Goal: Task Accomplishment & Management: Use online tool/utility

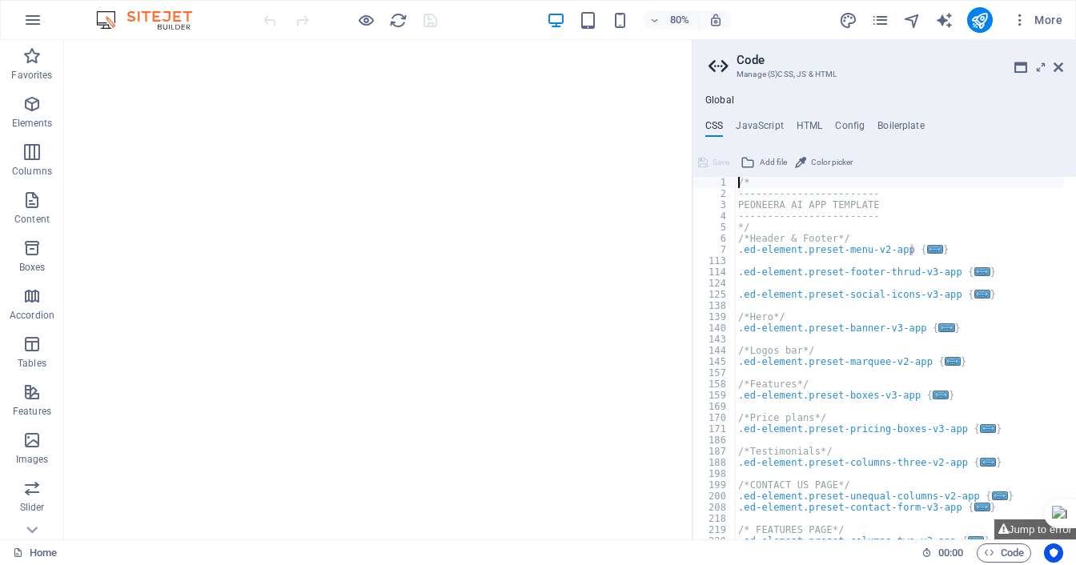
type textarea "/*"
click at [1061, 67] on icon at bounding box center [1058, 67] width 10 height 13
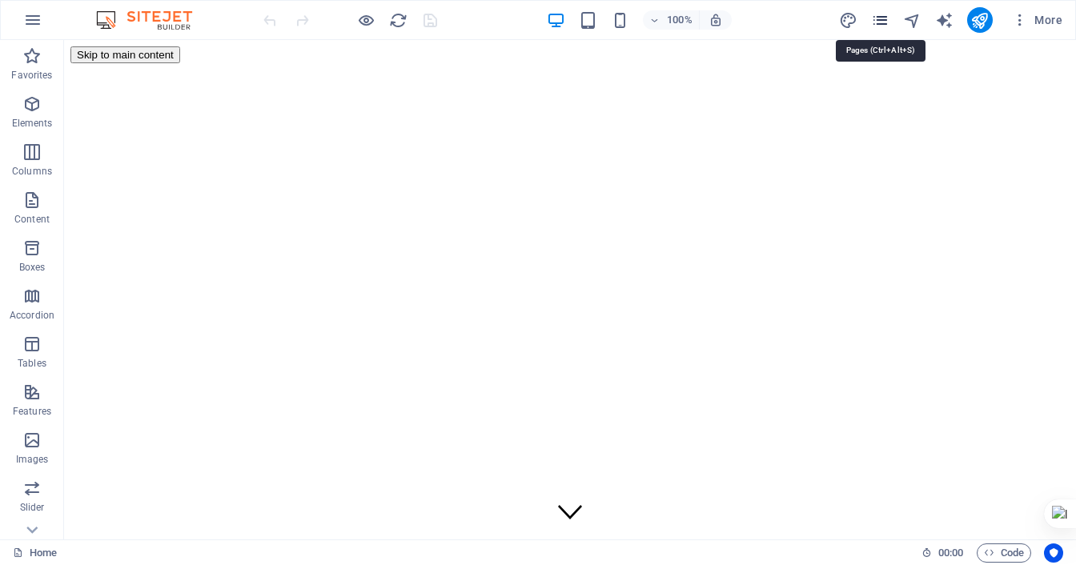
click at [882, 15] on icon "pages" at bounding box center [880, 20] width 18 height 18
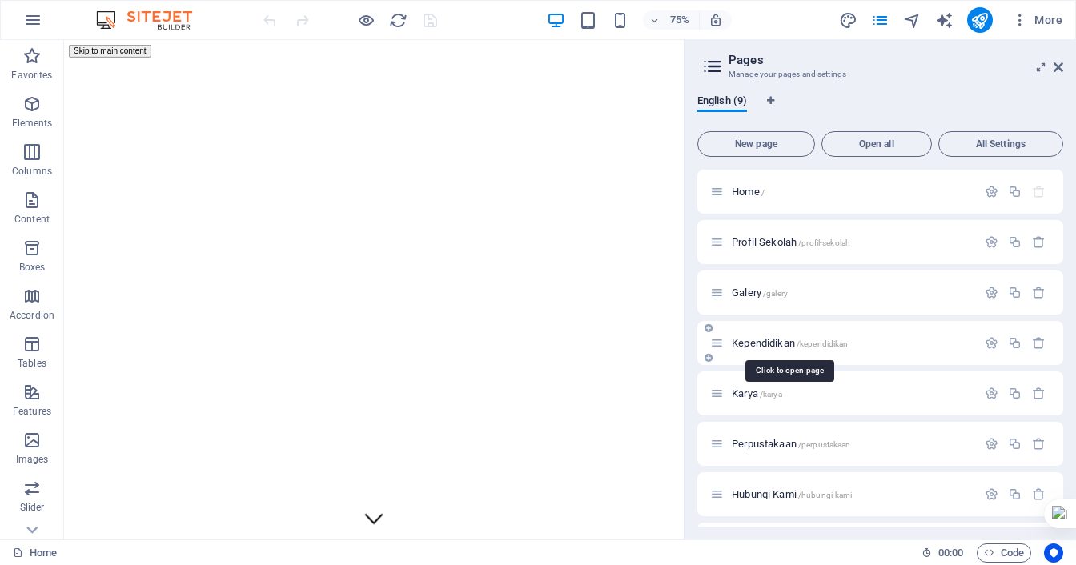
click at [770, 338] on span "Kependidikan /kependidikan" at bounding box center [790, 343] width 116 height 12
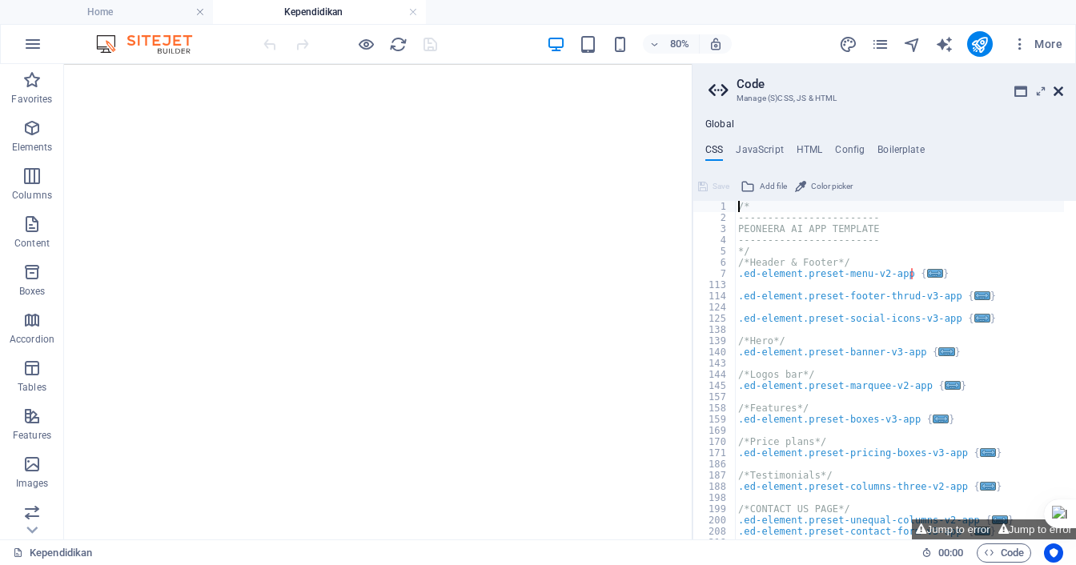
click at [1058, 93] on icon at bounding box center [1058, 91] width 10 height 13
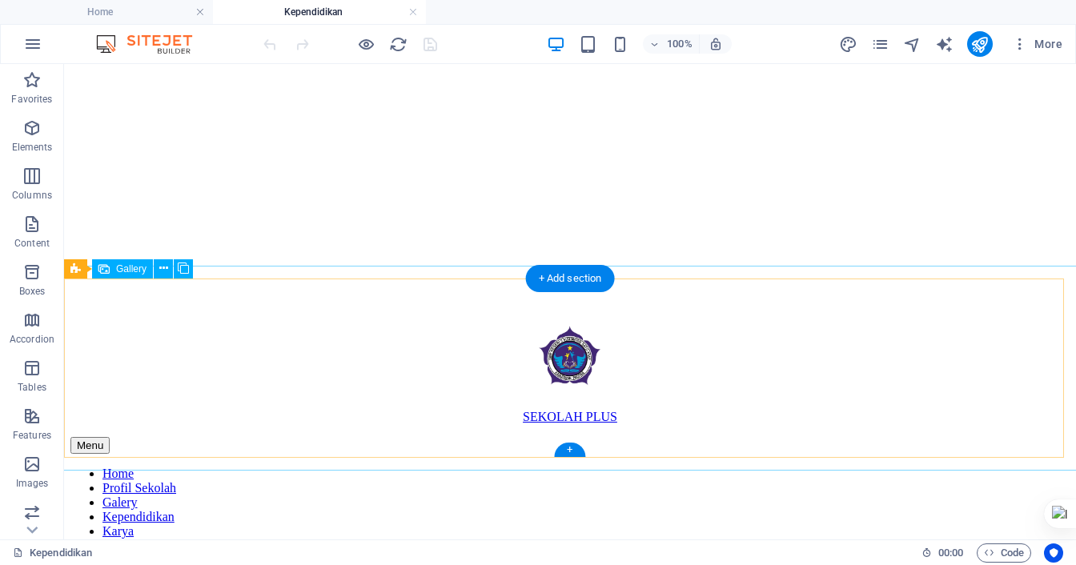
scroll to position [240, 0]
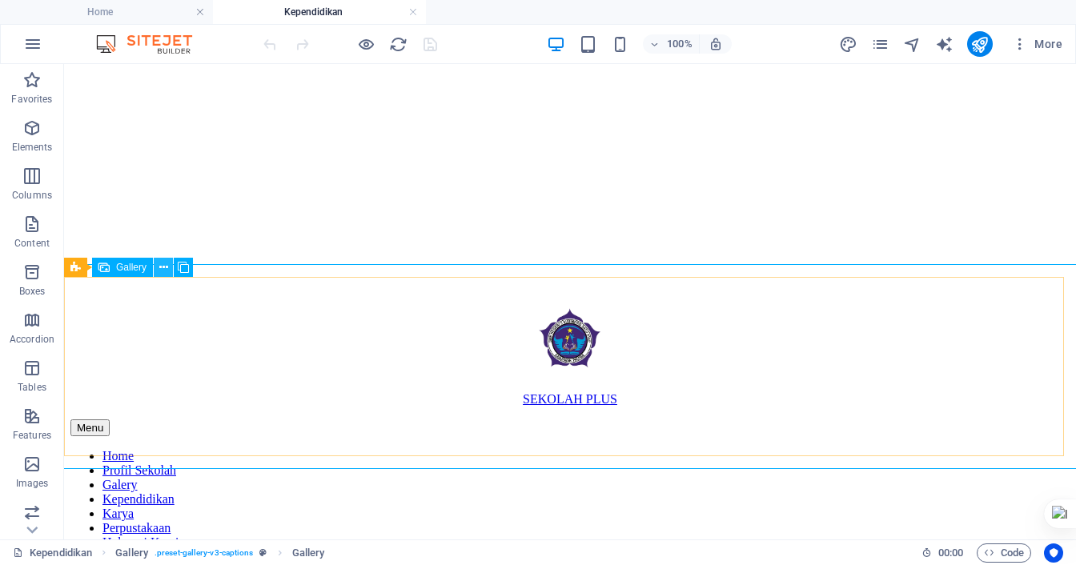
click at [162, 269] on icon at bounding box center [163, 267] width 9 height 17
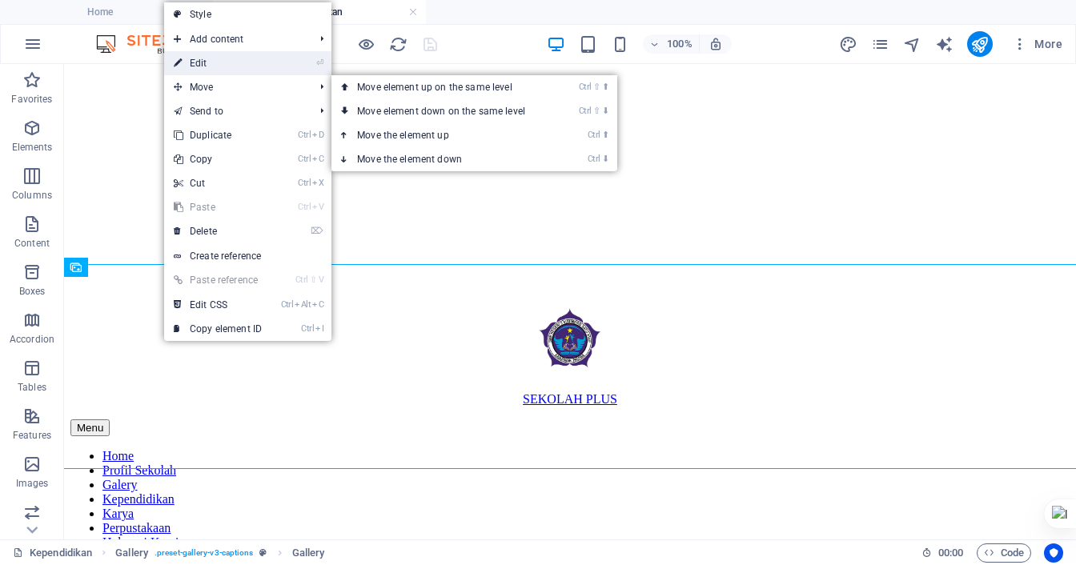
click at [213, 66] on link "⏎ Edit" at bounding box center [217, 63] width 107 height 24
select select "4"
select select "px"
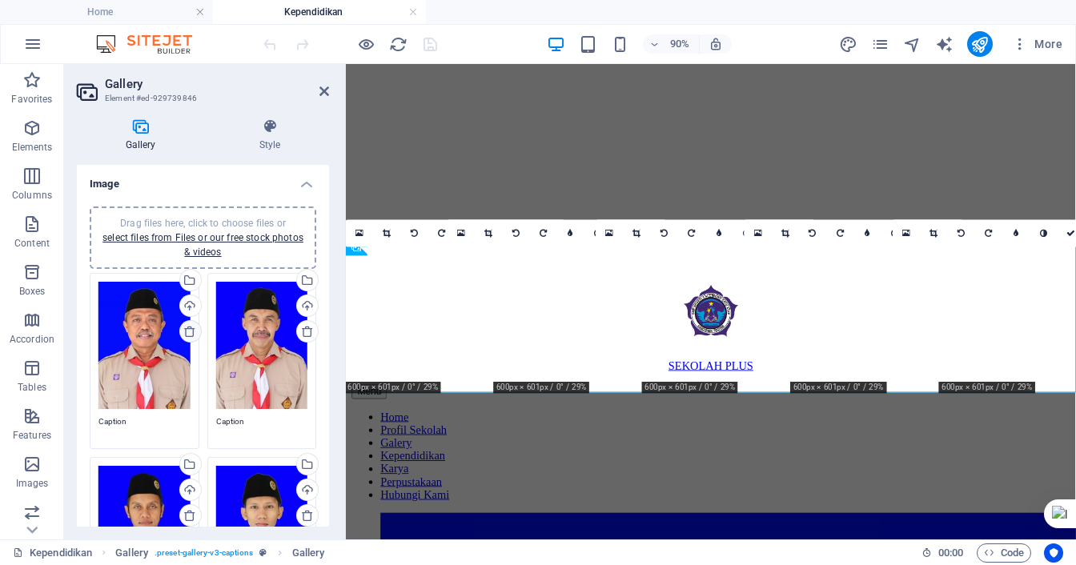
click at [192, 334] on icon at bounding box center [189, 331] width 13 height 13
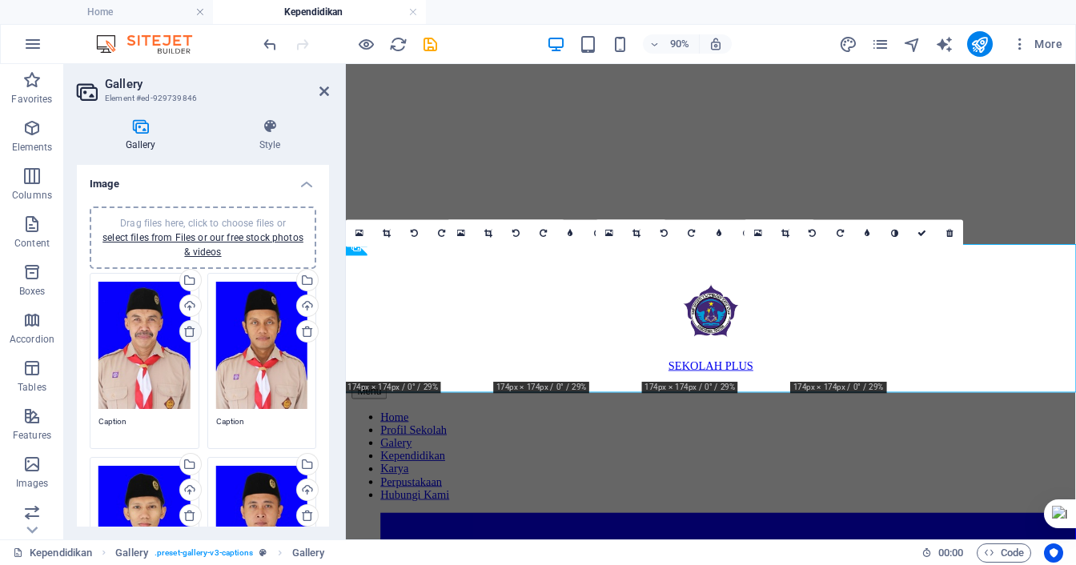
click at [192, 334] on icon at bounding box center [189, 331] width 13 height 13
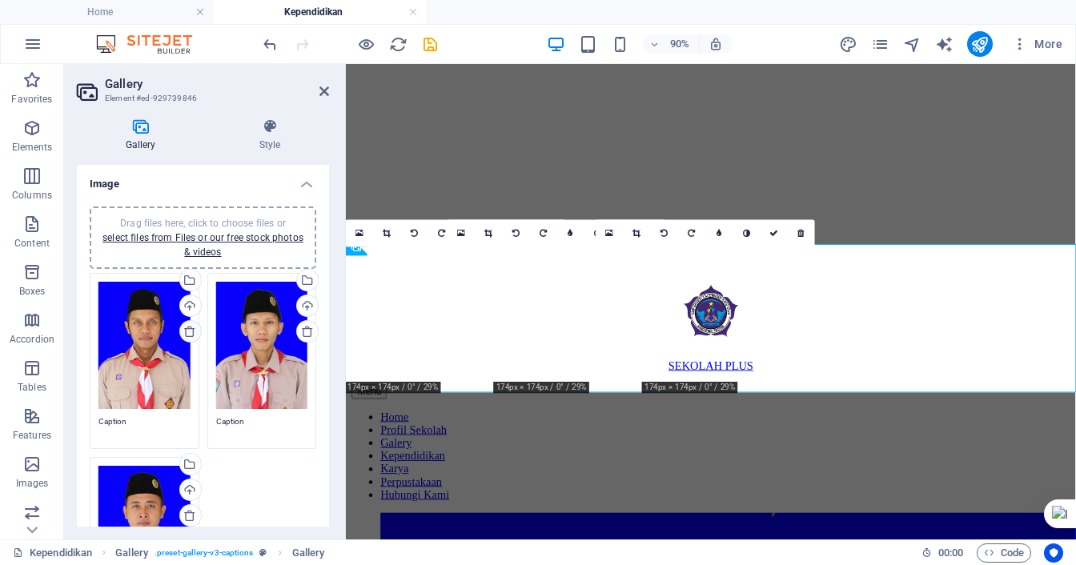
click at [192, 334] on icon at bounding box center [189, 331] width 13 height 13
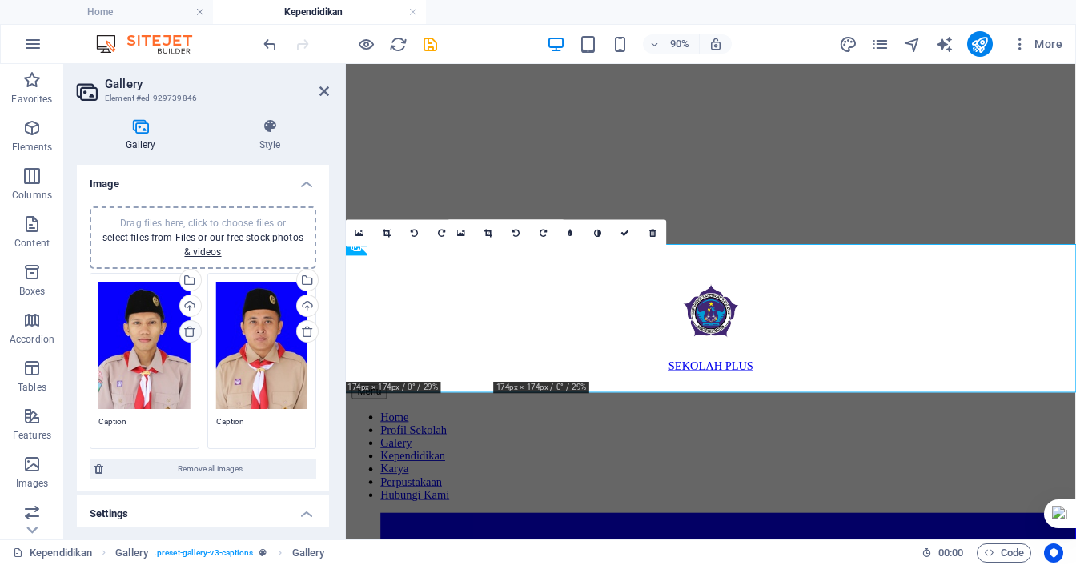
click at [192, 334] on icon at bounding box center [189, 331] width 13 height 13
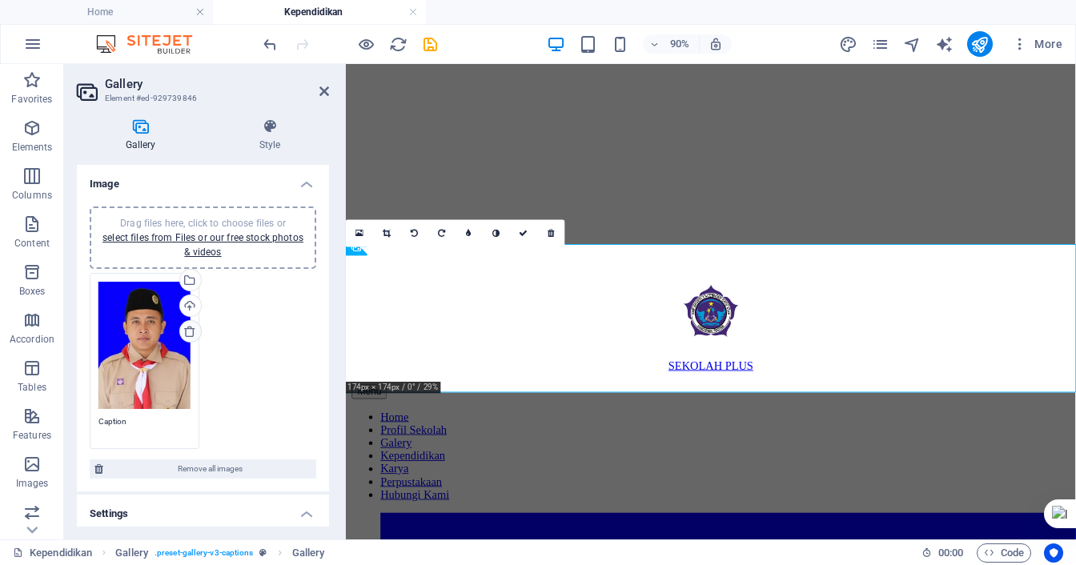
click at [192, 334] on icon at bounding box center [189, 331] width 13 height 13
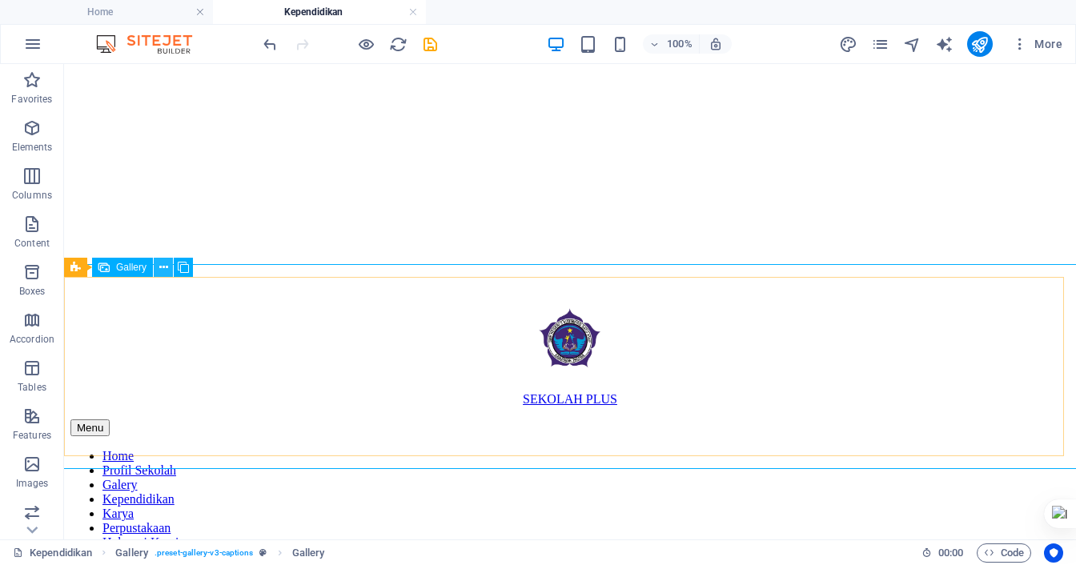
click at [159, 263] on icon at bounding box center [163, 267] width 9 height 17
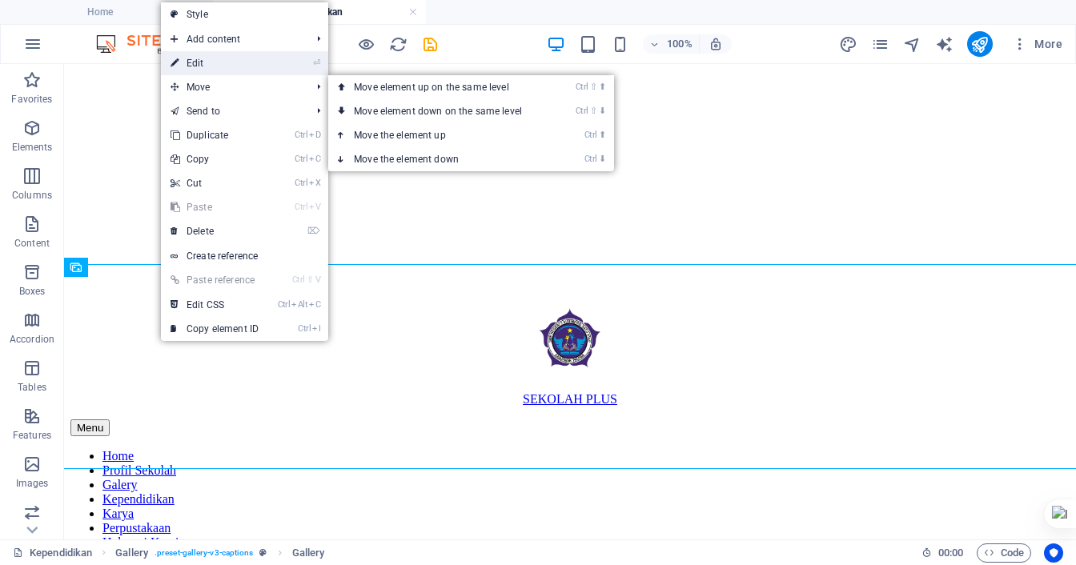
click at [209, 65] on link "⏎ Edit" at bounding box center [214, 63] width 107 height 24
select select "4"
select select "px"
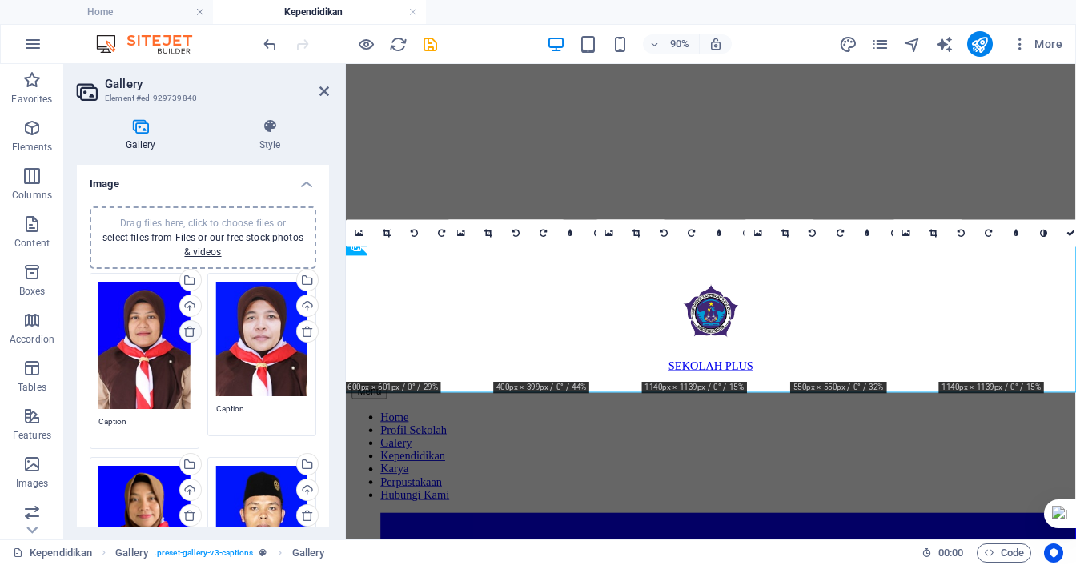
click at [186, 335] on icon at bounding box center [189, 331] width 13 height 13
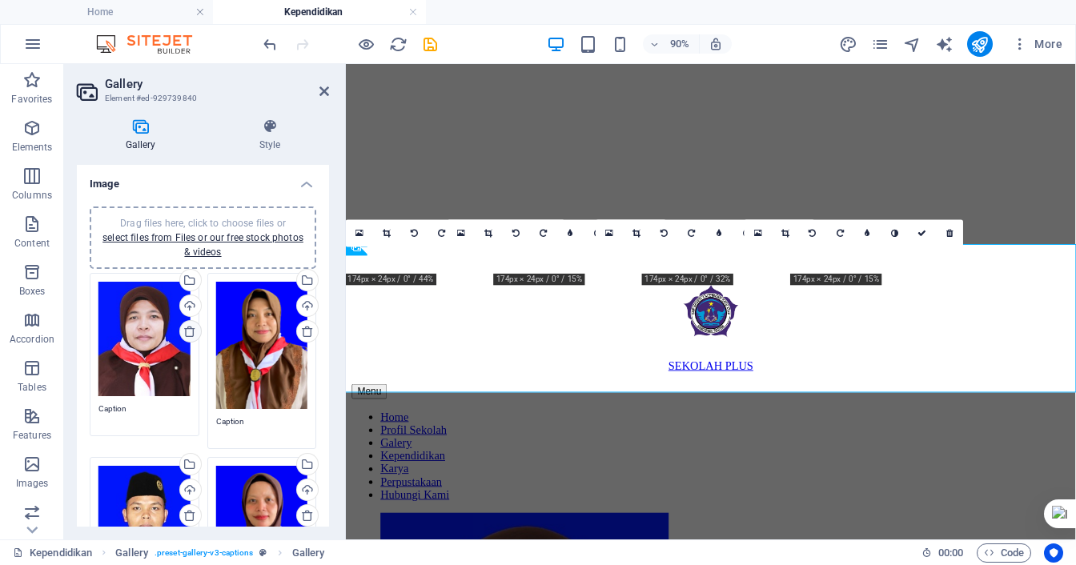
click at [186, 335] on icon at bounding box center [189, 331] width 13 height 13
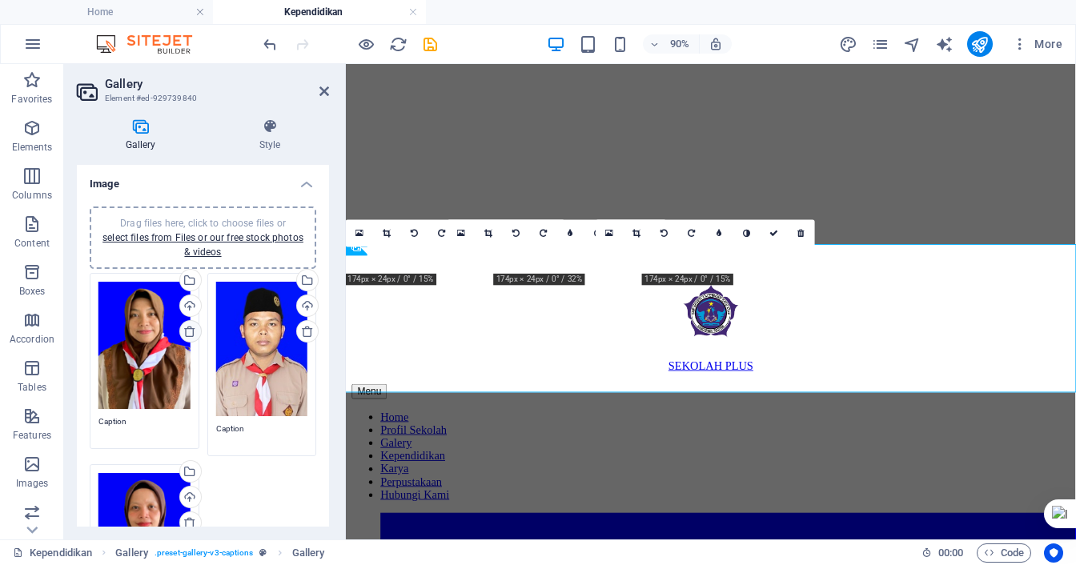
click at [186, 335] on icon at bounding box center [189, 331] width 13 height 13
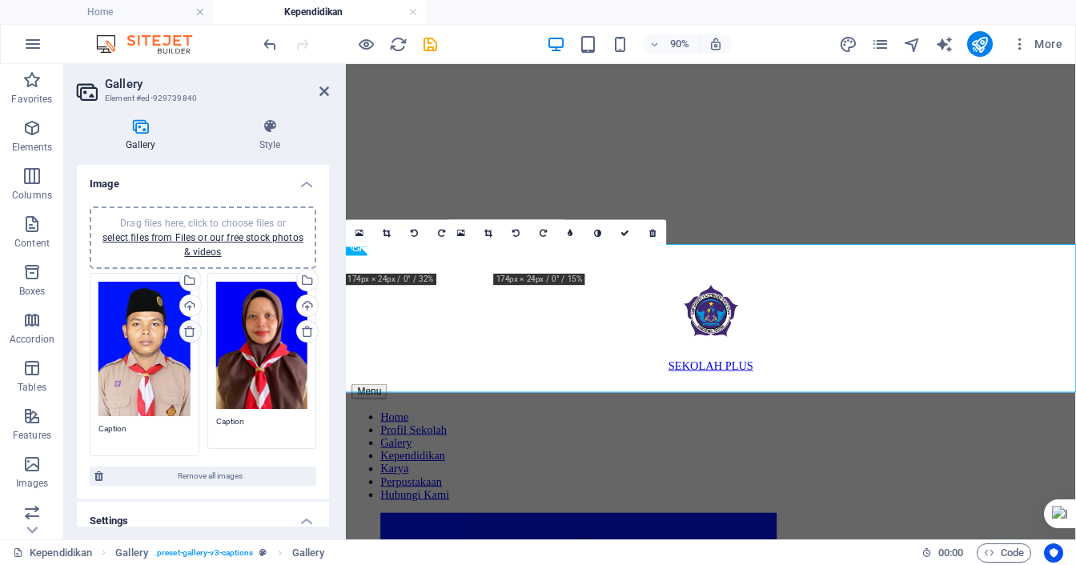
click at [186, 335] on icon at bounding box center [189, 331] width 13 height 13
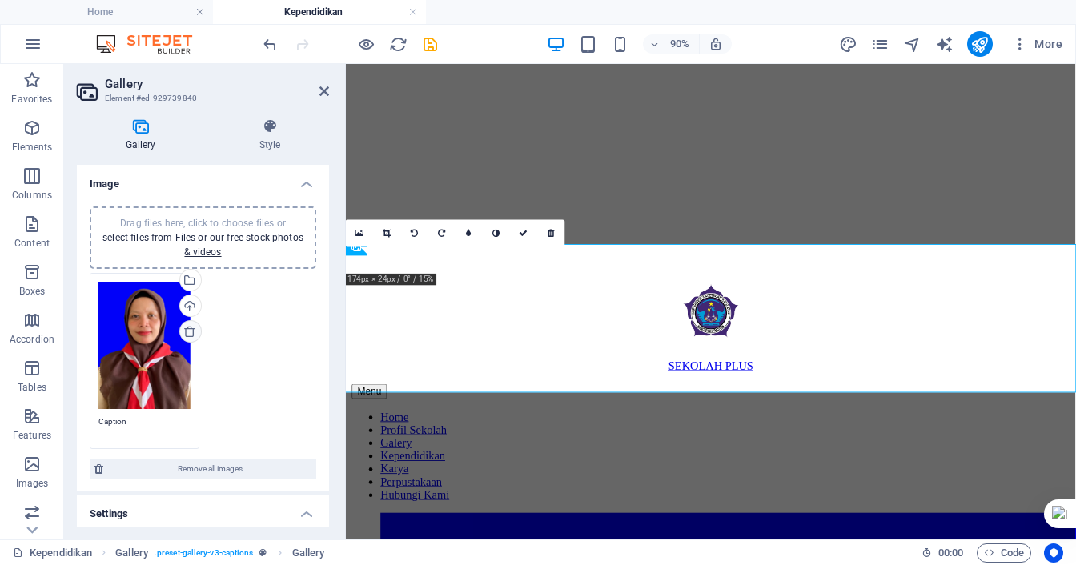
click at [186, 335] on icon at bounding box center [189, 331] width 13 height 13
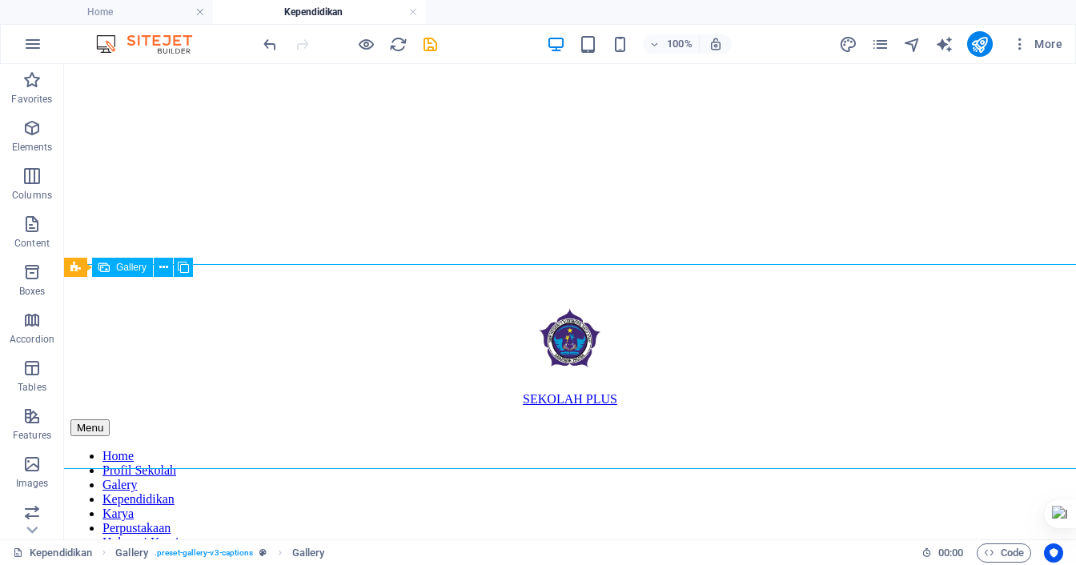
click at [162, 267] on icon at bounding box center [163, 267] width 9 height 17
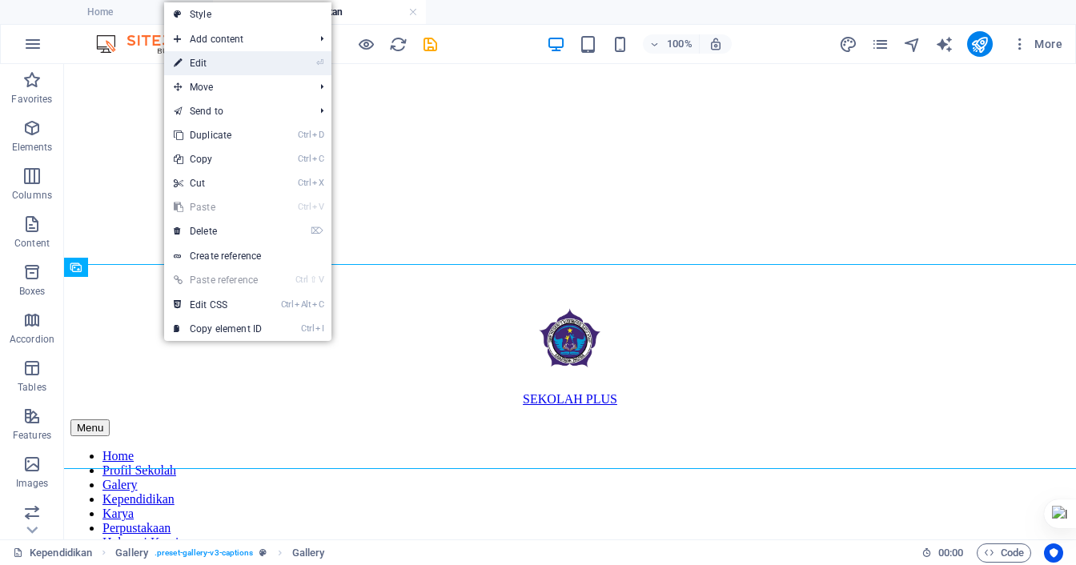
click at [215, 66] on link "⏎ Edit" at bounding box center [217, 63] width 107 height 24
select select "4"
select select "px"
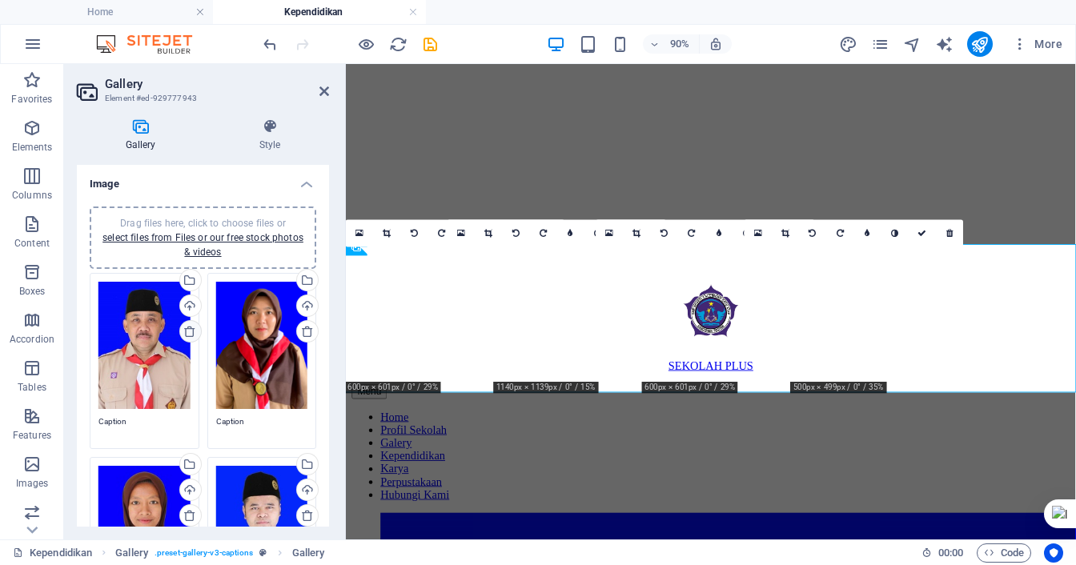
click at [188, 329] on icon at bounding box center [189, 331] width 13 height 13
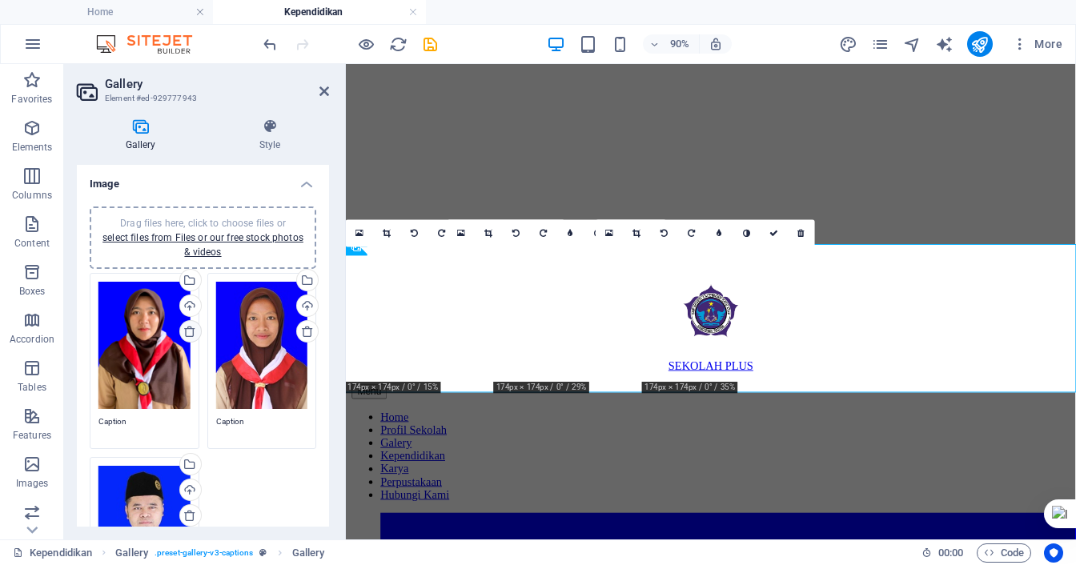
click at [188, 329] on icon at bounding box center [189, 331] width 13 height 13
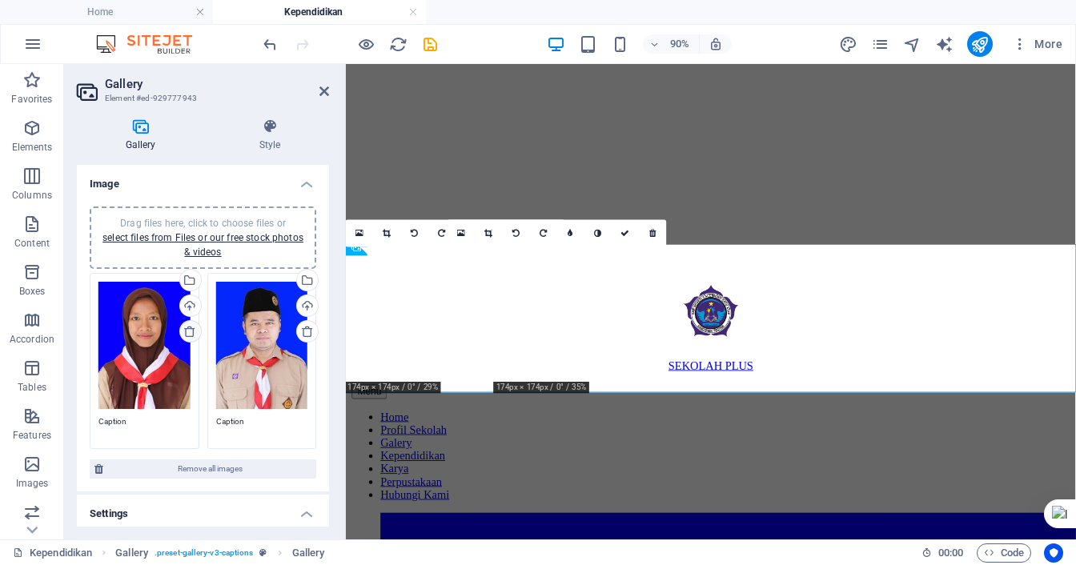
click at [188, 329] on icon at bounding box center [189, 331] width 13 height 13
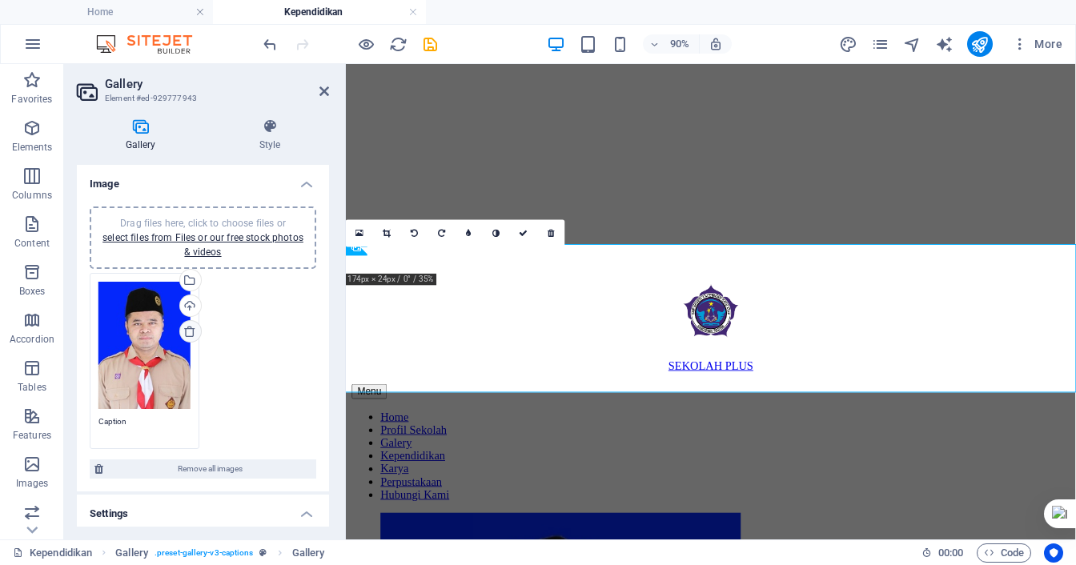
click at [188, 329] on icon at bounding box center [189, 331] width 13 height 13
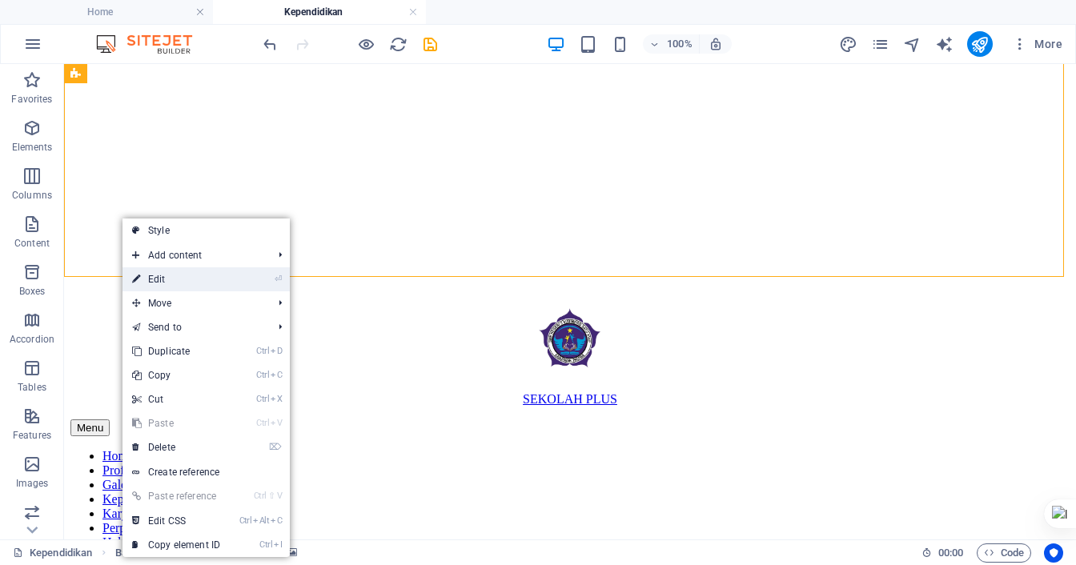
click at [150, 279] on link "⏎ Edit" at bounding box center [175, 279] width 107 height 24
select select "px"
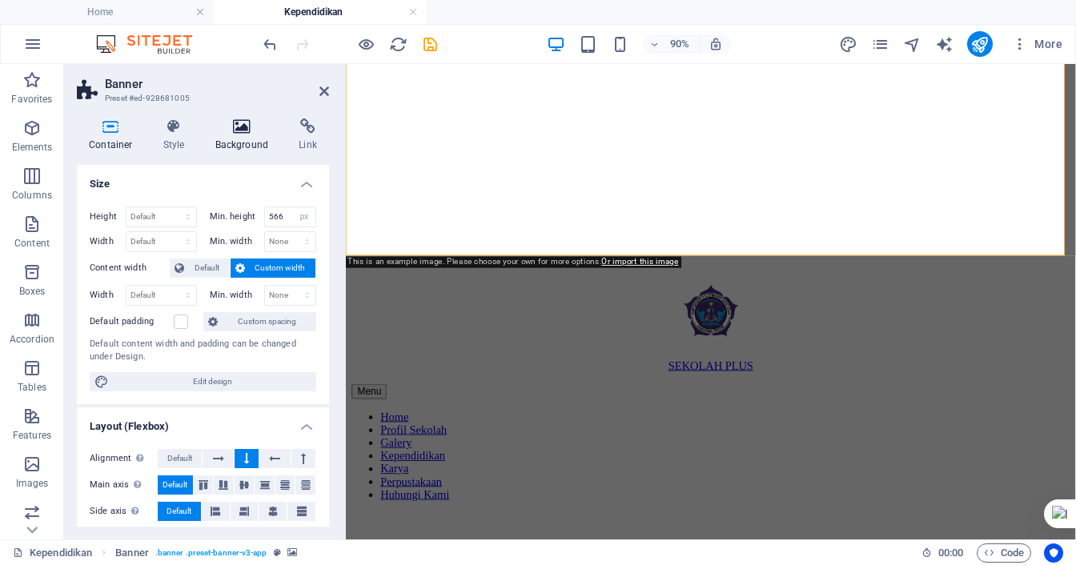
click at [227, 126] on icon at bounding box center [242, 126] width 78 height 16
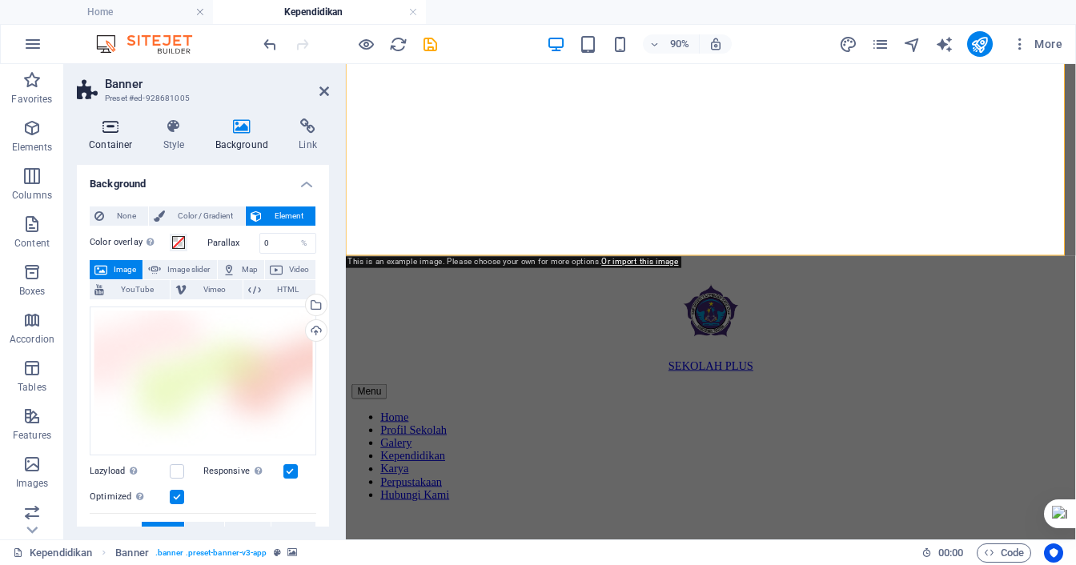
click at [97, 136] on h4 "Container" at bounding box center [114, 135] width 74 height 34
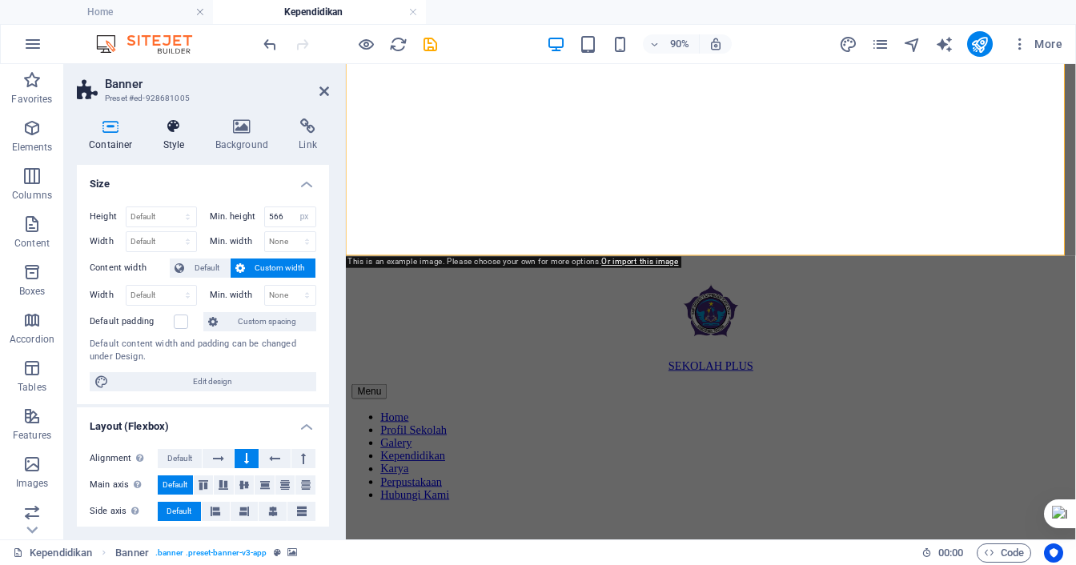
click at [157, 141] on h4 "Style" at bounding box center [177, 135] width 52 height 34
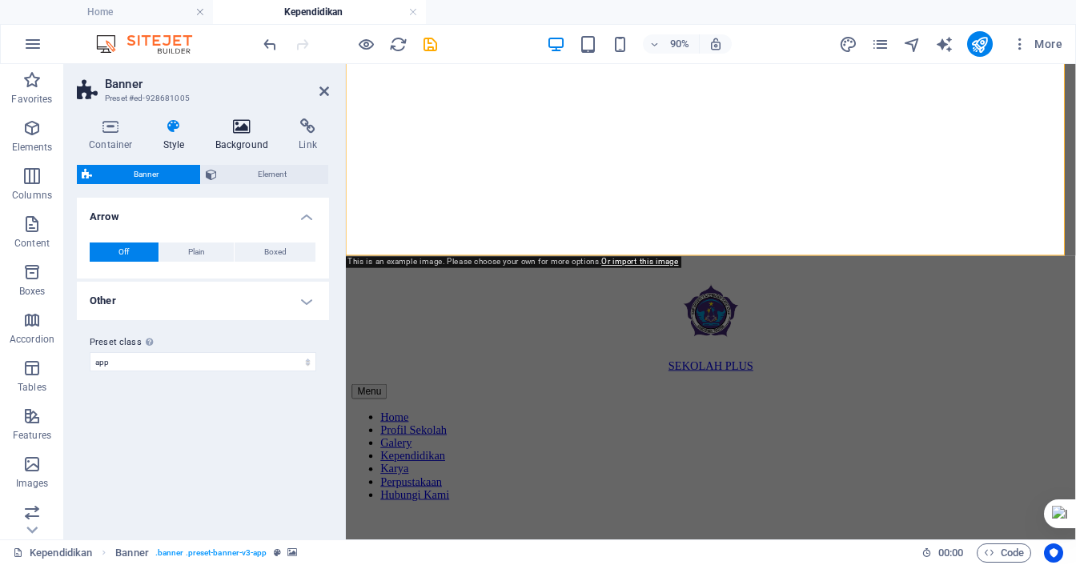
click at [239, 145] on h4 "Background" at bounding box center [245, 135] width 84 height 34
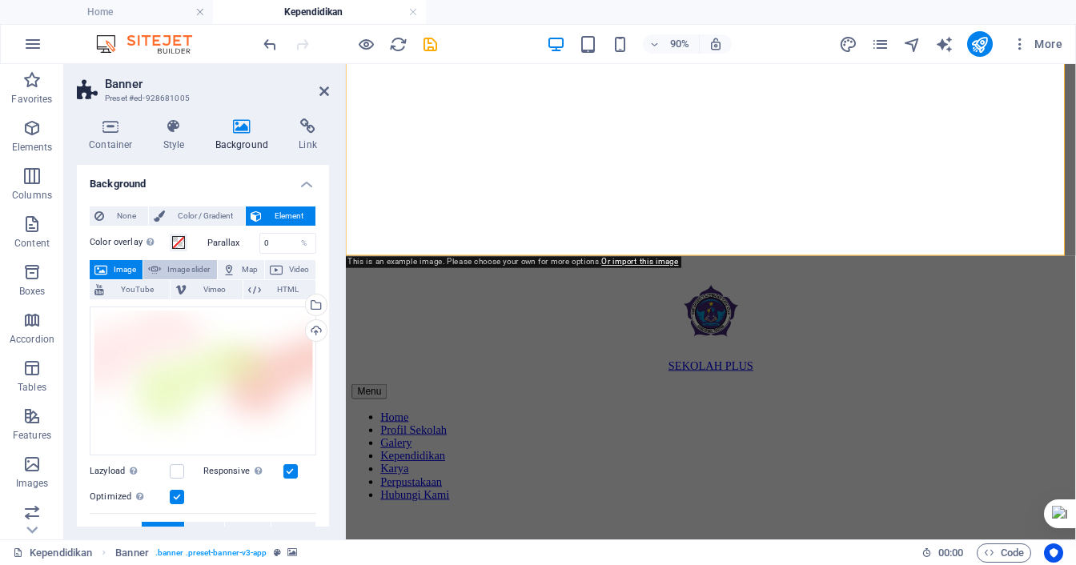
click at [208, 260] on span "Image slider" at bounding box center [189, 269] width 46 height 19
select select "ms"
select select "s"
select select "progressive"
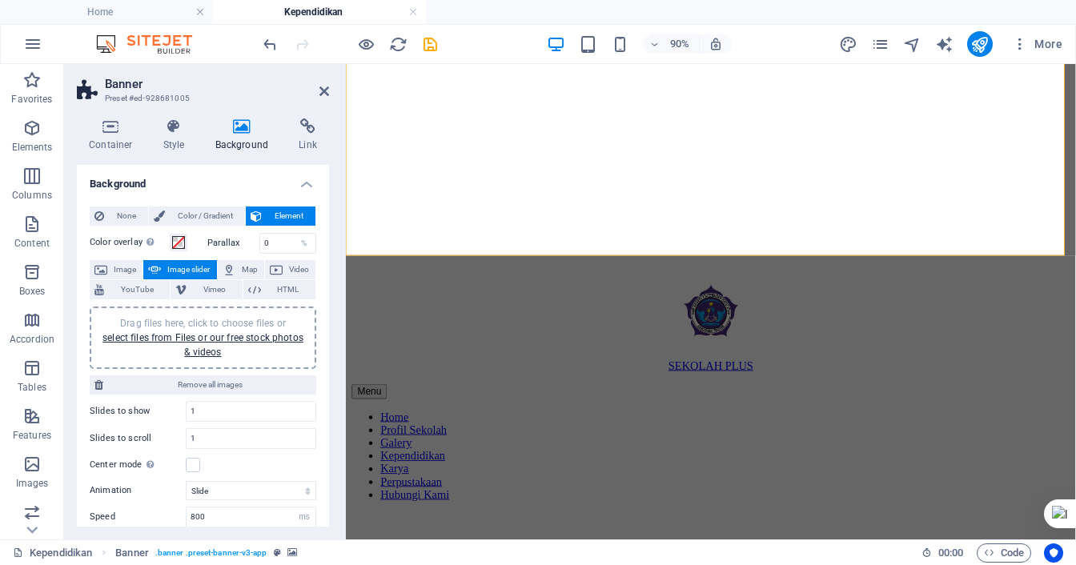
click at [295, 185] on h4 "Background" at bounding box center [203, 179] width 252 height 29
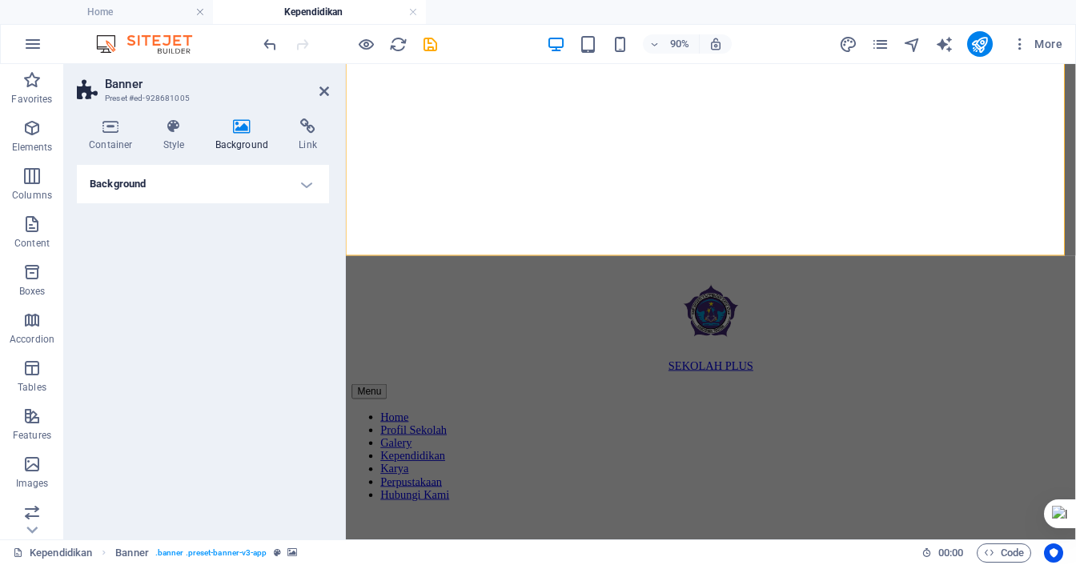
click at [295, 185] on h4 "Background" at bounding box center [203, 184] width 252 height 38
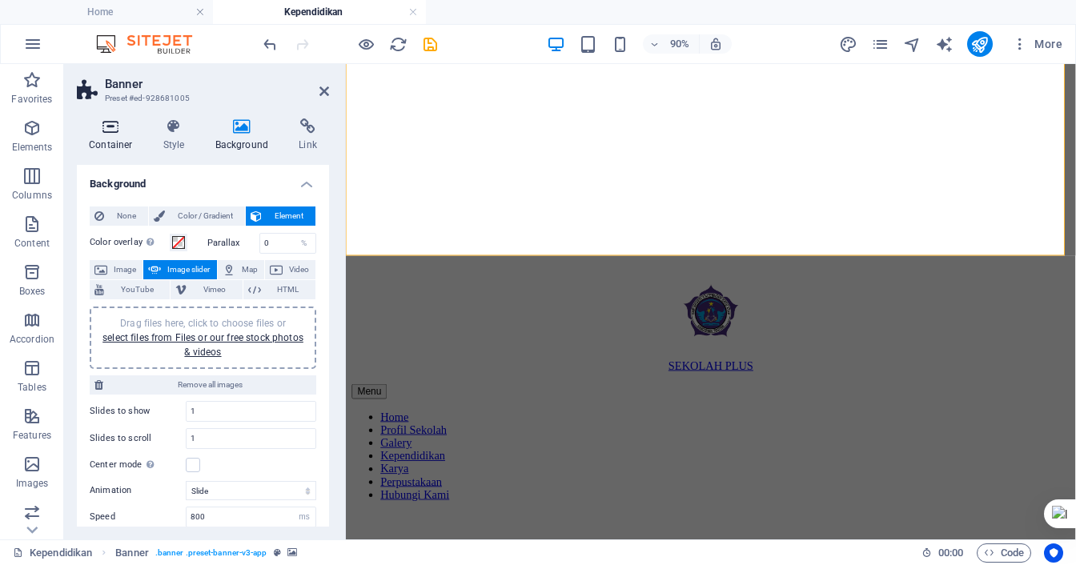
click at [125, 145] on h4 "Container" at bounding box center [114, 135] width 74 height 34
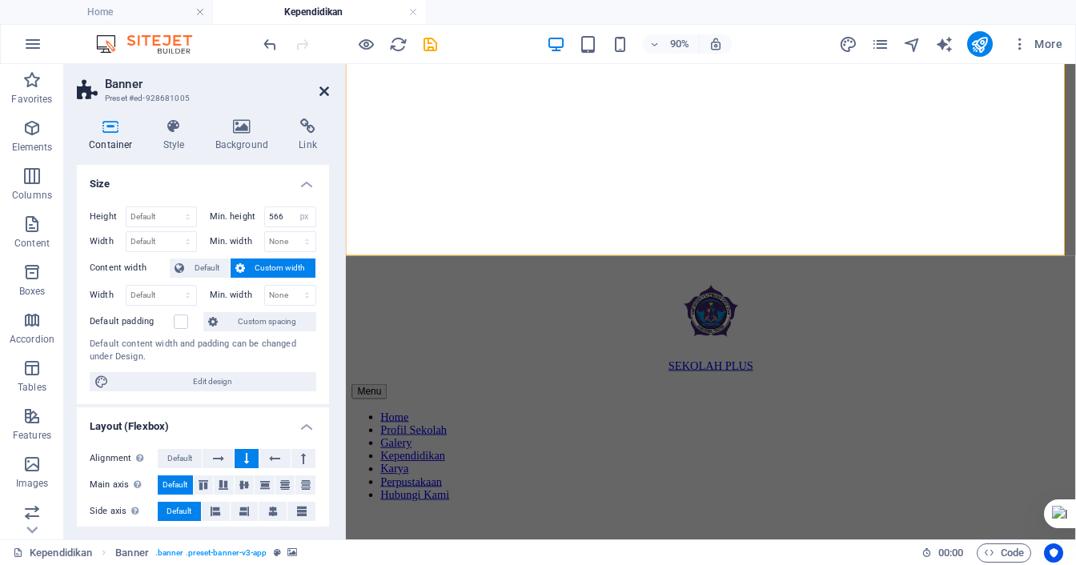
click at [321, 94] on icon at bounding box center [324, 91] width 10 height 13
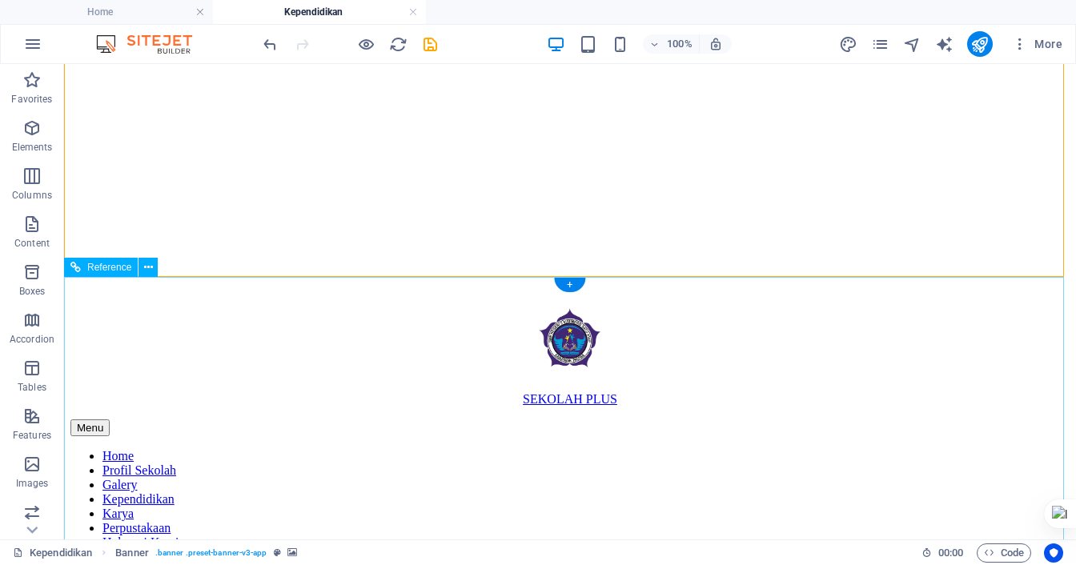
click at [562, 269] on div "+" at bounding box center [569, 269] width 31 height 14
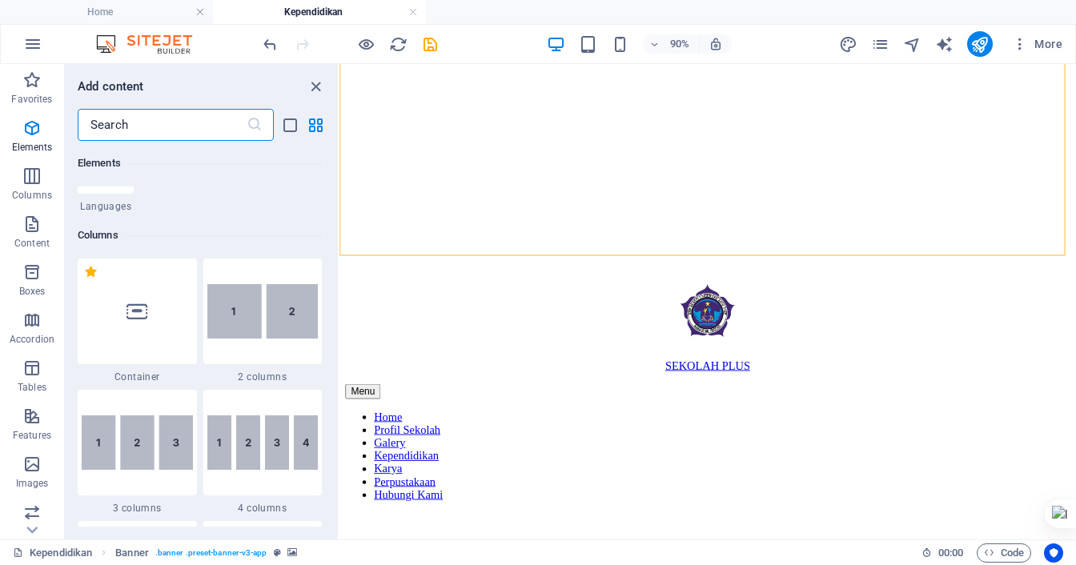
scroll to position [720, 0]
click at [268, 446] on img at bounding box center [262, 443] width 111 height 54
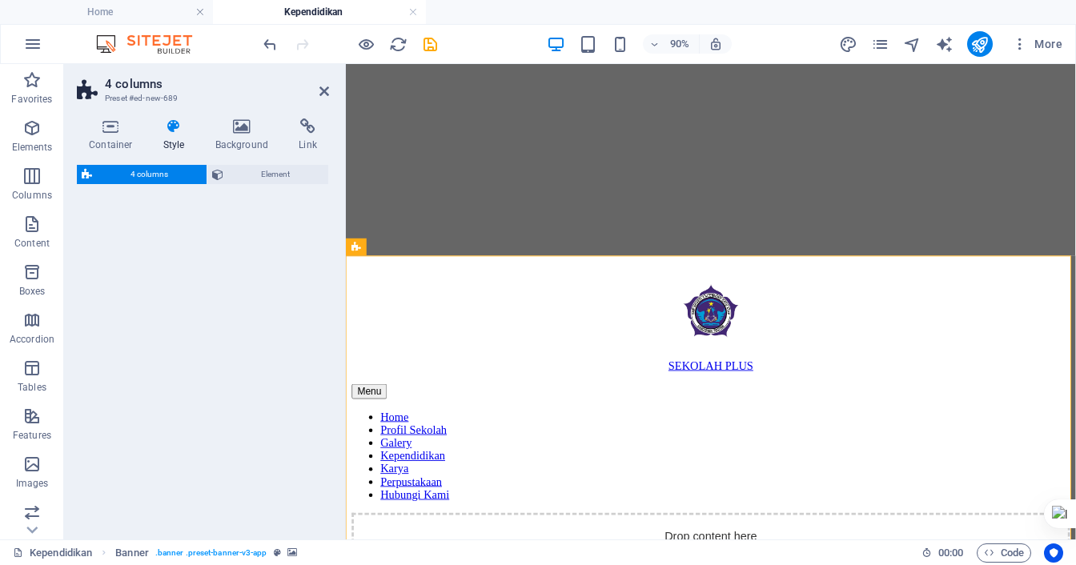
select select "rem"
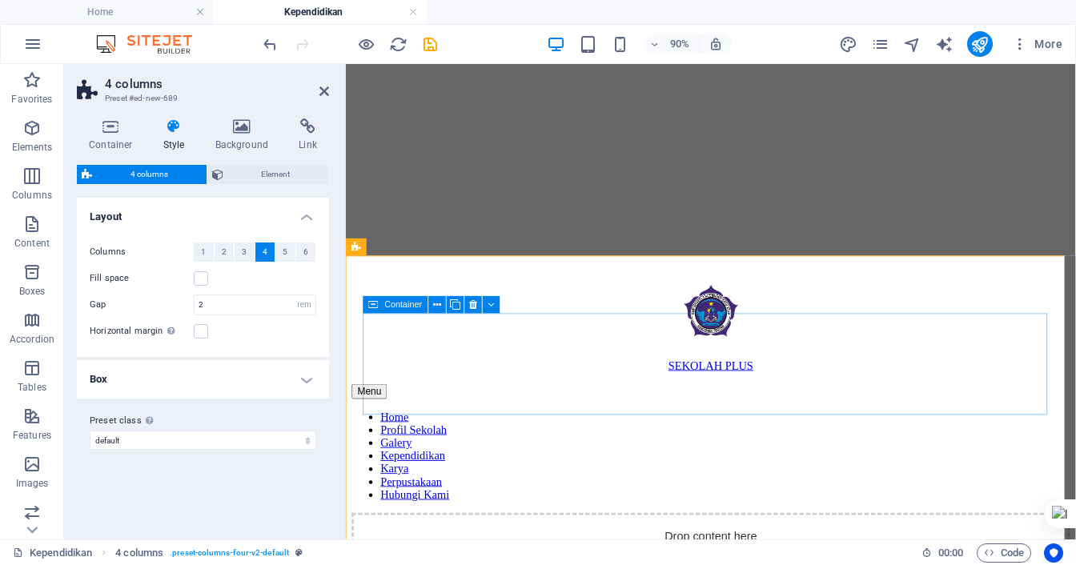
scroll to position [198, 0]
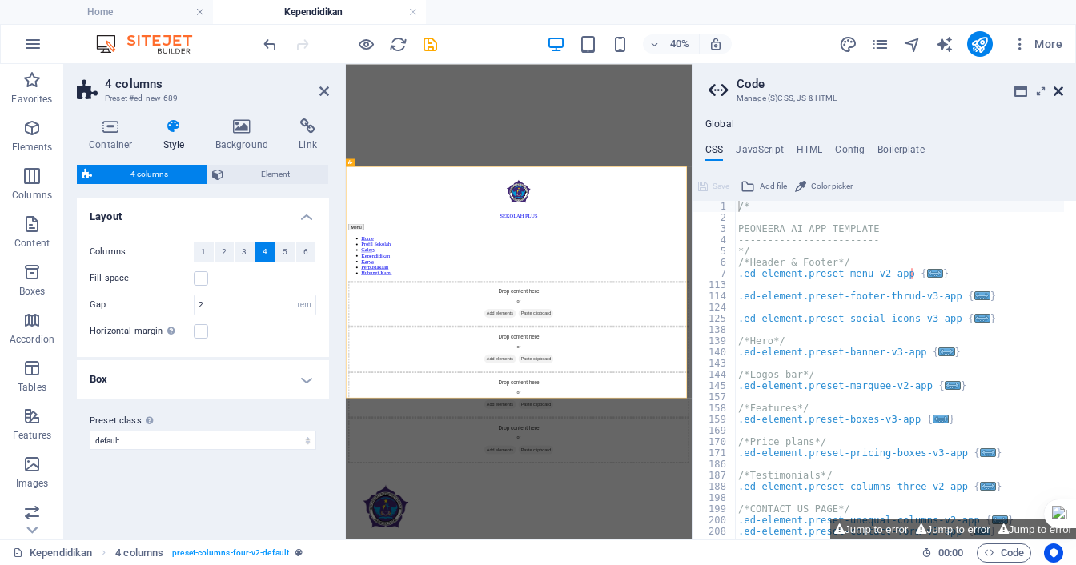
click at [1053, 94] on icon at bounding box center [1058, 91] width 10 height 13
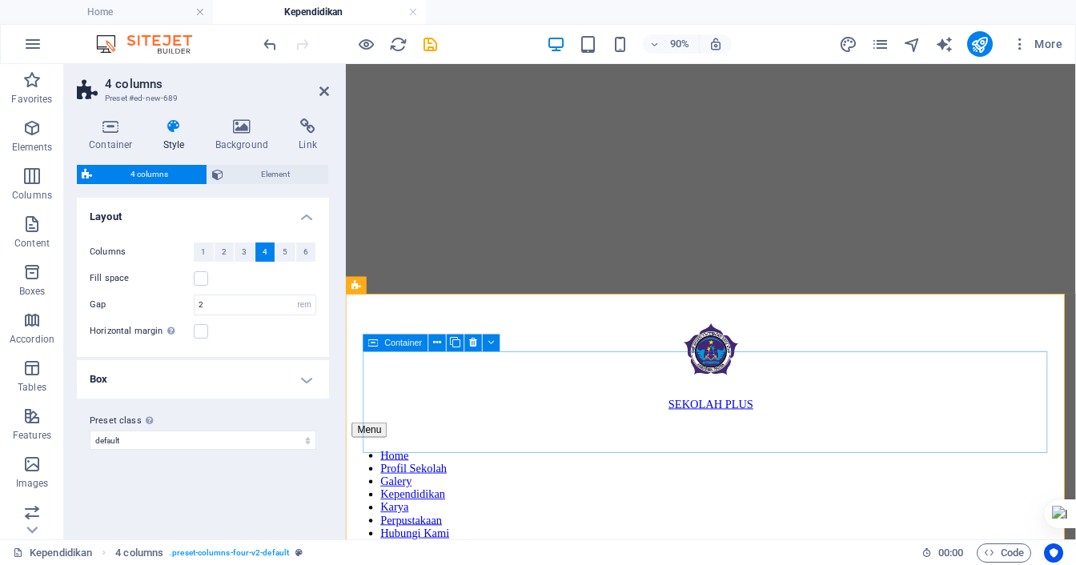
click at [438, 344] on icon at bounding box center [437, 342] width 8 height 15
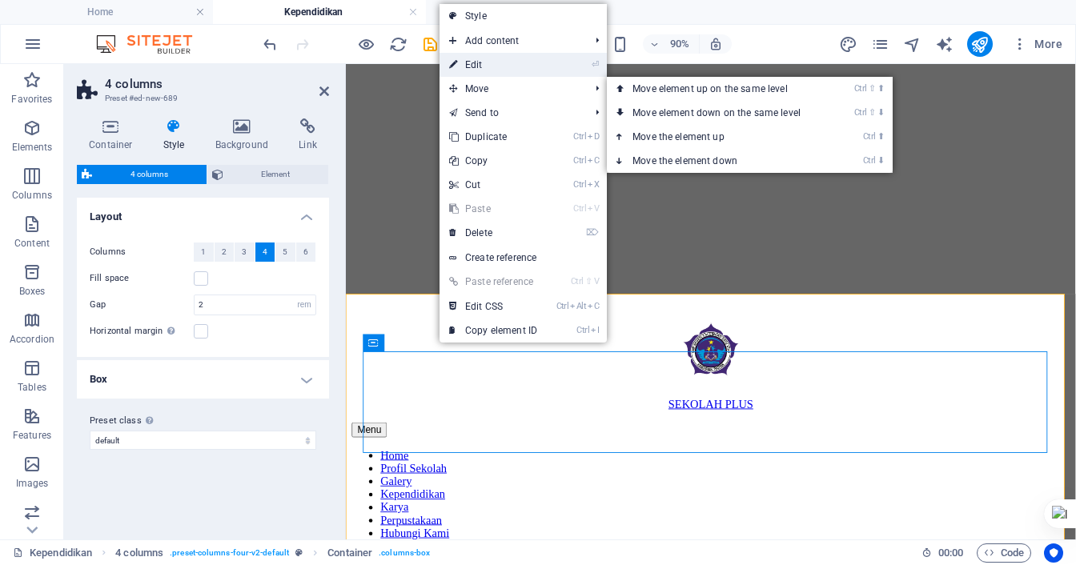
click at [480, 70] on link "⏎ Edit" at bounding box center [492, 65] width 107 height 24
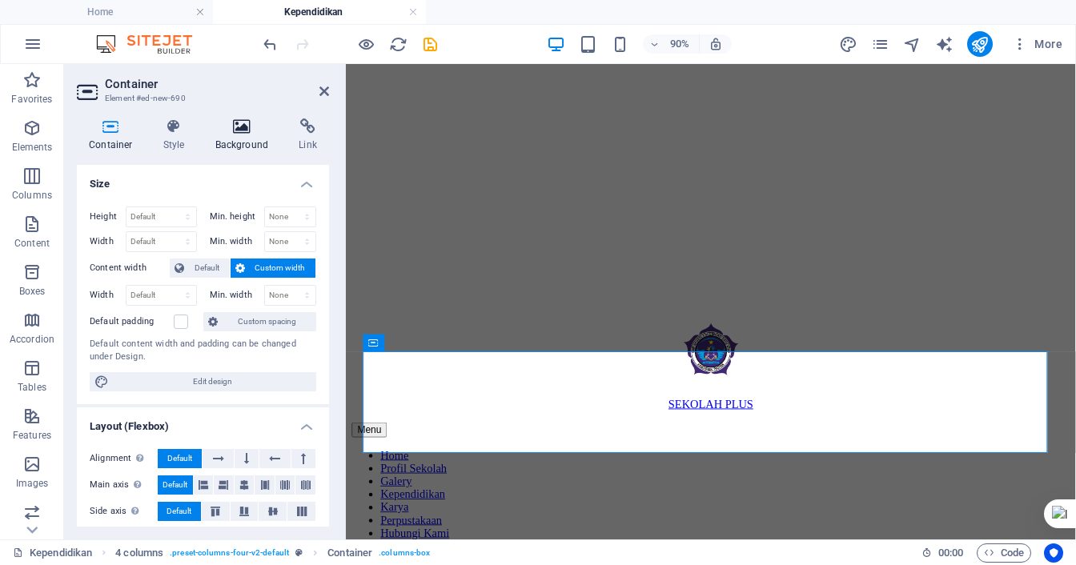
click at [234, 139] on h4 "Background" at bounding box center [245, 135] width 84 height 34
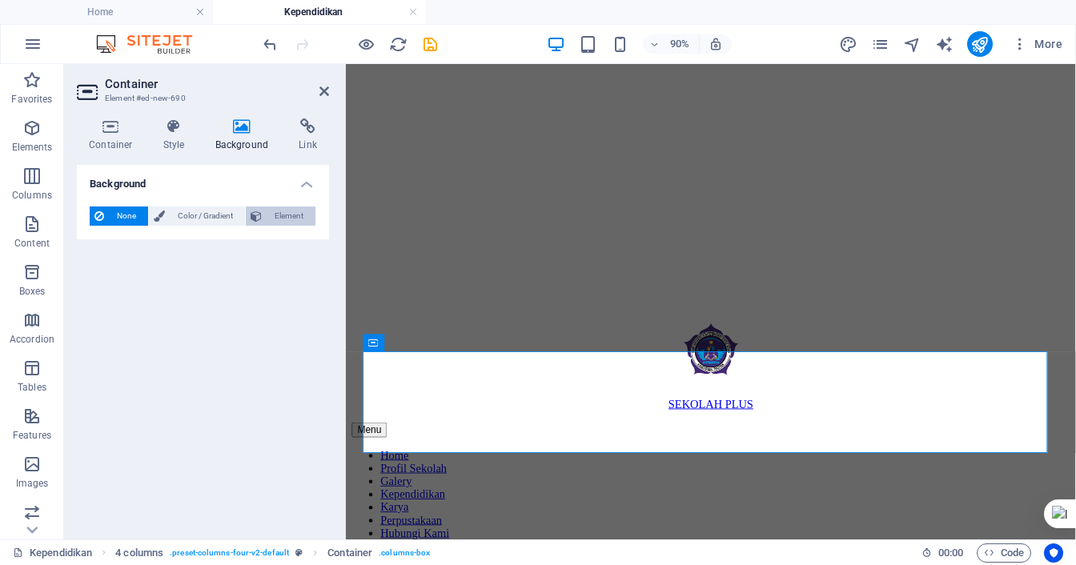
click at [281, 211] on span "Element" at bounding box center [289, 216] width 44 height 19
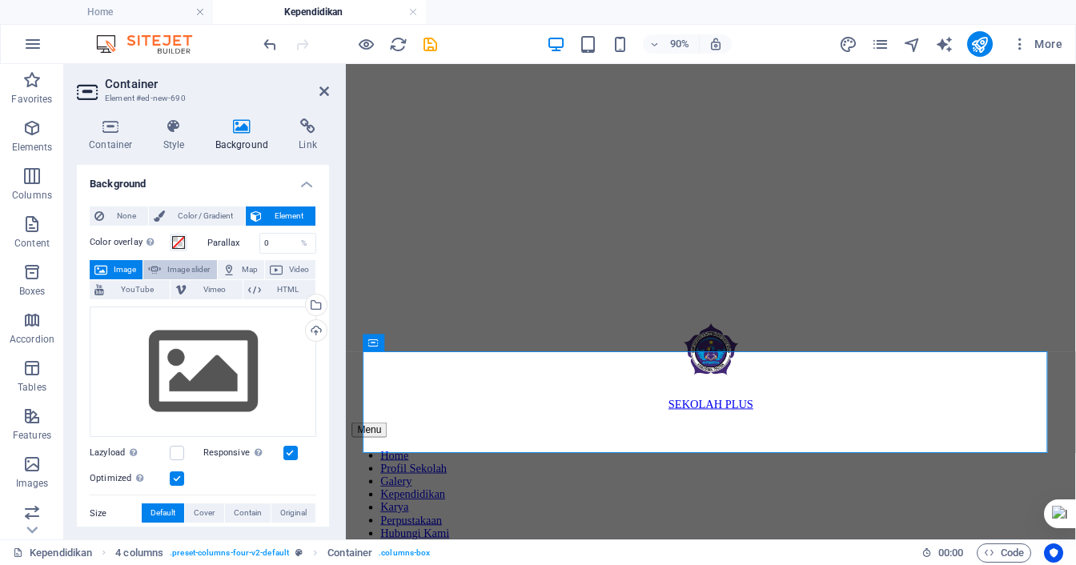
click at [159, 271] on icon at bounding box center [154, 269] width 13 height 19
select select "ms"
select select "s"
select select "progressive"
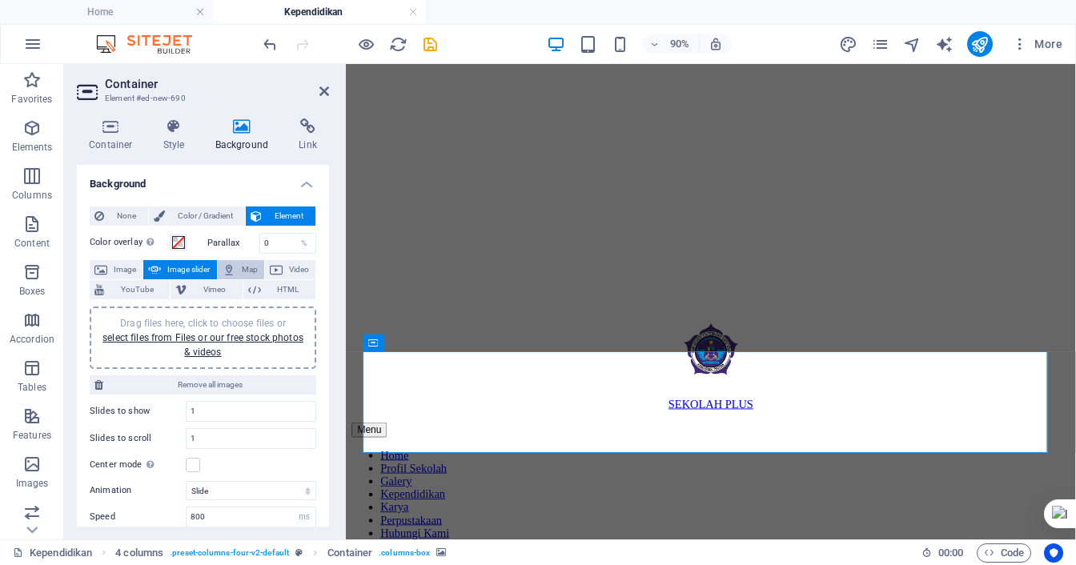
click at [234, 264] on icon at bounding box center [229, 269] width 13 height 19
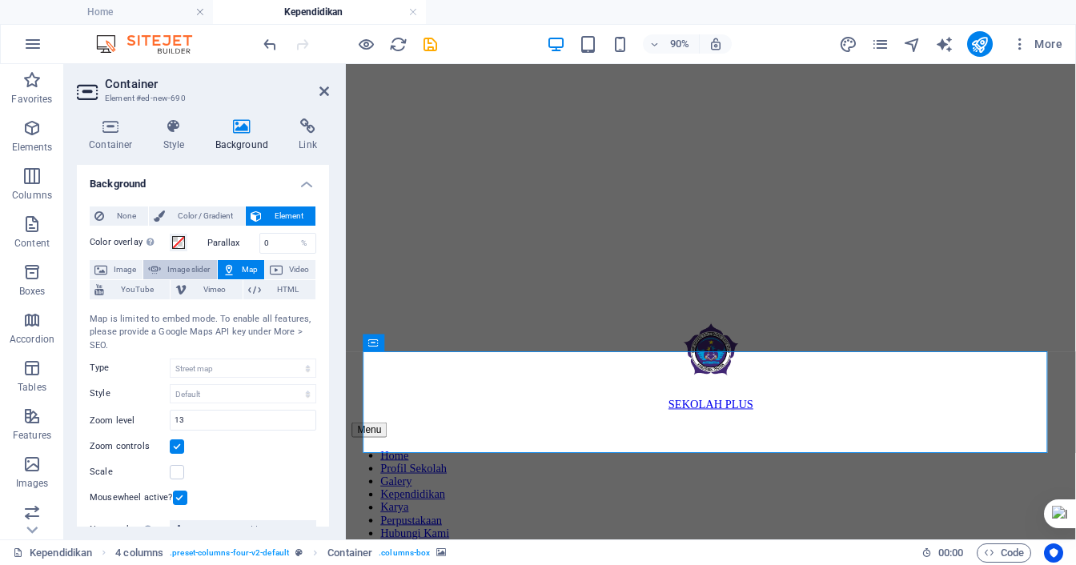
click at [198, 264] on span "Image slider" at bounding box center [189, 269] width 46 height 19
select select "ms"
select select "s"
select select "progressive"
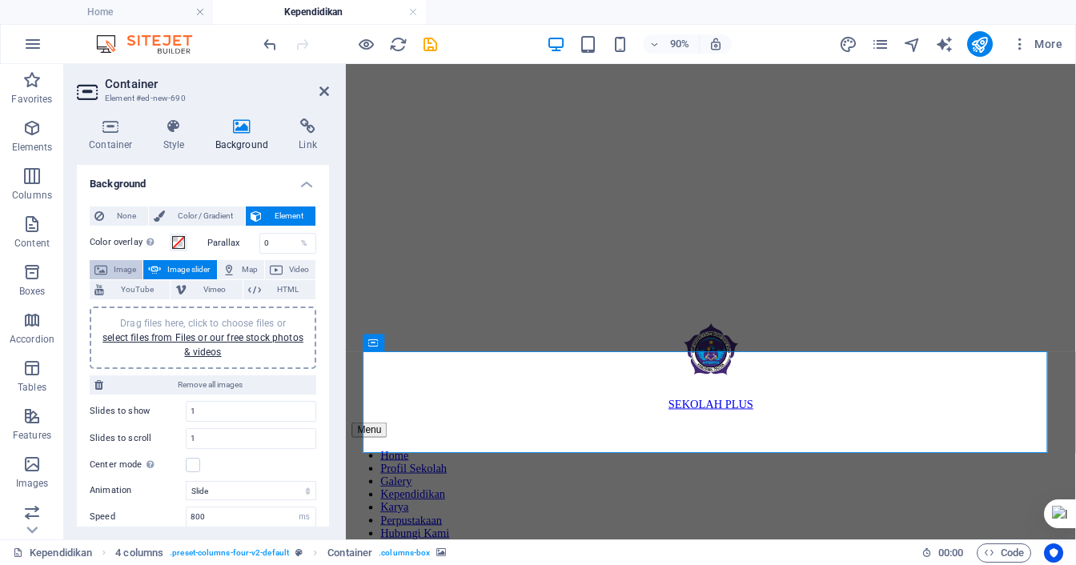
click at [128, 267] on span "Image" at bounding box center [125, 269] width 26 height 19
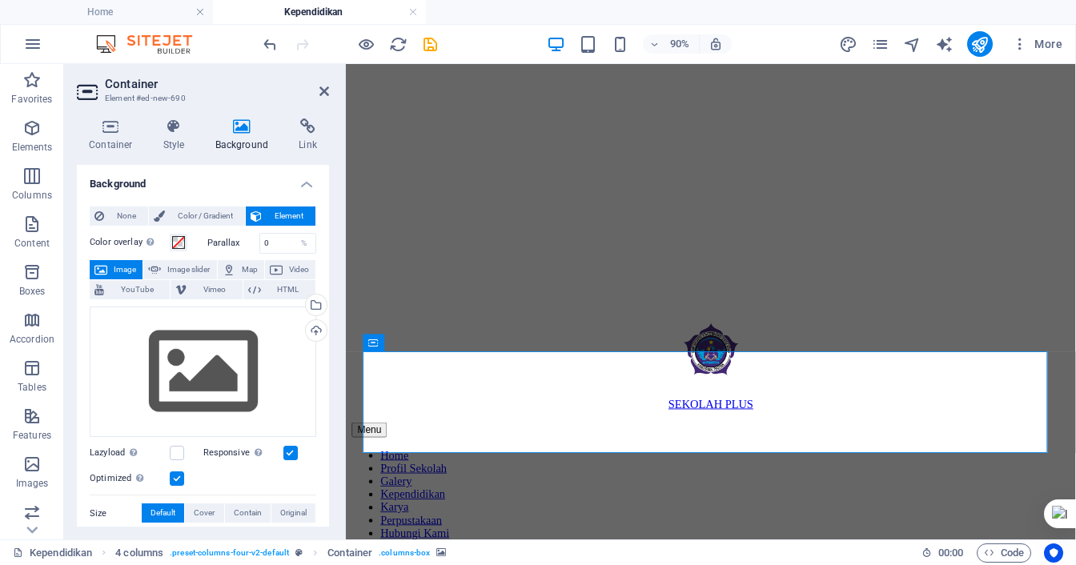
click at [123, 275] on span "Image" at bounding box center [125, 269] width 26 height 19
click at [166, 270] on span "Image slider" at bounding box center [189, 269] width 46 height 19
select select "ms"
select select "s"
select select "progressive"
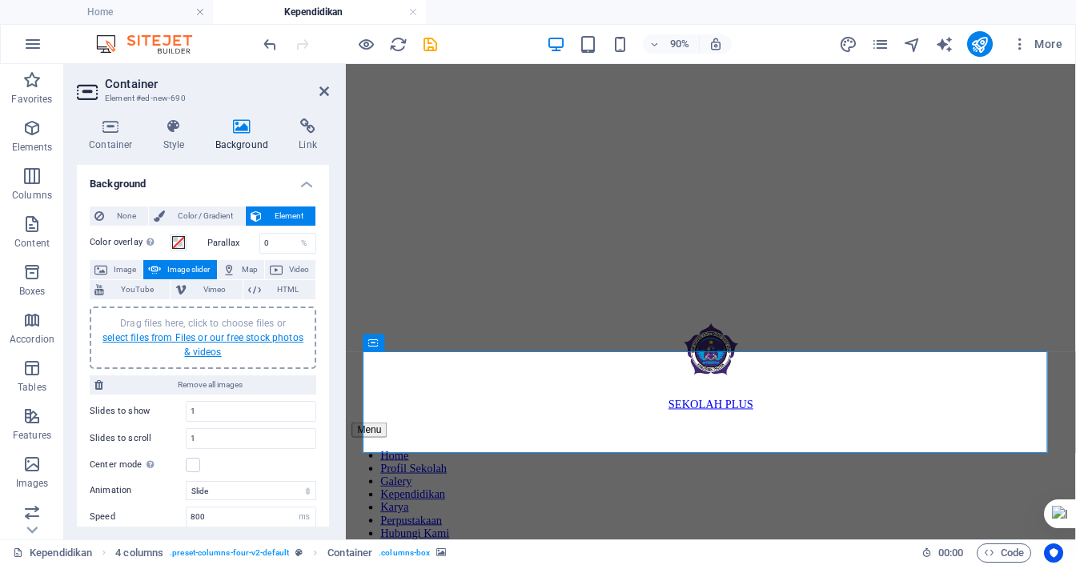
click at [192, 351] on link "select files from Files or our free stock photos & videos" at bounding box center [202, 345] width 201 height 26
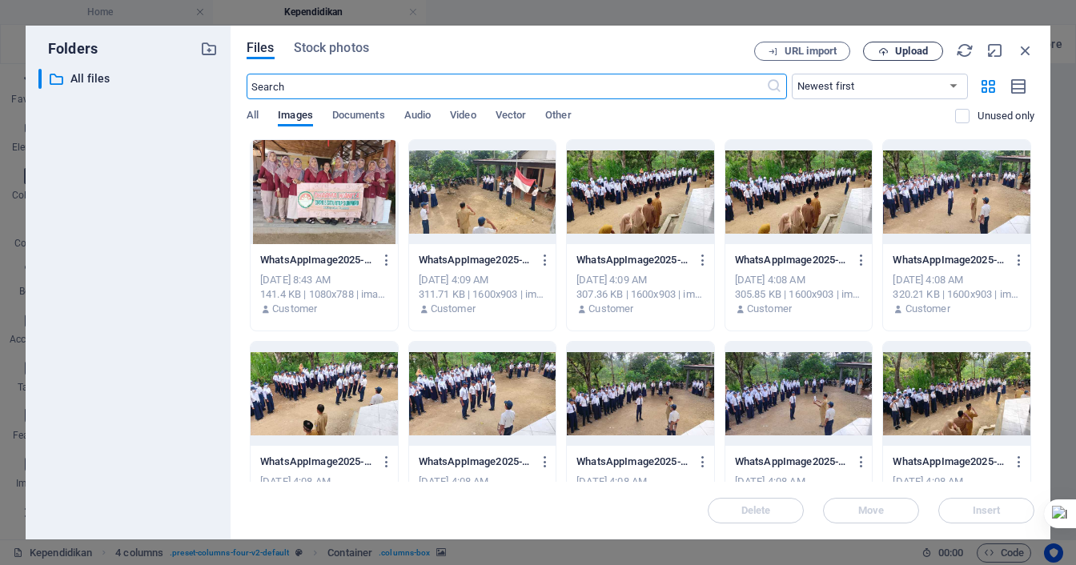
click at [906, 54] on span "Upload" at bounding box center [911, 51] width 33 height 10
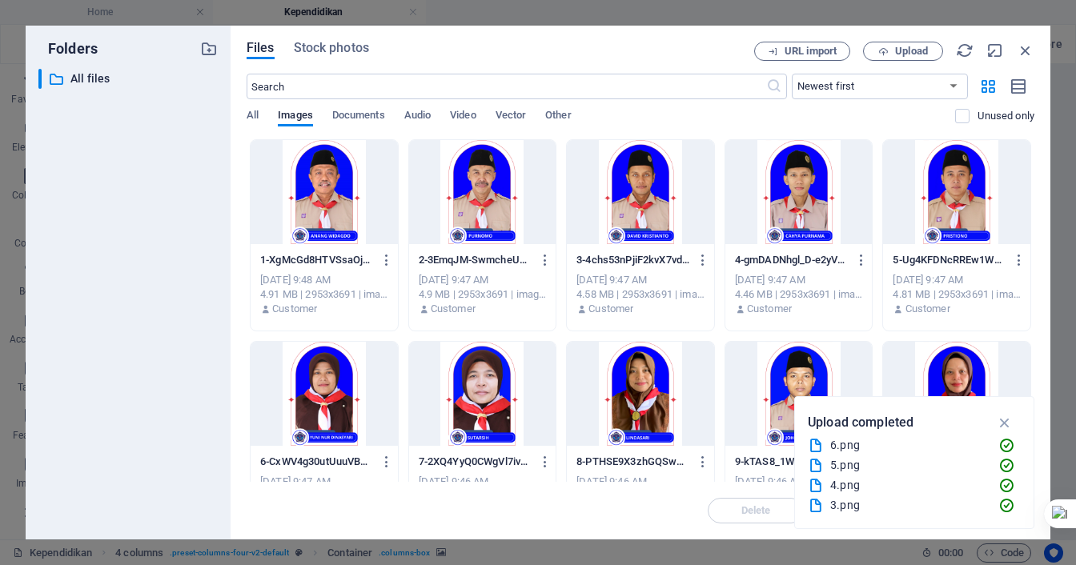
scroll to position [199, 0]
click at [1003, 417] on icon "button" at bounding box center [1005, 423] width 18 height 18
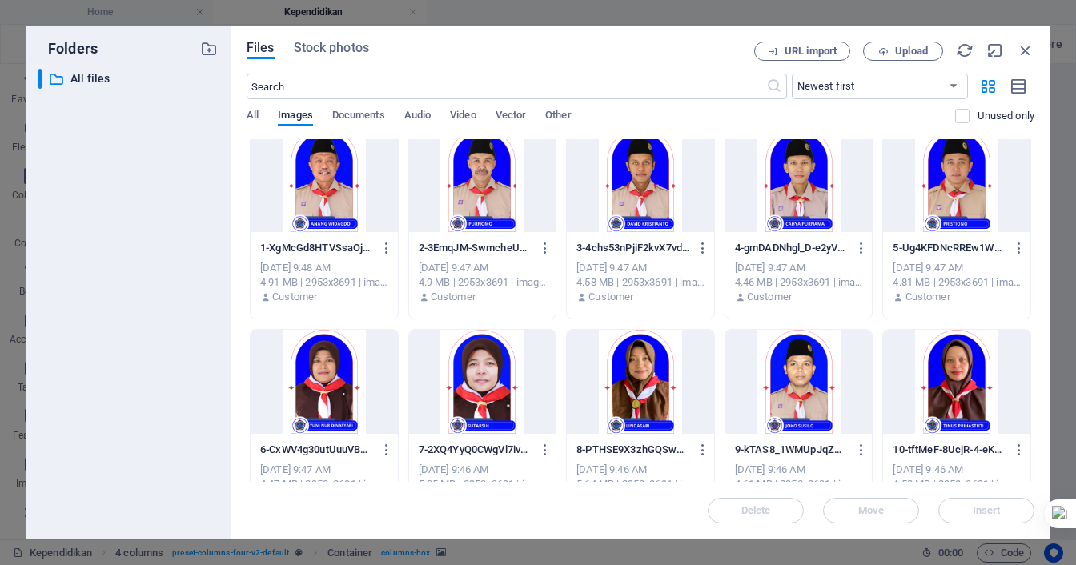
scroll to position [0, 0]
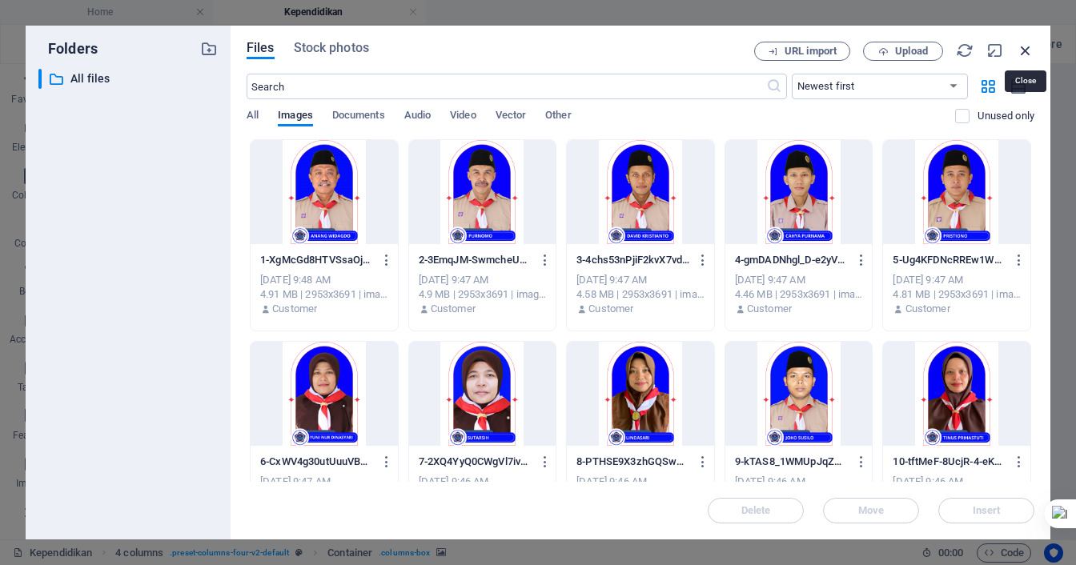
click at [1028, 51] on icon "button" at bounding box center [1026, 51] width 18 height 18
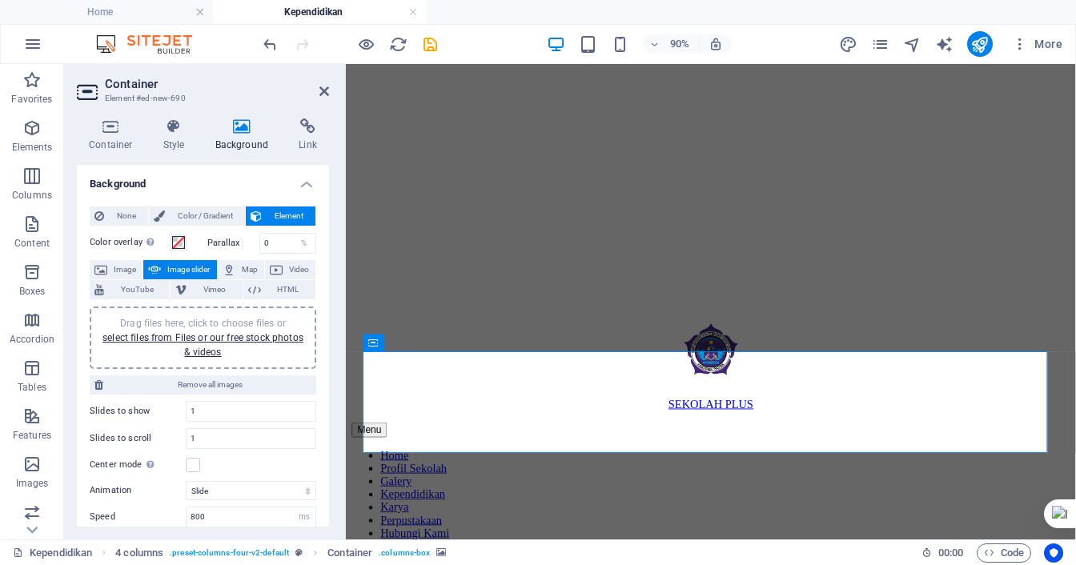
click at [195, 267] on span "Image slider" at bounding box center [189, 269] width 46 height 19
drag, startPoint x: 202, startPoint y: 411, endPoint x: 166, endPoint y: 411, distance: 35.2
click at [170, 411] on div "Slides to show 1" at bounding box center [203, 411] width 227 height 21
click at [203, 435] on input "1" at bounding box center [250, 438] width 129 height 19
drag, startPoint x: 214, startPoint y: 436, endPoint x: 170, endPoint y: 436, distance: 43.2
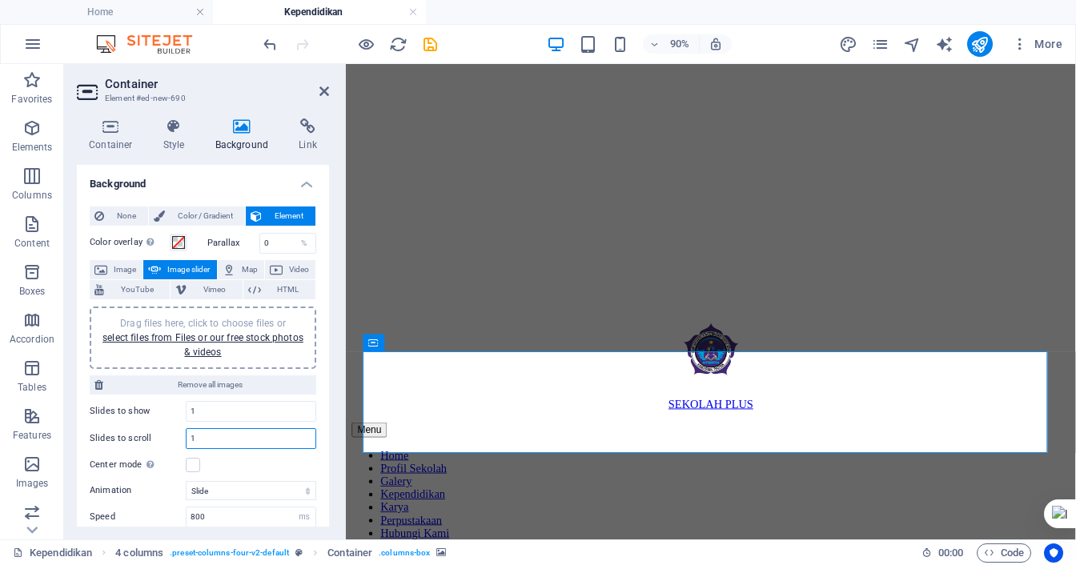
click at [170, 436] on div "Slides to scroll 1" at bounding box center [203, 438] width 227 height 21
type input "4"
click at [315, 412] on div "None Color / Gradient Element Stretch background to full-width Color overlay Pl…" at bounding box center [203, 457] width 252 height 527
click at [211, 344] on link "select files from Files or our free stock photos & videos" at bounding box center [202, 345] width 201 height 26
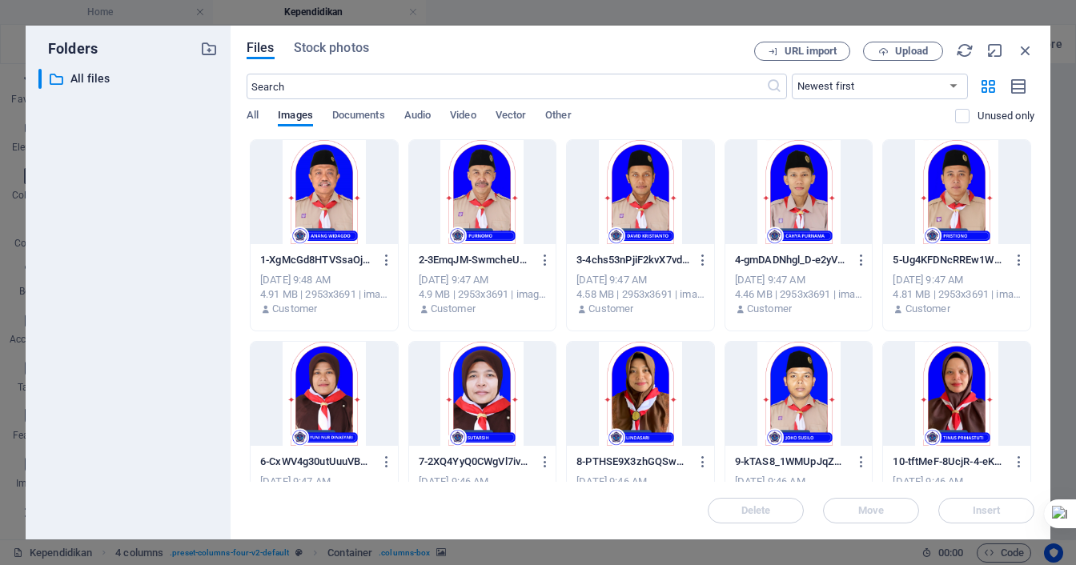
click at [318, 212] on div at bounding box center [324, 192] width 147 height 104
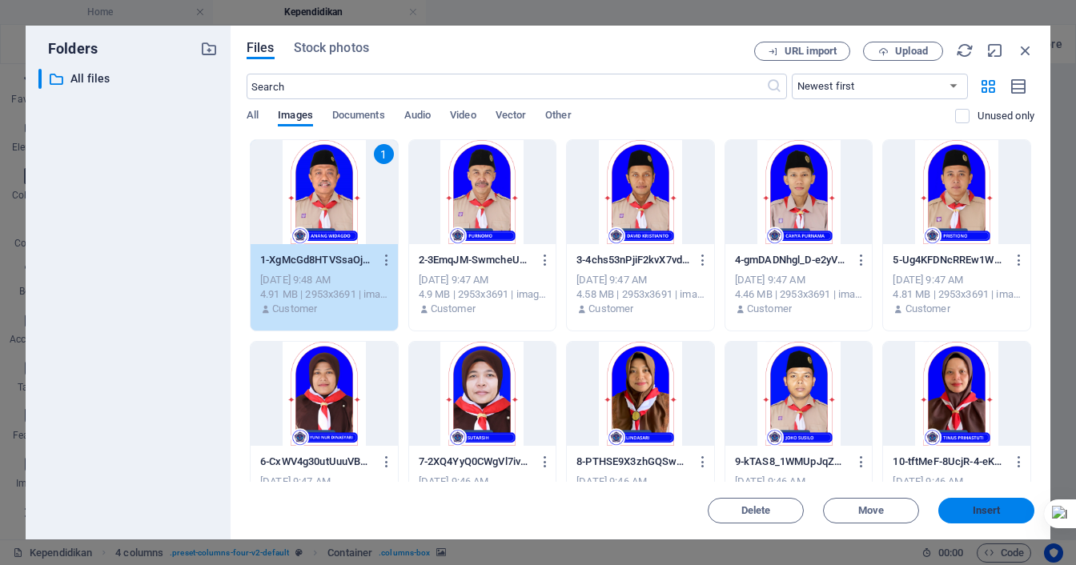
click at [980, 507] on span "Insert" at bounding box center [986, 511] width 28 height 10
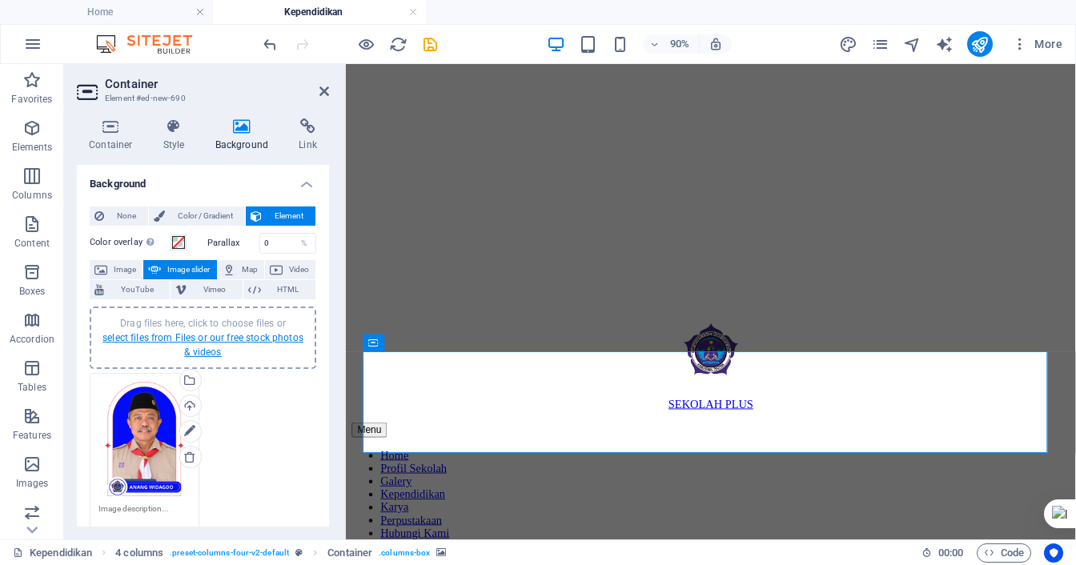
click at [218, 347] on link "select files from Files or our free stock photos & videos" at bounding box center [202, 345] width 201 height 26
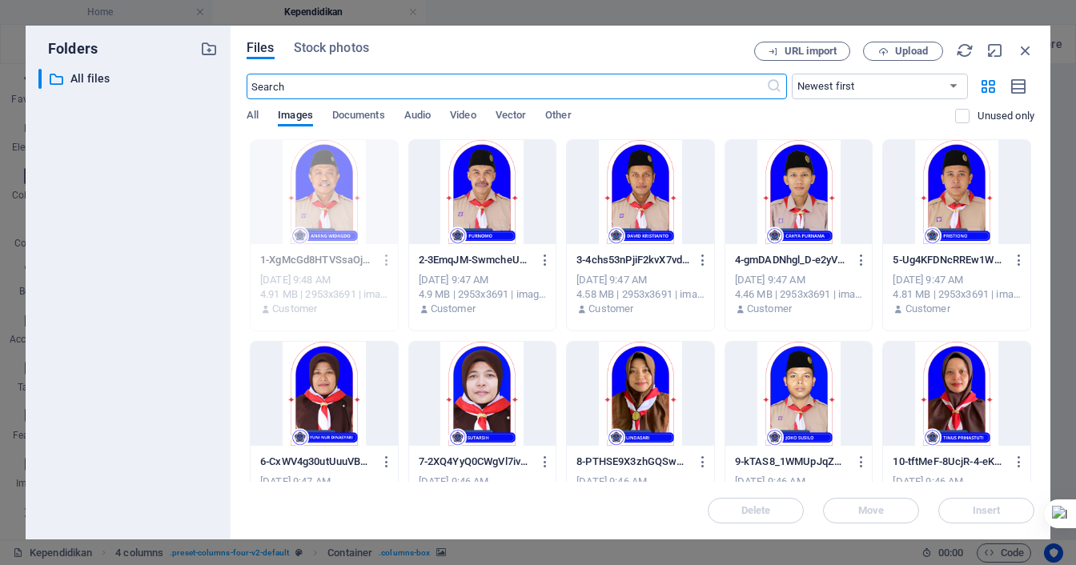
click at [490, 221] on div at bounding box center [482, 192] width 147 height 104
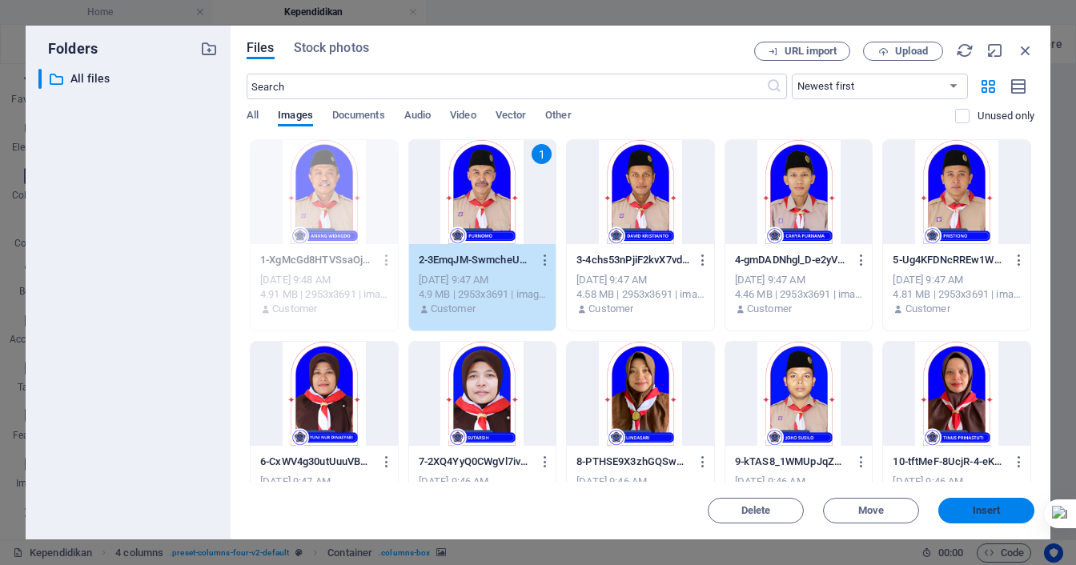
click at [973, 499] on button "Insert" at bounding box center [986, 511] width 96 height 26
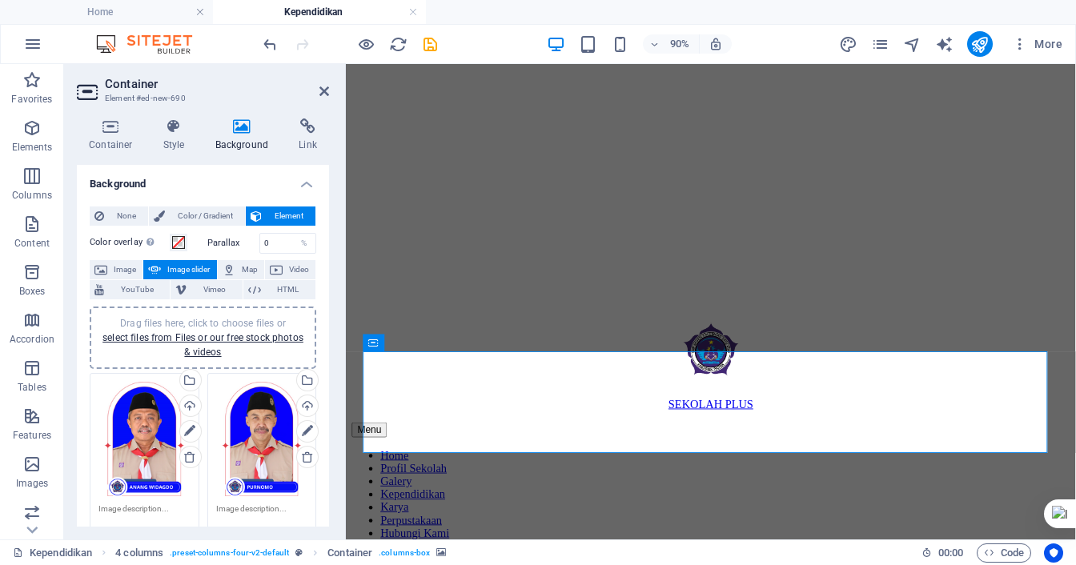
scroll to position [80, 0]
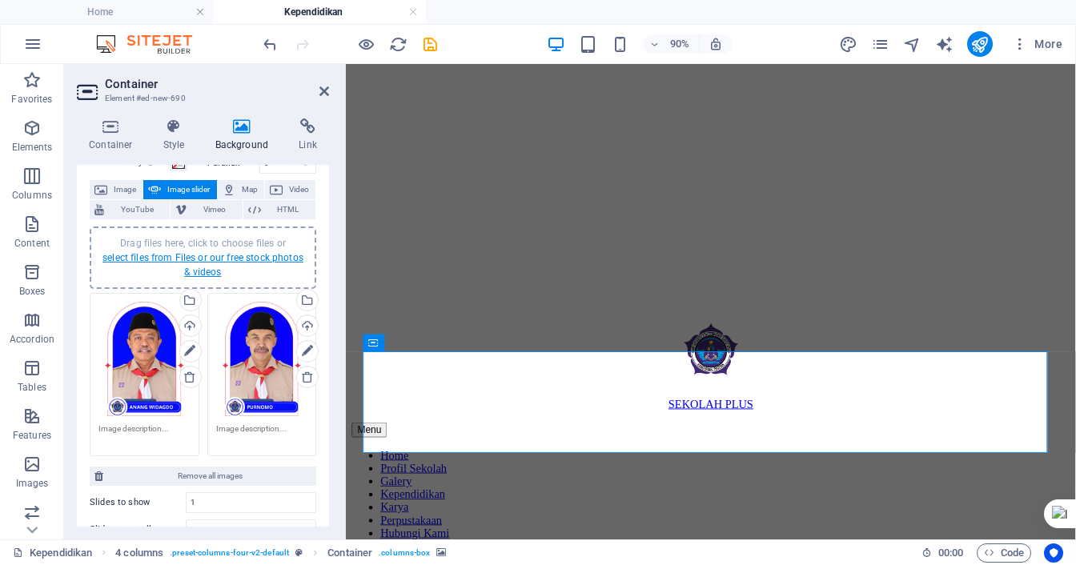
click at [214, 265] on link "select files from Files or our free stock photos & videos" at bounding box center [202, 265] width 201 height 26
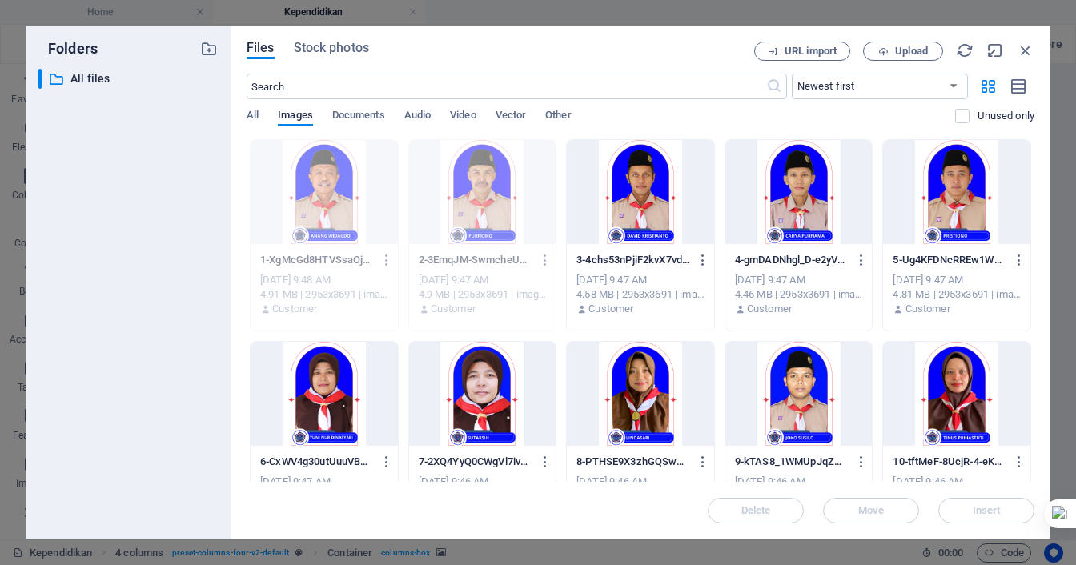
click at [646, 190] on div at bounding box center [640, 192] width 147 height 104
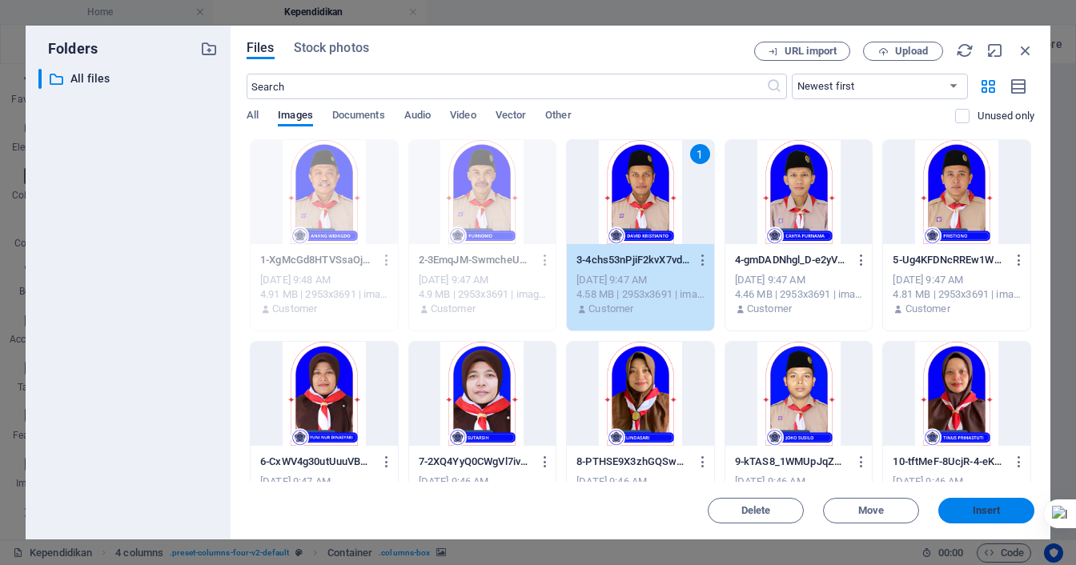
click at [973, 509] on span "Insert" at bounding box center [986, 511] width 28 height 10
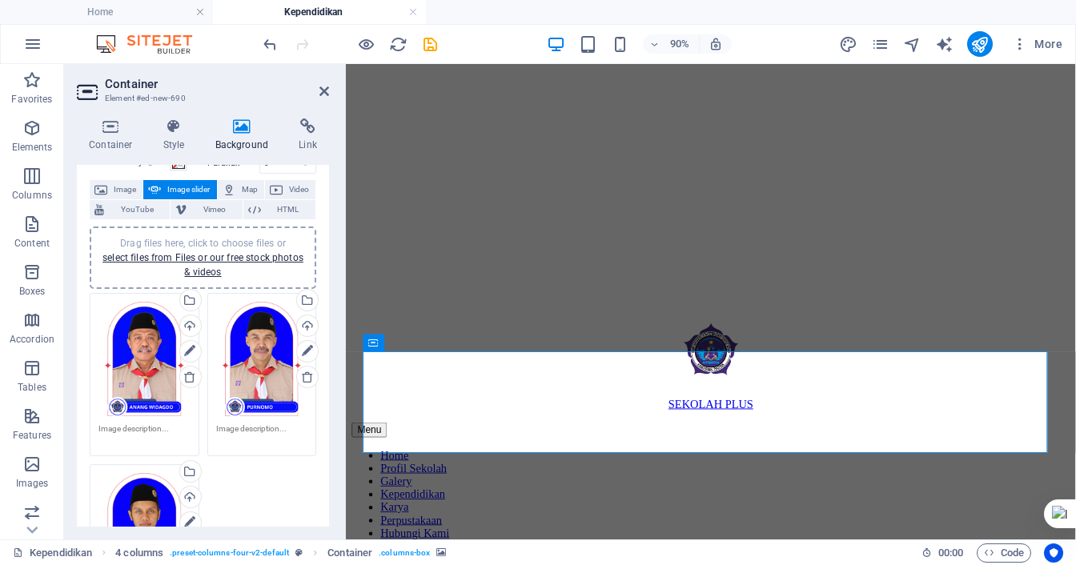
scroll to position [160, 0]
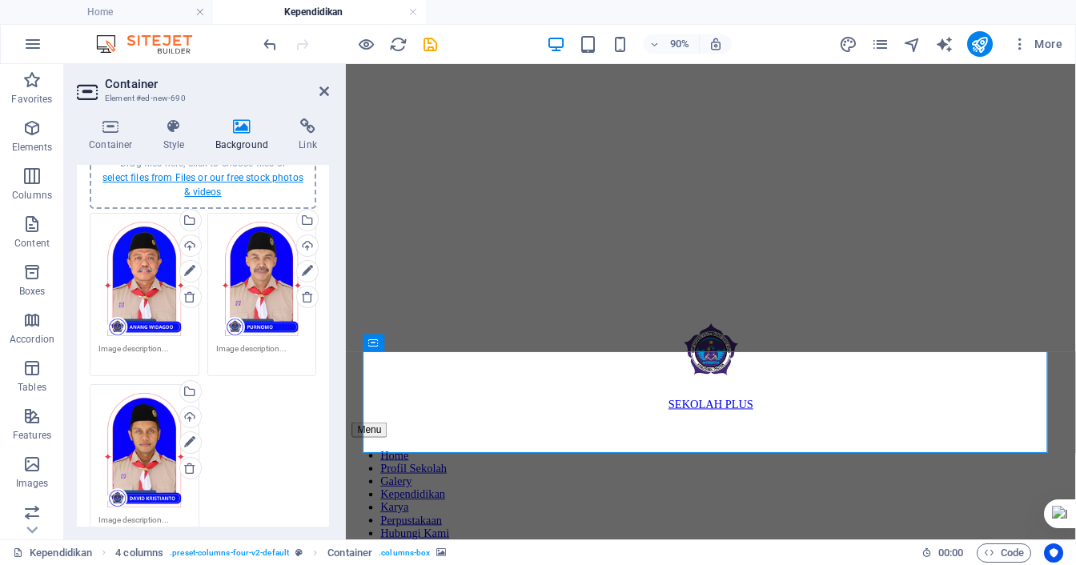
click at [207, 184] on link "select files from Files or our free stock photos & videos" at bounding box center [202, 185] width 201 height 26
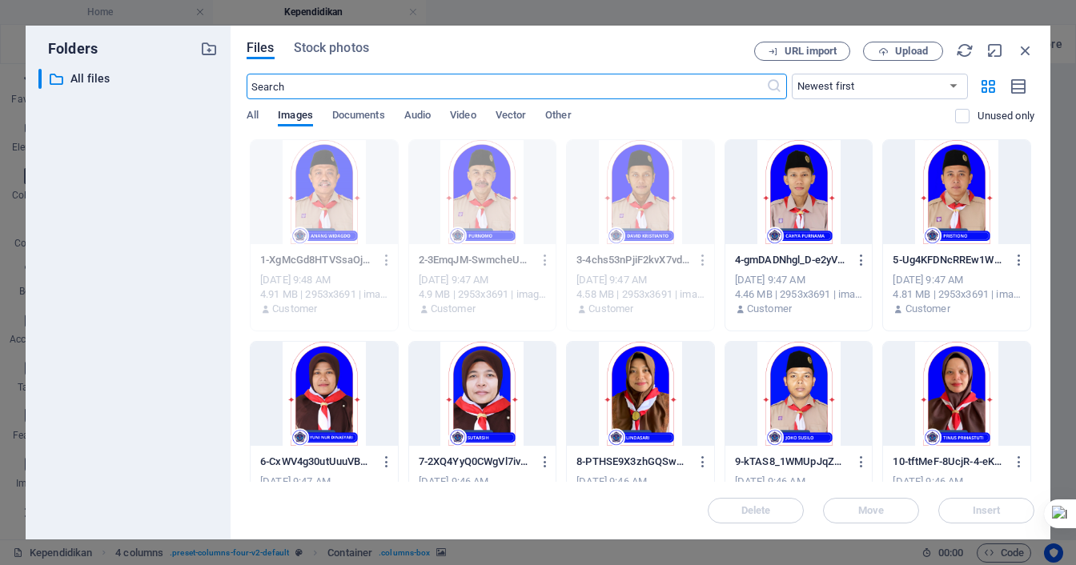
click at [786, 194] on div at bounding box center [798, 192] width 147 height 104
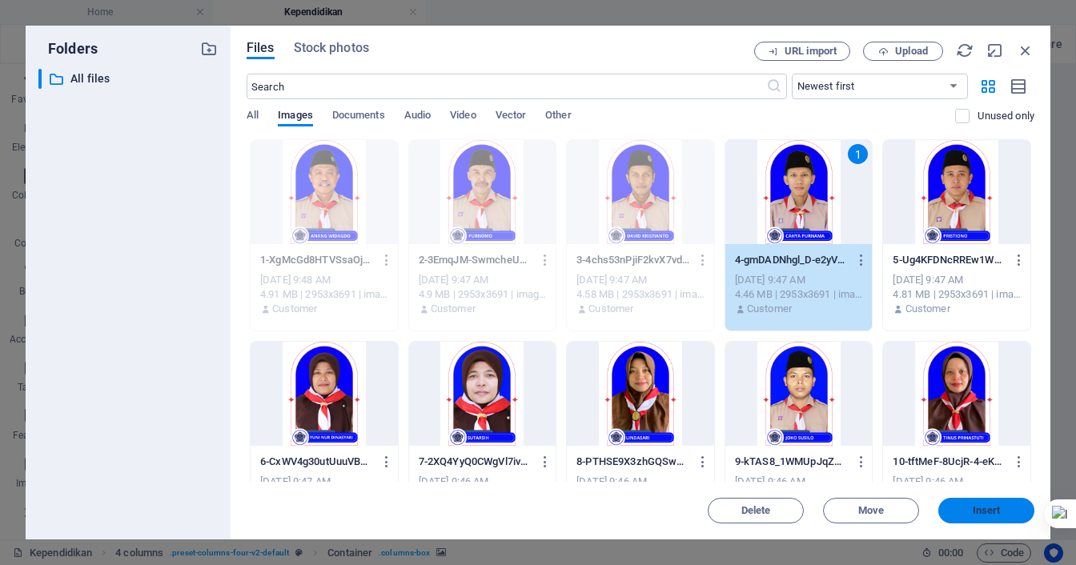
click at [981, 506] on span "Insert" at bounding box center [986, 511] width 28 height 10
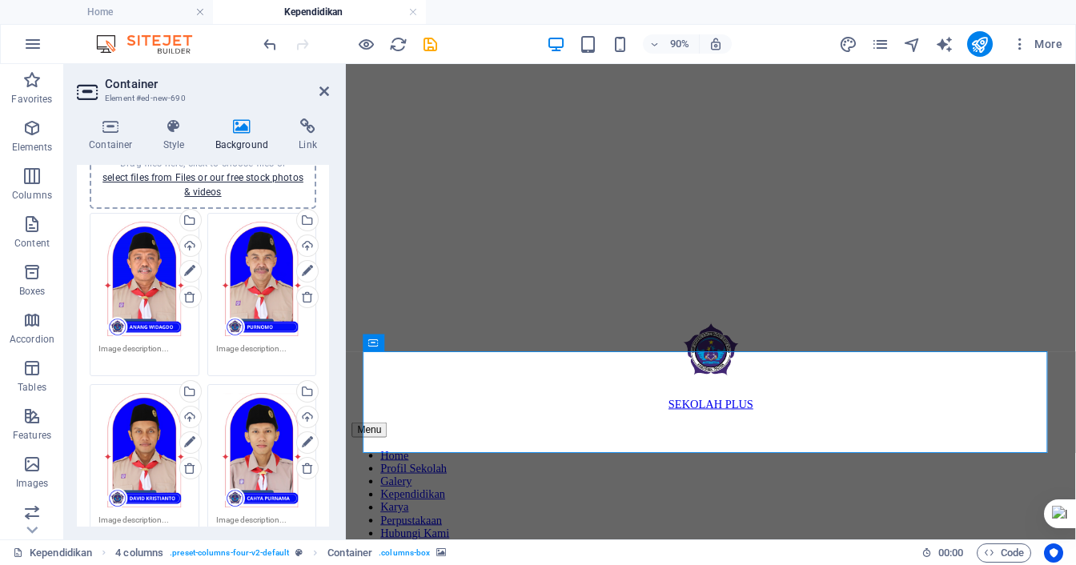
click at [208, 182] on div "Drag files here, click to choose files or select files from Files or our free s…" at bounding box center [202, 177] width 207 height 43
click at [207, 190] on link "select files from Files or our free stock photos & videos" at bounding box center [202, 185] width 201 height 26
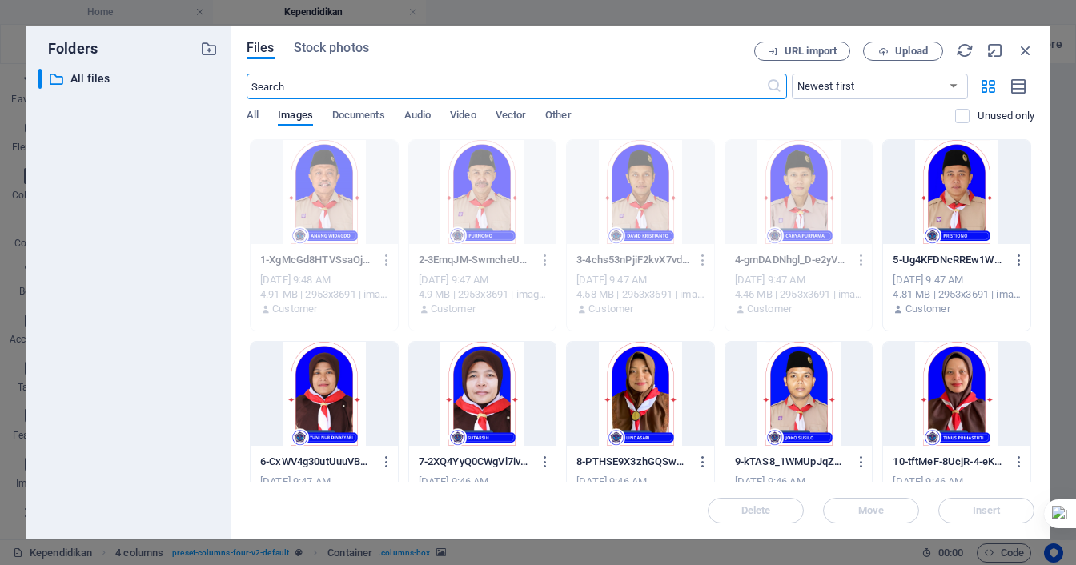
click at [976, 206] on div at bounding box center [956, 192] width 147 height 104
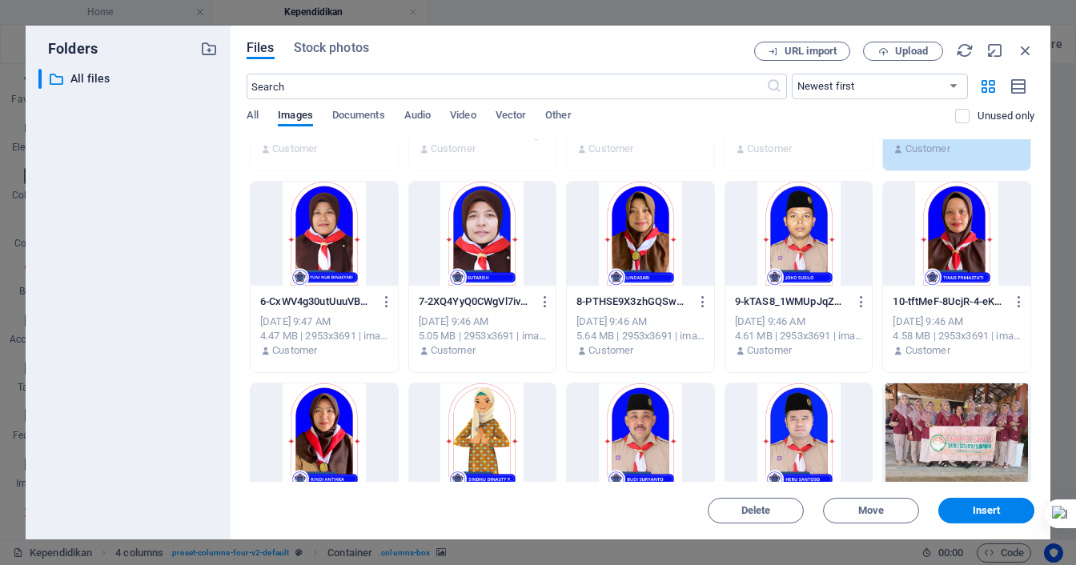
scroll to position [240, 0]
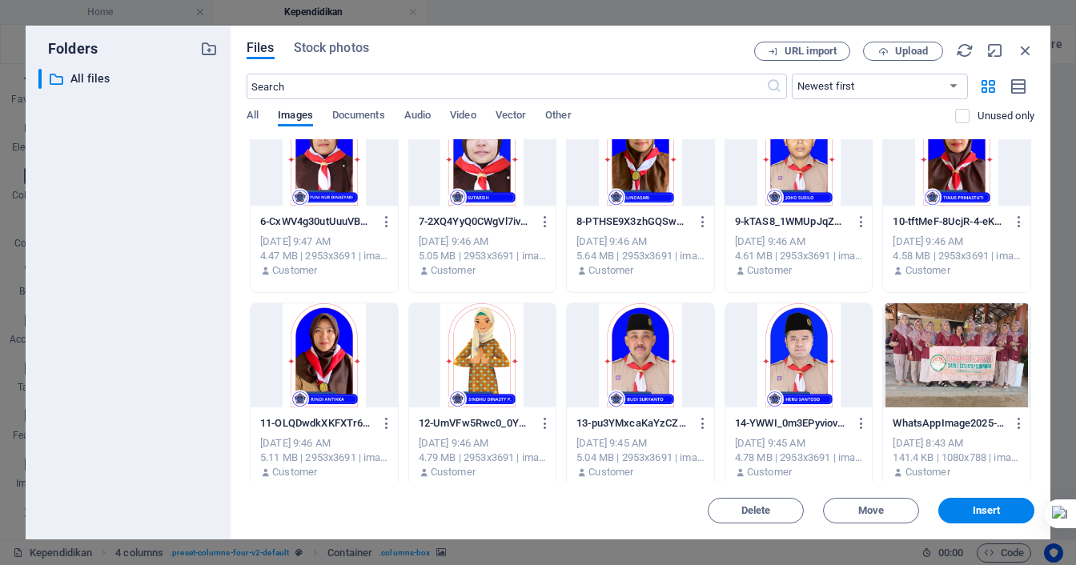
click at [779, 367] on div at bounding box center [798, 355] width 147 height 104
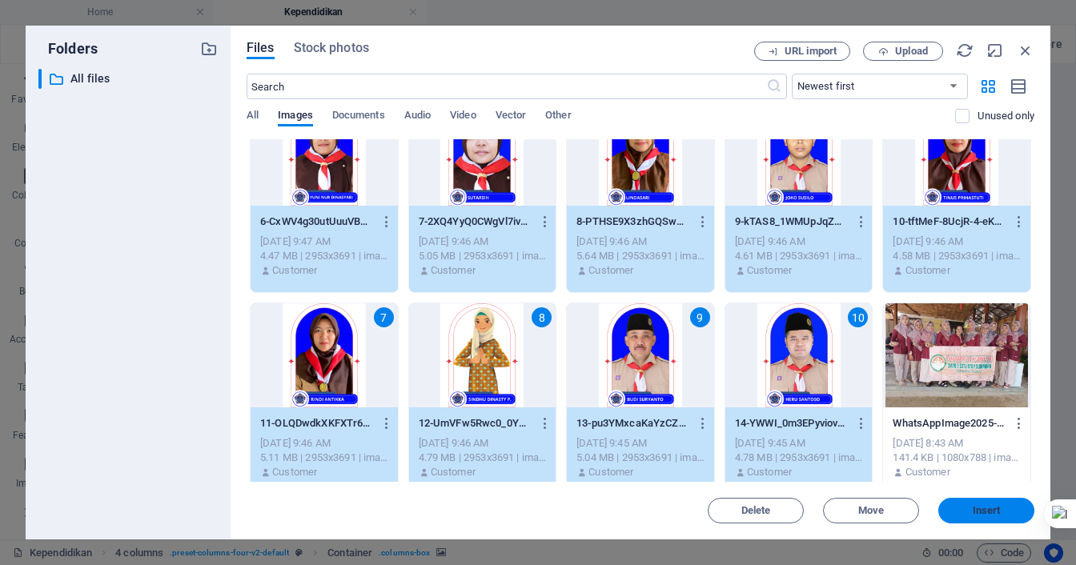
click at [975, 506] on span "Insert" at bounding box center [986, 511] width 28 height 10
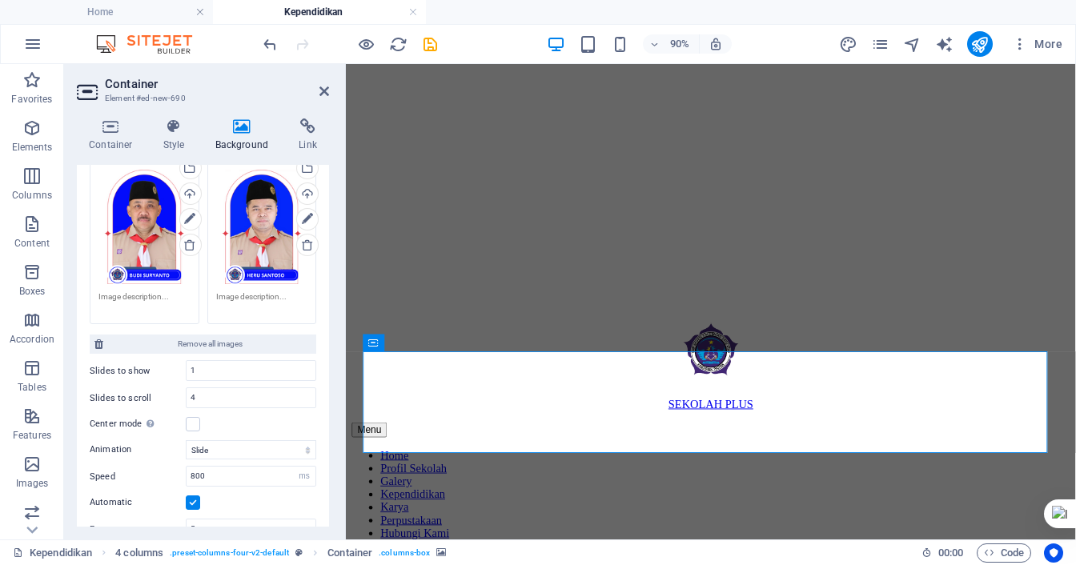
scroll to position [1249, 0]
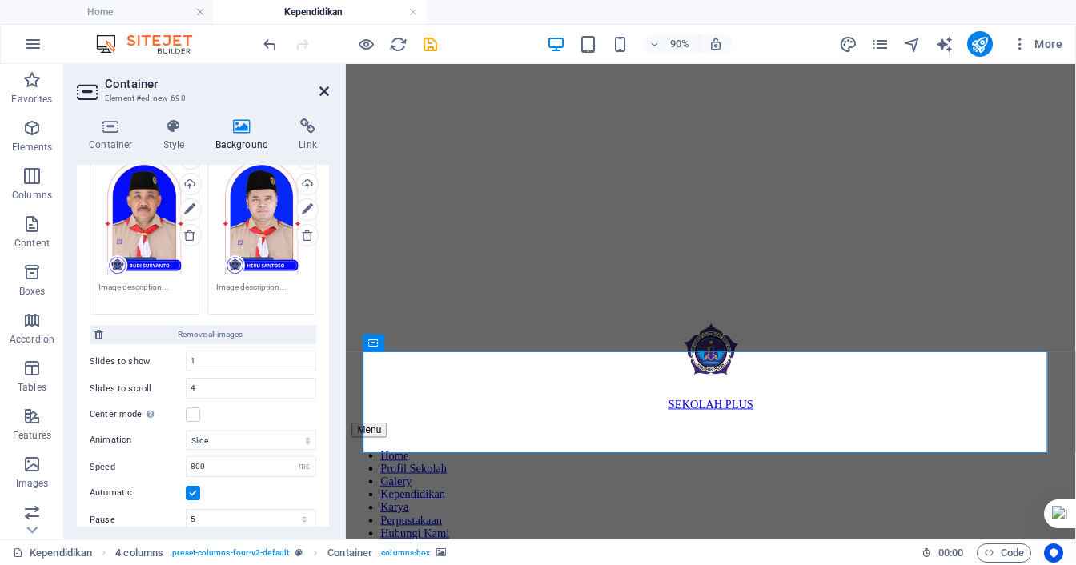
click at [324, 90] on icon at bounding box center [324, 91] width 10 height 13
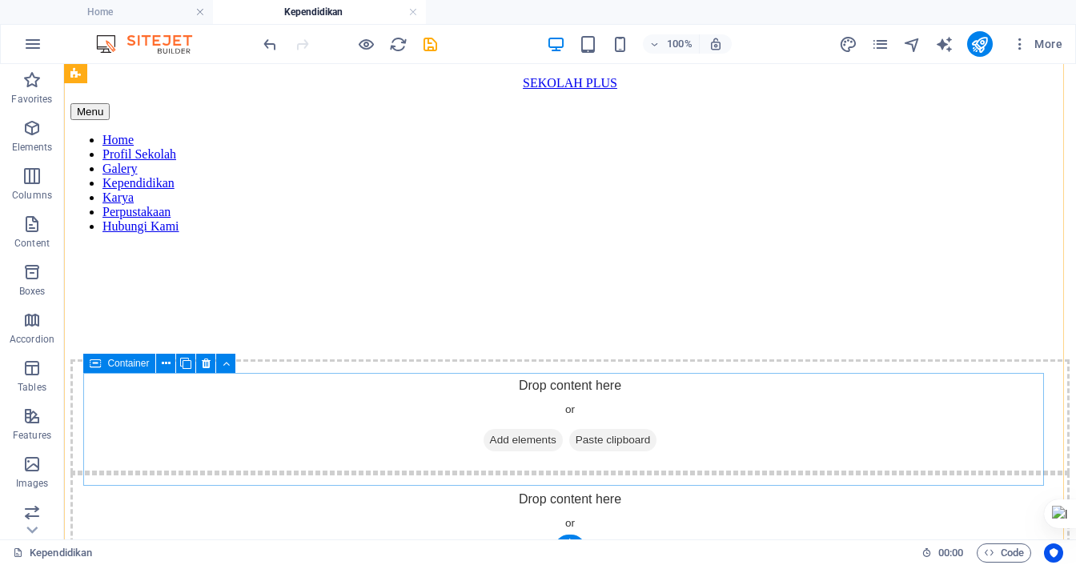
scroll to position [518, 0]
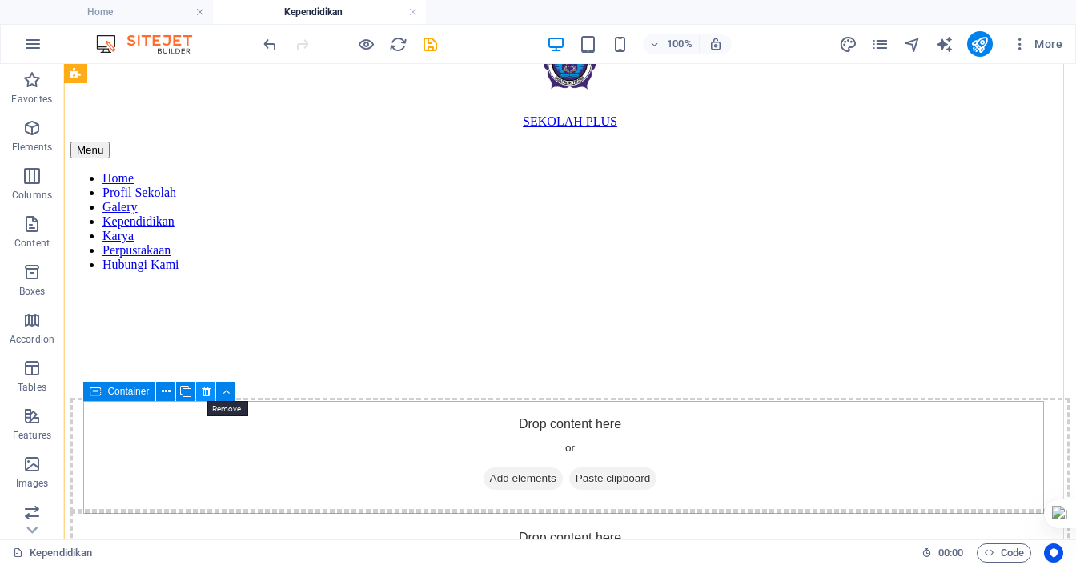
click at [211, 393] on button at bounding box center [205, 391] width 19 height 19
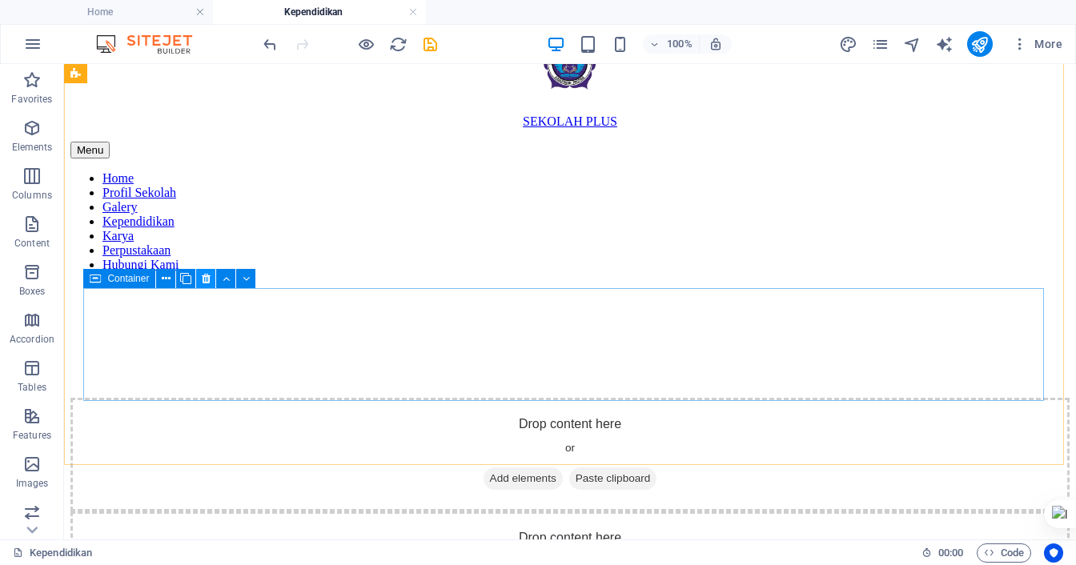
click at [208, 283] on icon at bounding box center [206, 279] width 9 height 17
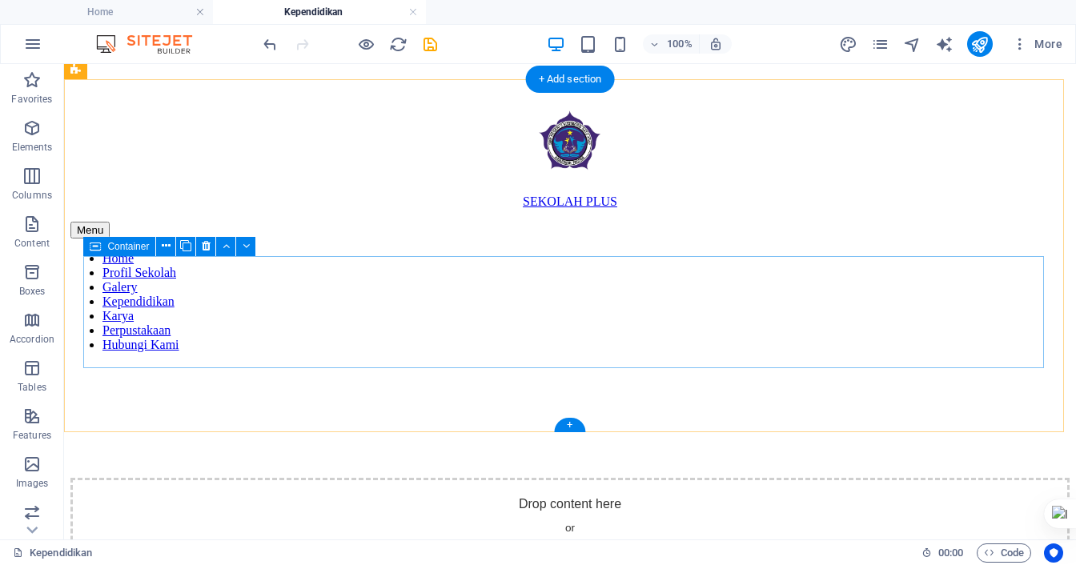
scroll to position [278, 0]
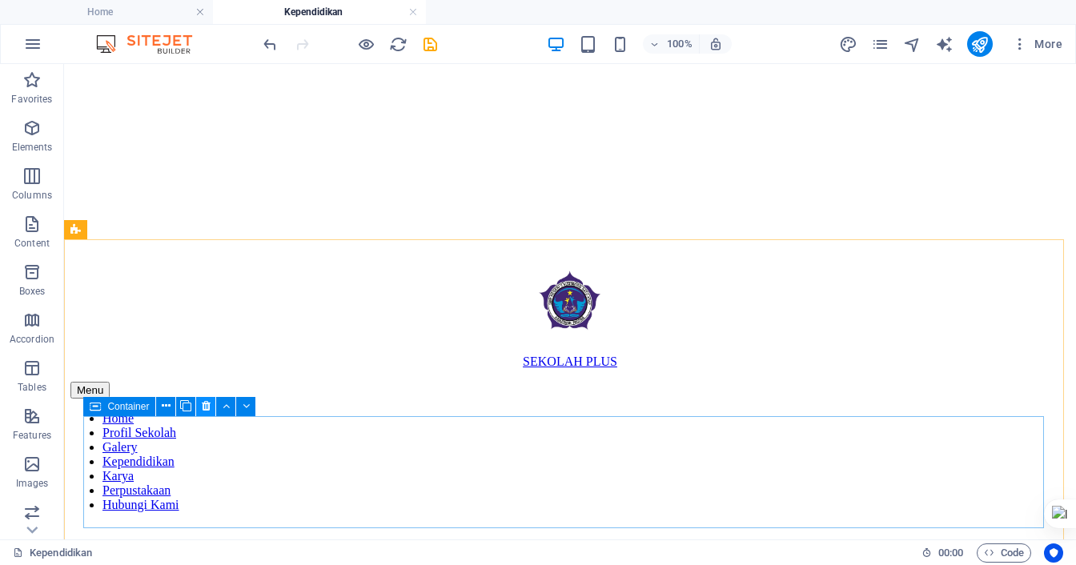
click at [206, 414] on icon at bounding box center [206, 406] width 9 height 17
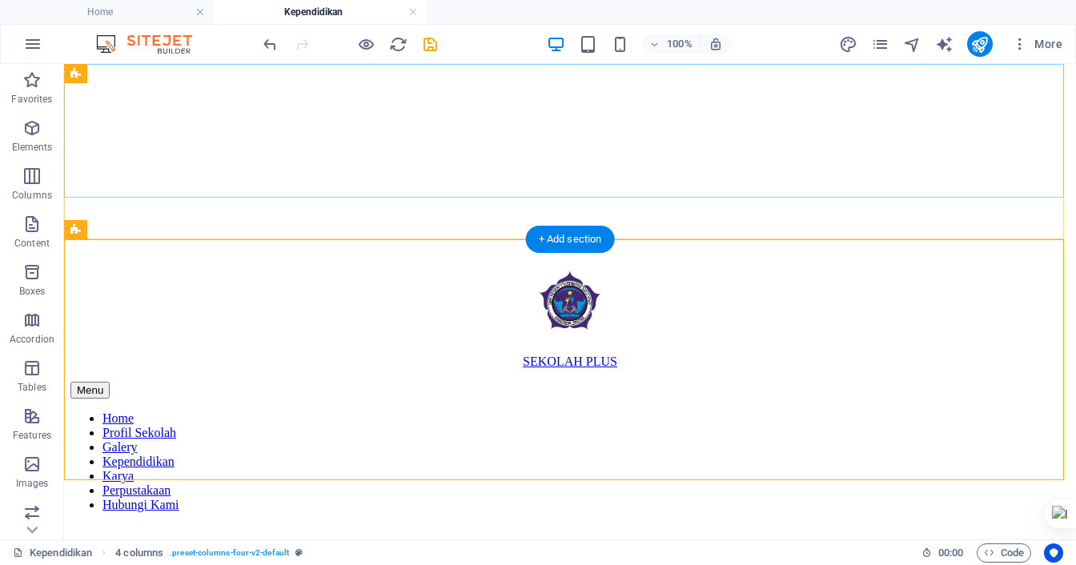
scroll to position [198, 0]
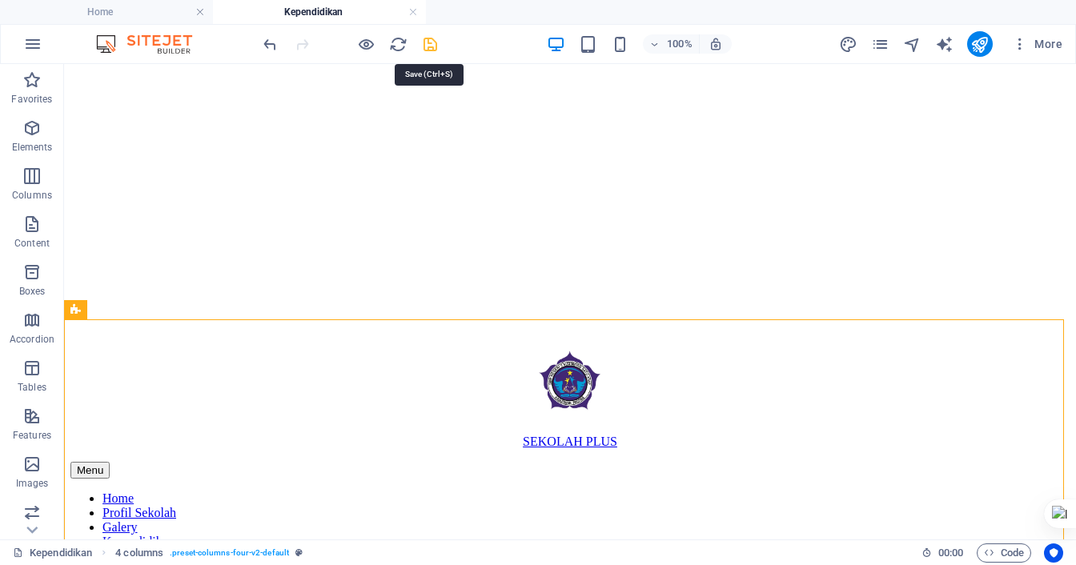
click at [426, 42] on icon "save" at bounding box center [430, 44] width 18 height 18
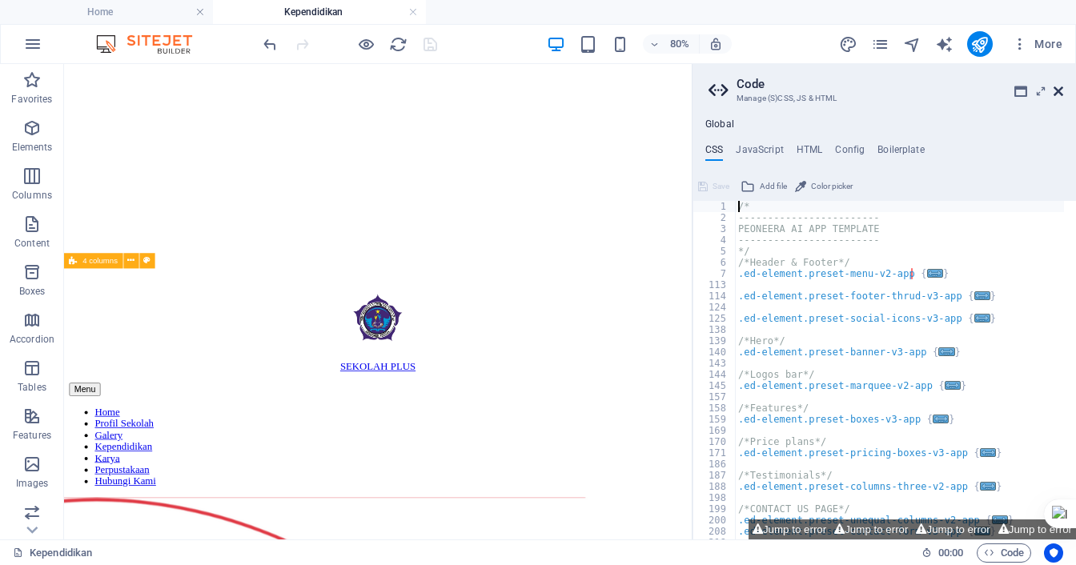
click at [1058, 89] on icon at bounding box center [1058, 91] width 10 height 13
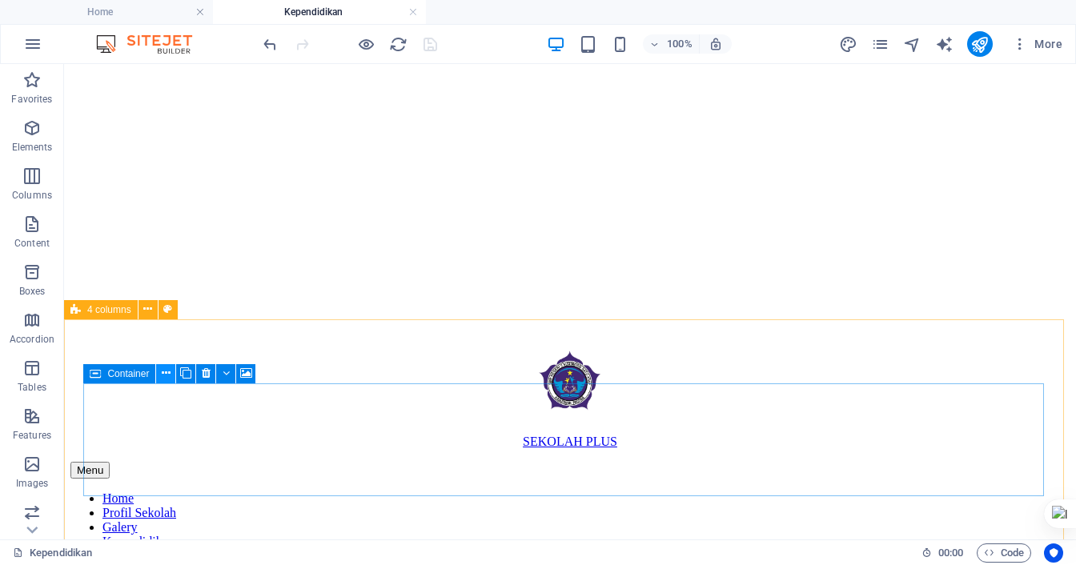
click at [164, 374] on icon at bounding box center [166, 373] width 9 height 17
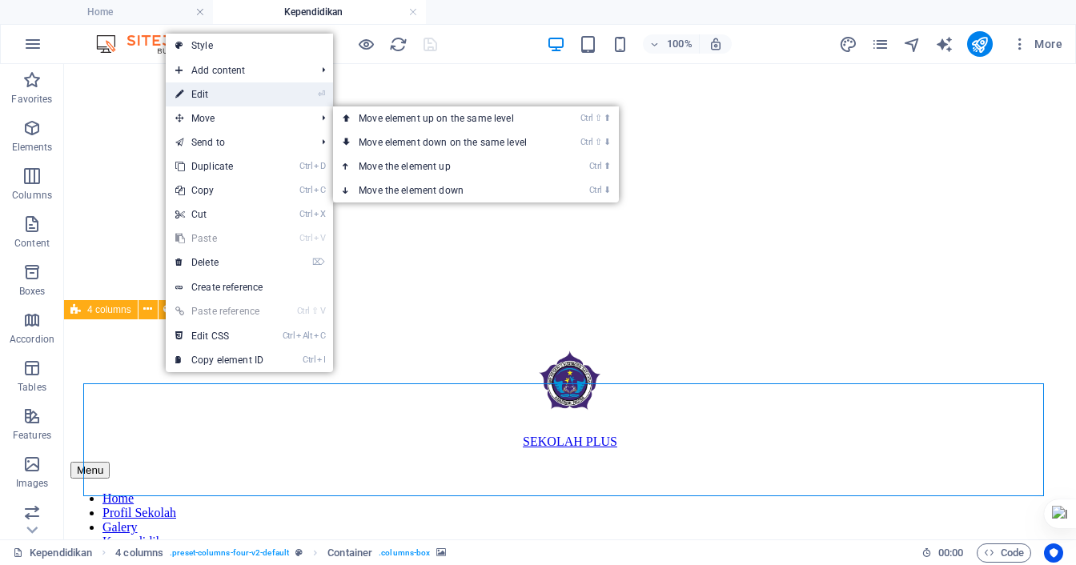
click at [209, 94] on link "⏎ Edit" at bounding box center [219, 94] width 107 height 24
select select "ms"
select select "s"
select select "progressive"
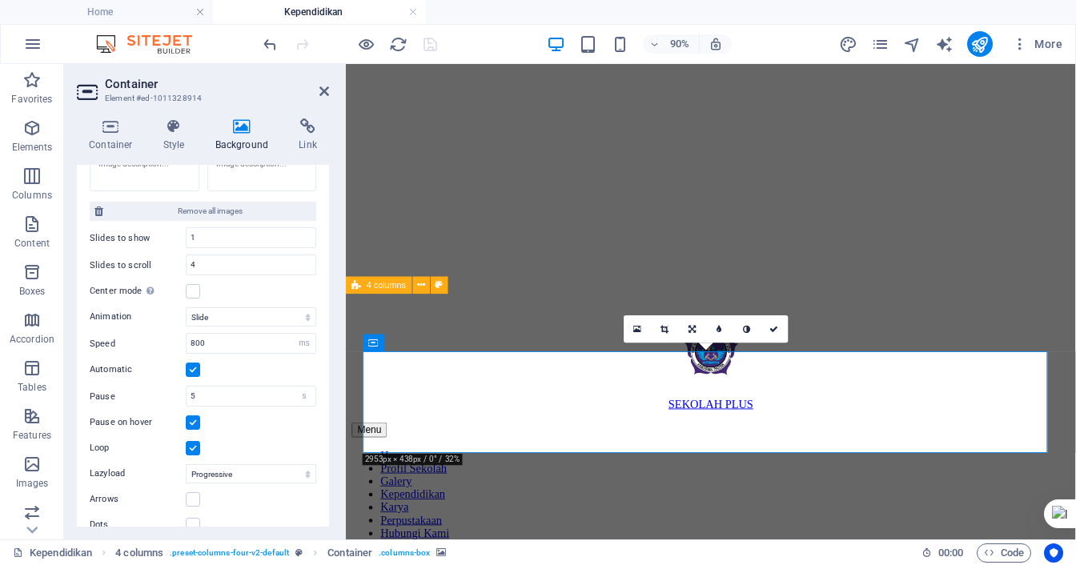
scroll to position [1378, 0]
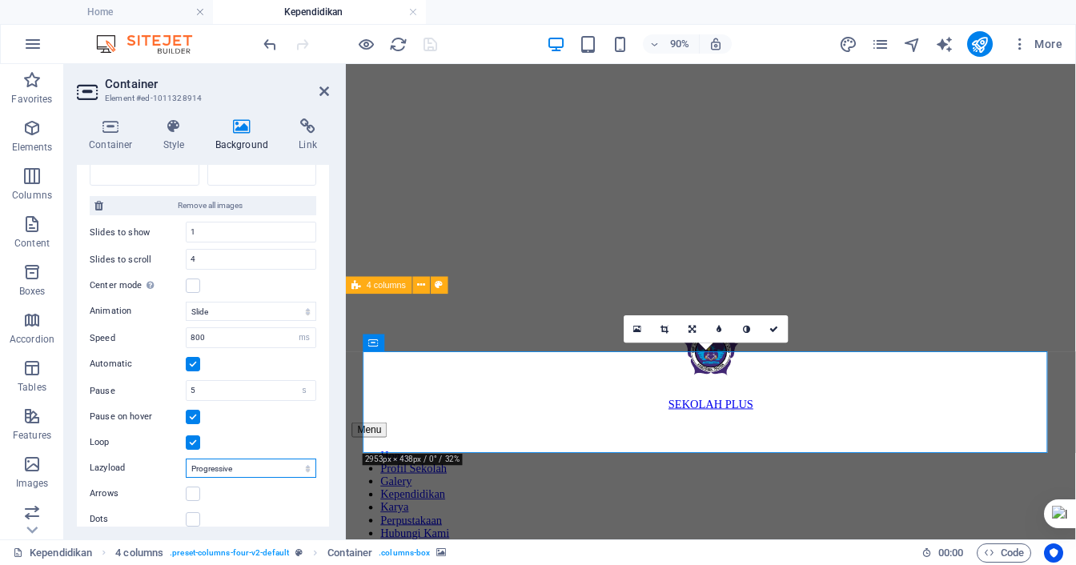
click at [248, 459] on select "Off On demand Progressive" at bounding box center [251, 468] width 130 height 19
click at [247, 433] on div "Loop" at bounding box center [203, 442] width 227 height 19
click at [227, 302] on select "Slide Fade" at bounding box center [251, 311] width 130 height 19
click at [292, 359] on div "Animation Slide Fade Speed 800 s ms Automatic Pause 5 s ms Pause on hover Loop …" at bounding box center [203, 412] width 227 height 234
click at [278, 328] on input "800" at bounding box center [250, 337] width 129 height 19
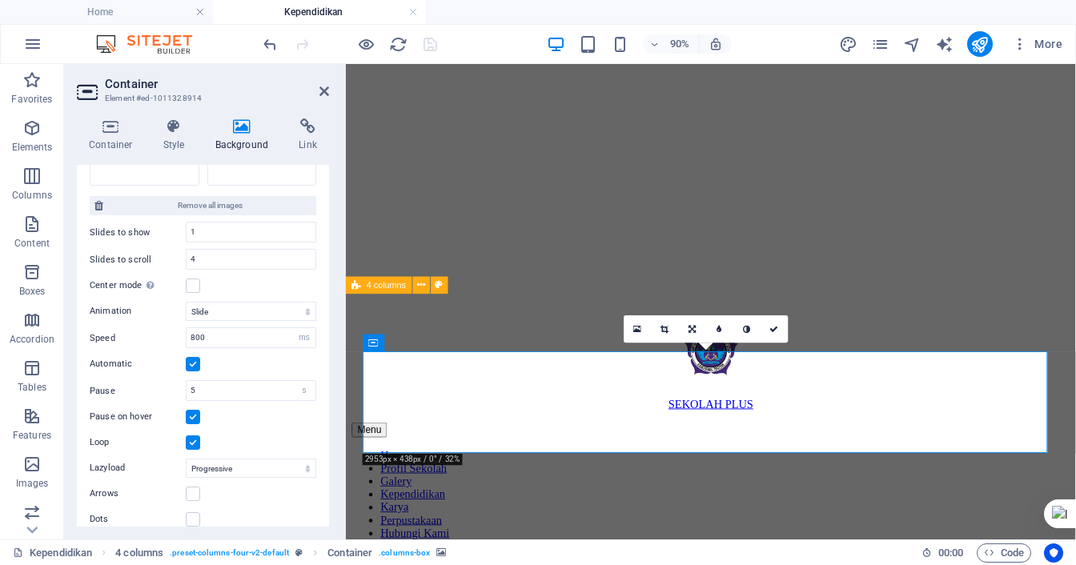
click at [274, 355] on div "Automatic" at bounding box center [203, 364] width 227 height 19
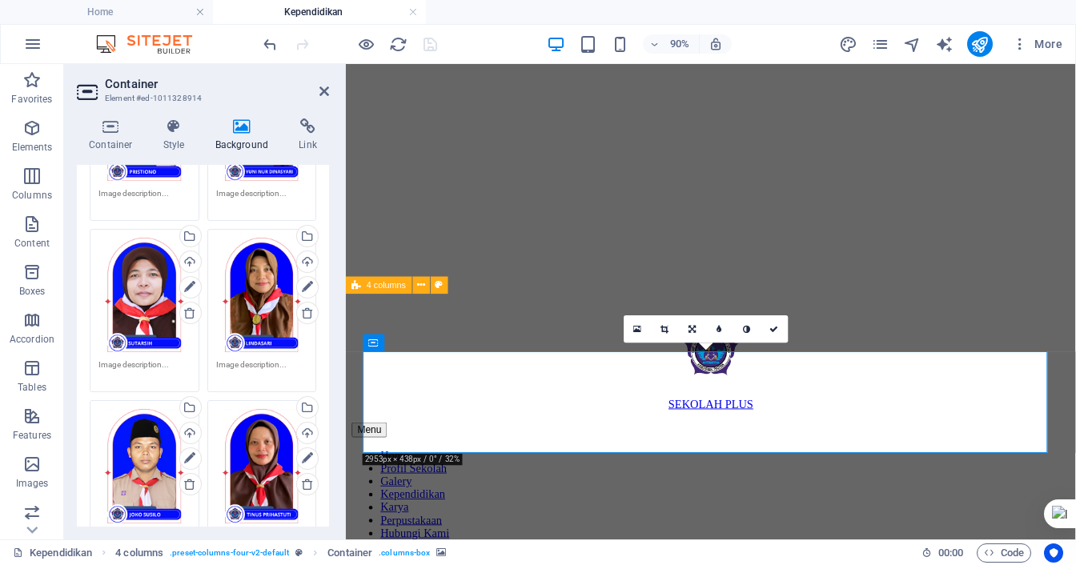
scroll to position [578, 0]
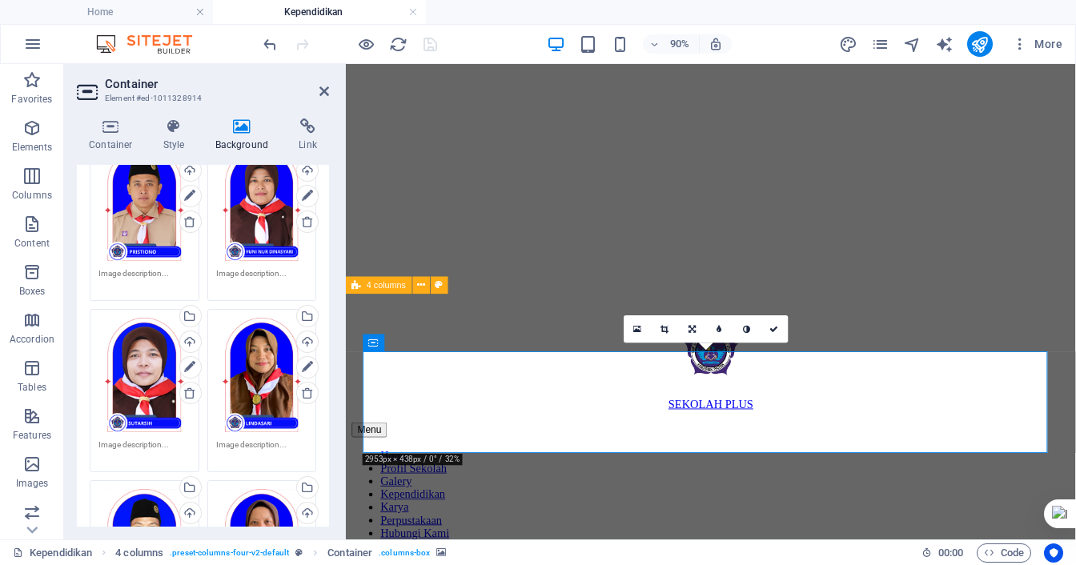
click at [314, 93] on header "Container Element #ed-1011328914" at bounding box center [203, 85] width 252 height 42
click at [323, 90] on icon at bounding box center [324, 91] width 10 height 13
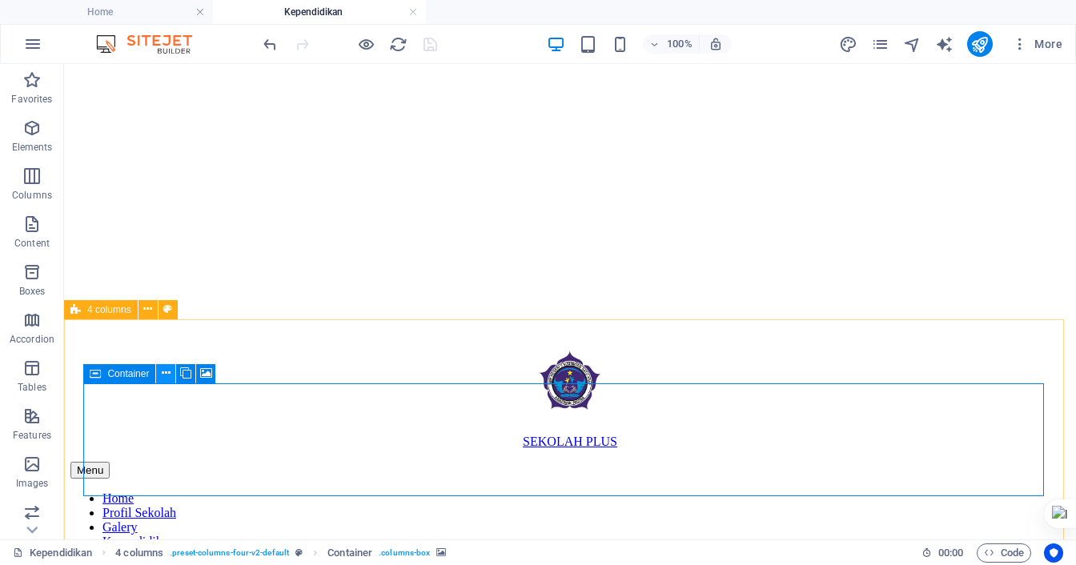
click at [166, 375] on icon at bounding box center [166, 373] width 9 height 17
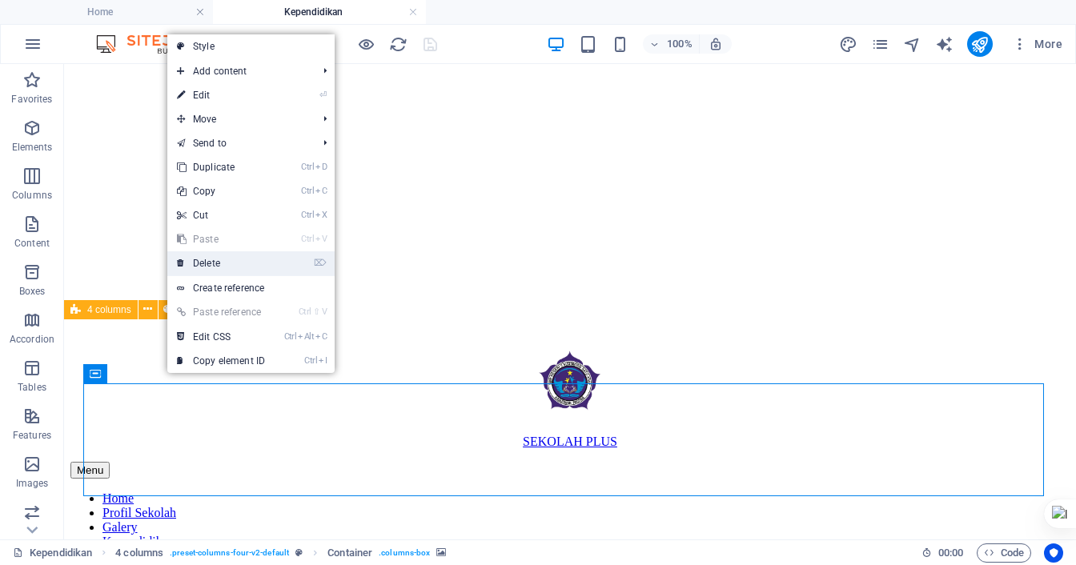
drag, startPoint x: 219, startPoint y: 268, endPoint x: 154, endPoint y: 204, distance: 91.1
click at [219, 268] on link "⌦ Delete" at bounding box center [220, 263] width 107 height 24
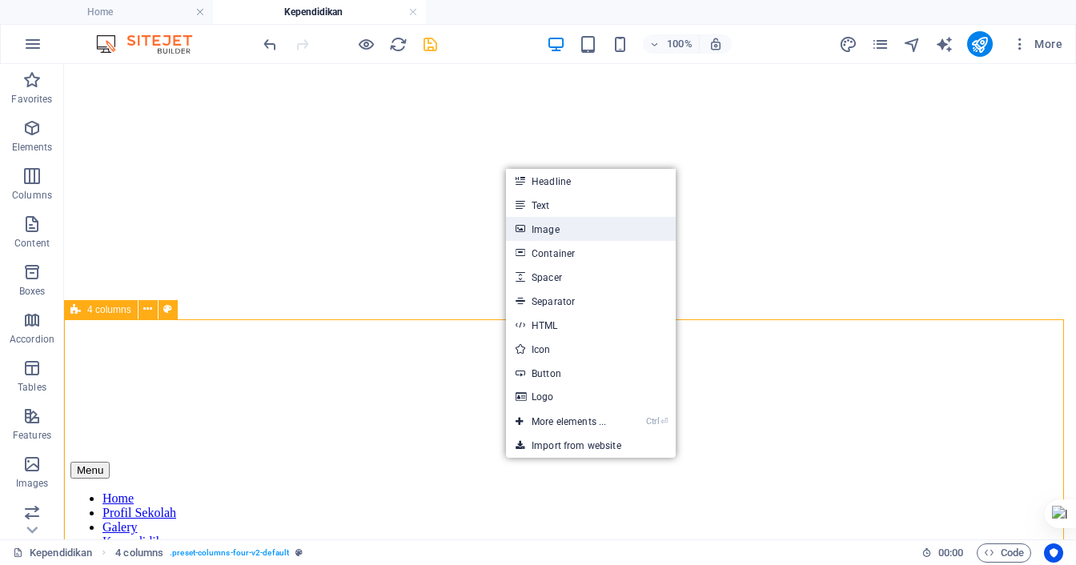
click at [559, 235] on link "Image" at bounding box center [591, 229] width 170 height 24
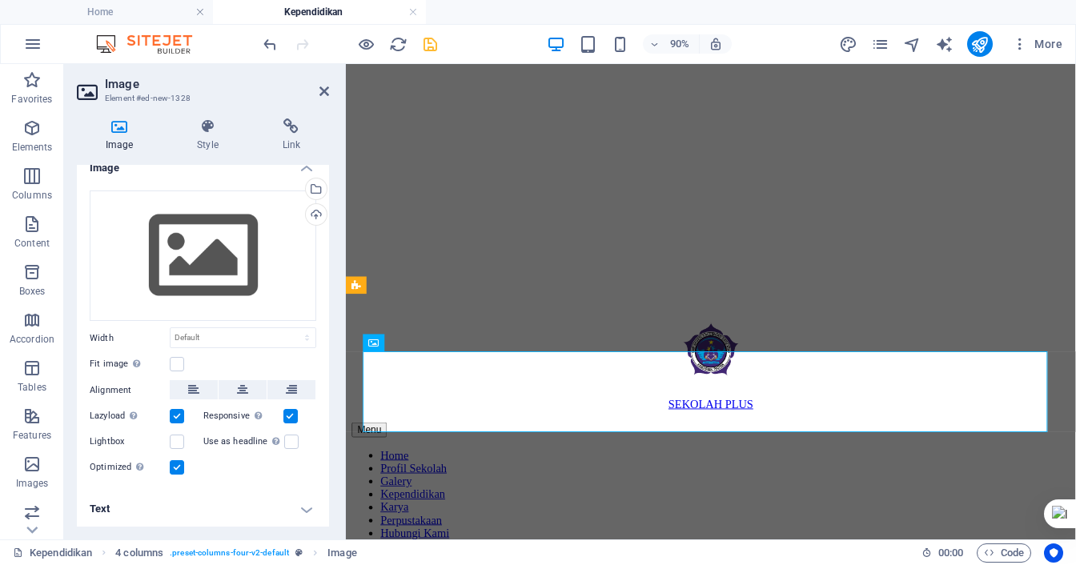
scroll to position [0, 0]
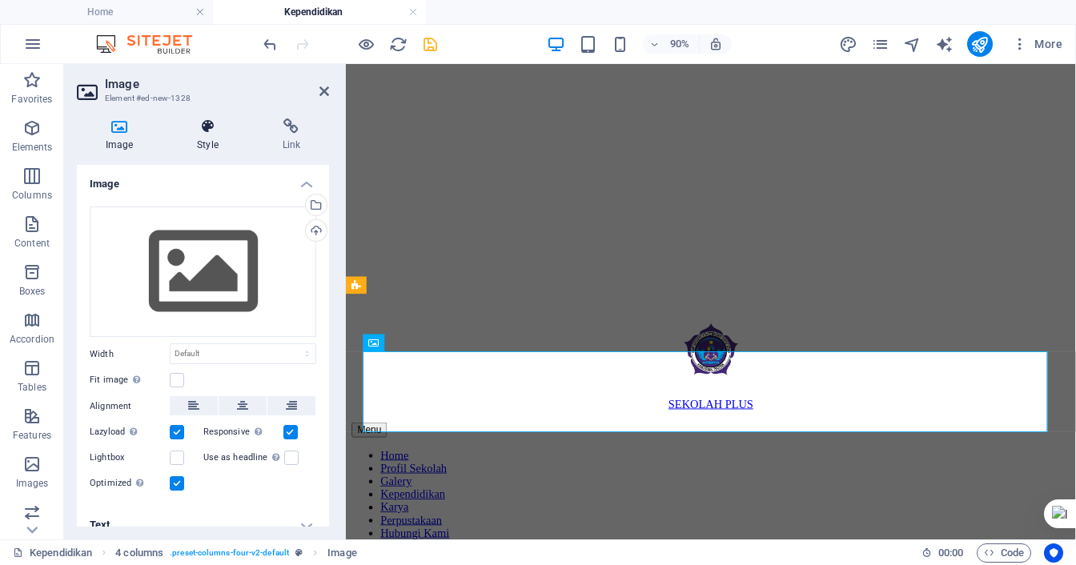
click at [213, 133] on icon at bounding box center [207, 126] width 78 height 16
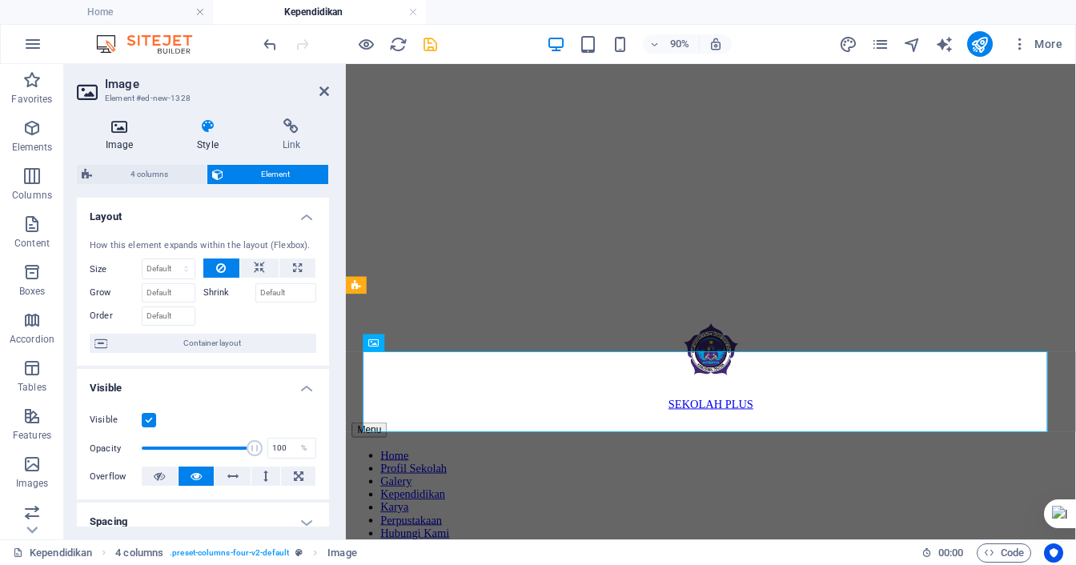
click at [131, 137] on h4 "Image" at bounding box center [122, 135] width 91 height 34
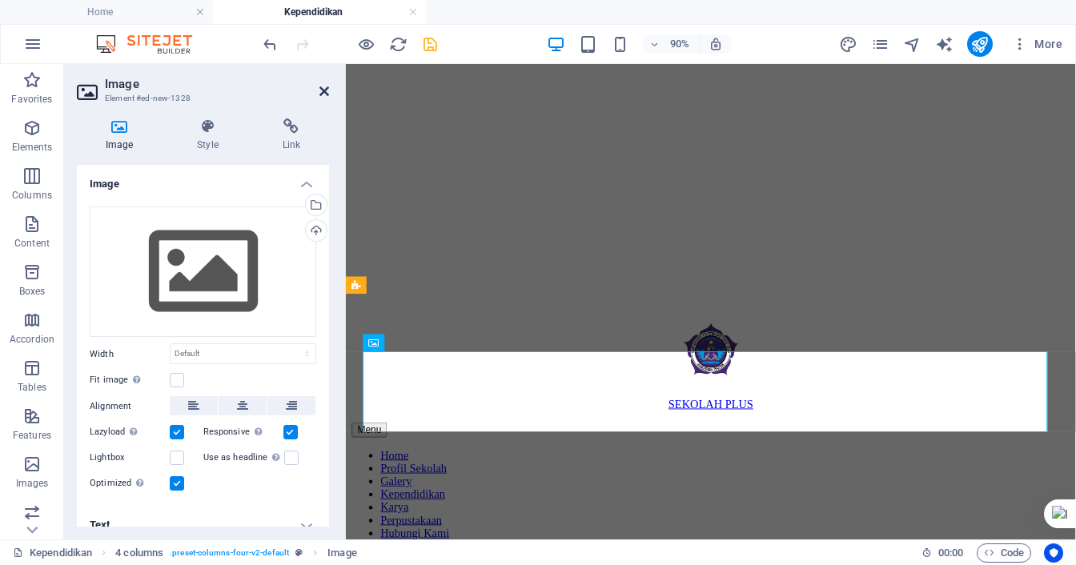
click at [327, 91] on icon at bounding box center [324, 91] width 10 height 13
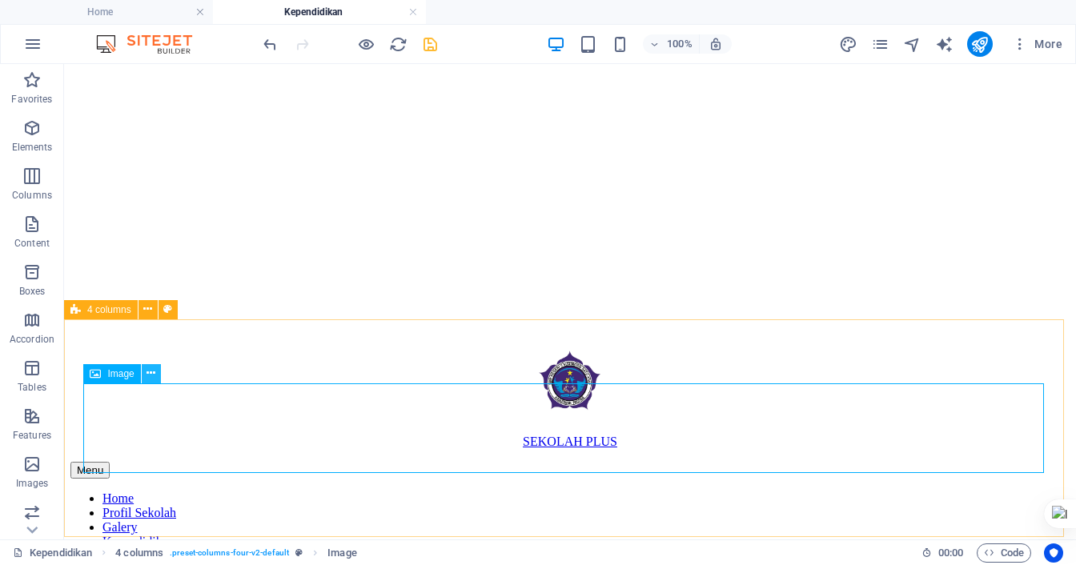
click at [154, 379] on icon at bounding box center [150, 373] width 9 height 17
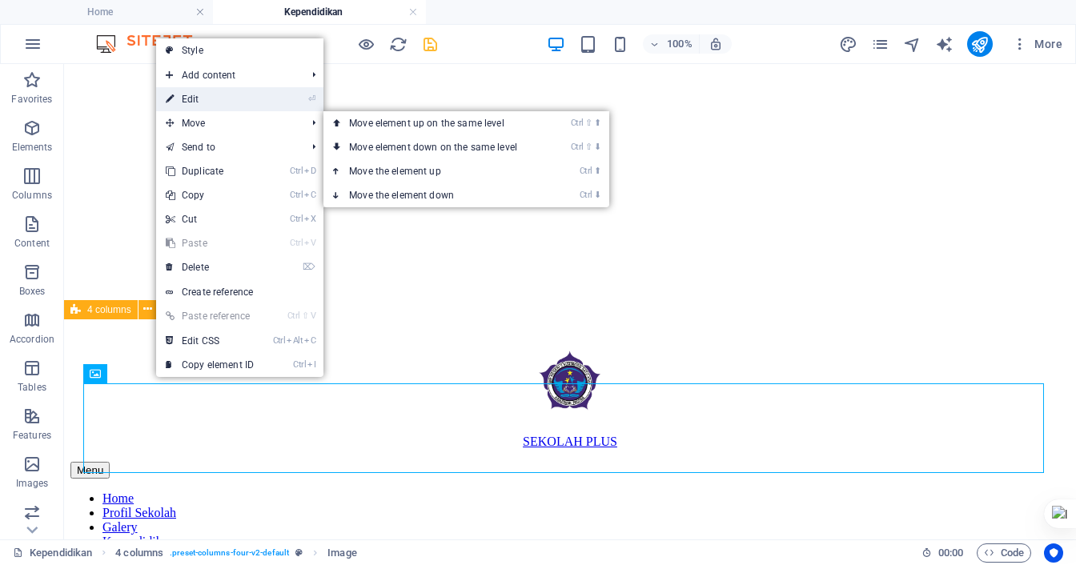
click at [205, 104] on link "⏎ Edit" at bounding box center [209, 99] width 107 height 24
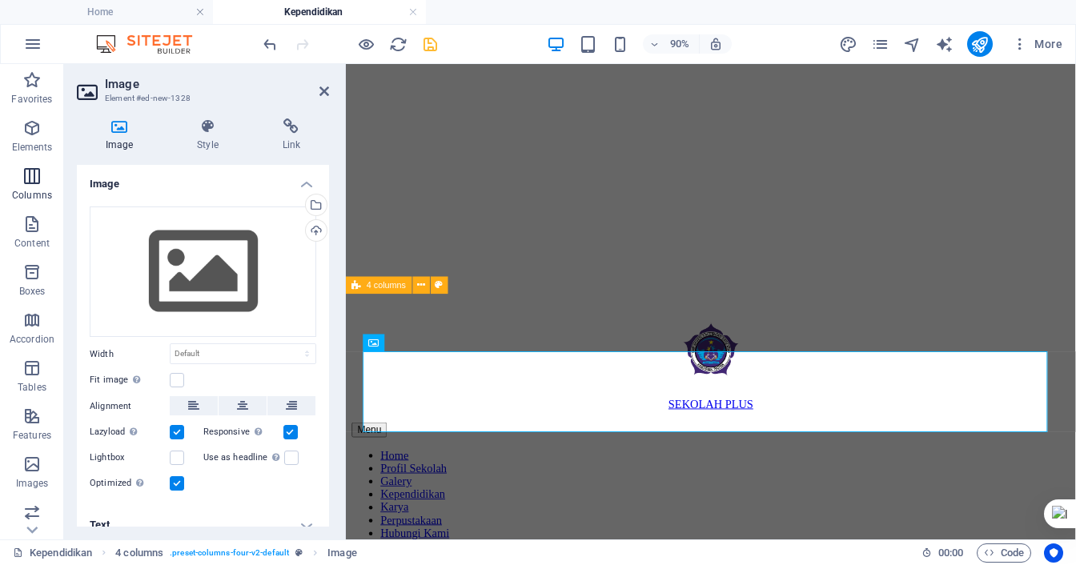
click at [24, 174] on icon "button" at bounding box center [31, 175] width 19 height 19
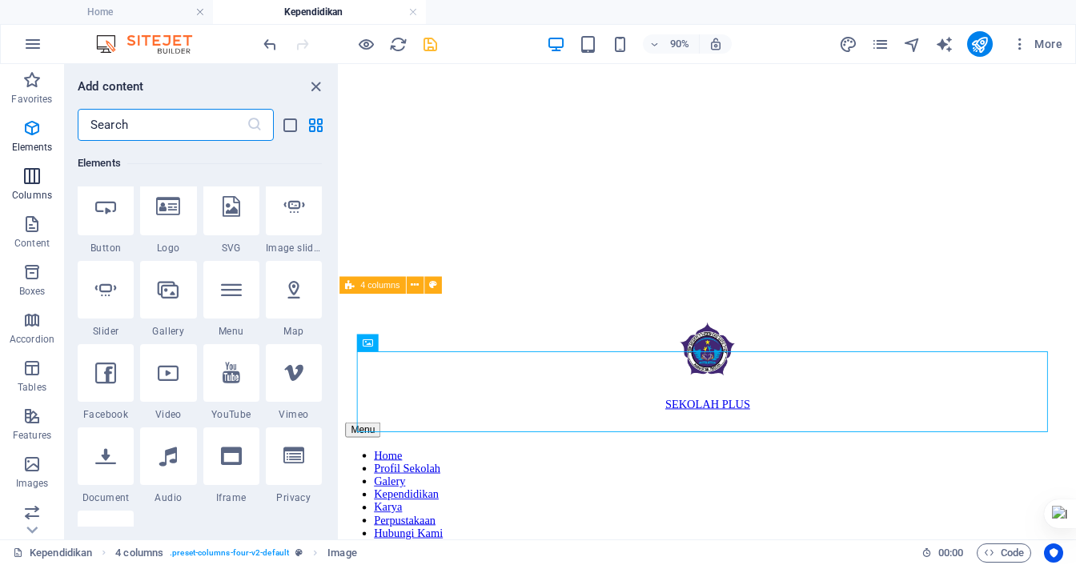
scroll to position [792, 0]
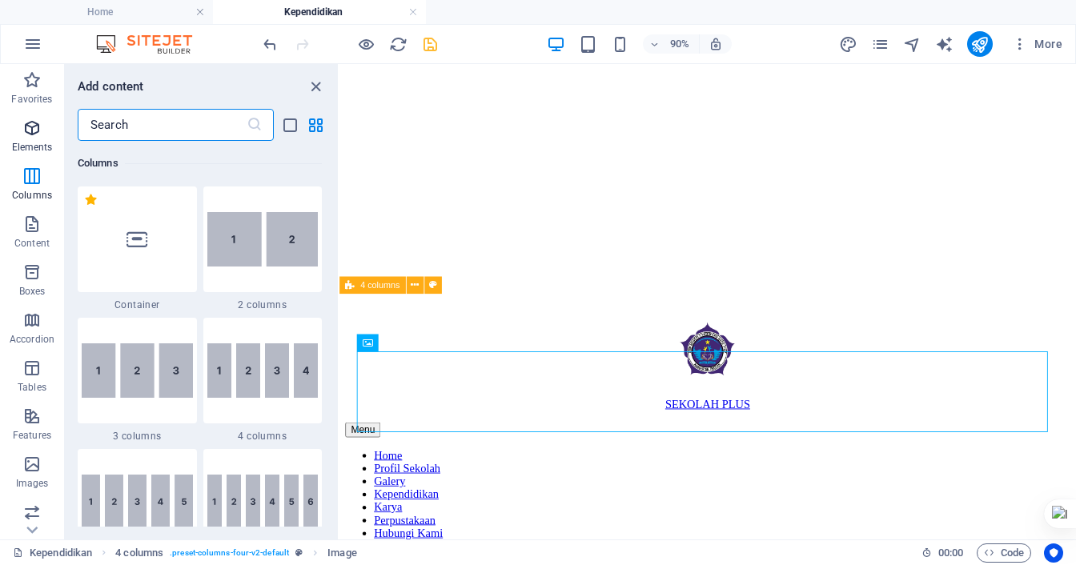
click at [43, 137] on span "Elements" at bounding box center [32, 137] width 64 height 38
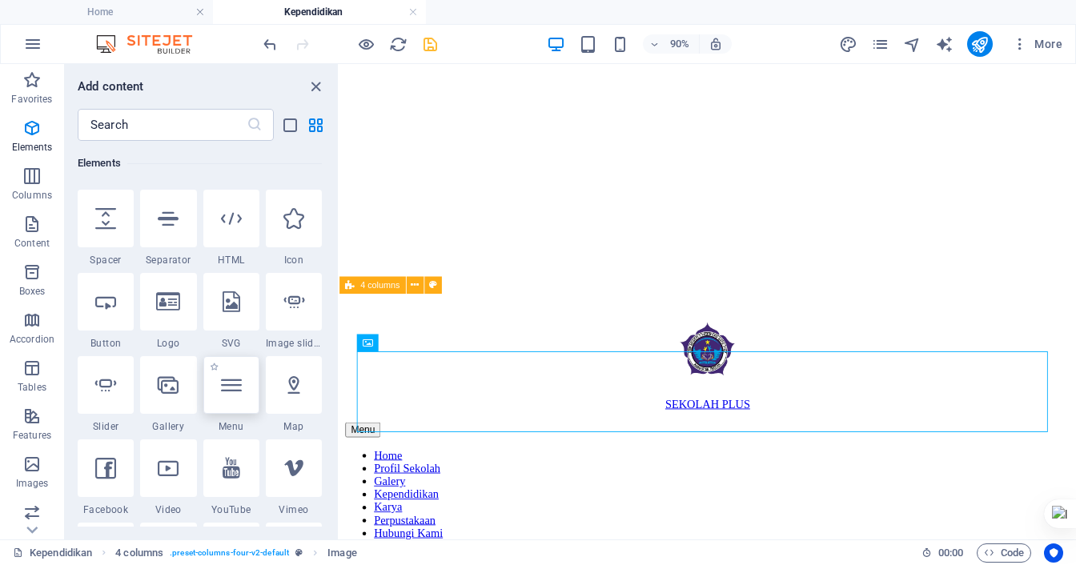
scroll to position [331, 0]
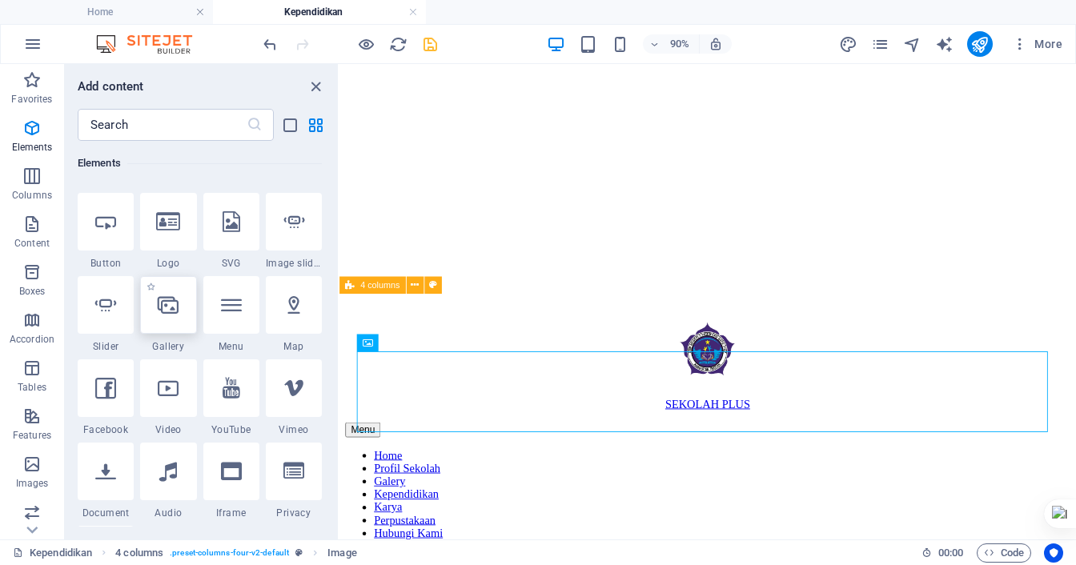
click at [173, 318] on div at bounding box center [168, 305] width 56 height 58
select select "4"
select select "%"
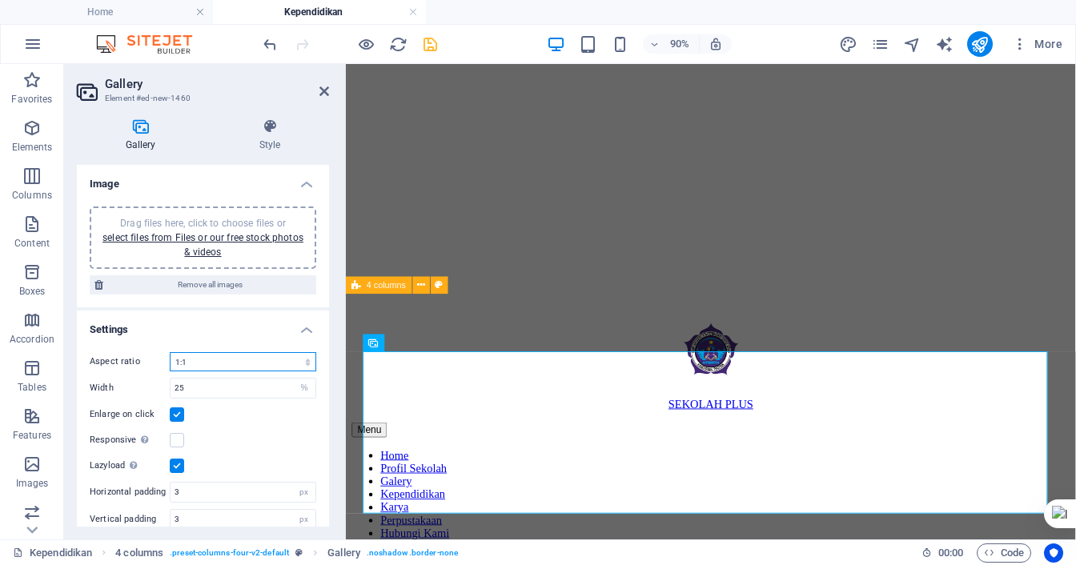
click at [211, 356] on select "No fixed aspect ratio 16:9 16:10 4:3 1:1 1:2 2:1" at bounding box center [243, 361] width 146 height 19
select select "3"
click at [170, 352] on select "No fixed aspect ratio 16:9 16:10 4:3 1:1 1:2 2:1" at bounding box center [243, 361] width 146 height 19
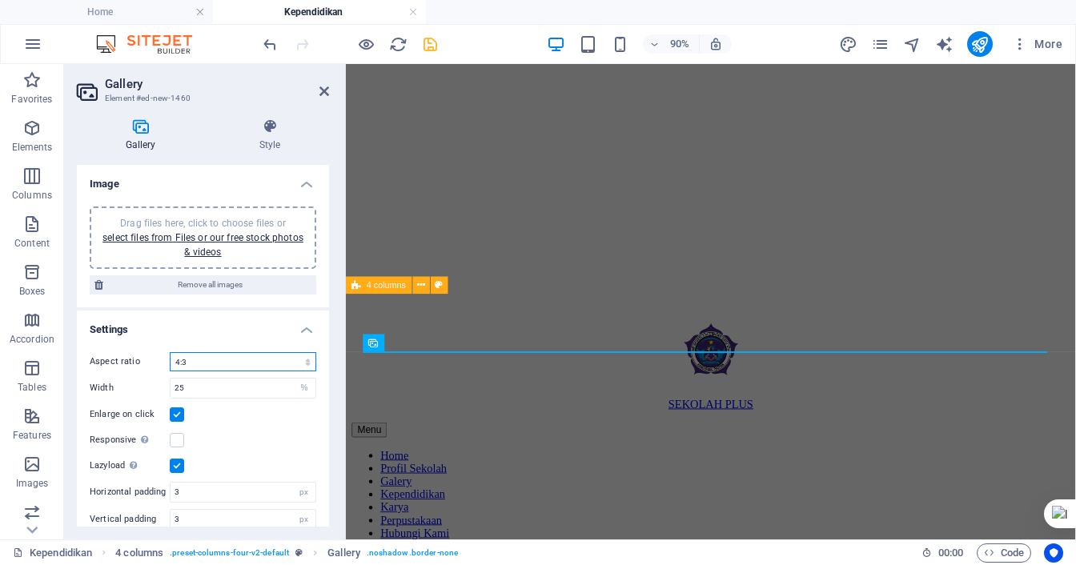
click at [211, 361] on select "No fixed aspect ratio 16:9 16:10 4:3 1:1 1:2 2:1" at bounding box center [243, 361] width 146 height 19
click at [209, 326] on h4 "Settings" at bounding box center [203, 325] width 252 height 29
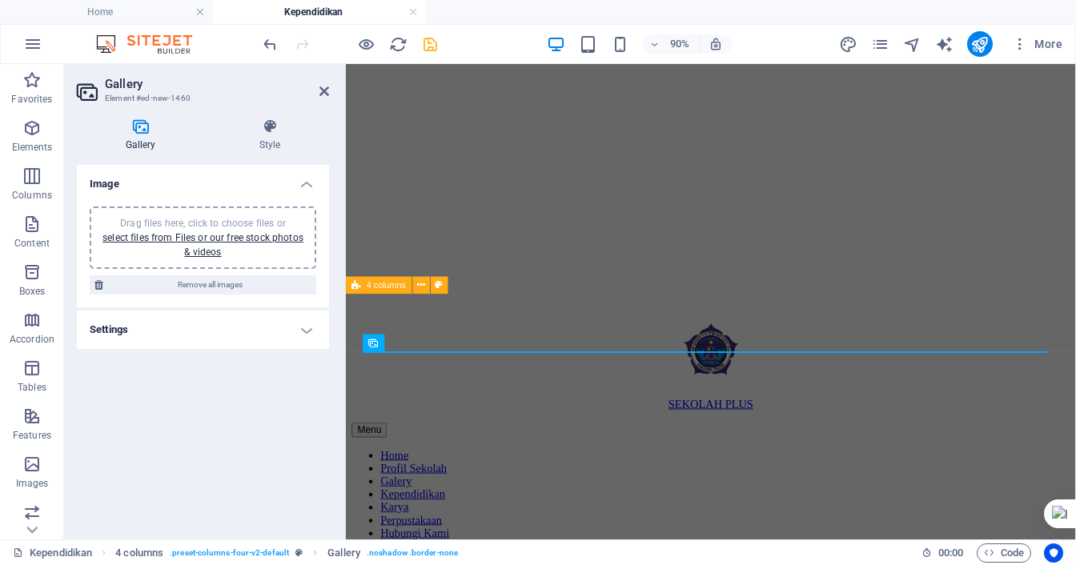
click at [209, 326] on h4 "Settings" at bounding box center [203, 330] width 252 height 38
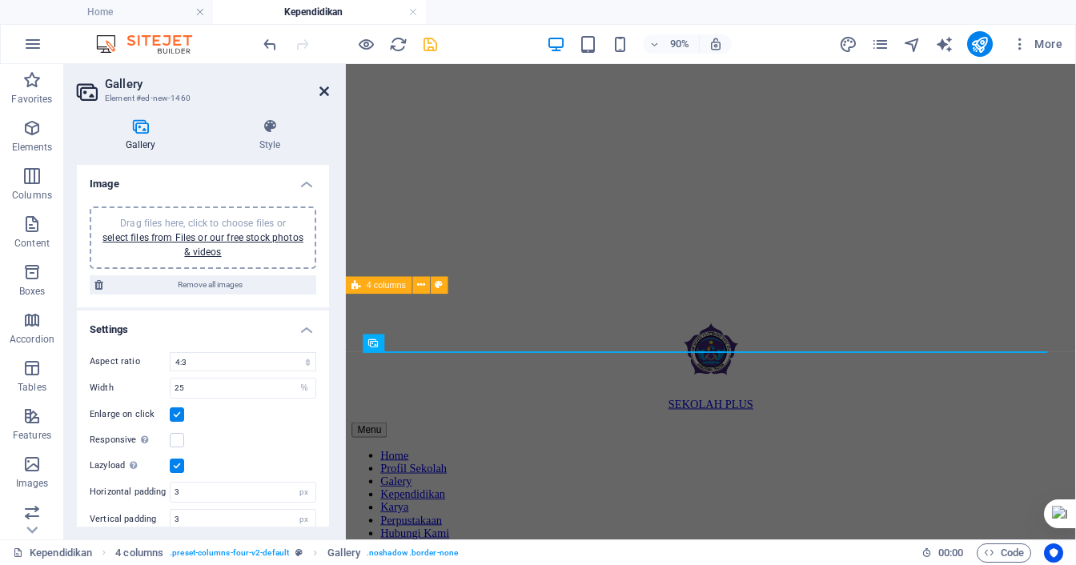
click at [328, 94] on icon at bounding box center [324, 91] width 10 height 13
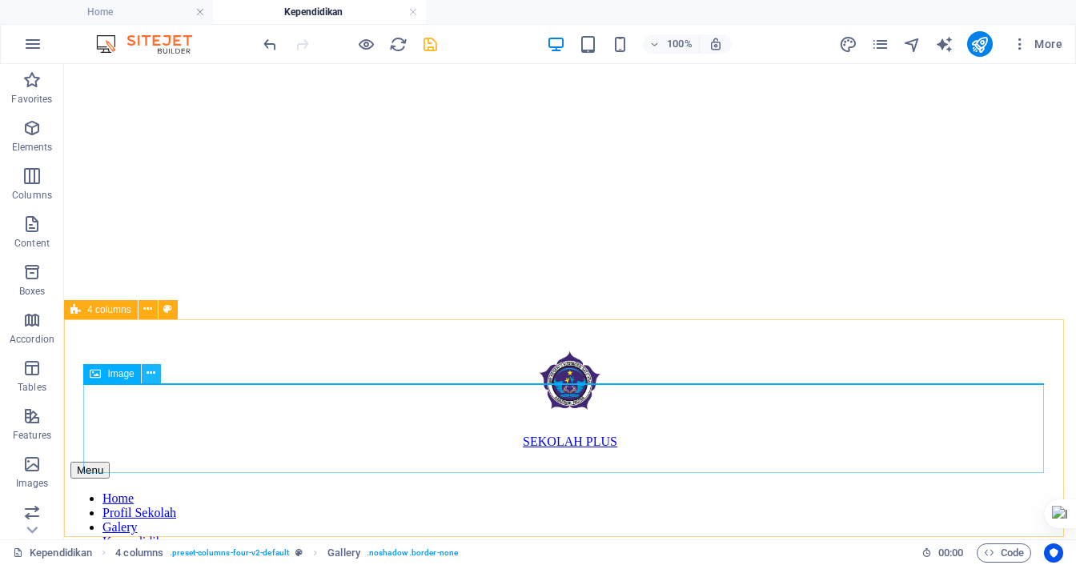
click at [147, 375] on icon at bounding box center [150, 373] width 9 height 17
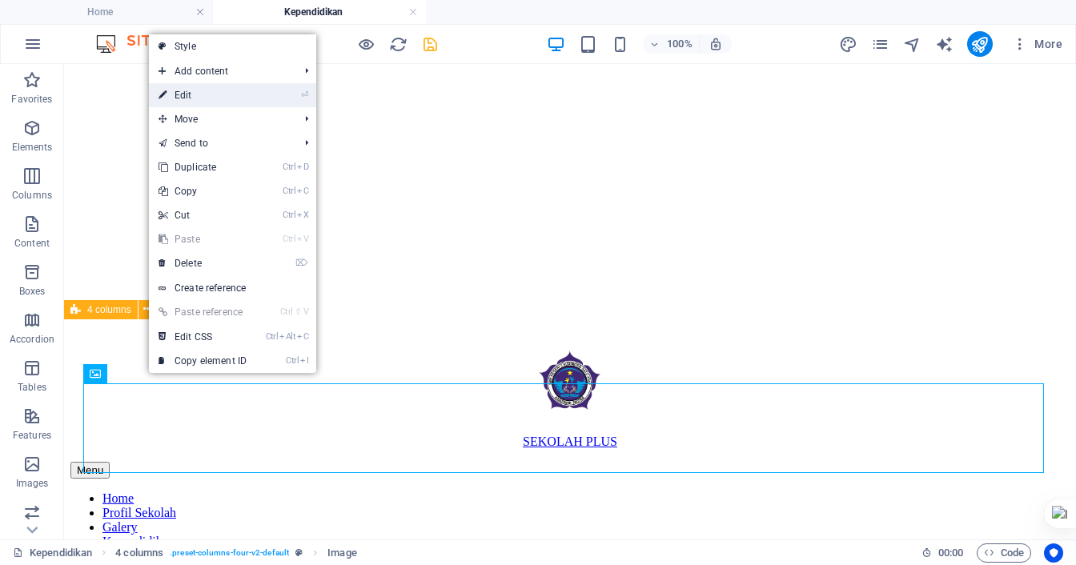
click at [203, 100] on link "⏎ Edit" at bounding box center [202, 95] width 107 height 24
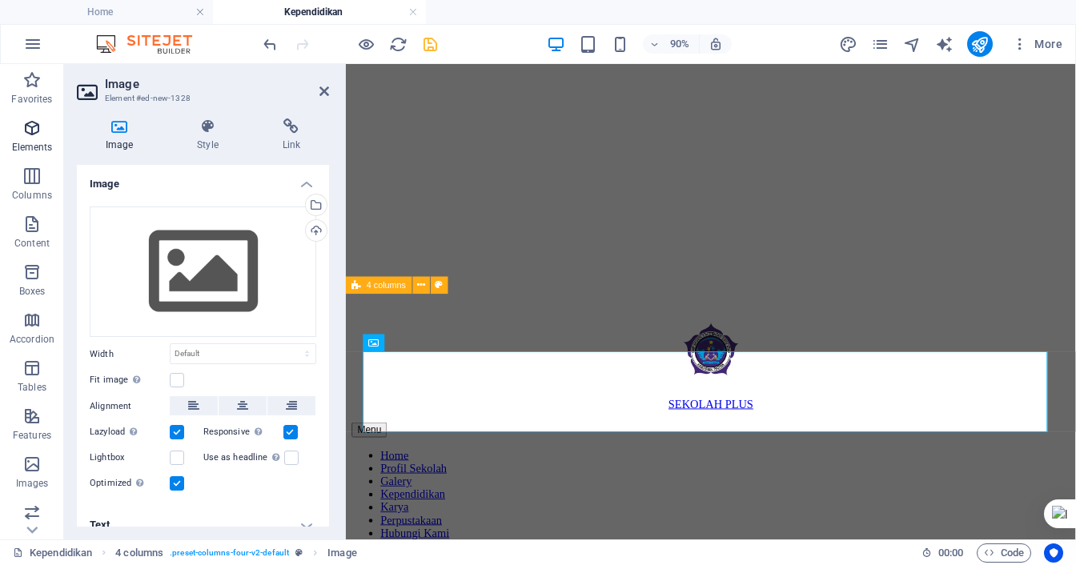
click at [38, 138] on span "Elements" at bounding box center [32, 137] width 64 height 38
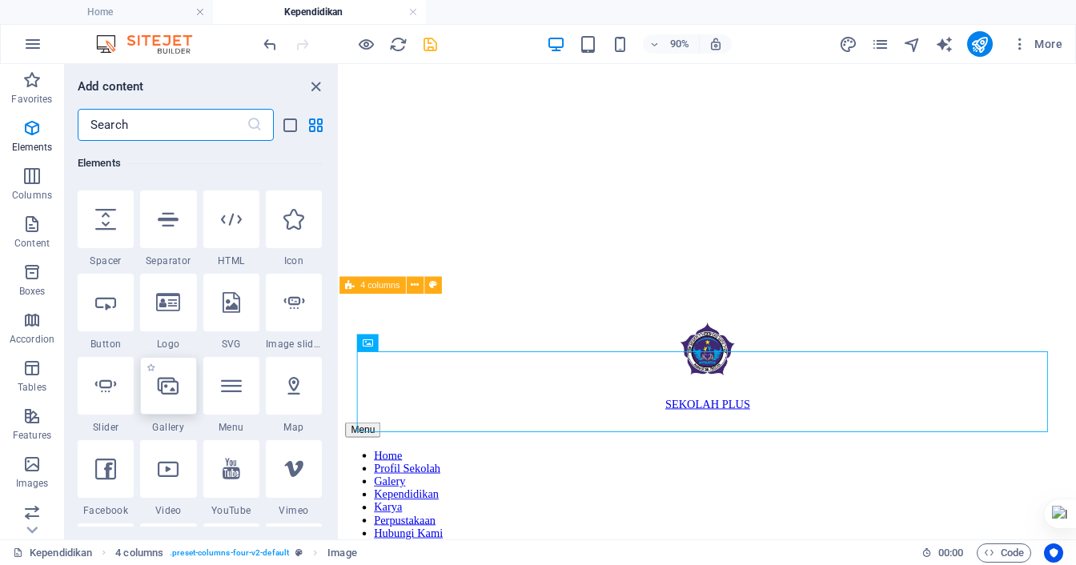
scroll to position [330, 0]
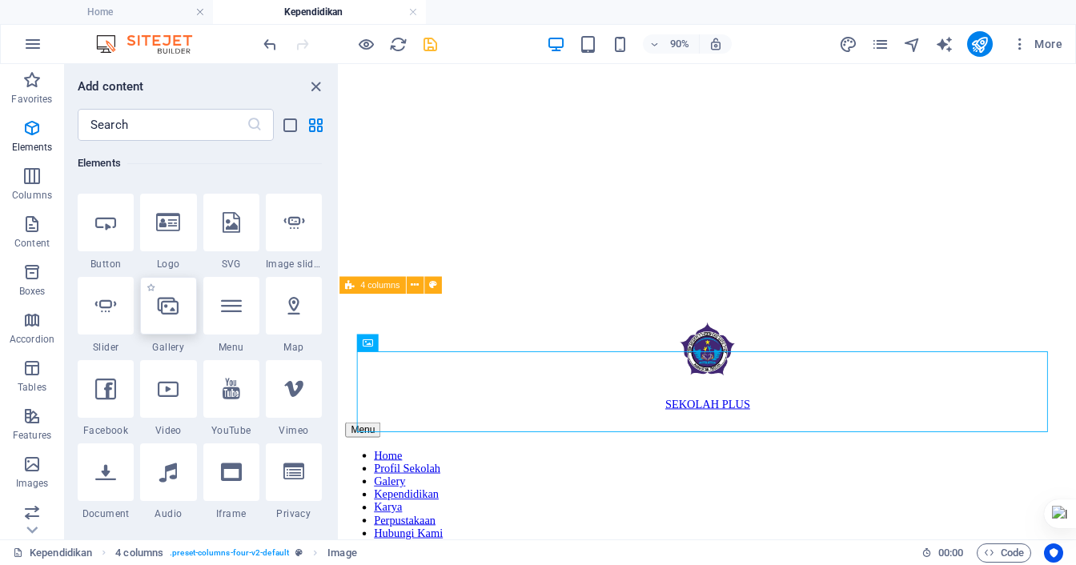
click at [162, 321] on div at bounding box center [168, 306] width 56 height 58
select select "4"
select select "%"
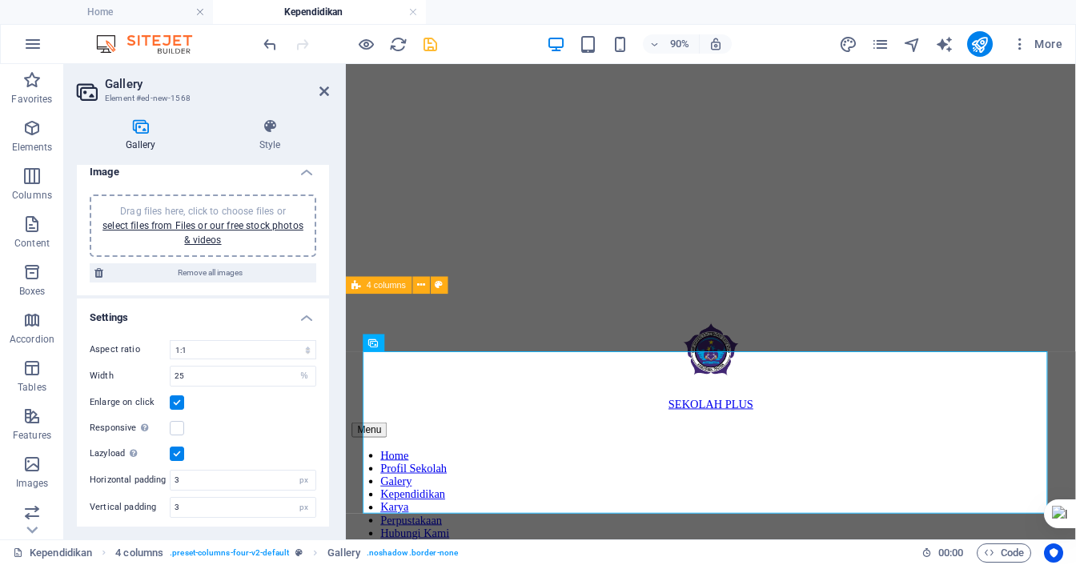
scroll to position [14, 0]
click at [38, 182] on icon "button" at bounding box center [31, 175] width 19 height 19
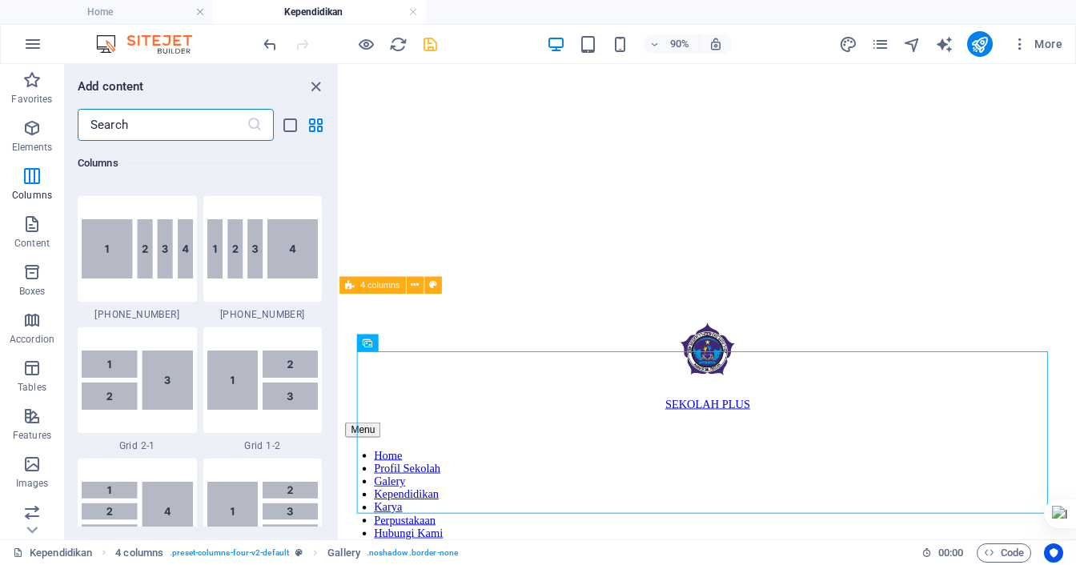
scroll to position [1913, 0]
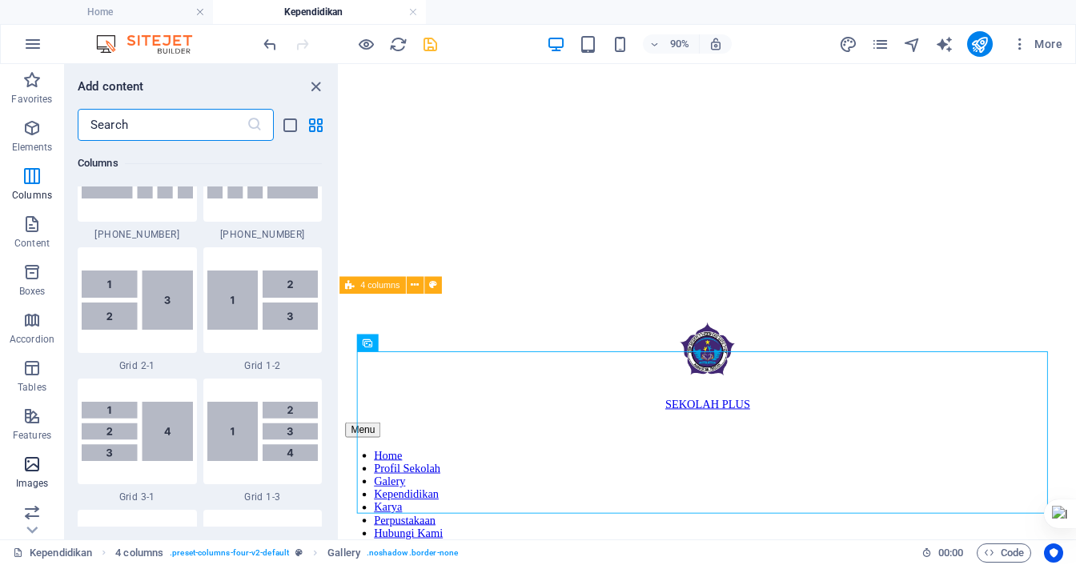
click at [38, 457] on icon "button" at bounding box center [31, 464] width 19 height 19
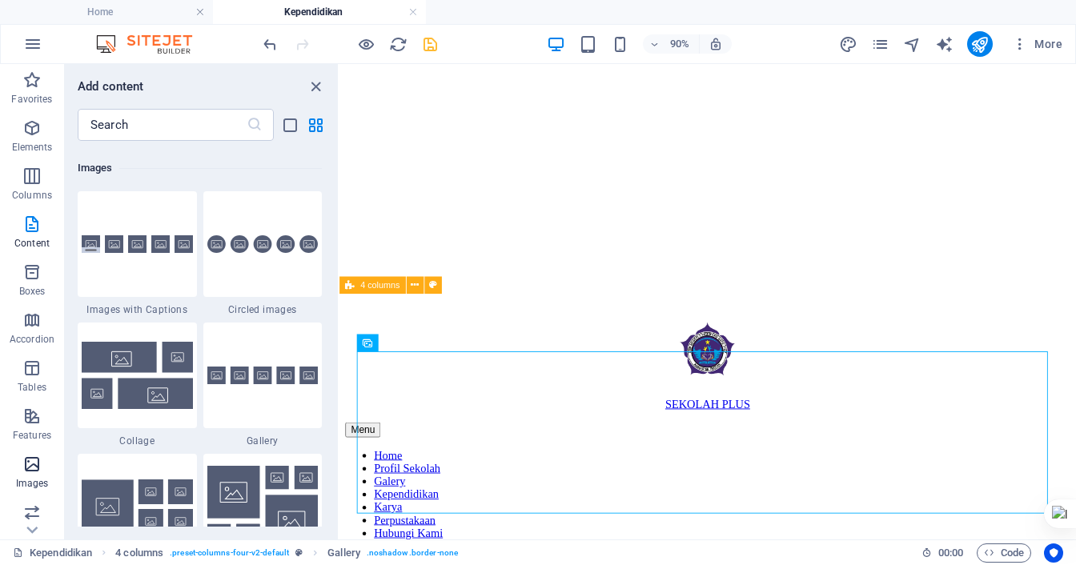
scroll to position [8116, 0]
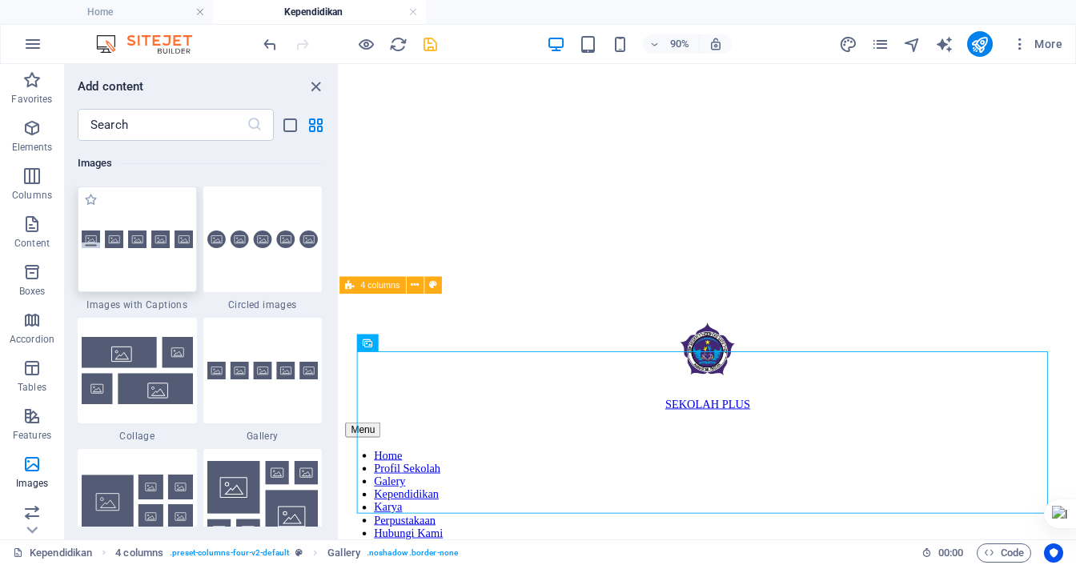
click at [126, 247] on img at bounding box center [137, 240] width 111 height 18
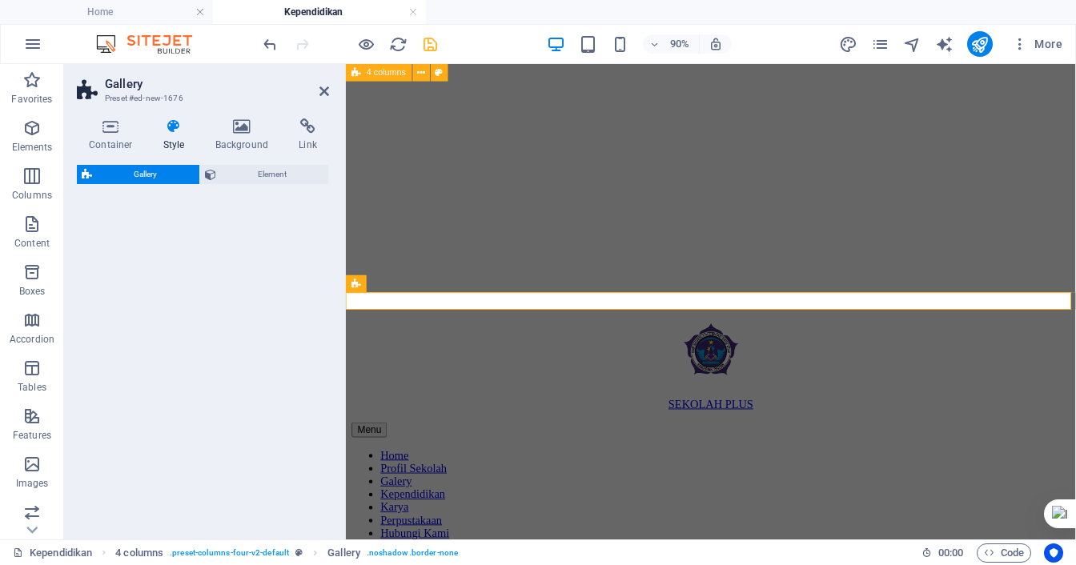
scroll to position [597, 0]
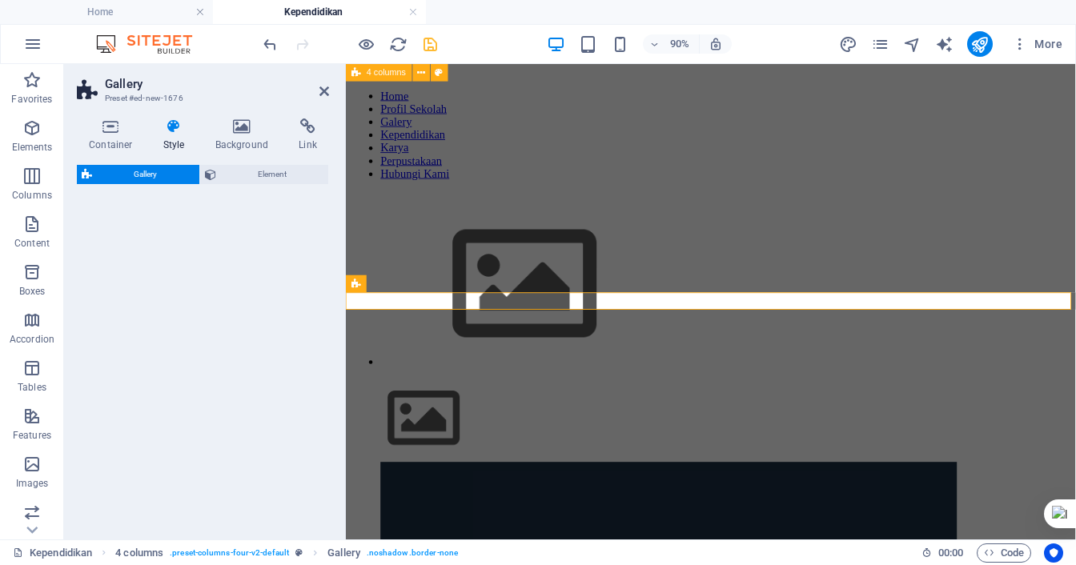
select select "rem"
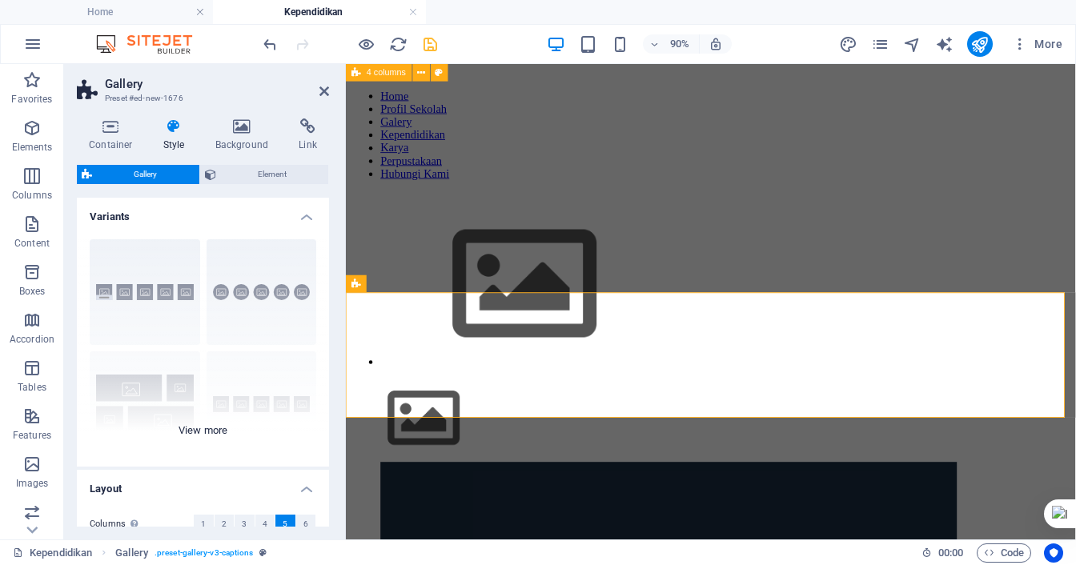
scroll to position [166, 0]
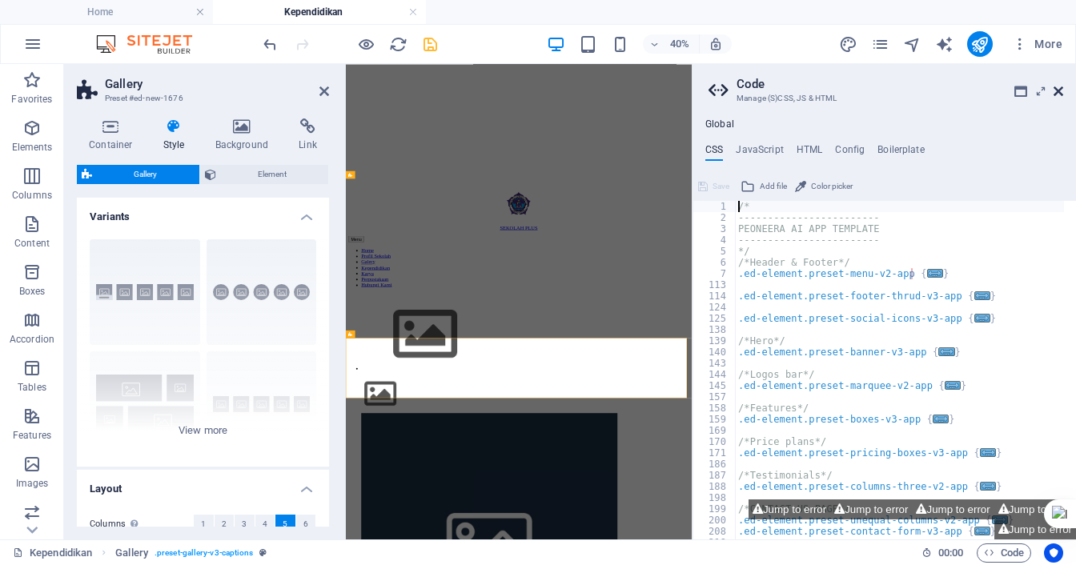
click at [1055, 91] on icon at bounding box center [1058, 91] width 10 height 13
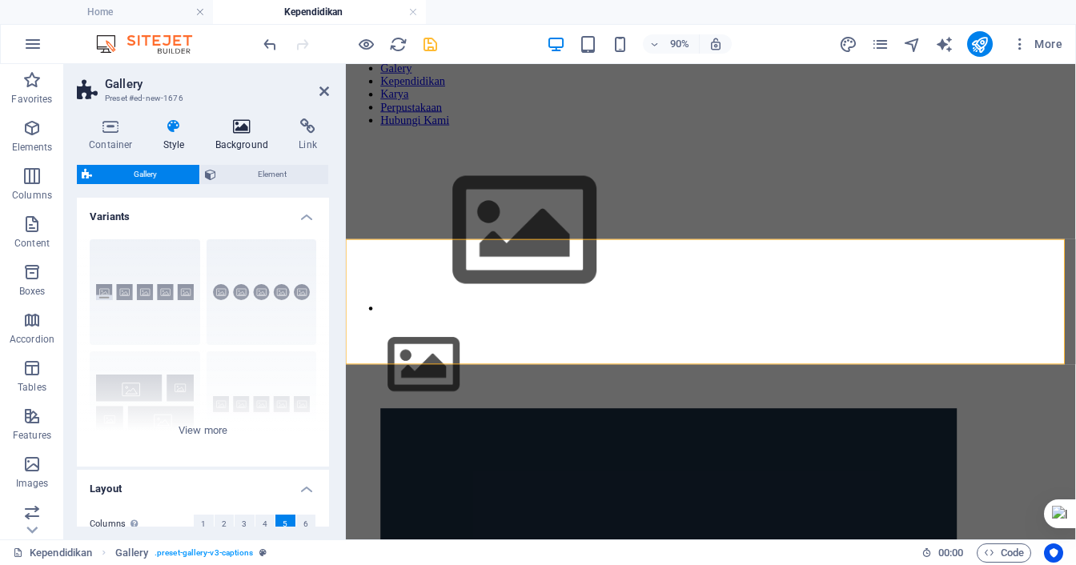
click at [237, 138] on h4 "Background" at bounding box center [245, 135] width 84 height 34
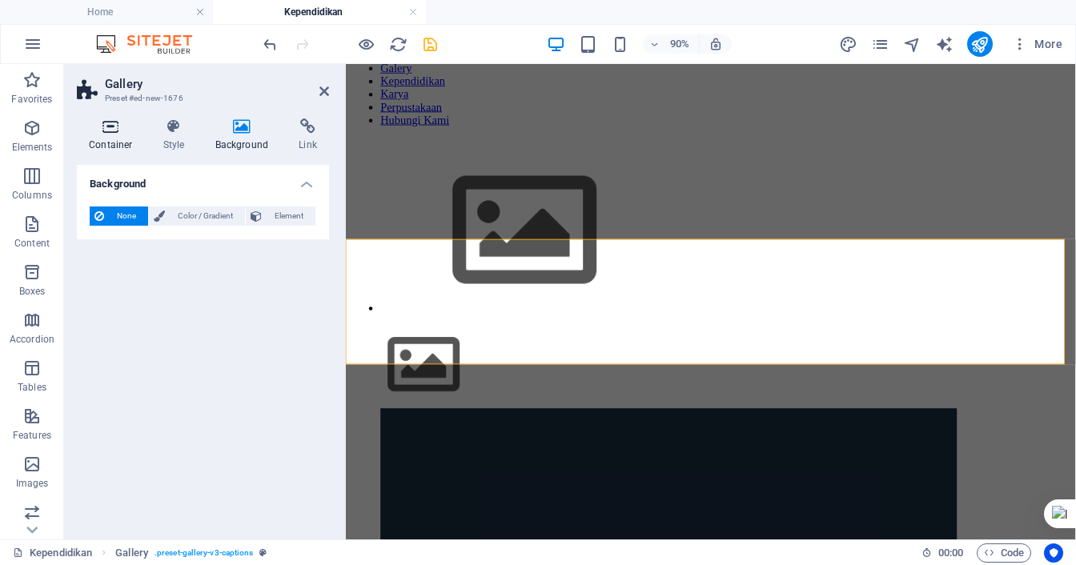
click at [110, 137] on h4 "Container" at bounding box center [114, 135] width 74 height 34
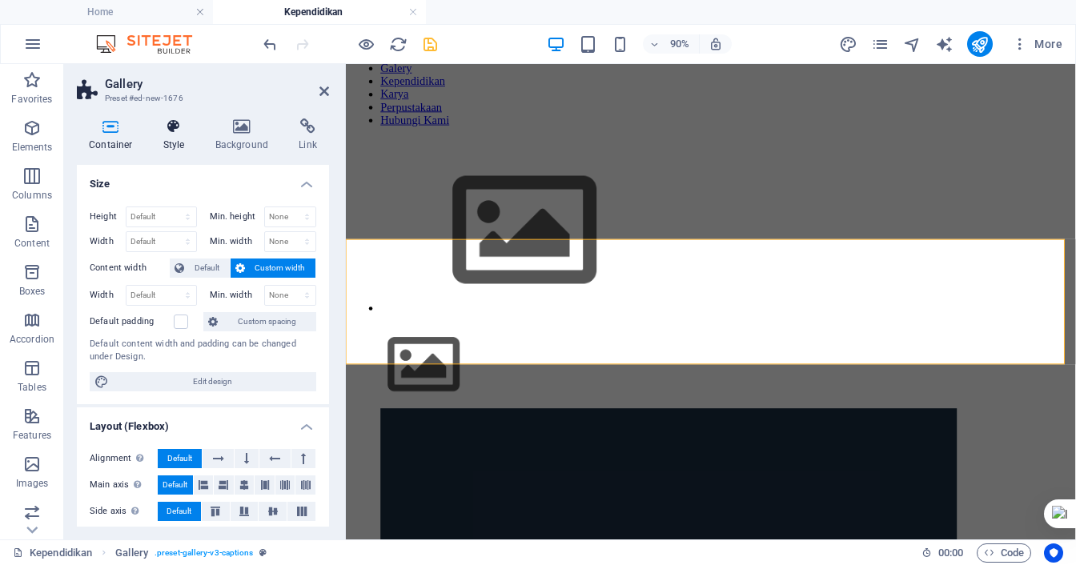
click at [181, 135] on h4 "Style" at bounding box center [177, 135] width 52 height 34
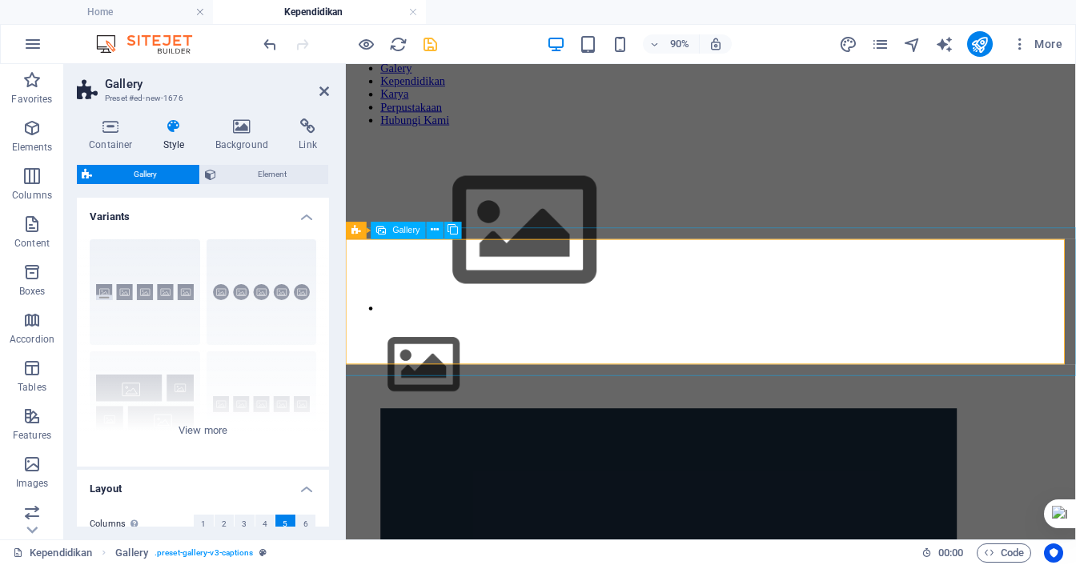
select select "4"
select select "px"
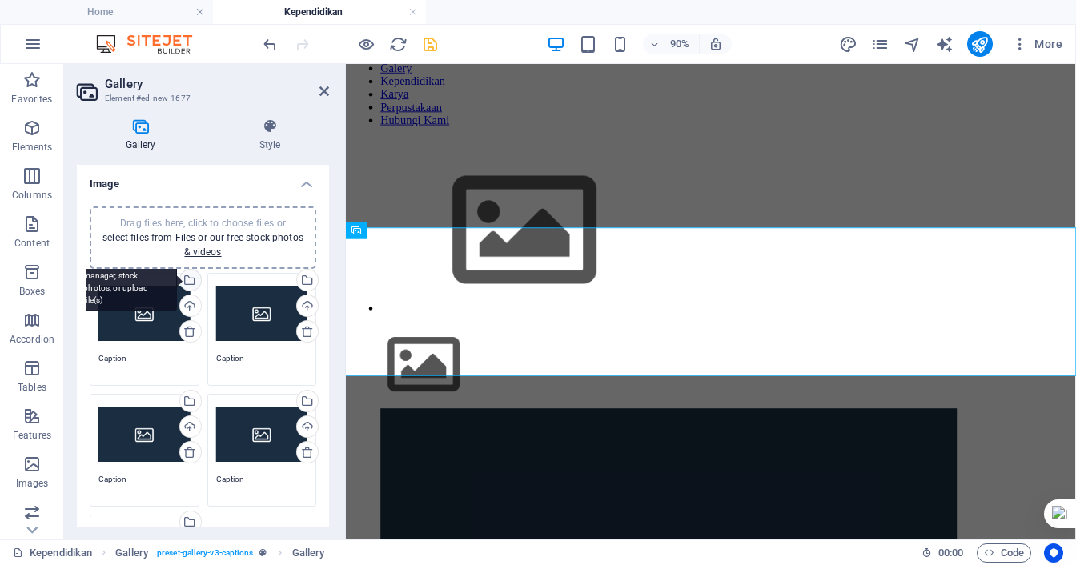
click at [177, 283] on div "Select files from the file manager, stock photos, or upload file(s)" at bounding box center [125, 281] width 104 height 60
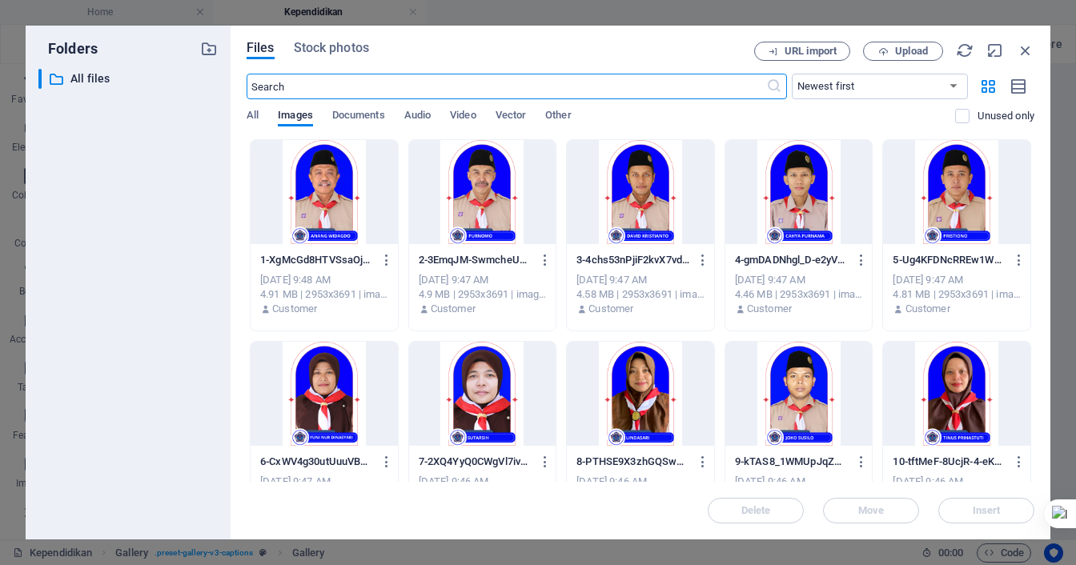
click at [331, 193] on div at bounding box center [324, 192] width 147 height 104
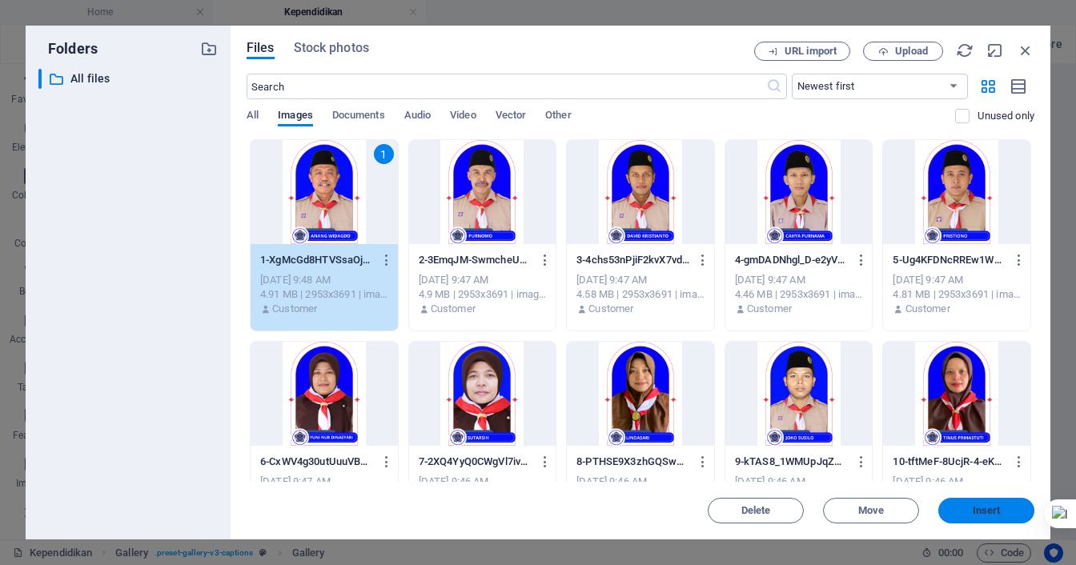
click at [959, 503] on button "Insert" at bounding box center [986, 511] width 96 height 26
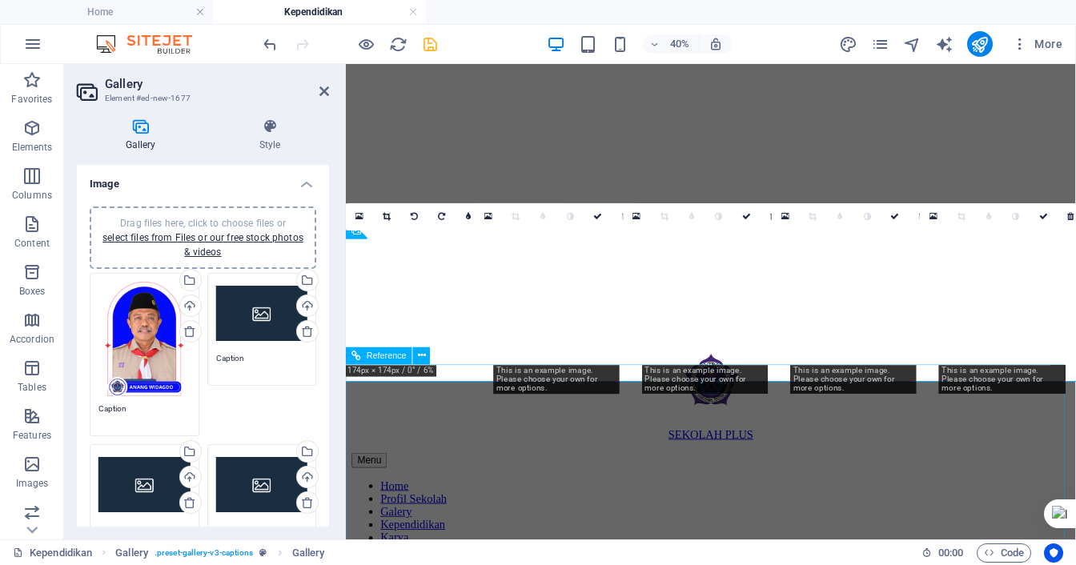
scroll to position [656, 0]
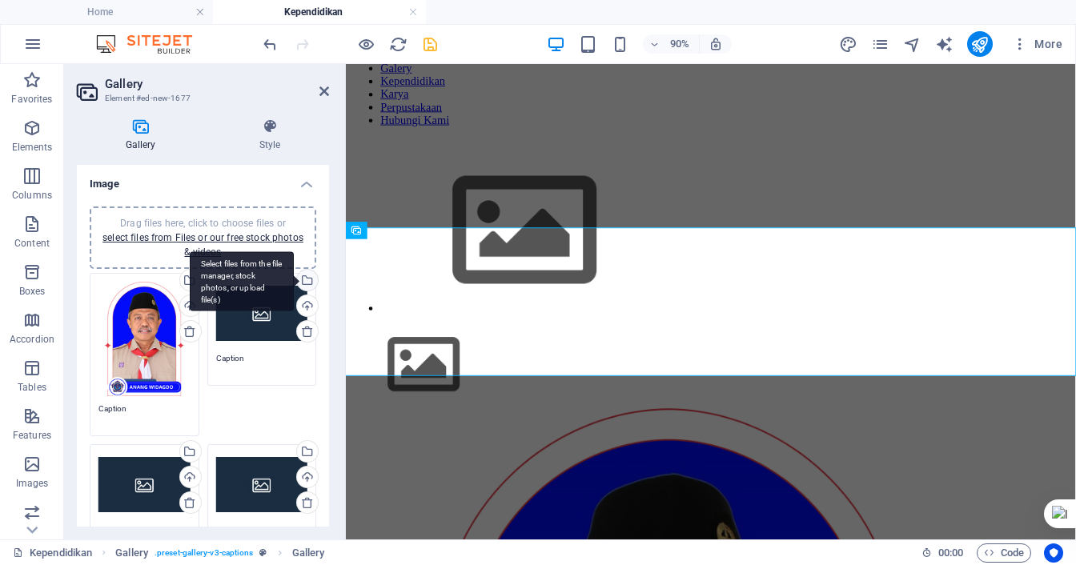
click at [306, 279] on div "Select files from the file manager, stock photos, or upload file(s)" at bounding box center [306, 282] width 24 height 24
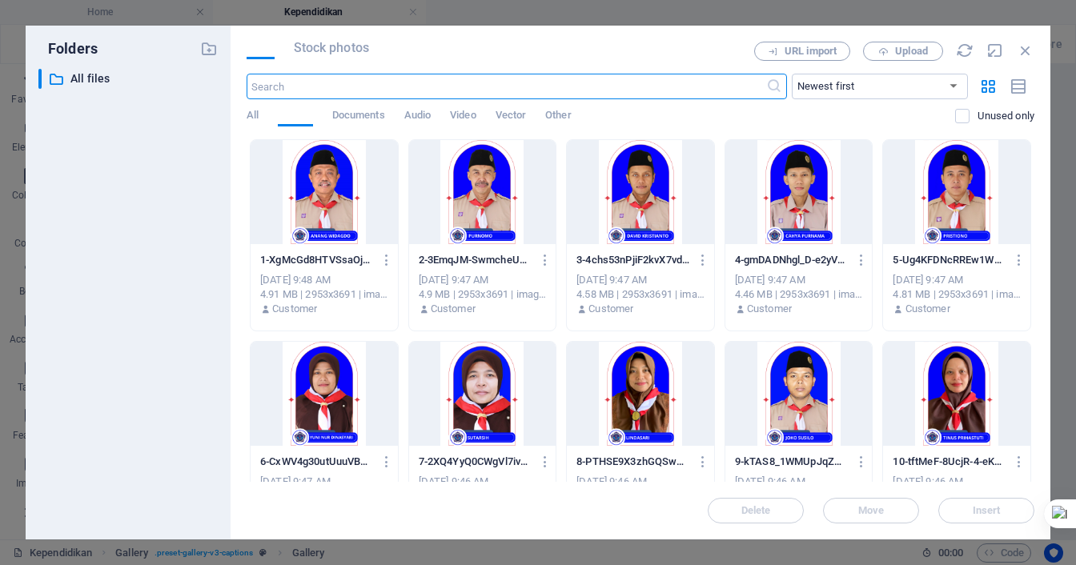
scroll to position [163, 0]
click at [500, 196] on div at bounding box center [482, 192] width 147 height 104
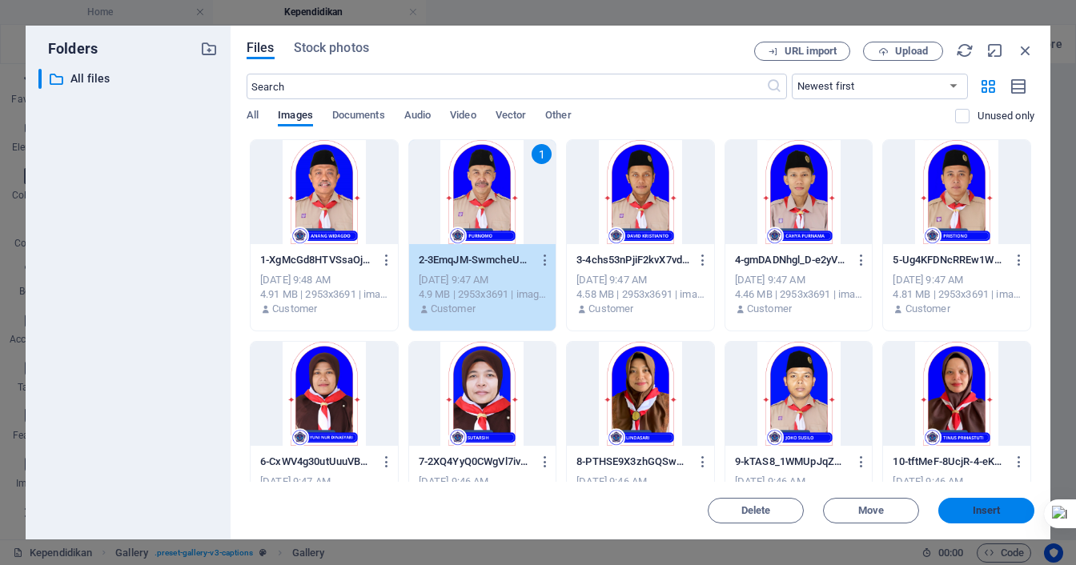
drag, startPoint x: 716, startPoint y: 492, endPoint x: 992, endPoint y: 506, distance: 275.7
click at [992, 506] on span "Insert" at bounding box center [986, 511] width 28 height 10
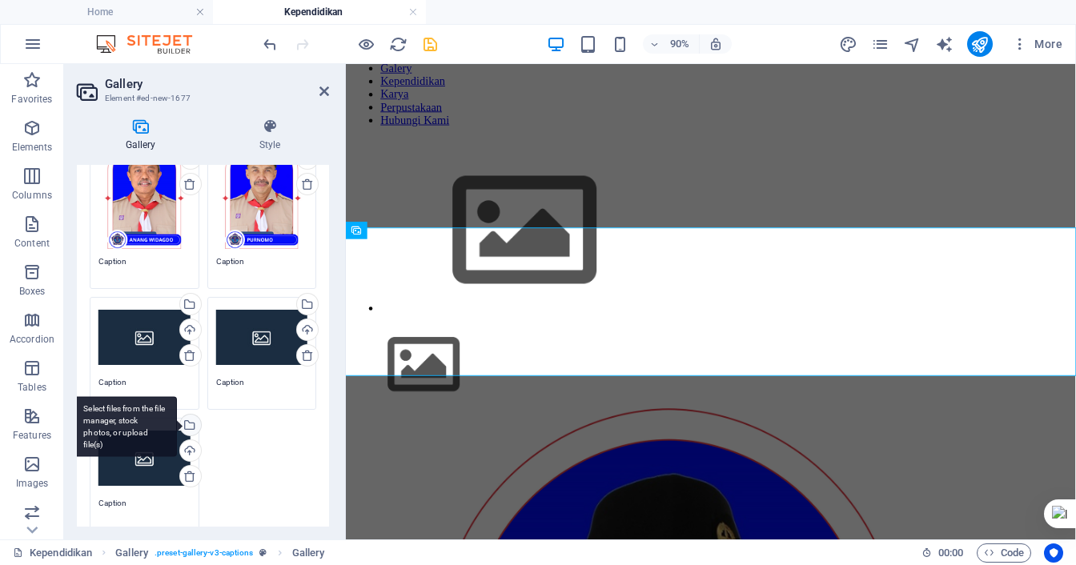
scroll to position [160, 0]
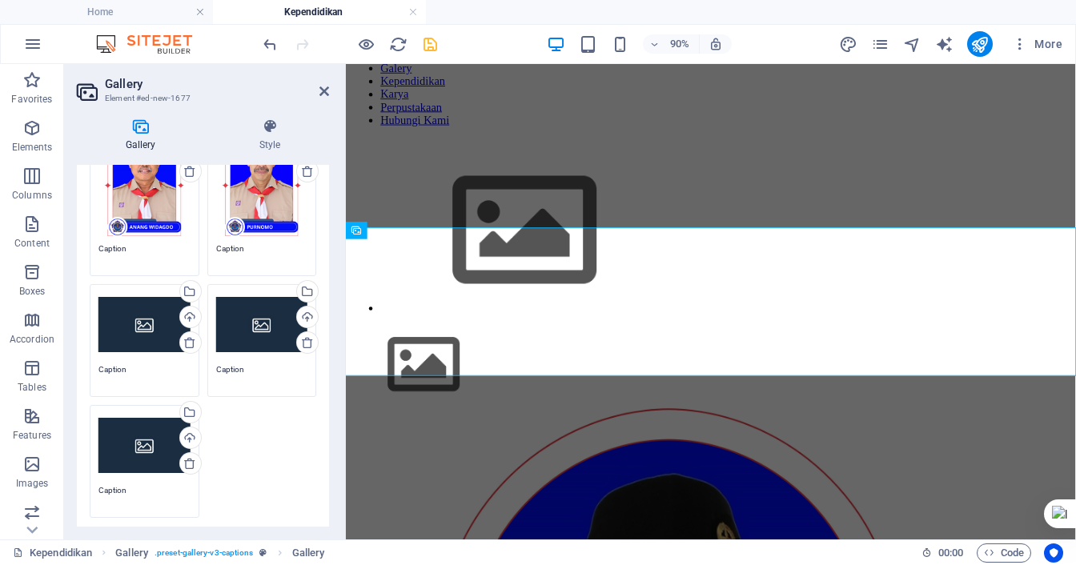
click at [140, 315] on div "Drag files here, click to choose files or select files from Files or our free s…" at bounding box center [144, 325] width 92 height 64
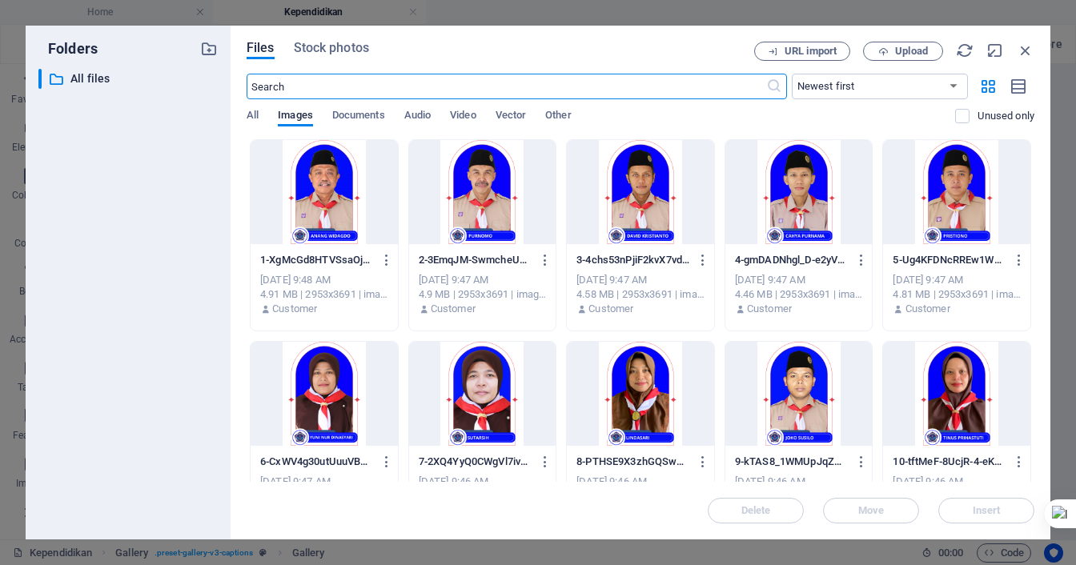
click at [658, 191] on div at bounding box center [640, 192] width 147 height 104
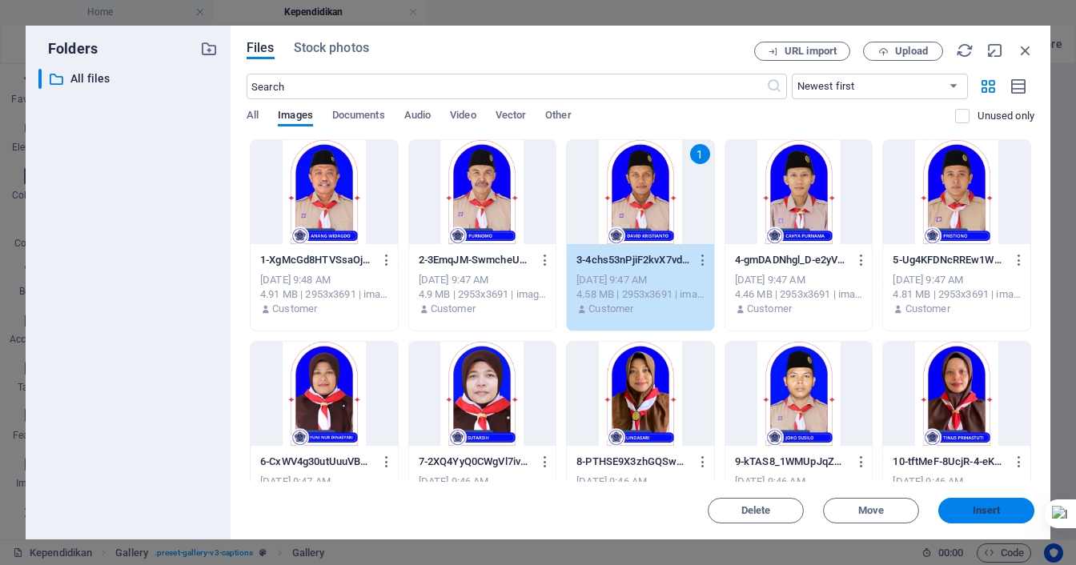
click at [983, 503] on button "Insert" at bounding box center [986, 511] width 96 height 26
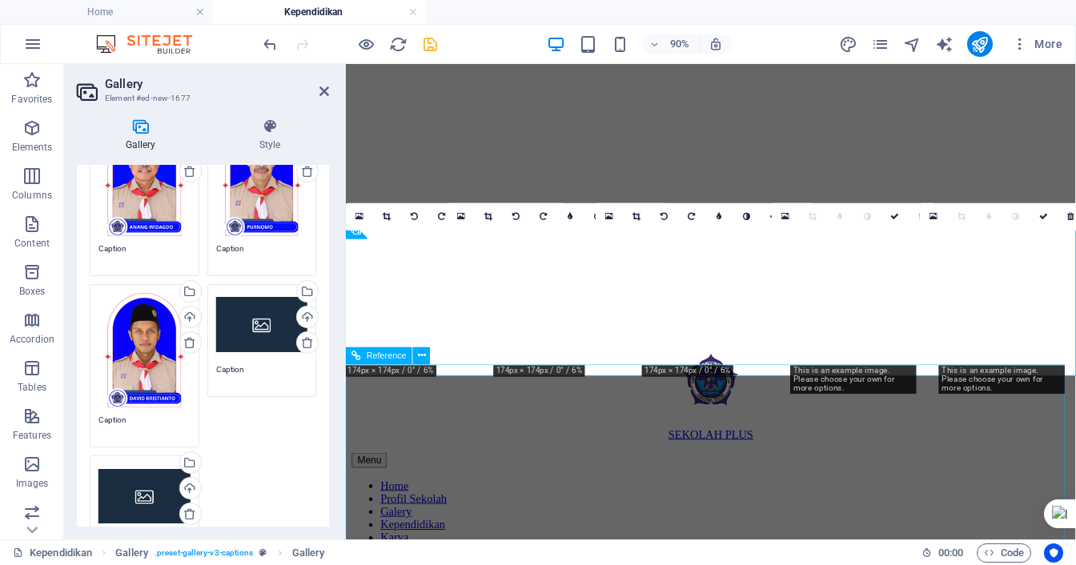
scroll to position [656, 0]
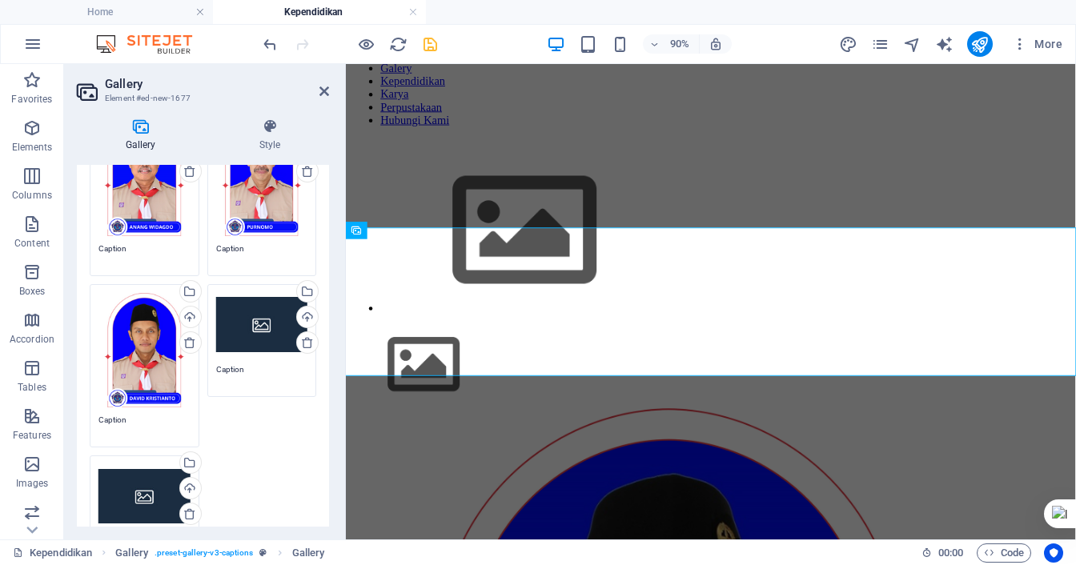
click at [259, 323] on div "Drag files here, click to choose files or select files from Files or our free s…" at bounding box center [262, 325] width 92 height 64
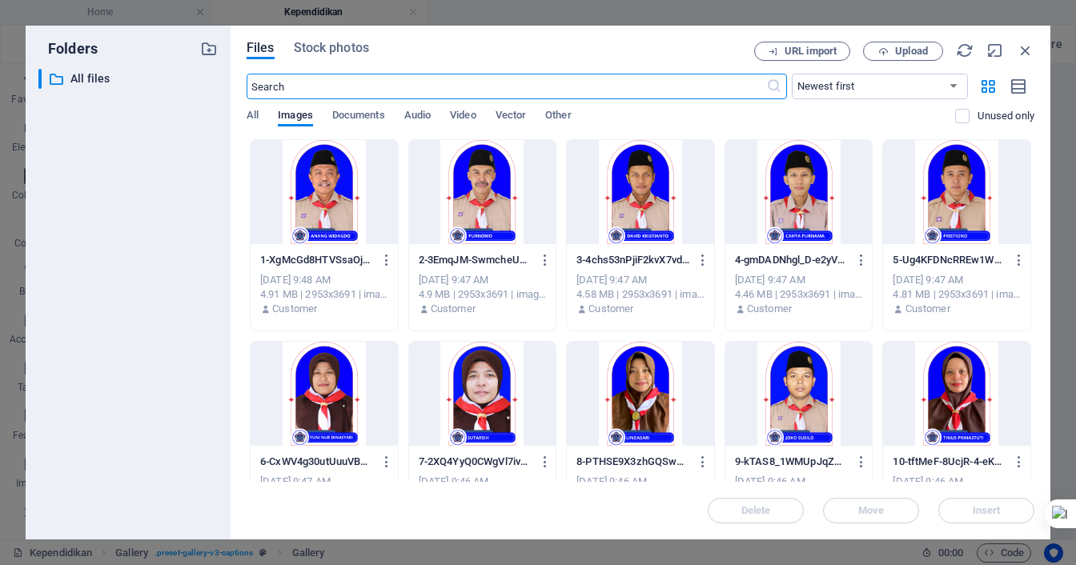
click at [797, 202] on div at bounding box center [798, 192] width 147 height 104
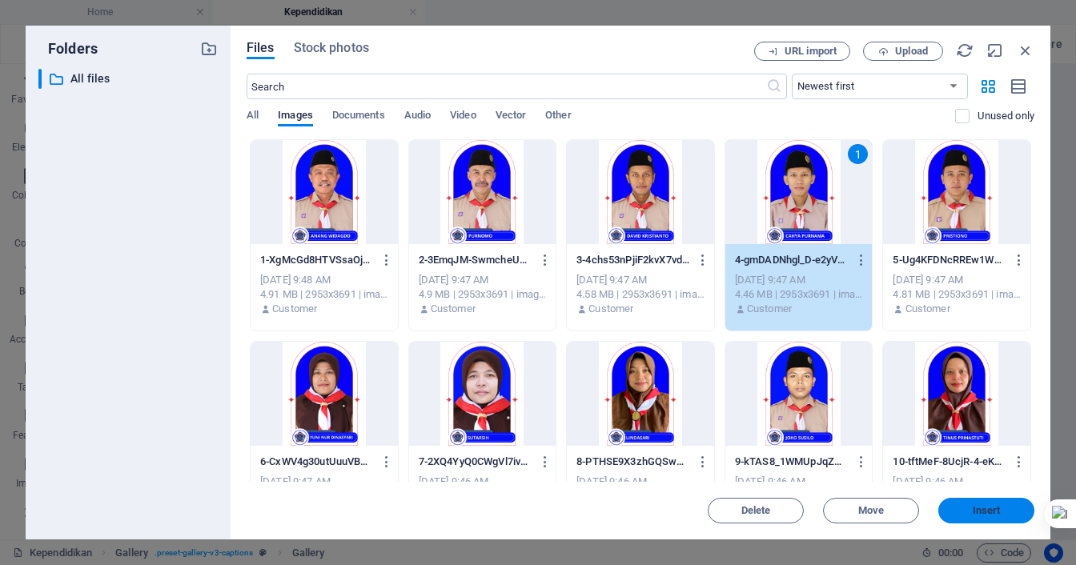
click at [974, 503] on button "Insert" at bounding box center [986, 511] width 96 height 26
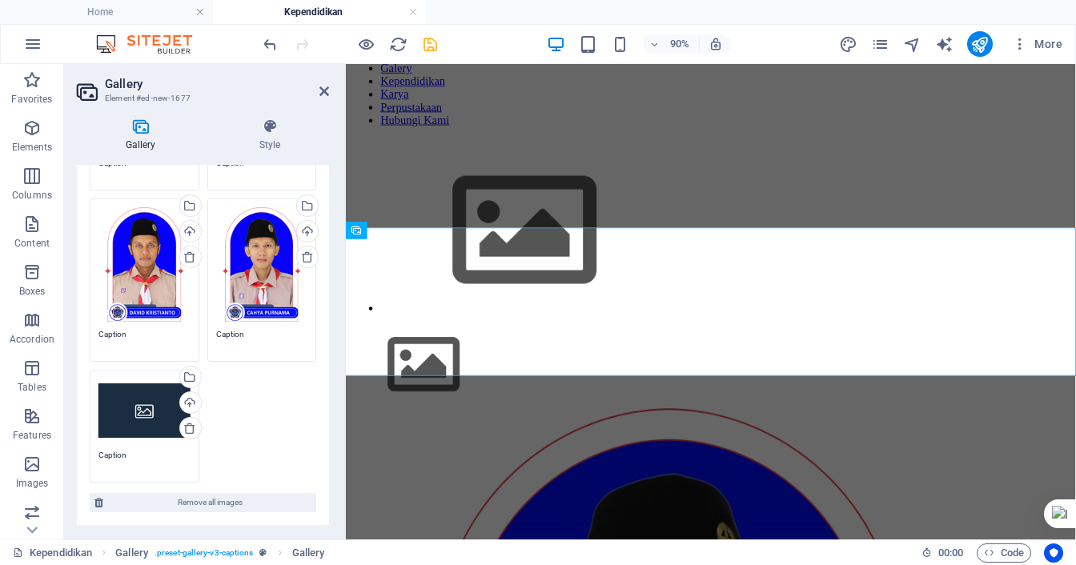
scroll to position [320, 0]
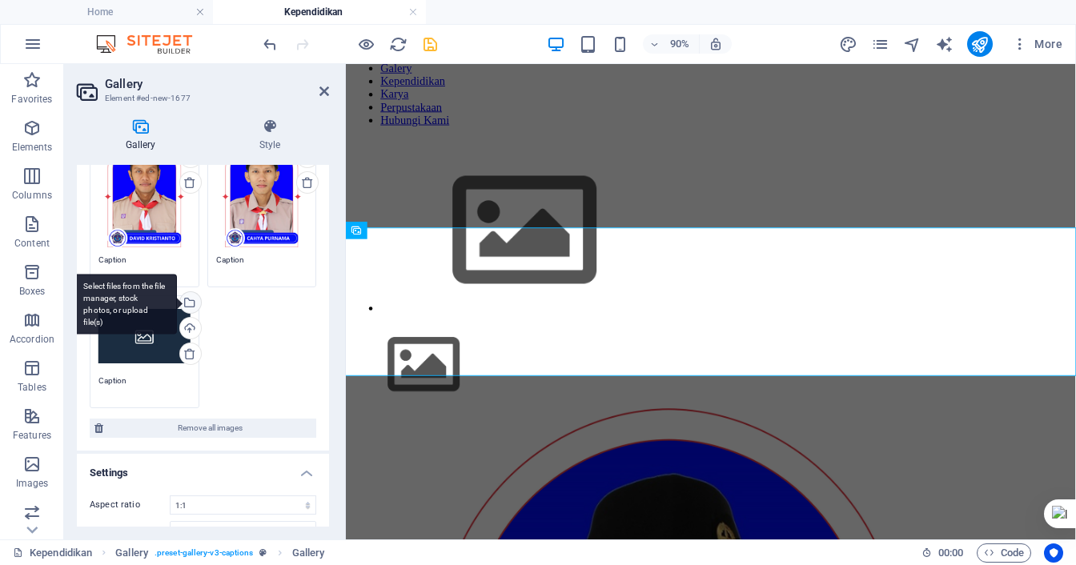
click at [177, 296] on div "Select files from the file manager, stock photos, or upload file(s)" at bounding box center [125, 304] width 104 height 60
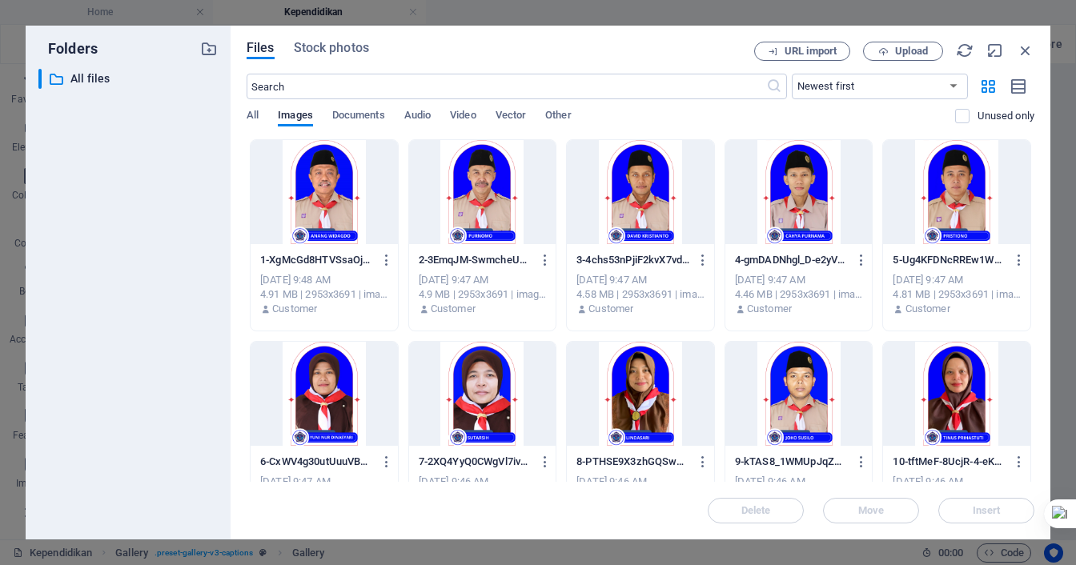
click at [909, 190] on div at bounding box center [956, 192] width 147 height 104
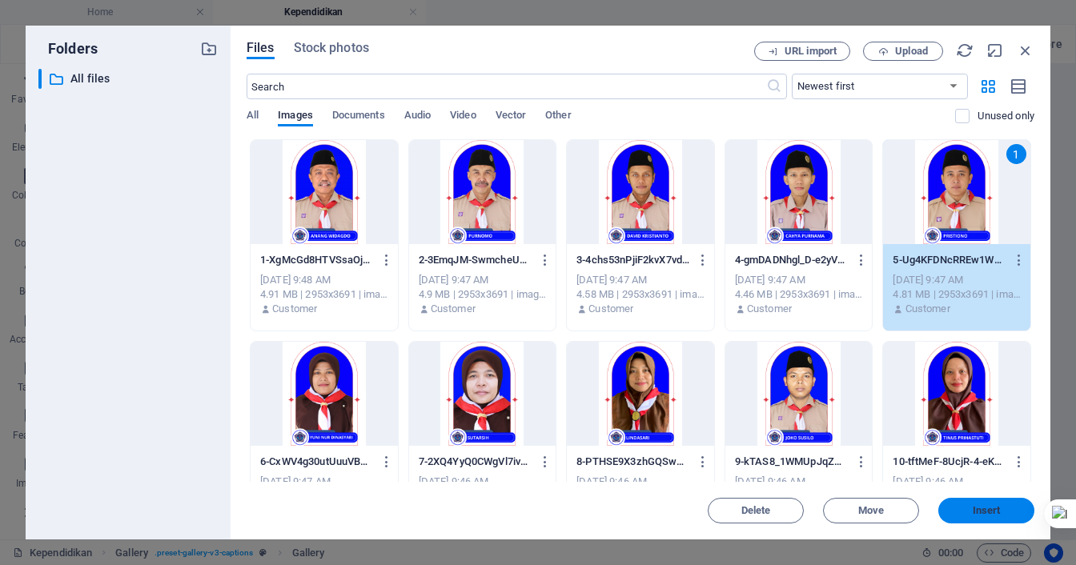
click at [1005, 510] on span "Insert" at bounding box center [985, 511] width 83 height 10
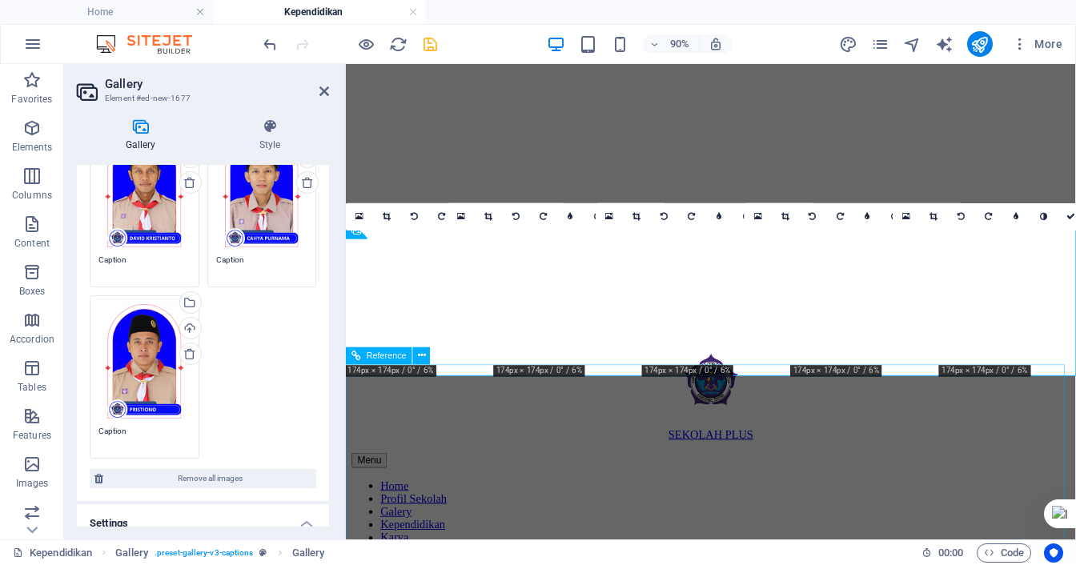
scroll to position [656, 0]
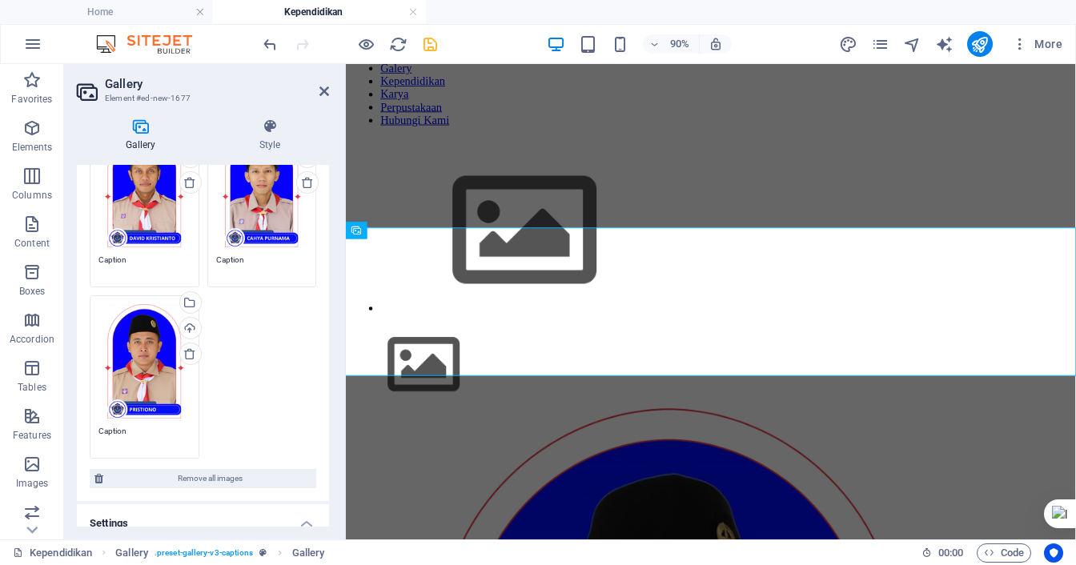
scroll to position [480, 0]
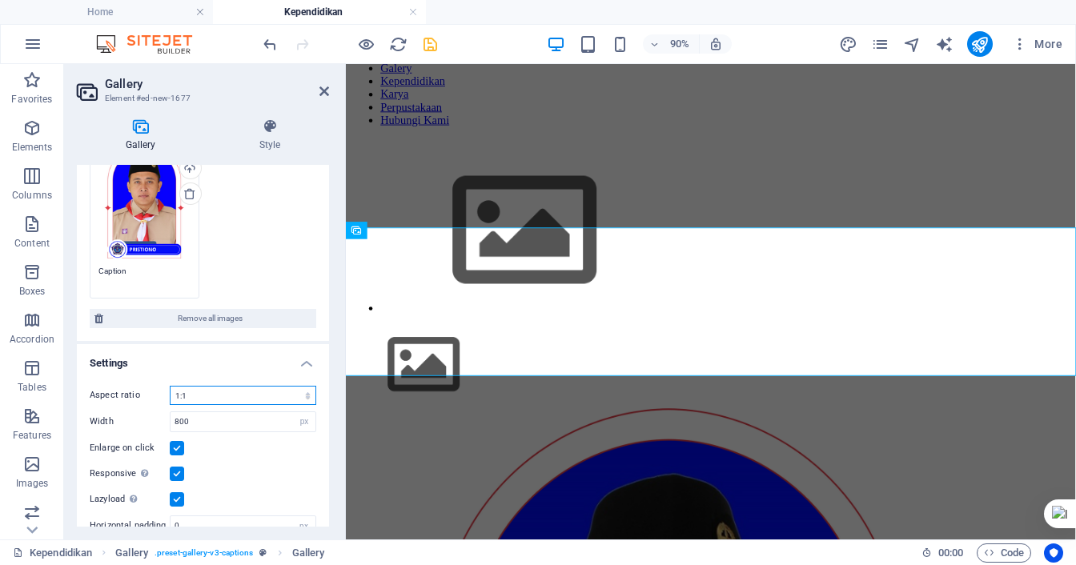
click at [247, 386] on select "No fixed aspect ratio 16:9 16:10 4:3 1:1 1:2 2:1" at bounding box center [243, 395] width 146 height 19
click at [170, 386] on select "No fixed aspect ratio 16:9 16:10 4:3 1:1 1:2 2:1" at bounding box center [243, 395] width 146 height 19
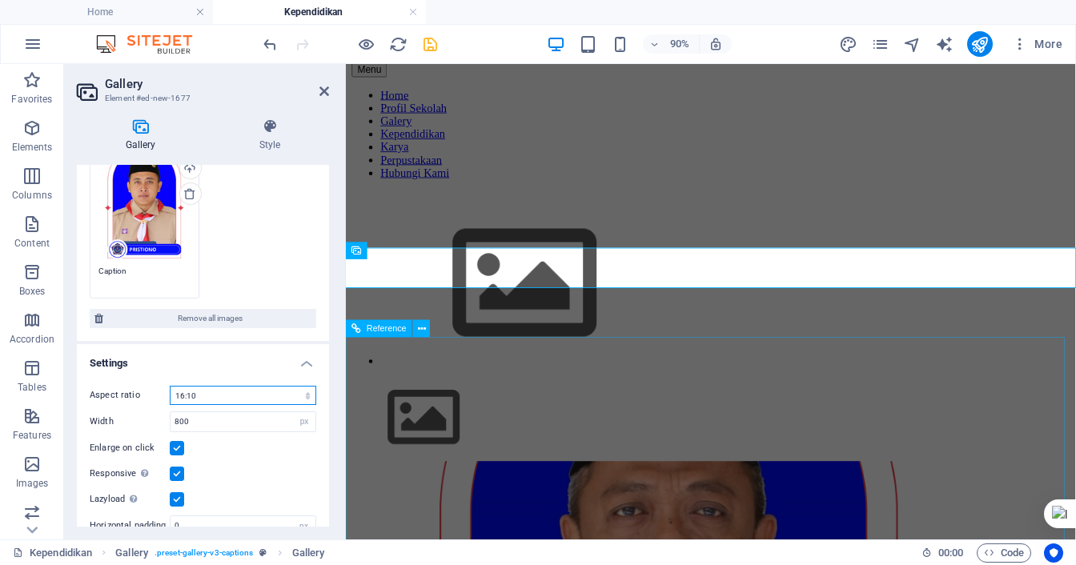
scroll to position [576, 0]
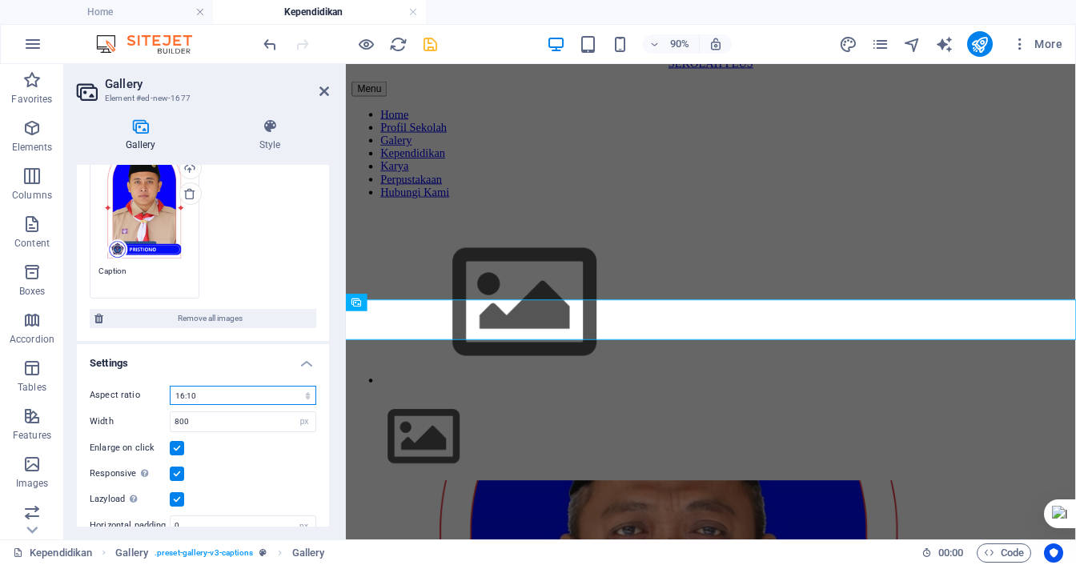
click at [280, 391] on select "No fixed aspect ratio 16:9 16:10 4:3 1:1 1:2 2:1" at bounding box center [243, 395] width 146 height 19
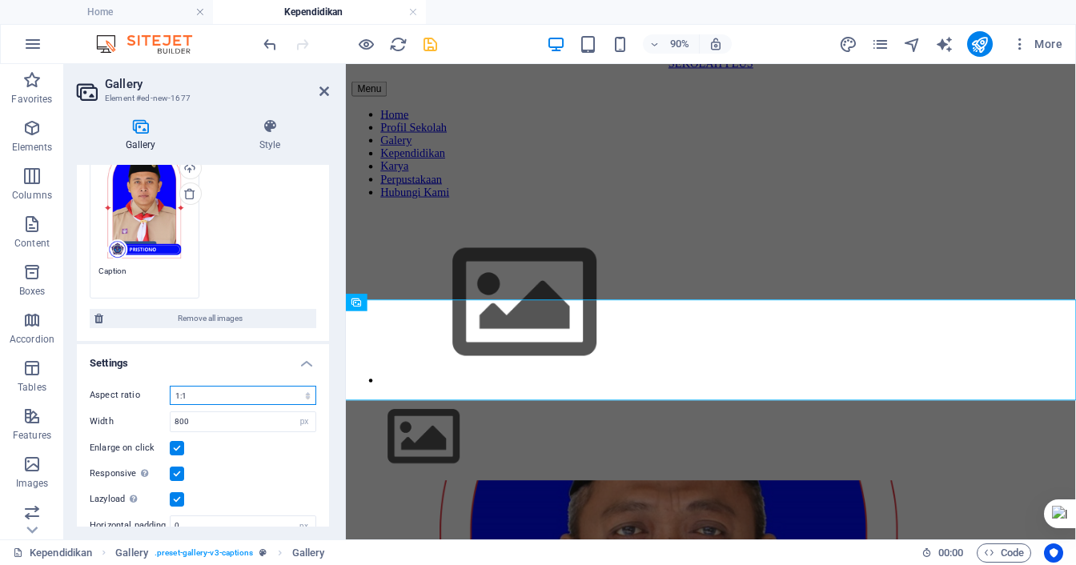
click at [170, 386] on select "No fixed aspect ratio 16:9 16:10 4:3 1:1 1:2 2:1" at bounding box center [243, 395] width 146 height 19
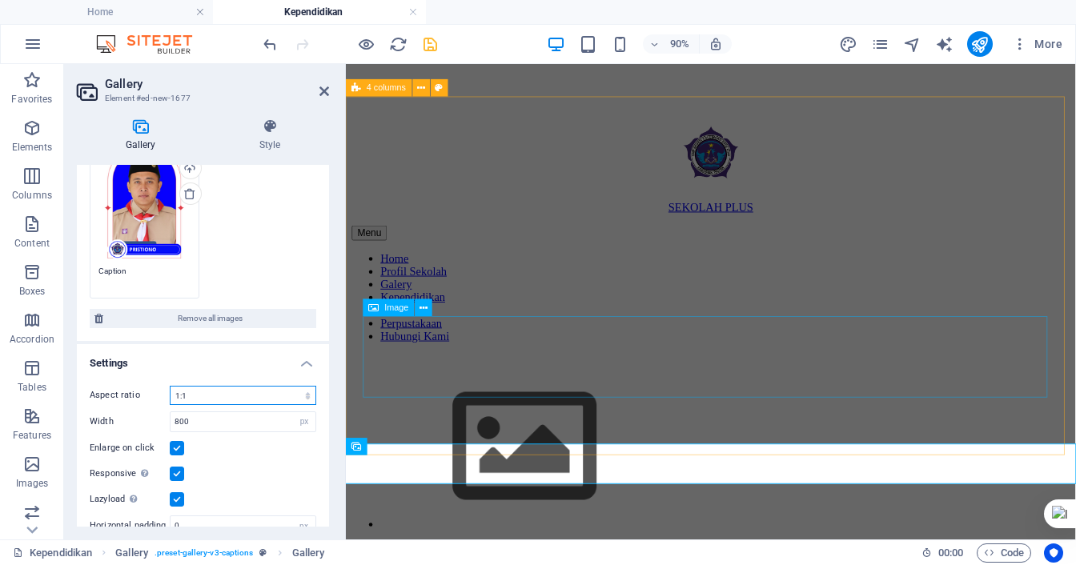
scroll to position [496, 0]
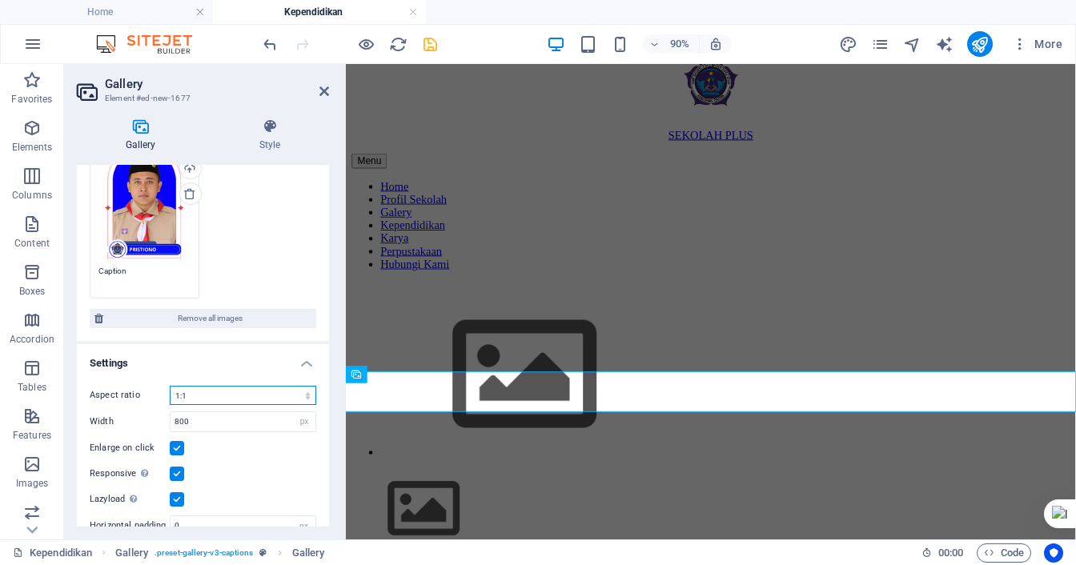
click at [301, 396] on select "No fixed aspect ratio 16:9 16:10 4:3 1:1 1:2 2:1" at bounding box center [243, 395] width 146 height 19
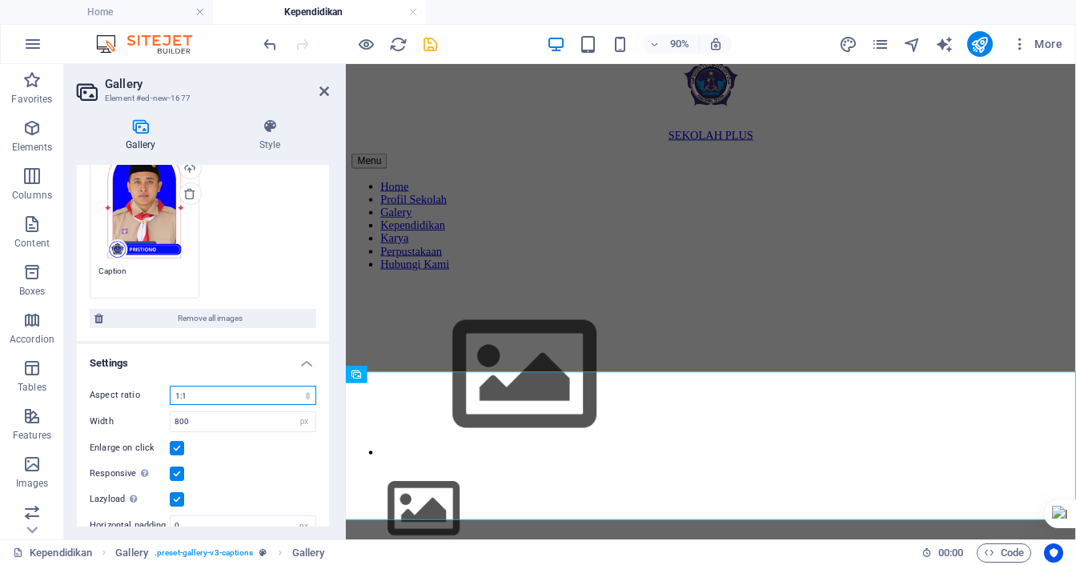
select select "0"
click at [170, 386] on select "No fixed aspect ratio 16:9 16:10 4:3 1:1 1:2 2:1" at bounding box center [243, 395] width 146 height 19
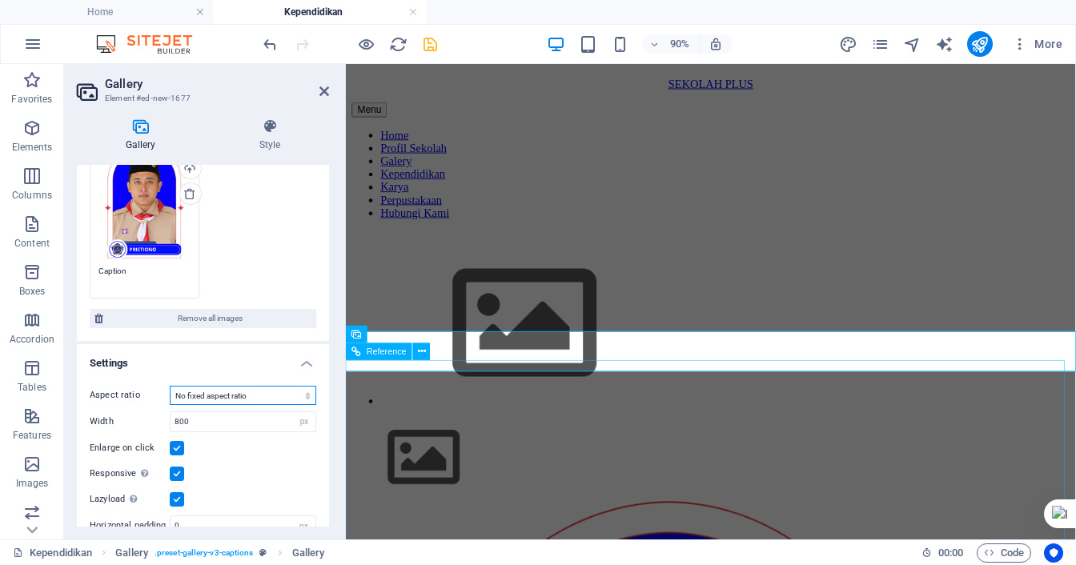
scroll to position [576, 0]
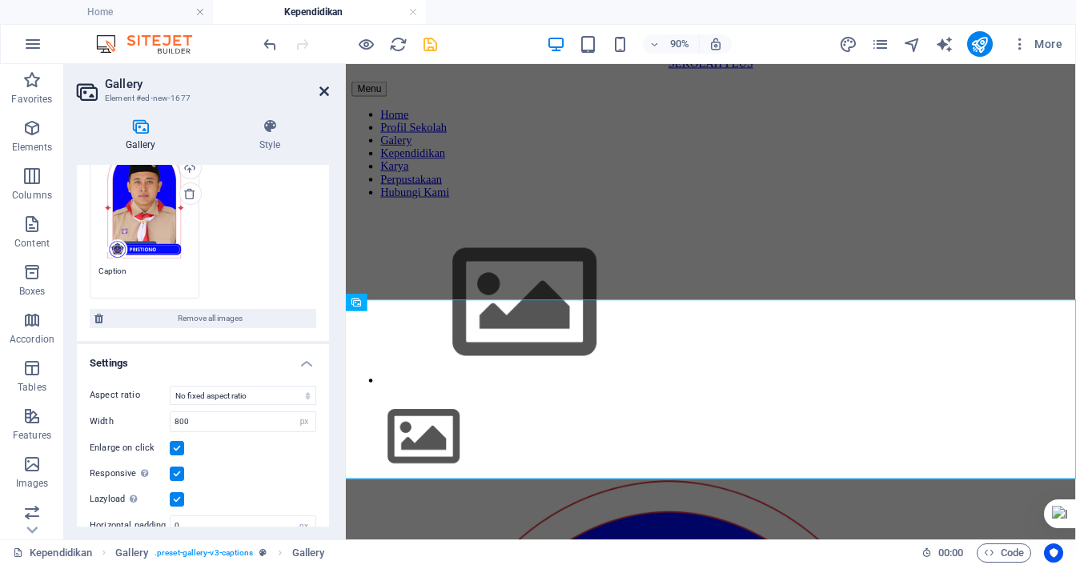
click at [323, 90] on icon at bounding box center [324, 91] width 10 height 13
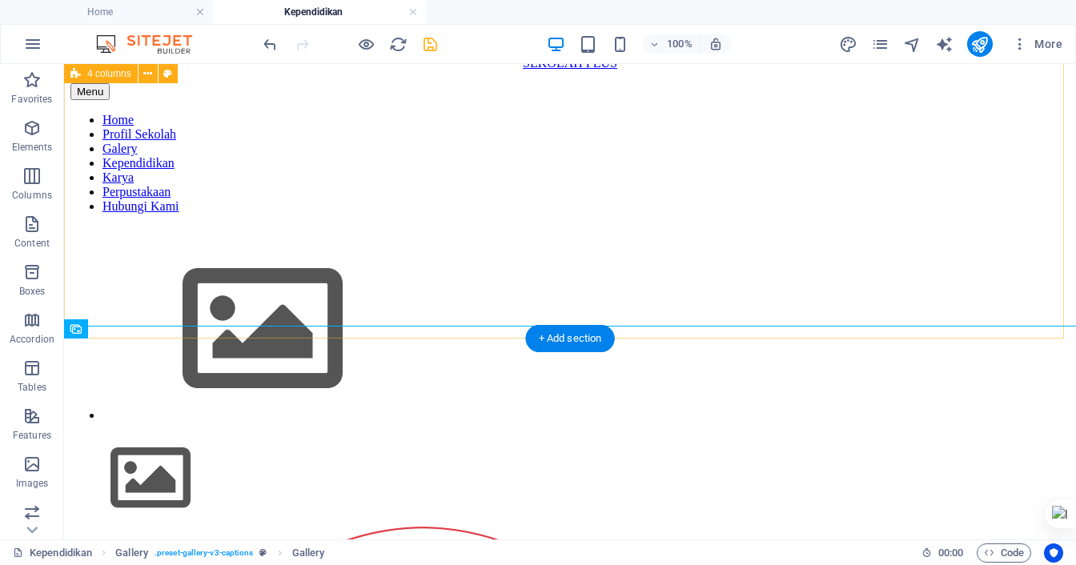
scroll to position [656, 0]
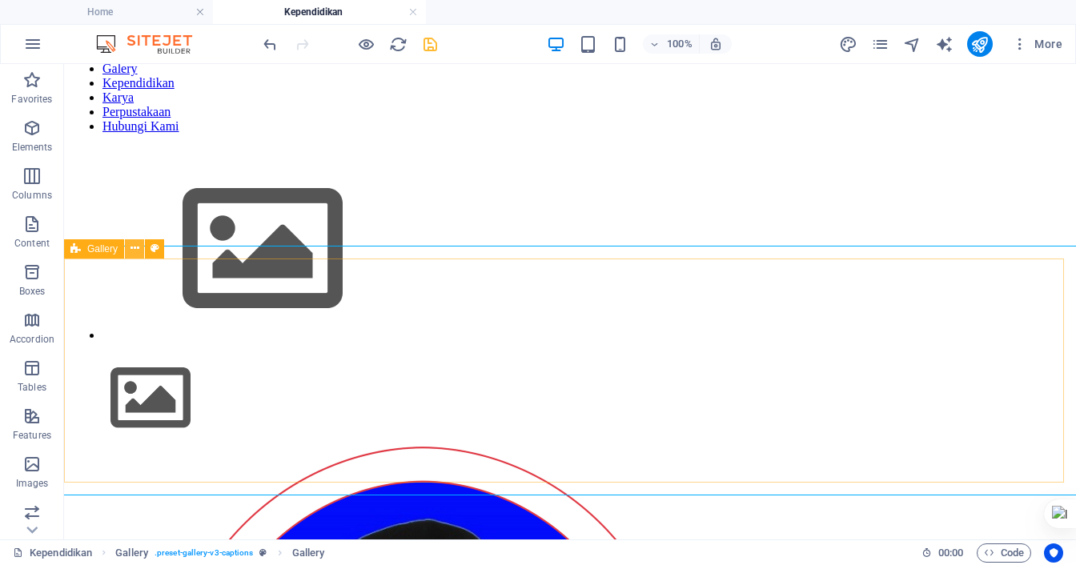
click at [130, 251] on icon at bounding box center [134, 248] width 9 height 17
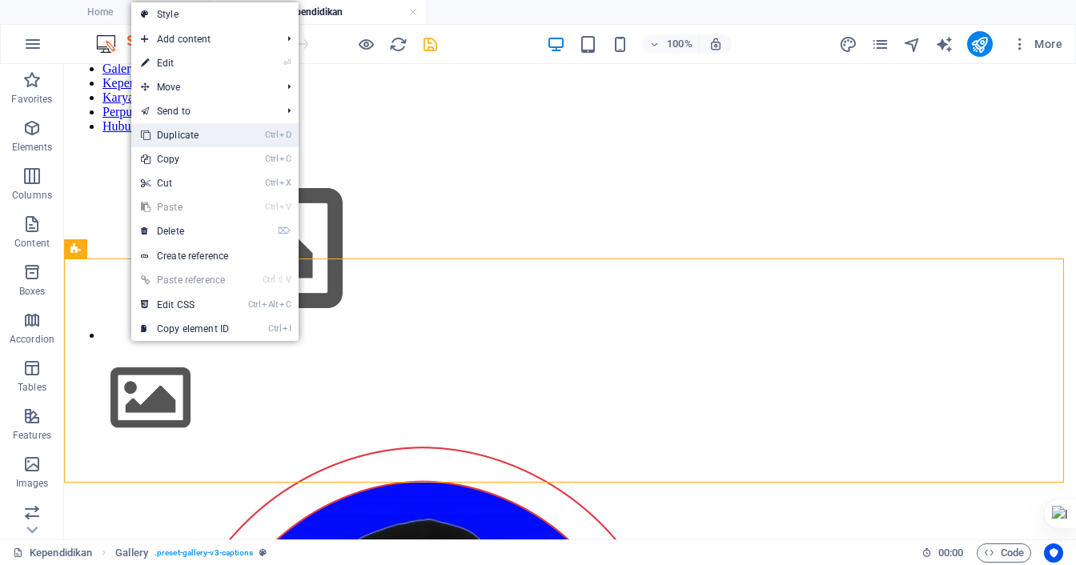
click at [192, 134] on link "Ctrl D Duplicate" at bounding box center [184, 135] width 107 height 24
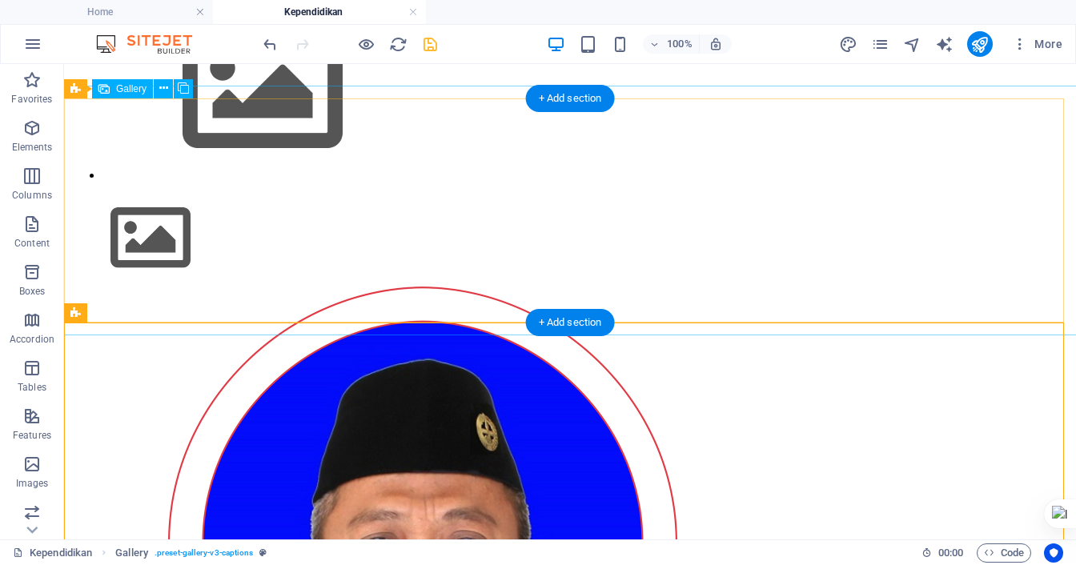
scroll to position [896, 0]
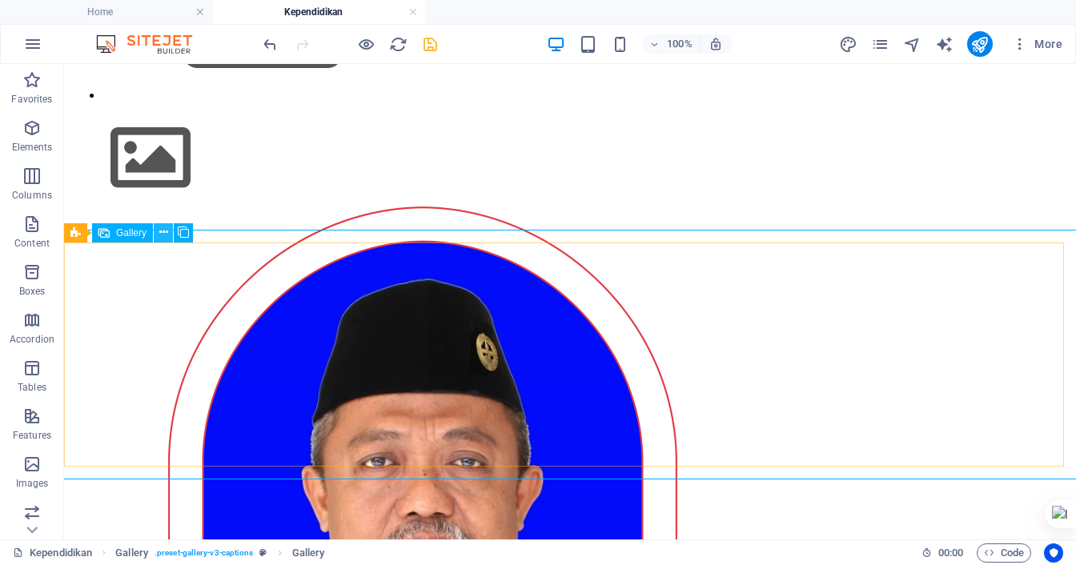
click at [160, 229] on icon at bounding box center [163, 232] width 9 height 17
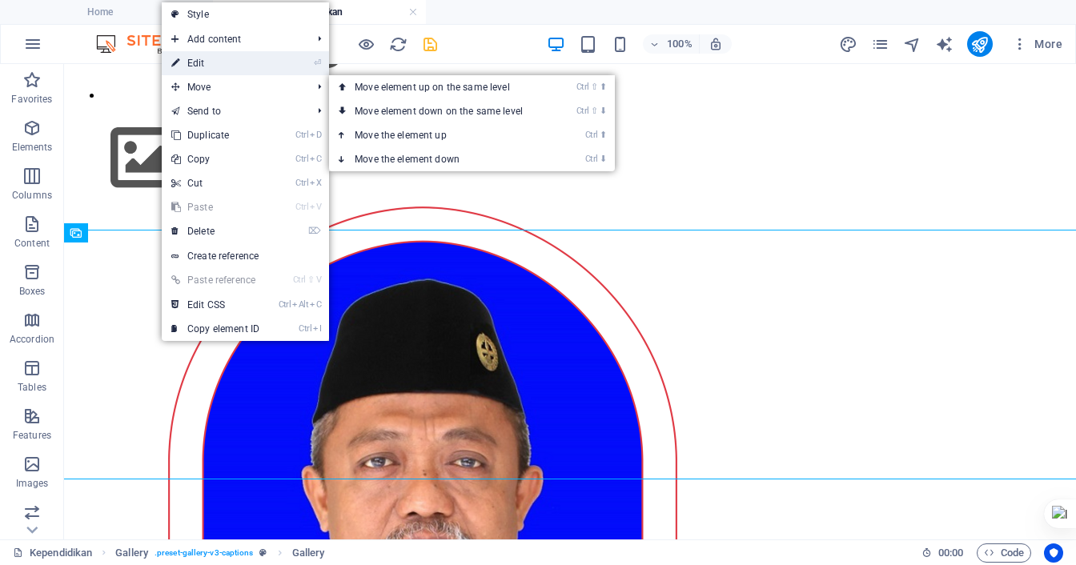
click at [202, 65] on link "⏎ Edit" at bounding box center [215, 63] width 107 height 24
select select "px"
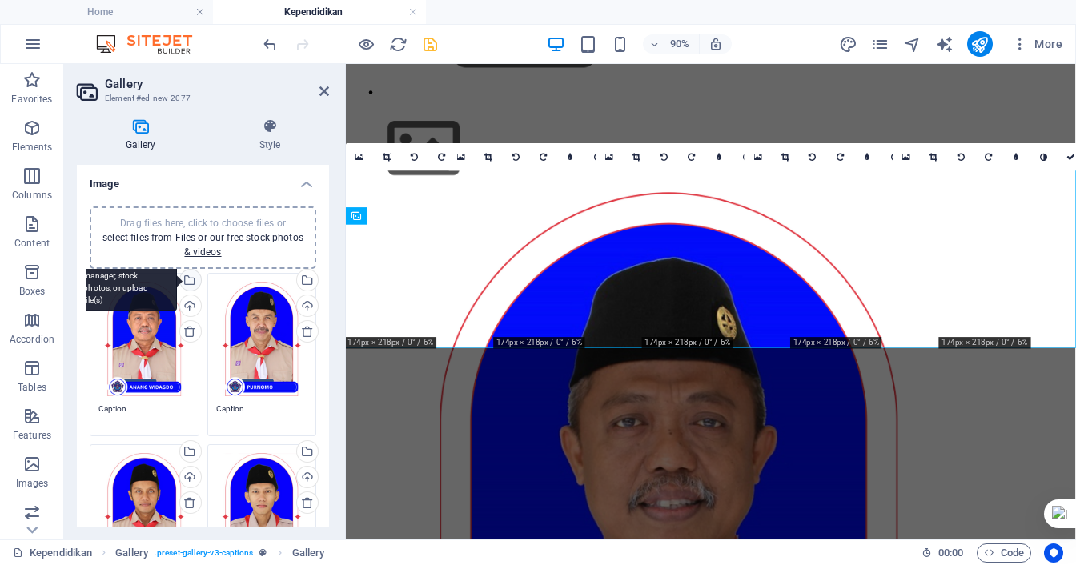
click at [187, 278] on div "Select files from the file manager, stock photos, or upload file(s)" at bounding box center [189, 282] width 24 height 24
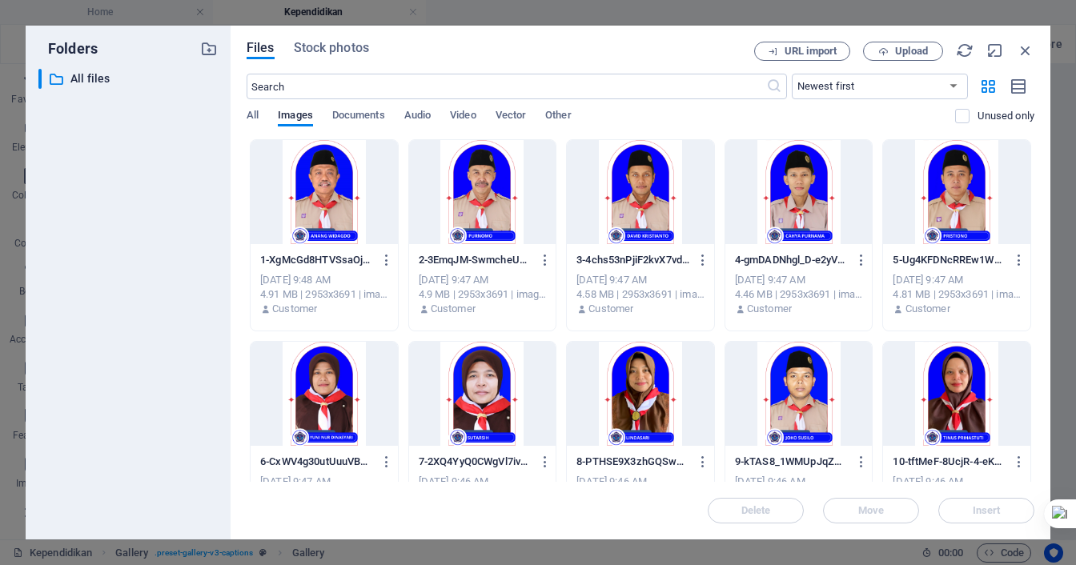
click at [316, 391] on div at bounding box center [324, 394] width 147 height 104
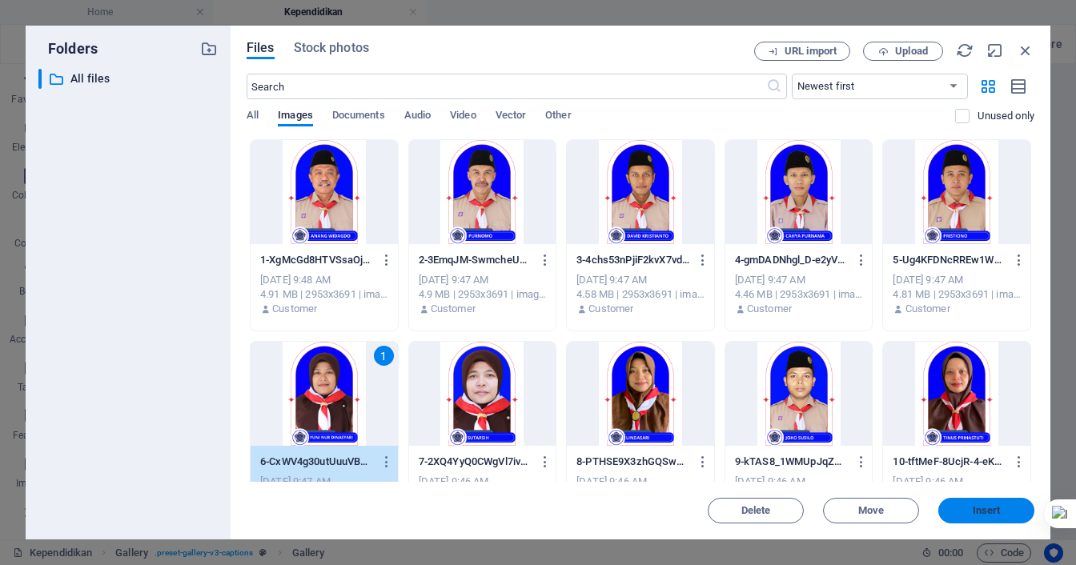
click at [973, 515] on span "Insert" at bounding box center [986, 511] width 28 height 10
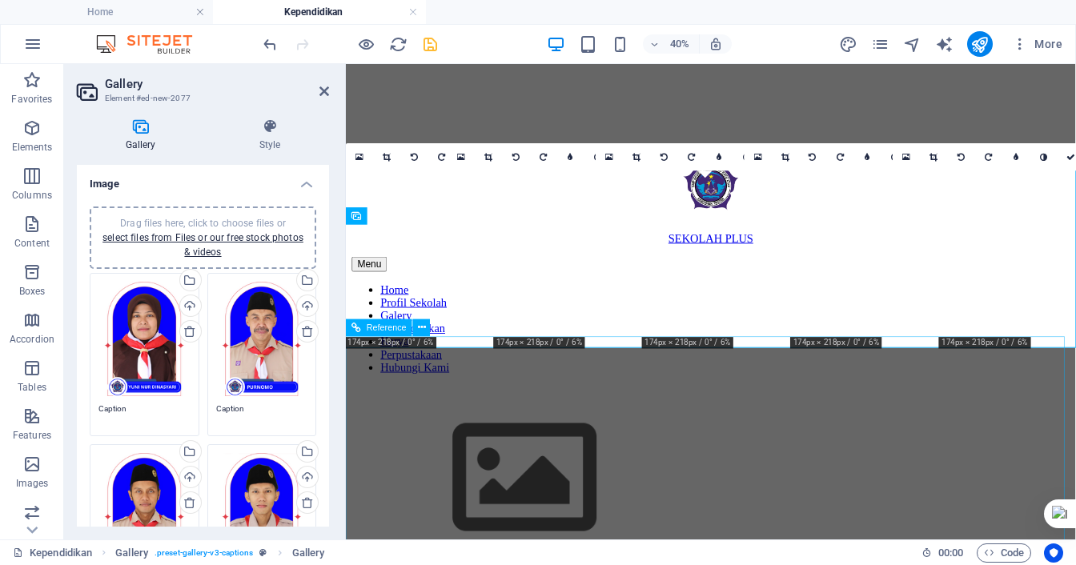
scroll to position [896, 0]
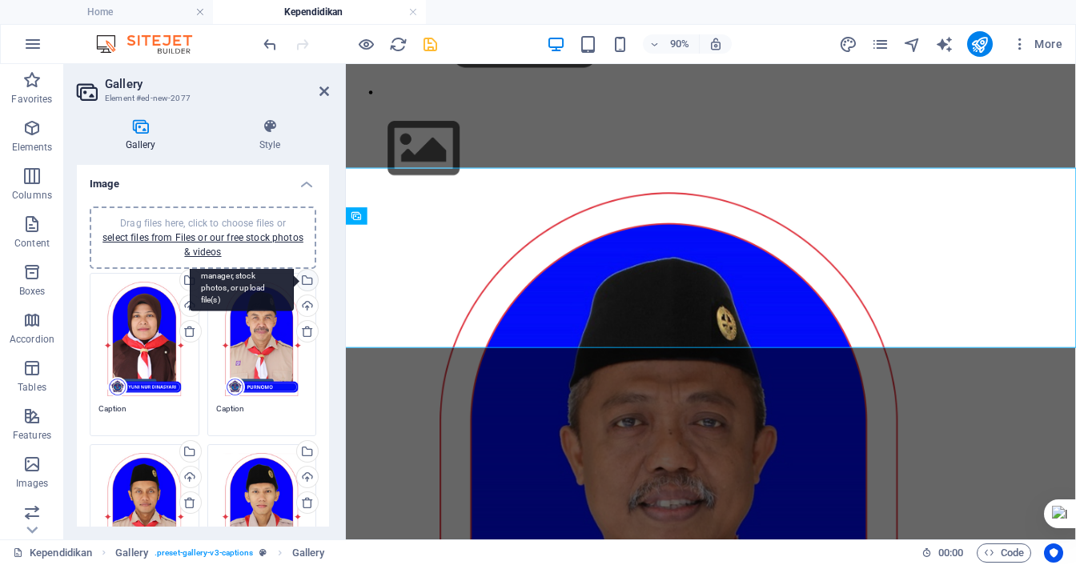
click at [306, 275] on div "Select files from the file manager, stock photos, or upload file(s)" at bounding box center [306, 282] width 24 height 24
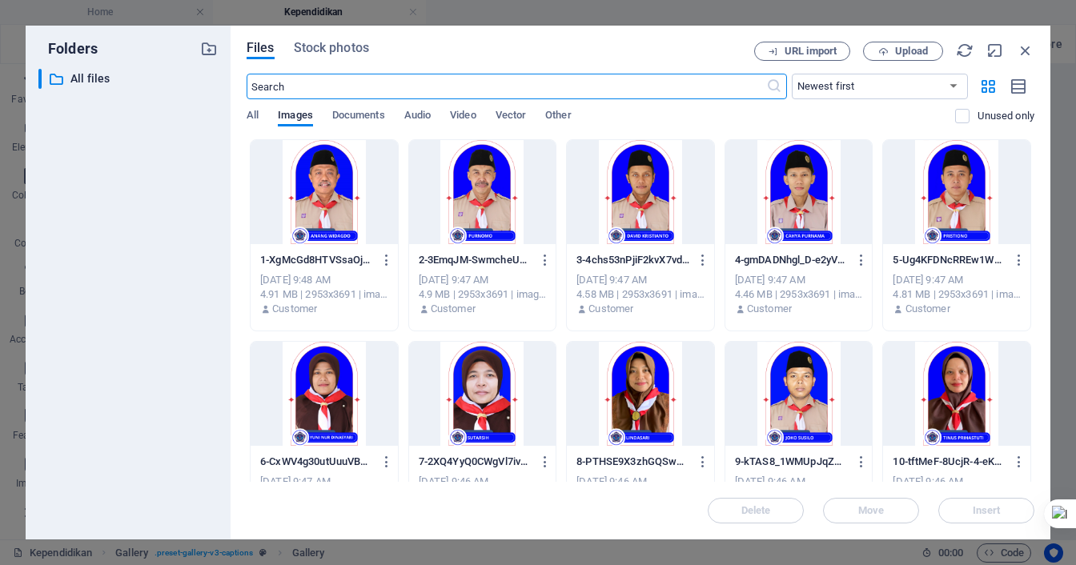
click at [477, 388] on div at bounding box center [482, 394] width 147 height 104
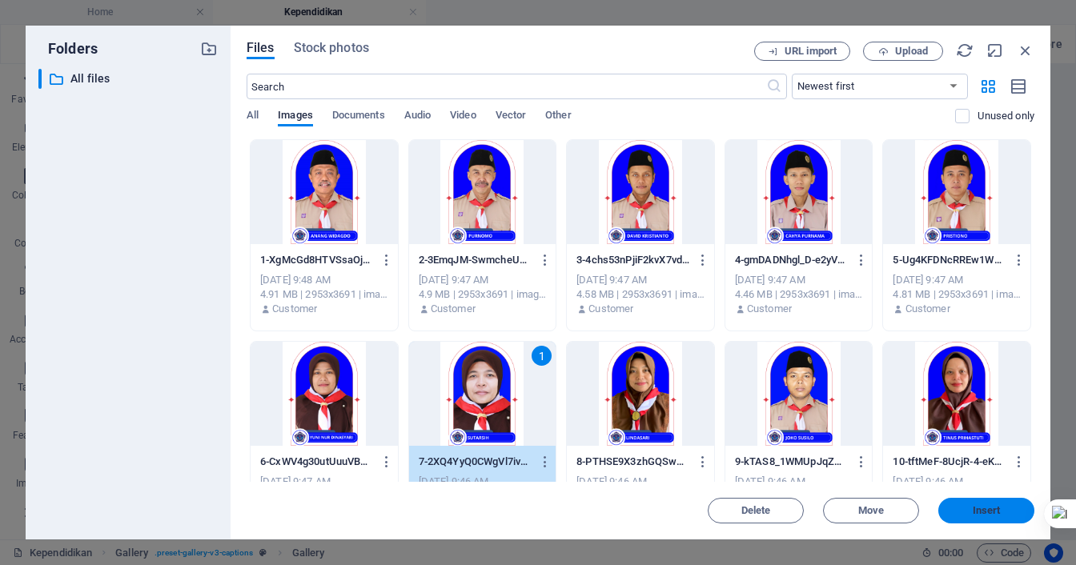
click at [970, 510] on span "Insert" at bounding box center [985, 511] width 83 height 10
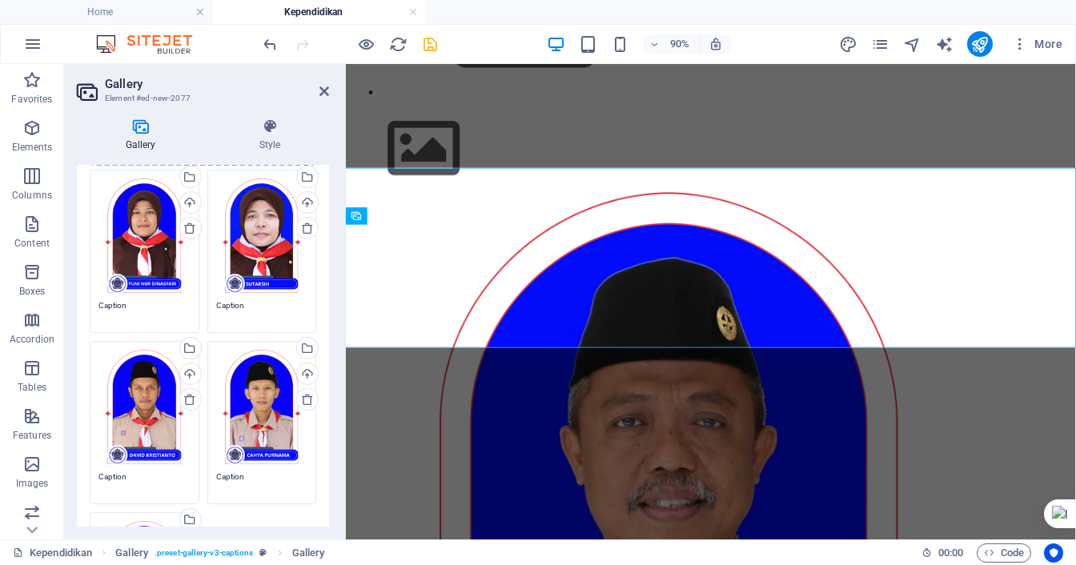
scroll to position [160, 0]
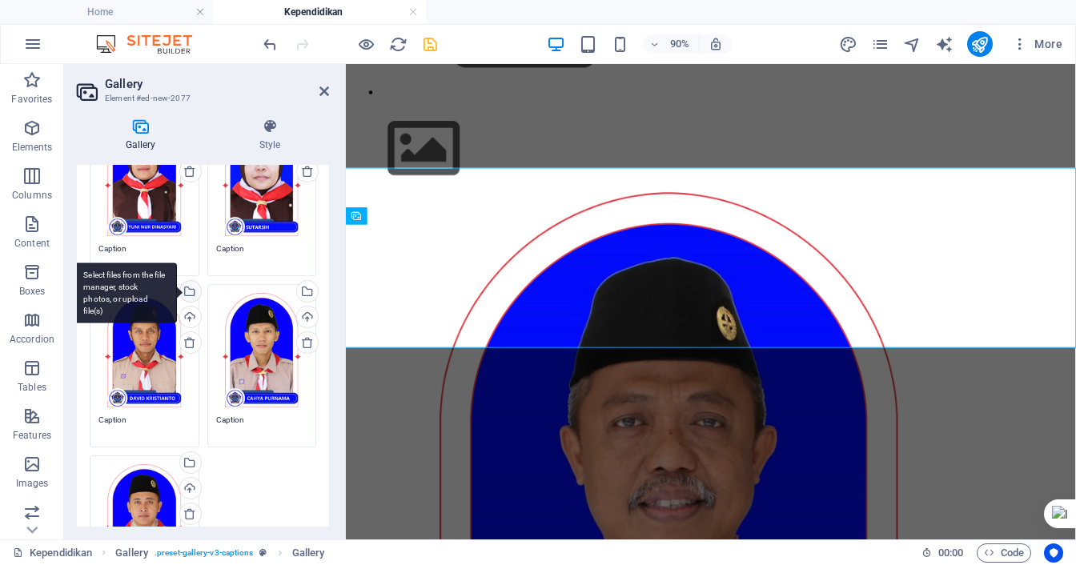
click at [177, 291] on div "Select files from the file manager, stock photos, or upload file(s)" at bounding box center [125, 293] width 104 height 60
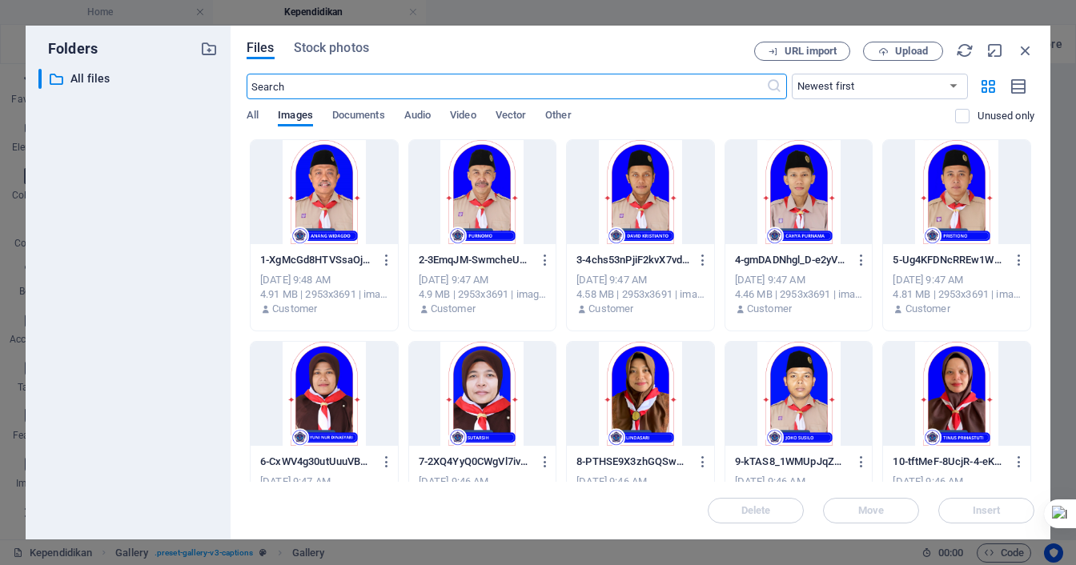
scroll to position [382, 0]
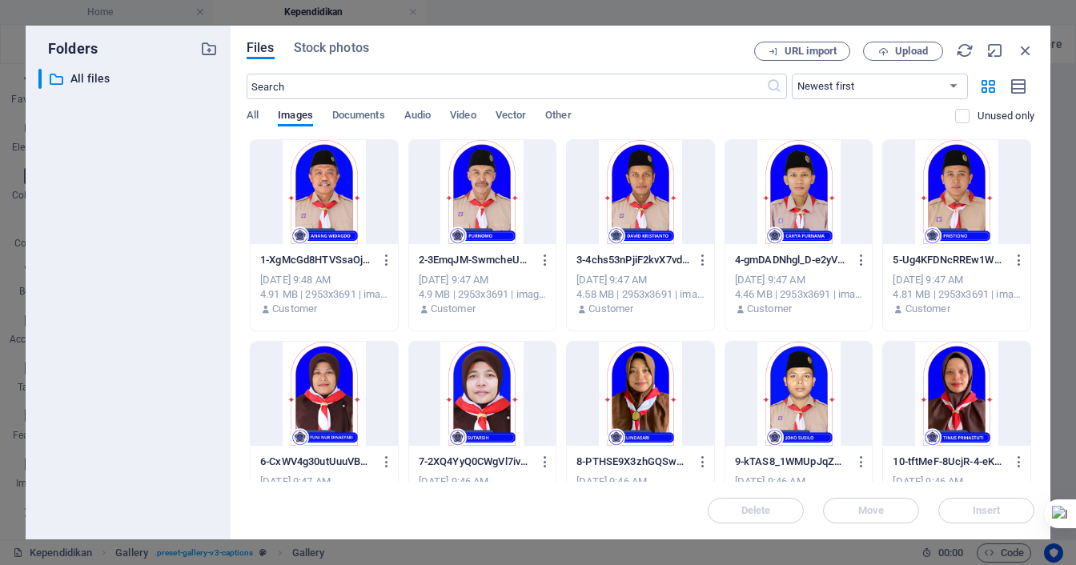
click at [637, 387] on div at bounding box center [640, 394] width 147 height 104
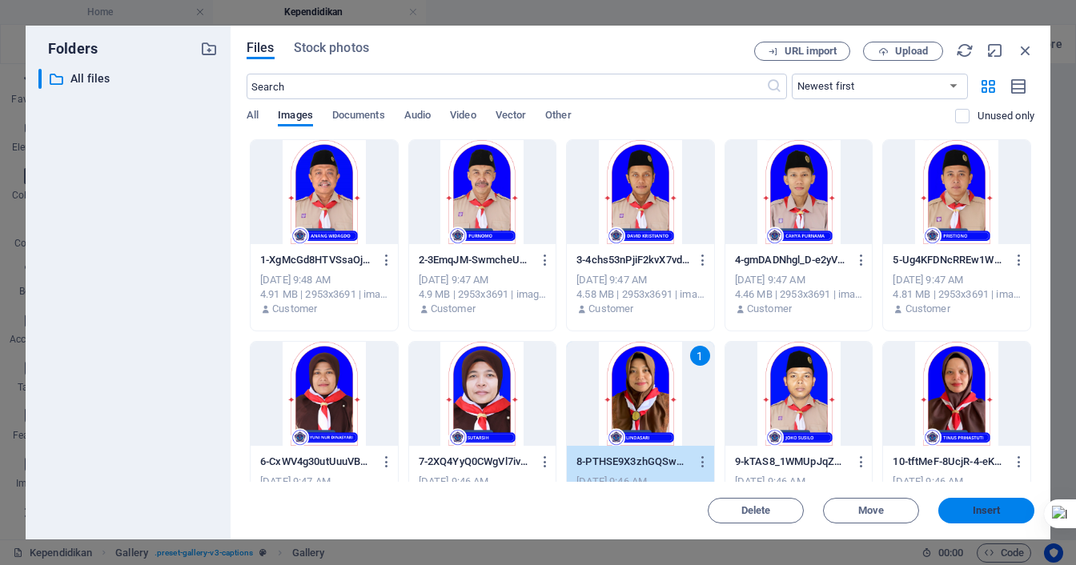
click at [974, 514] on span "Insert" at bounding box center [986, 511] width 28 height 10
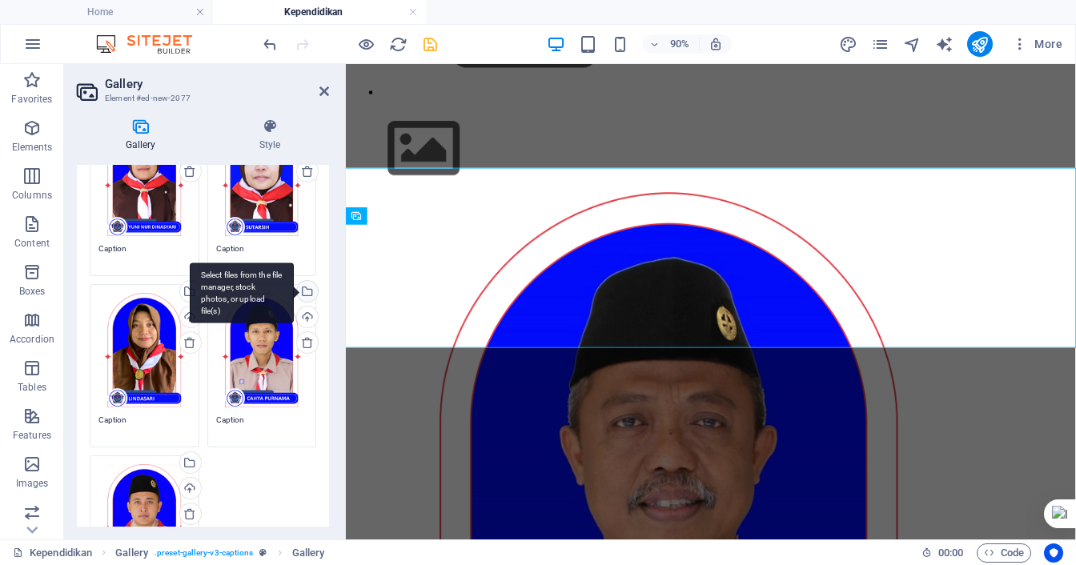
click at [303, 288] on div "Select files from the file manager, stock photos, or upload file(s)" at bounding box center [306, 293] width 24 height 24
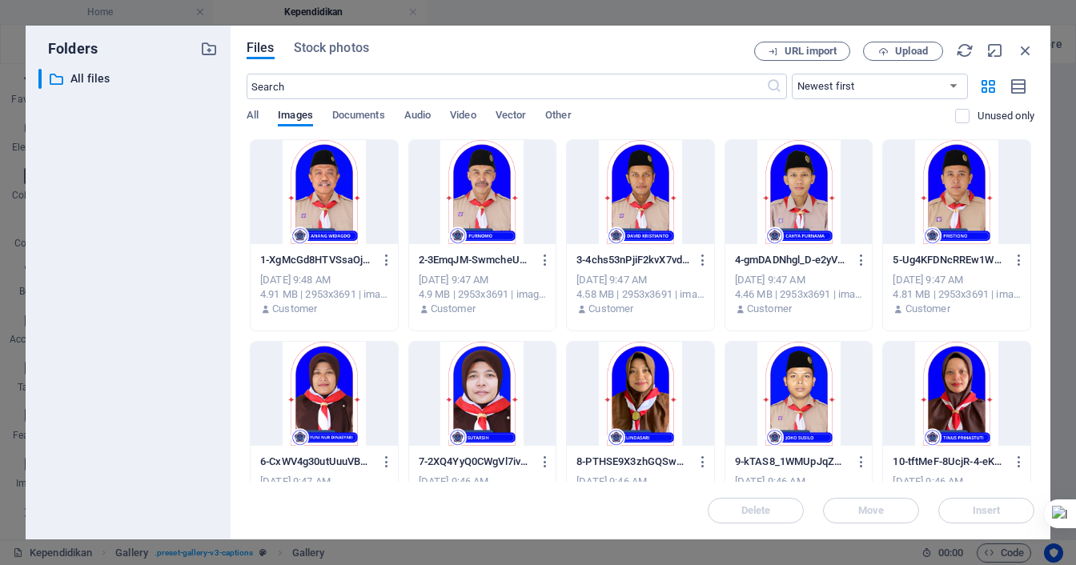
click at [804, 383] on div at bounding box center [798, 394] width 147 height 104
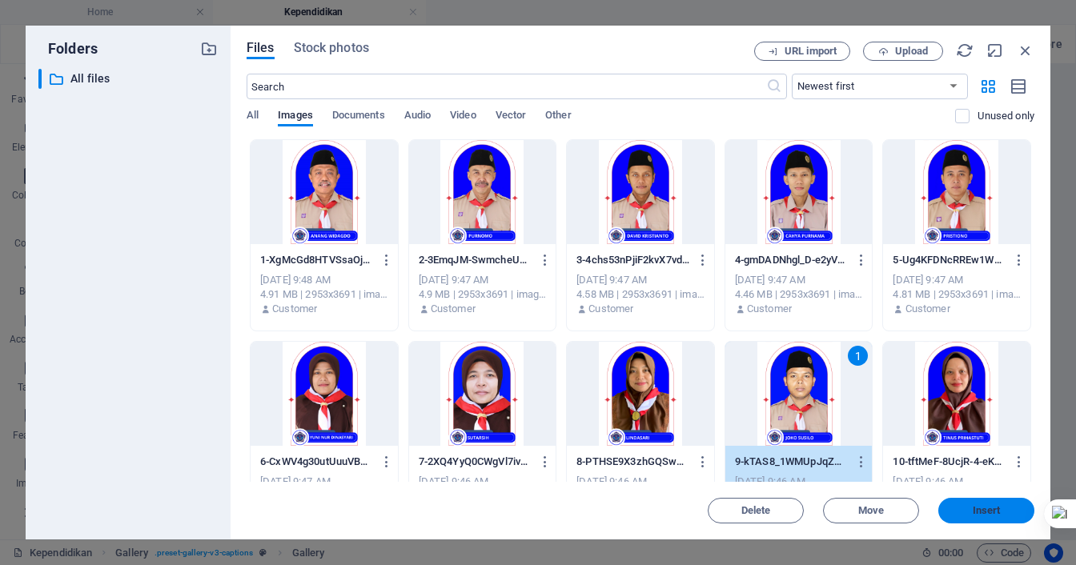
click at [976, 515] on span "Insert" at bounding box center [986, 511] width 28 height 10
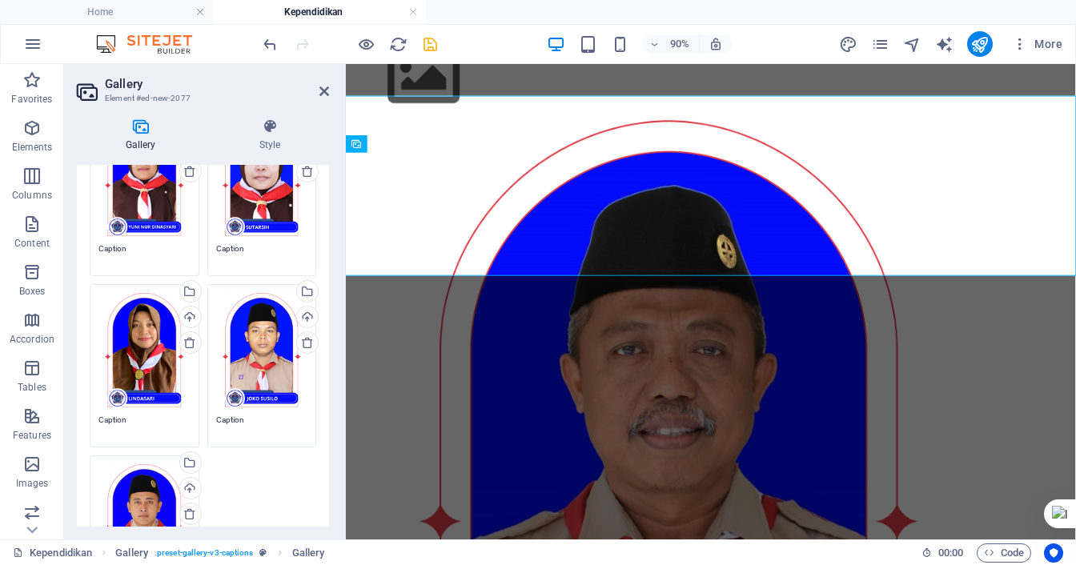
scroll to position [240, 0]
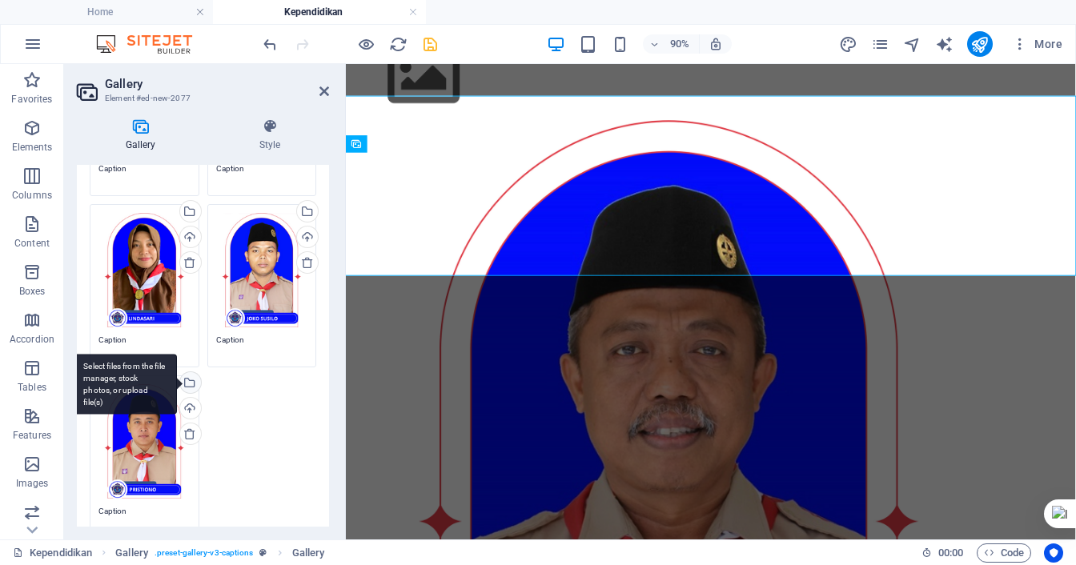
click at [177, 379] on div "Select files from the file manager, stock photos, or upload file(s)" at bounding box center [125, 384] width 104 height 60
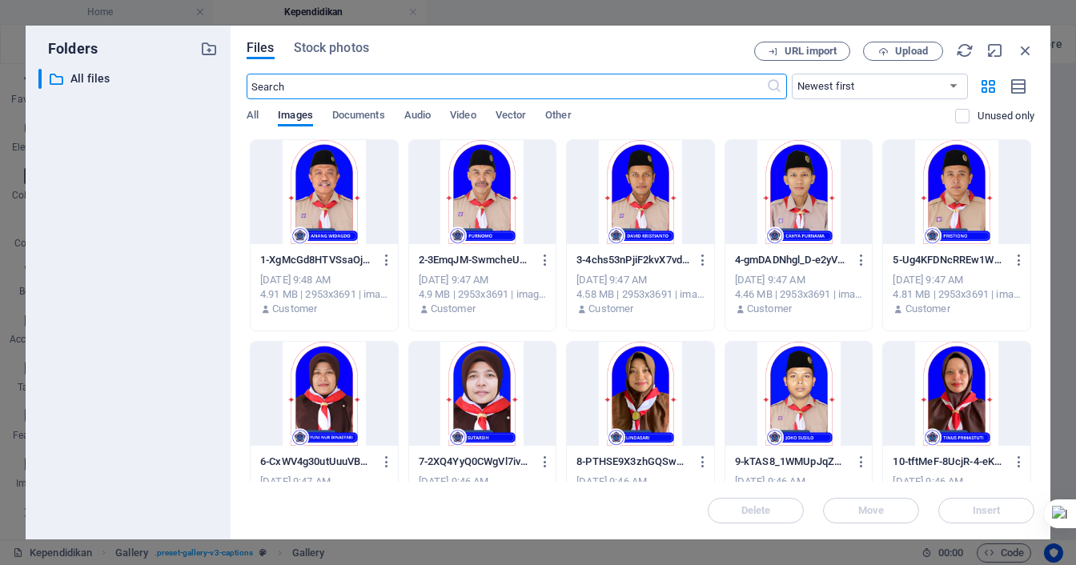
scroll to position [382, 0]
click at [956, 393] on div at bounding box center [956, 394] width 147 height 104
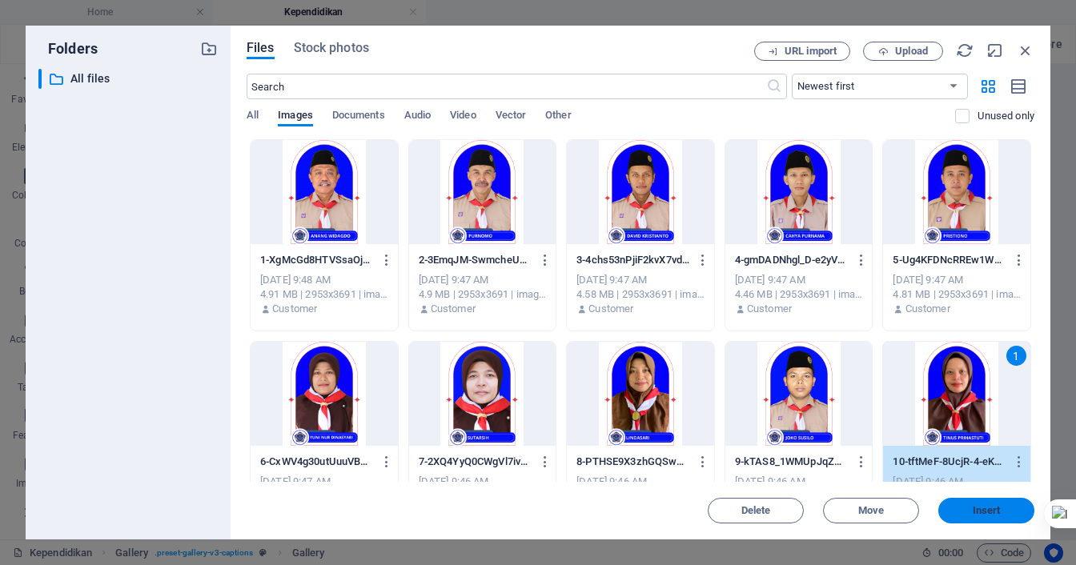
click at [976, 506] on span "Insert" at bounding box center [986, 511] width 28 height 10
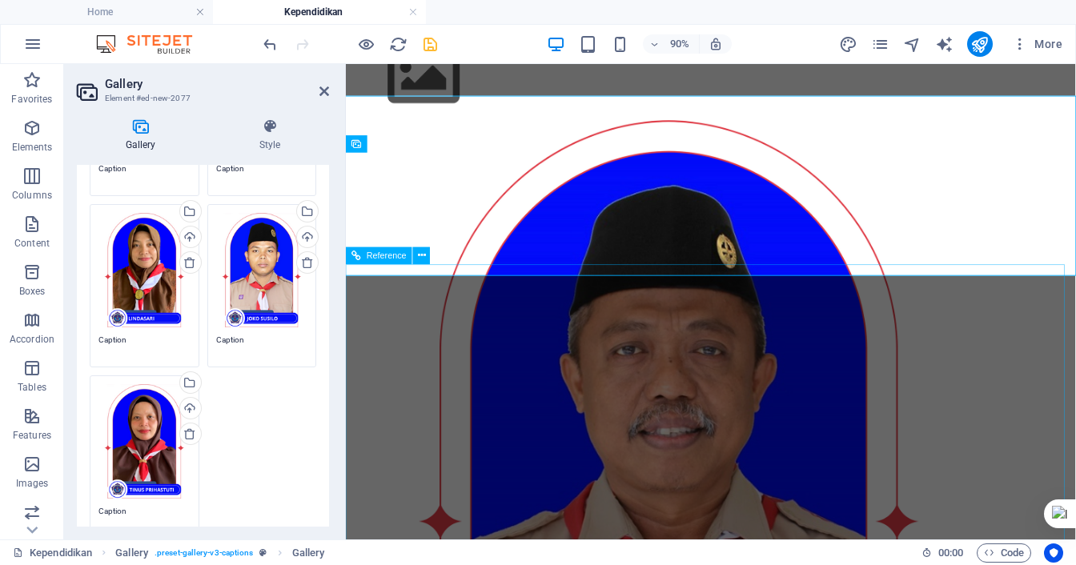
scroll to position [896, 0]
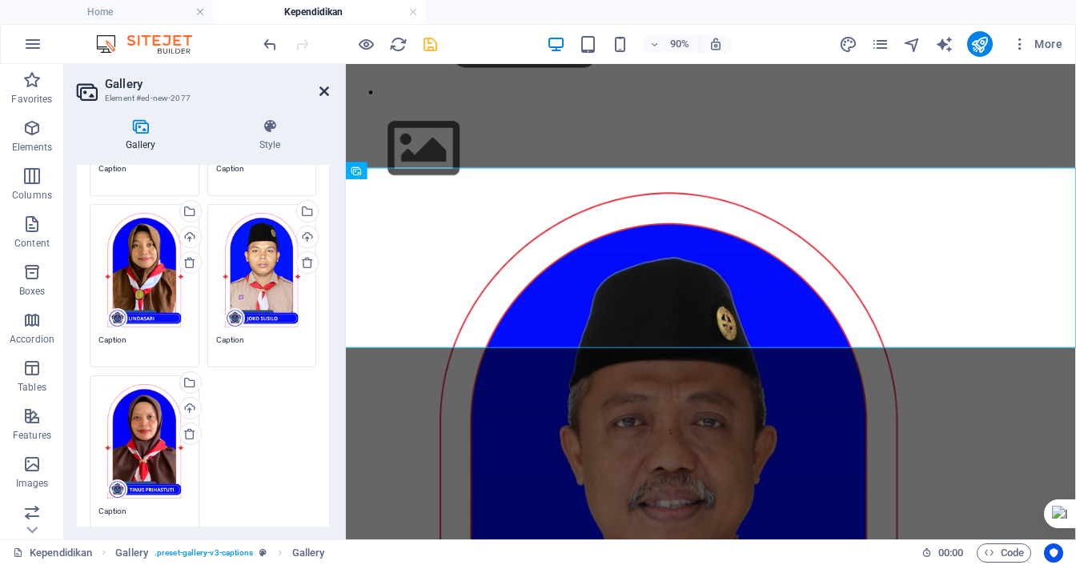
click at [323, 90] on icon at bounding box center [324, 91] width 10 height 13
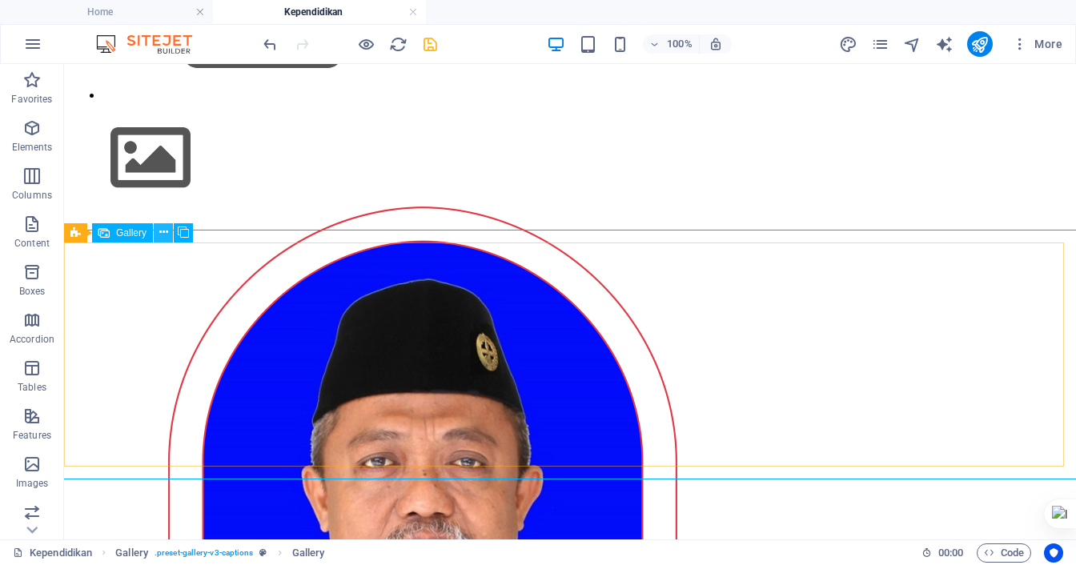
click at [165, 231] on icon at bounding box center [163, 232] width 9 height 17
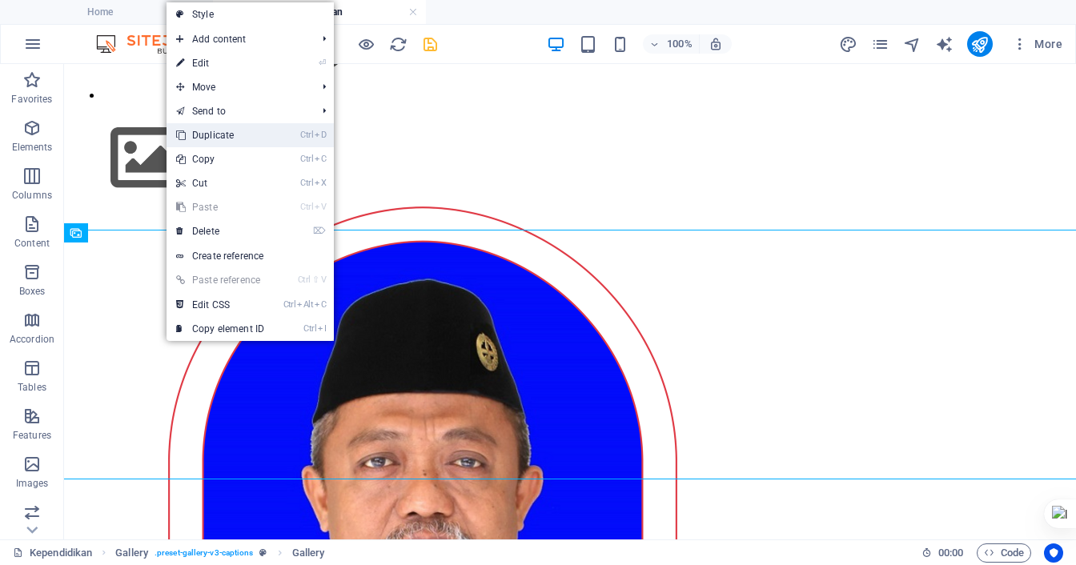
click at [218, 132] on link "Ctrl D Duplicate" at bounding box center [219, 135] width 107 height 24
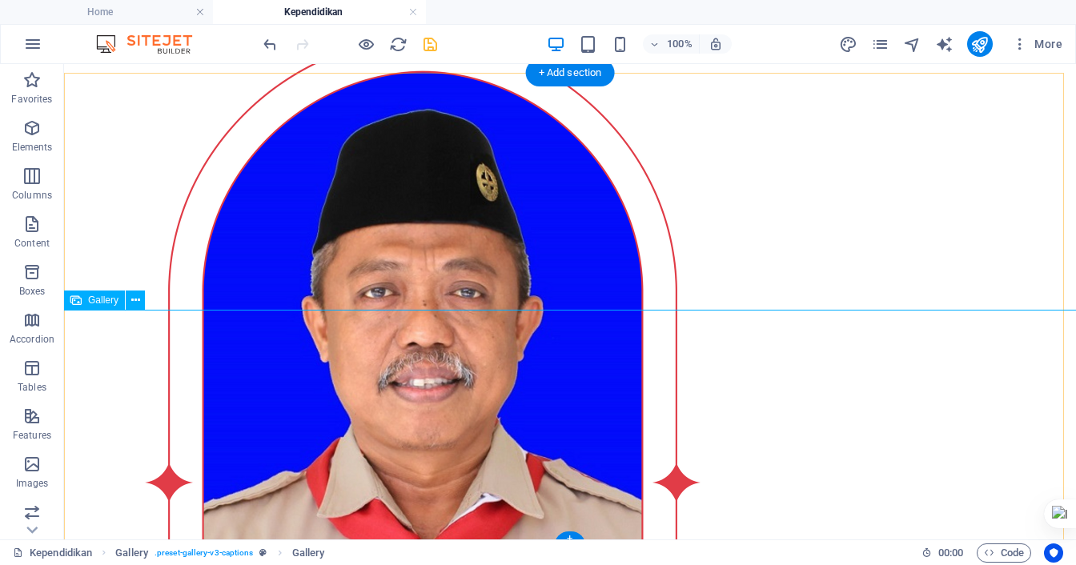
scroll to position [1137, 0]
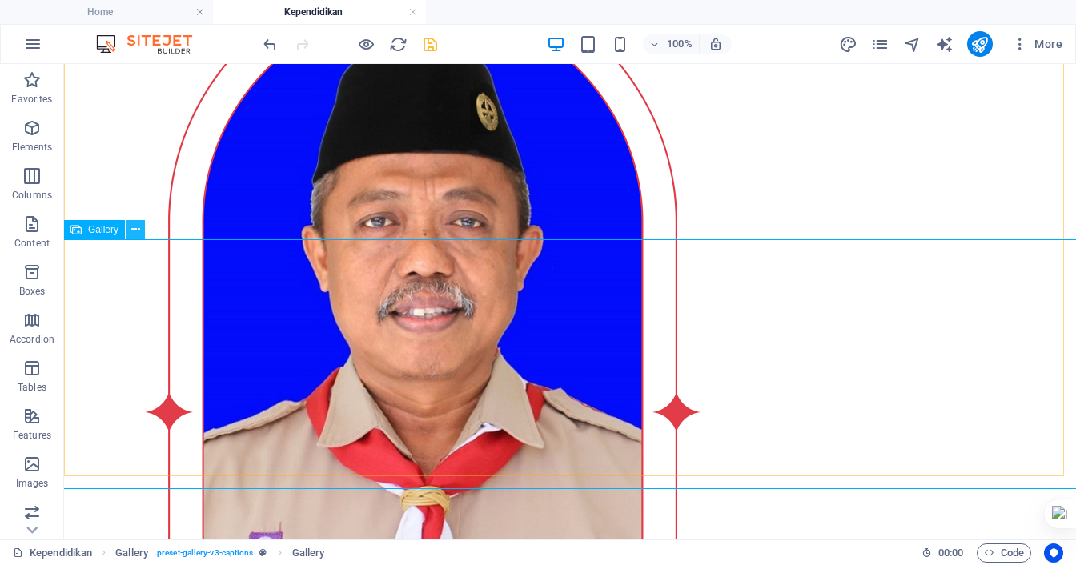
click at [132, 234] on icon at bounding box center [135, 230] width 9 height 17
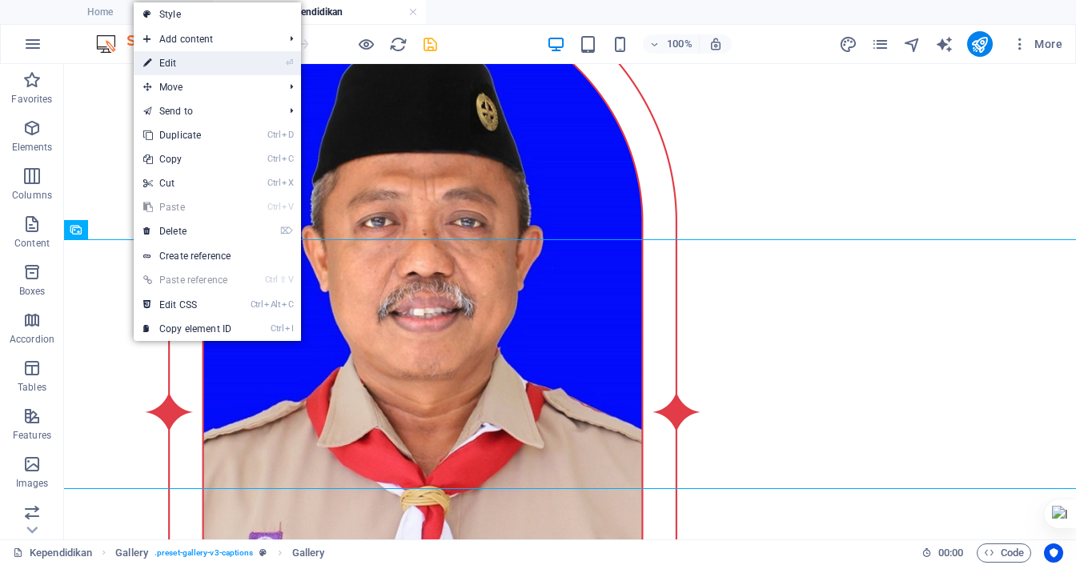
click at [182, 66] on link "⏎ Edit" at bounding box center [187, 63] width 107 height 24
select select "px"
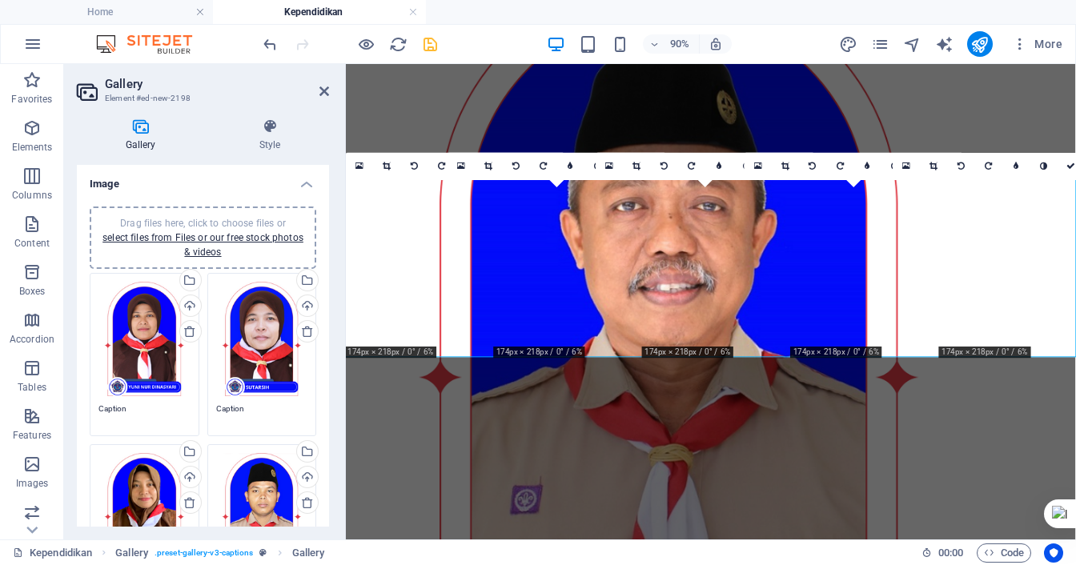
scroll to position [1086, 0]
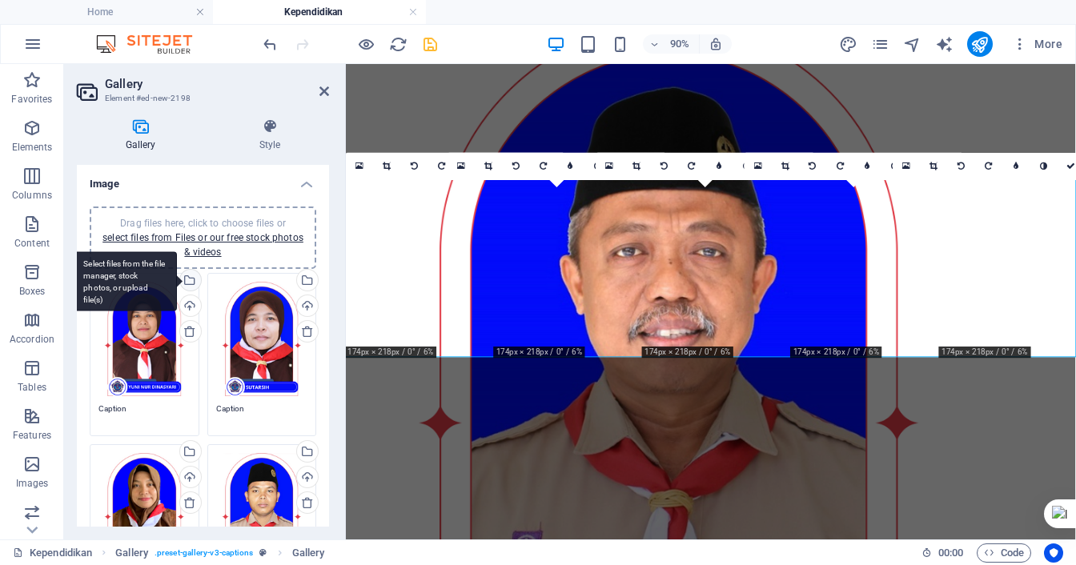
click at [189, 281] on div "Select files from the file manager, stock photos, or upload file(s)" at bounding box center [189, 282] width 24 height 24
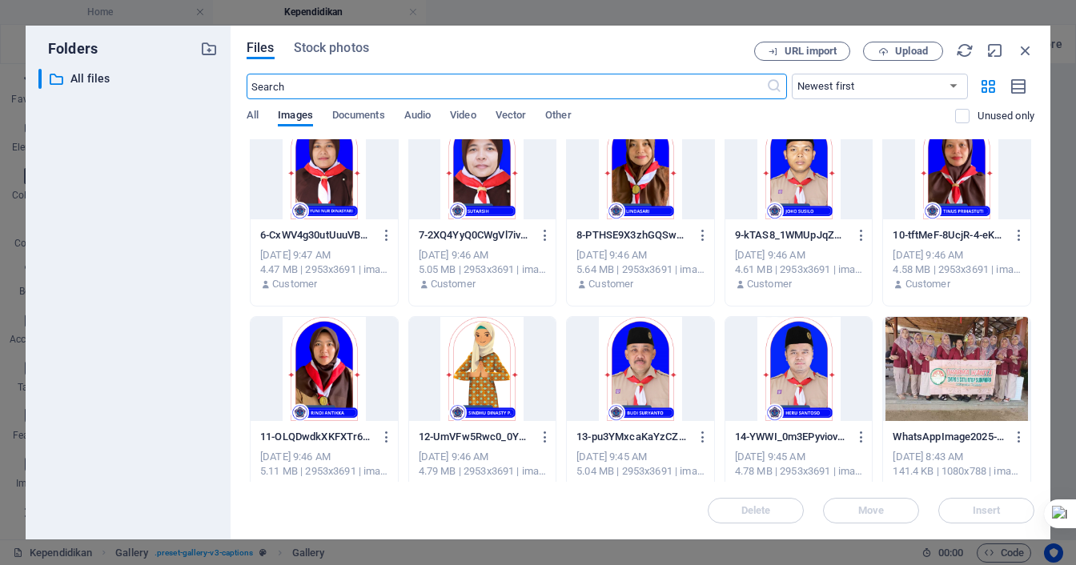
scroll to position [240, 0]
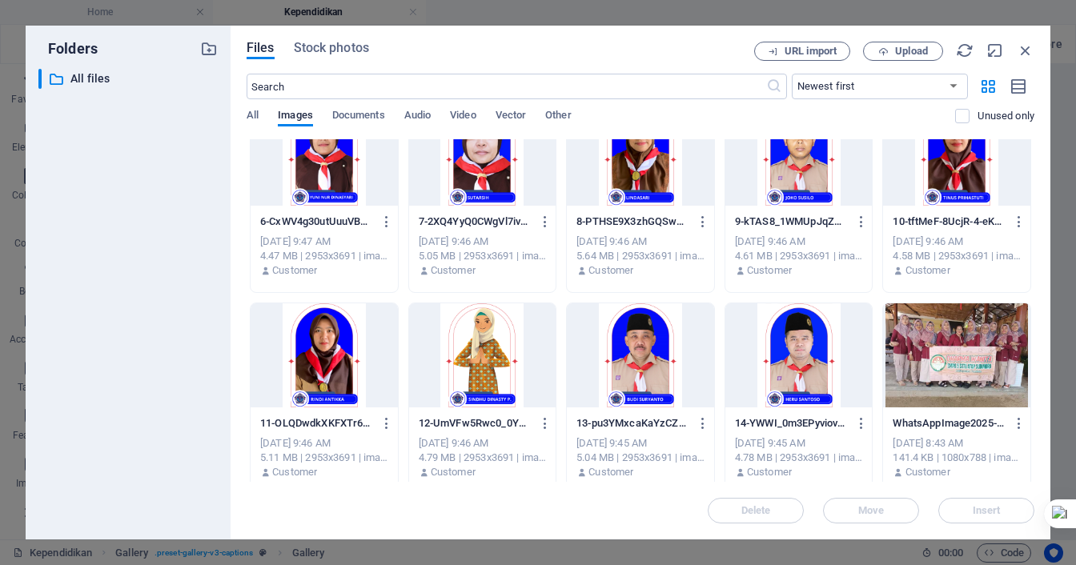
click at [338, 337] on div at bounding box center [324, 355] width 147 height 104
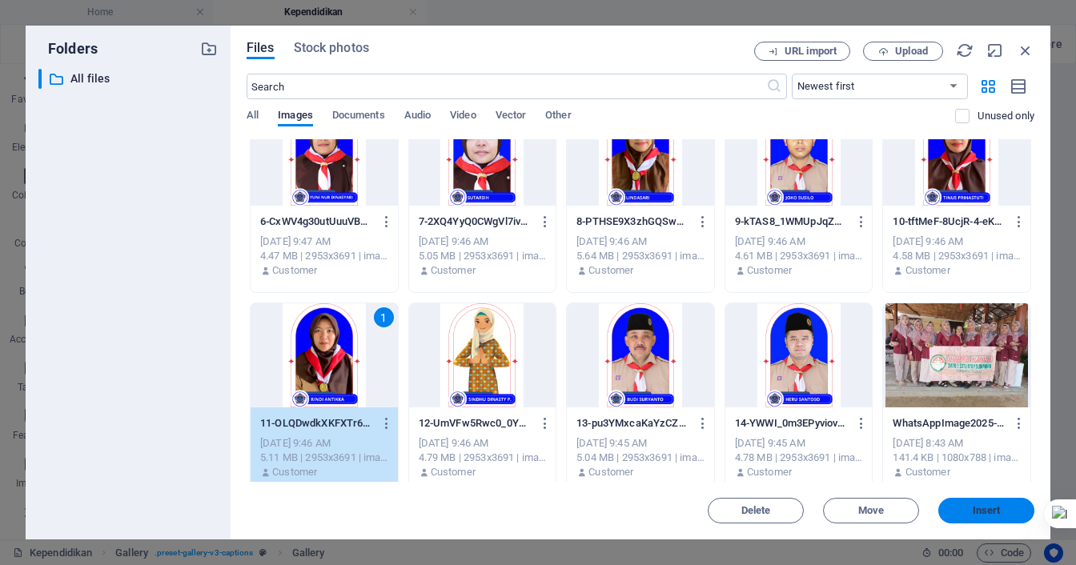
click at [976, 506] on span "Insert" at bounding box center [986, 511] width 28 height 10
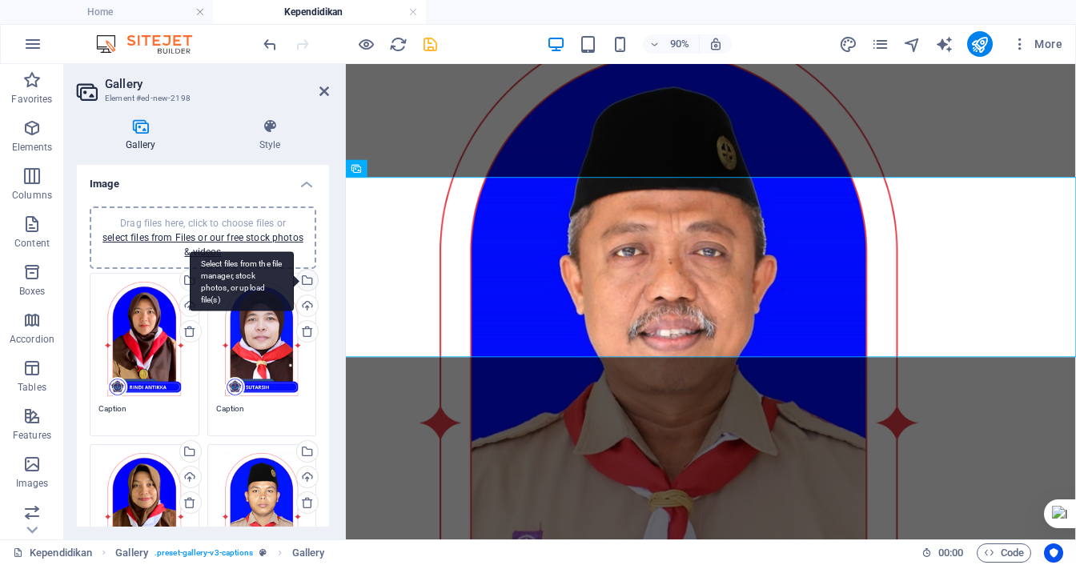
click at [294, 283] on div "Select files from the file manager, stock photos, or upload file(s)" at bounding box center [242, 281] width 104 height 60
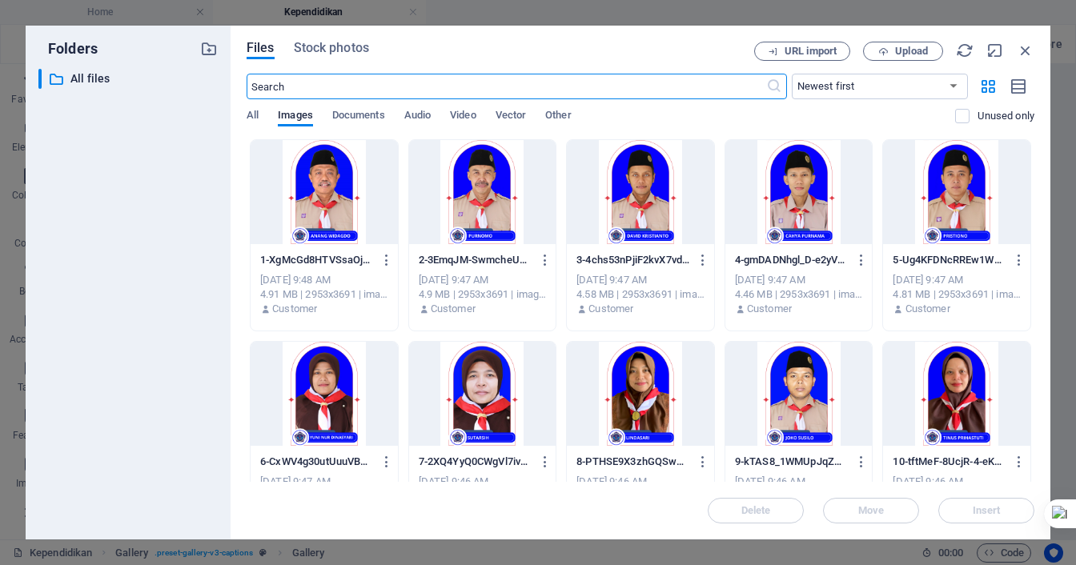
scroll to position [590, 0]
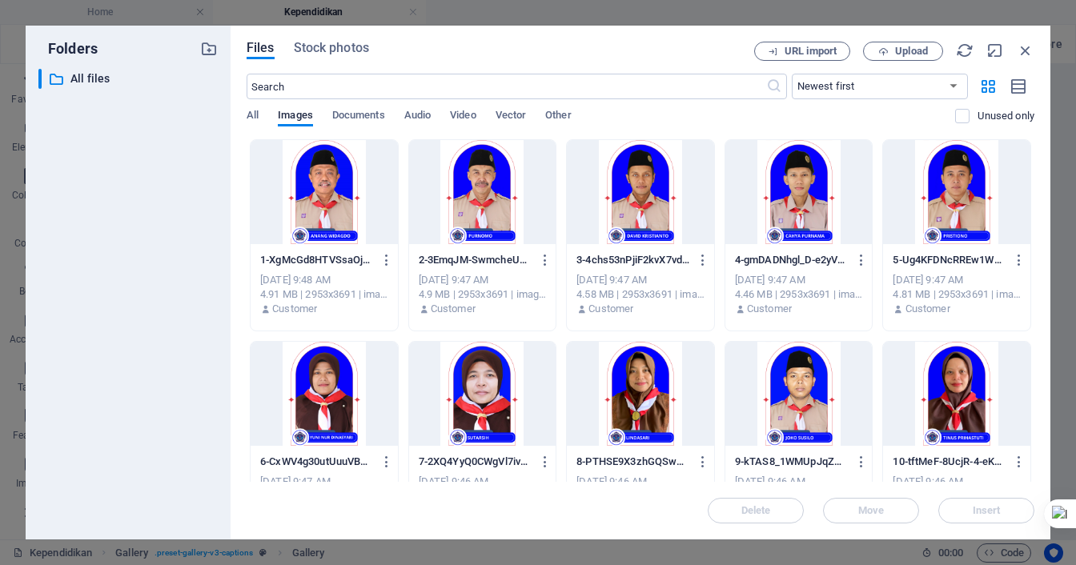
click at [490, 395] on div at bounding box center [482, 394] width 147 height 104
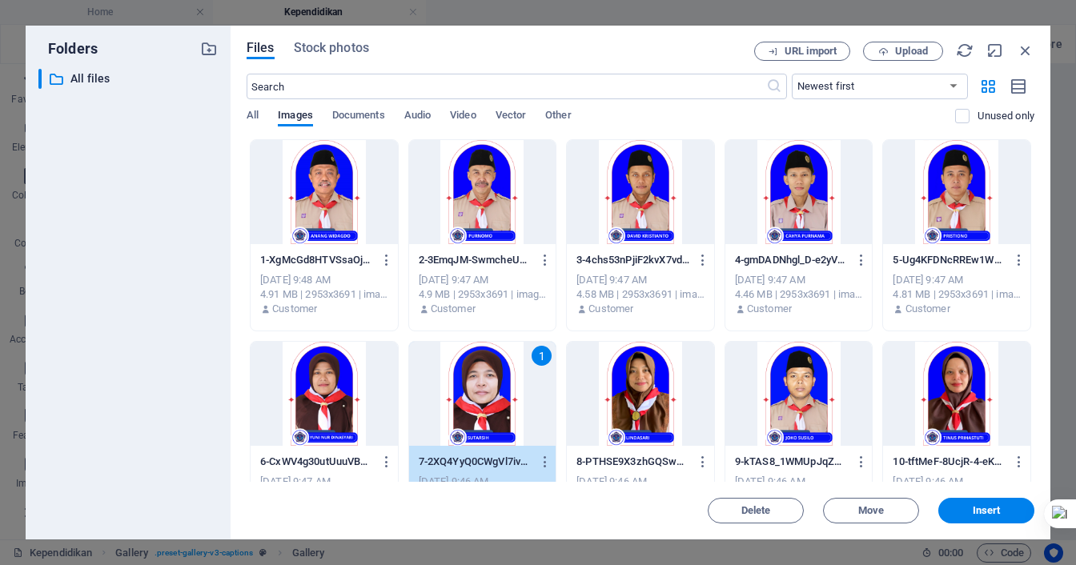
click at [493, 391] on div "1" at bounding box center [482, 394] width 147 height 104
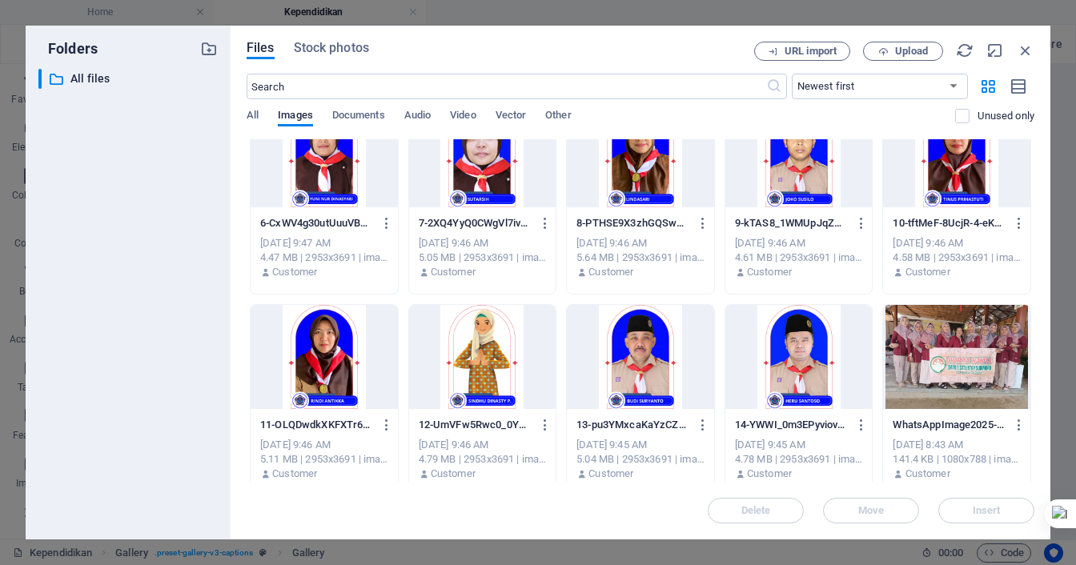
scroll to position [240, 0]
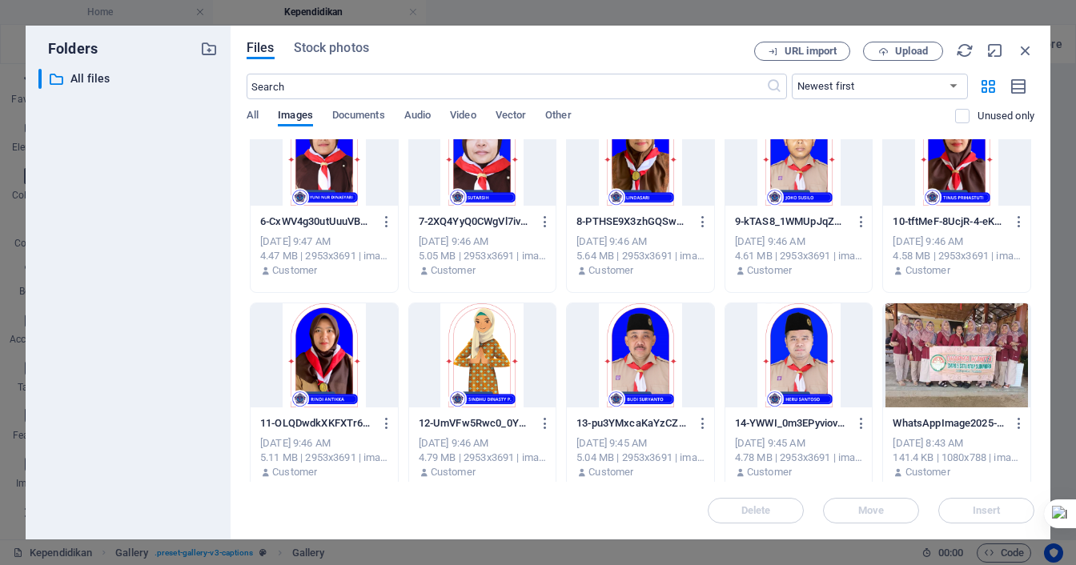
click at [478, 350] on div at bounding box center [482, 355] width 147 height 104
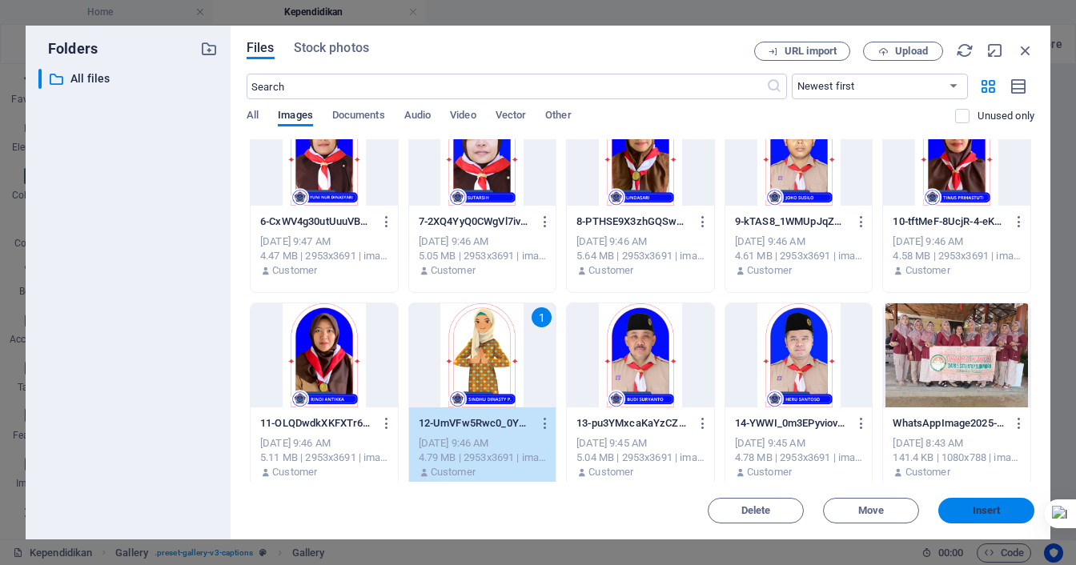
click at [952, 508] on span "Insert" at bounding box center [985, 511] width 83 height 10
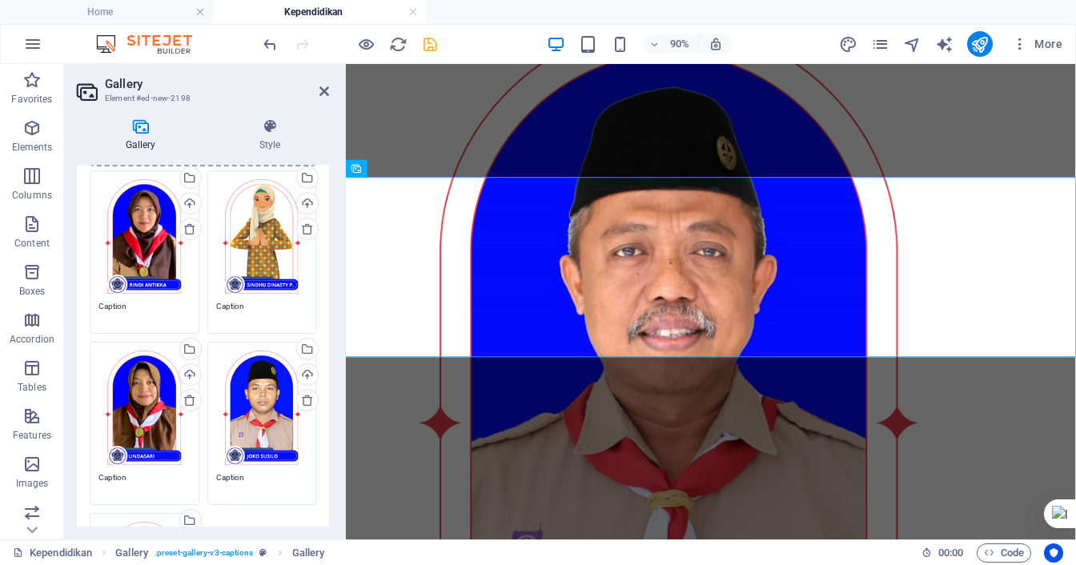
scroll to position [160, 0]
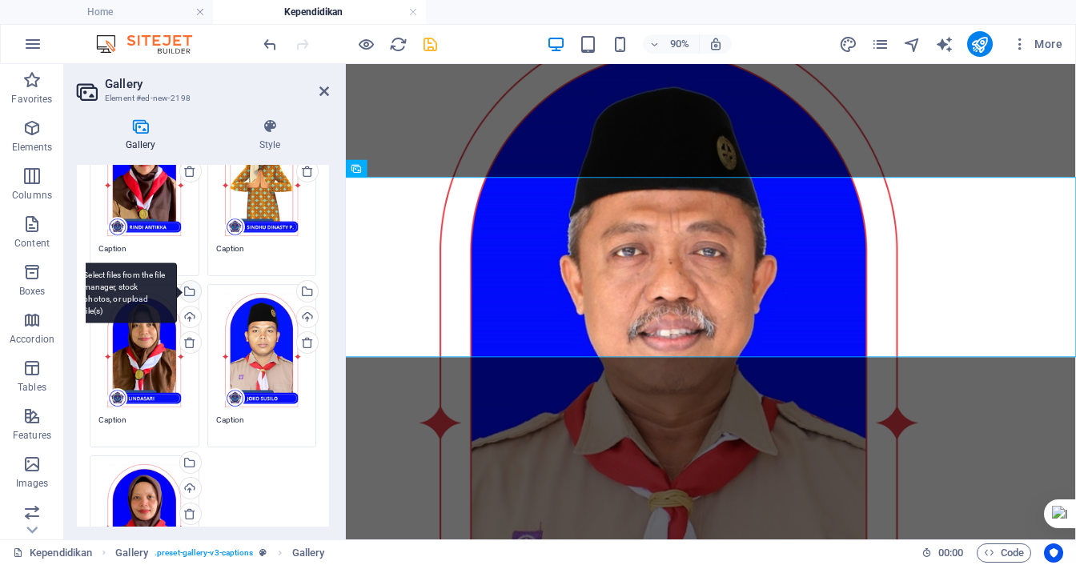
click at [190, 287] on div "Select files from the file manager, stock photos, or upload file(s)" at bounding box center [189, 293] width 24 height 24
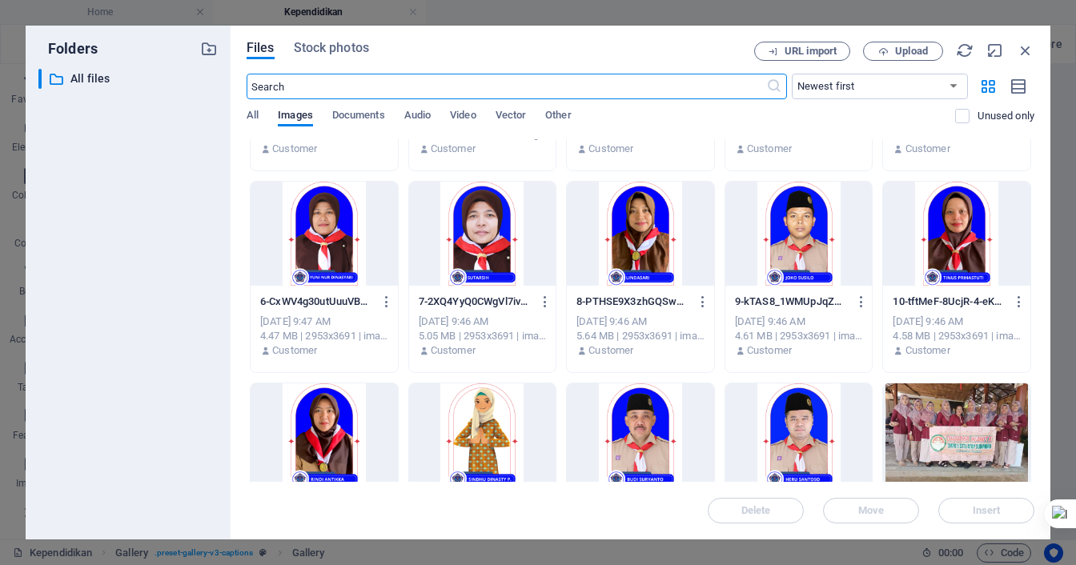
click at [652, 411] on div at bounding box center [640, 435] width 147 height 104
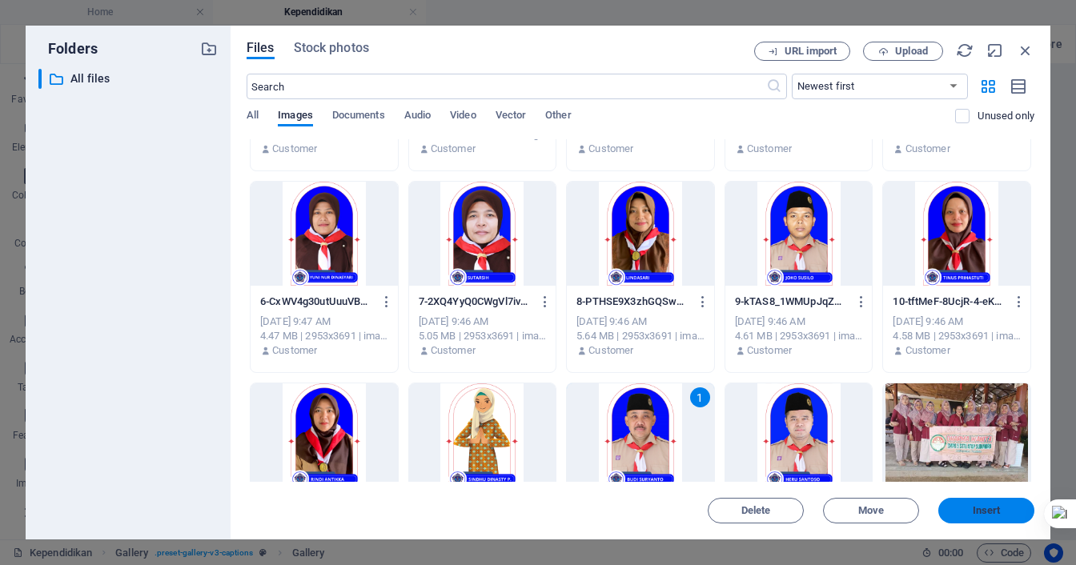
click at [964, 515] on button "Insert" at bounding box center [986, 511] width 96 height 26
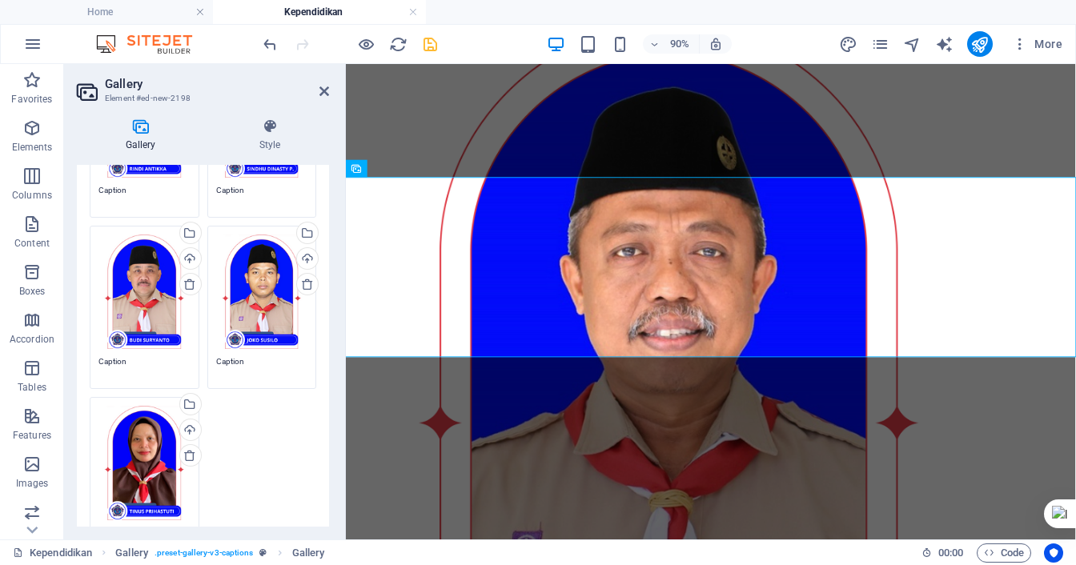
scroll to position [240, 0]
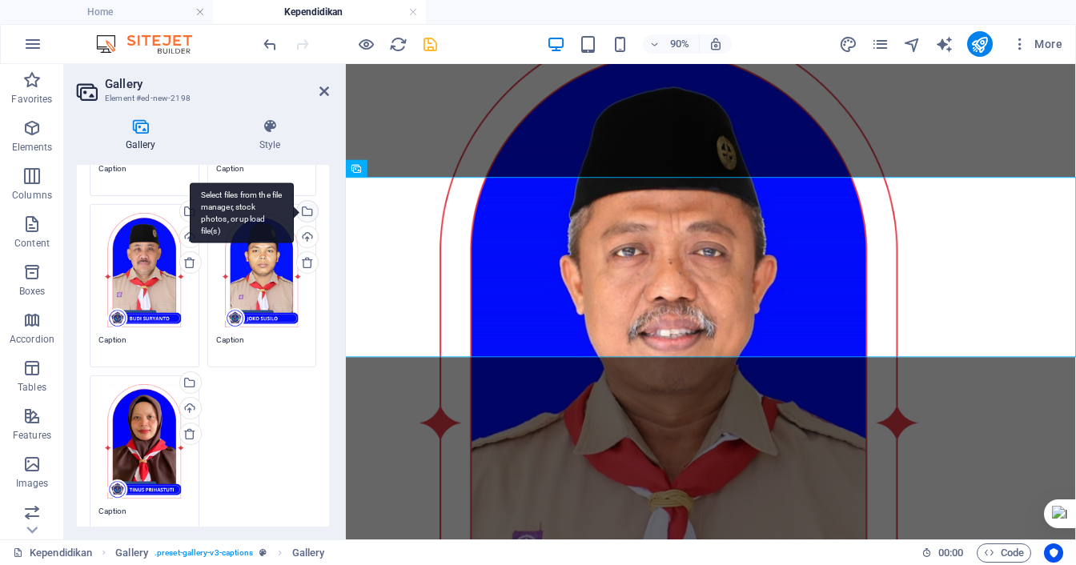
click at [294, 212] on div "Select files from the file manager, stock photos, or upload file(s)" at bounding box center [242, 212] width 104 height 60
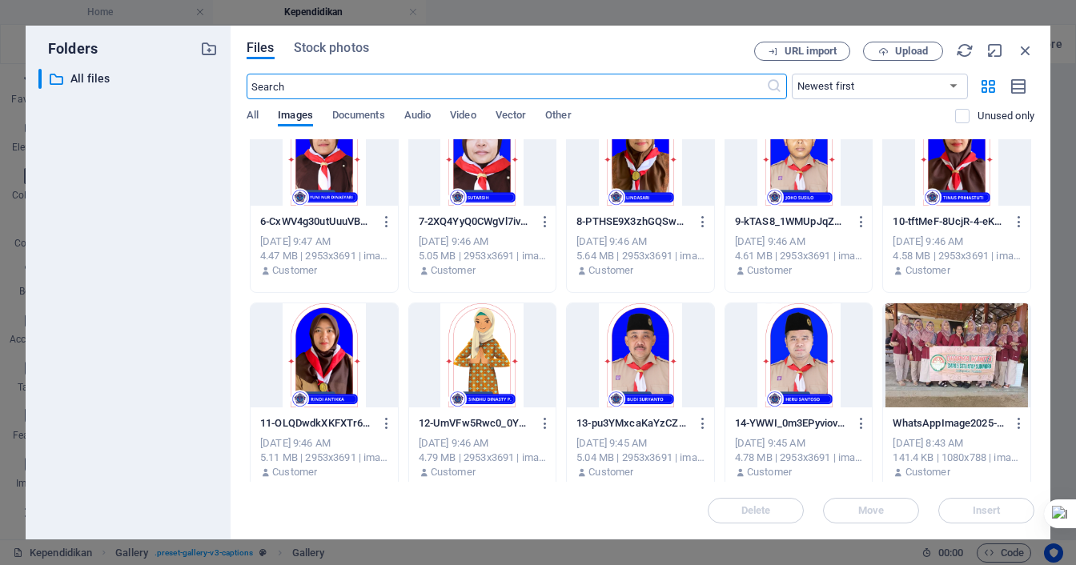
click at [789, 369] on div at bounding box center [798, 355] width 147 height 104
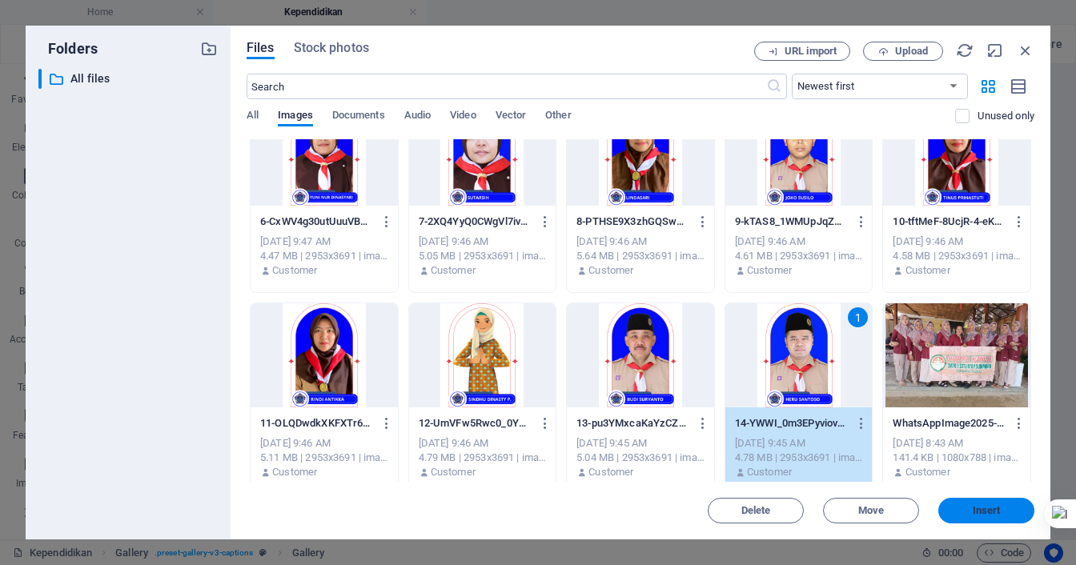
click at [962, 513] on span "Insert" at bounding box center [985, 511] width 83 height 10
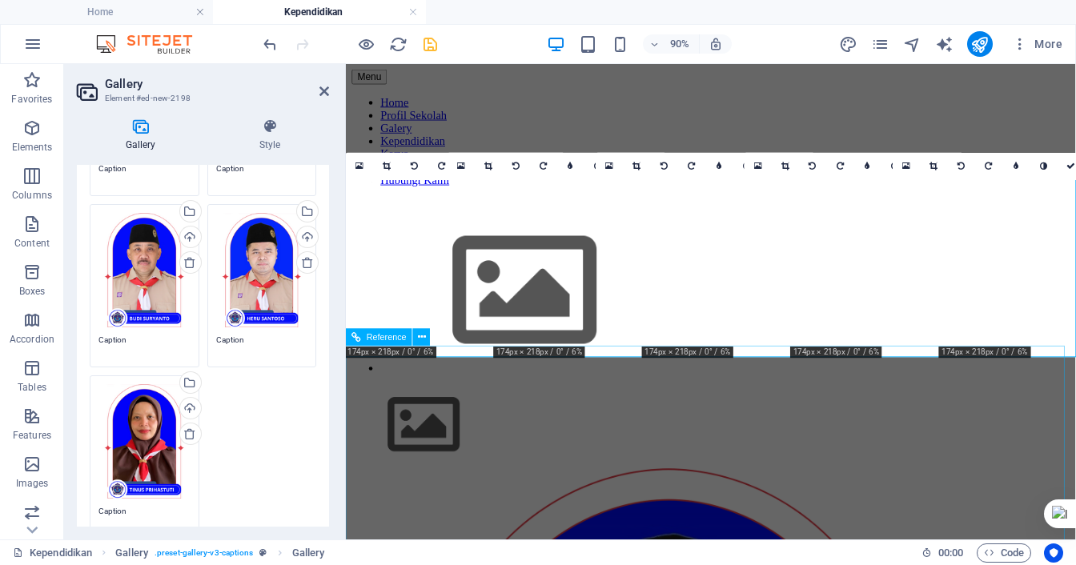
scroll to position [1086, 0]
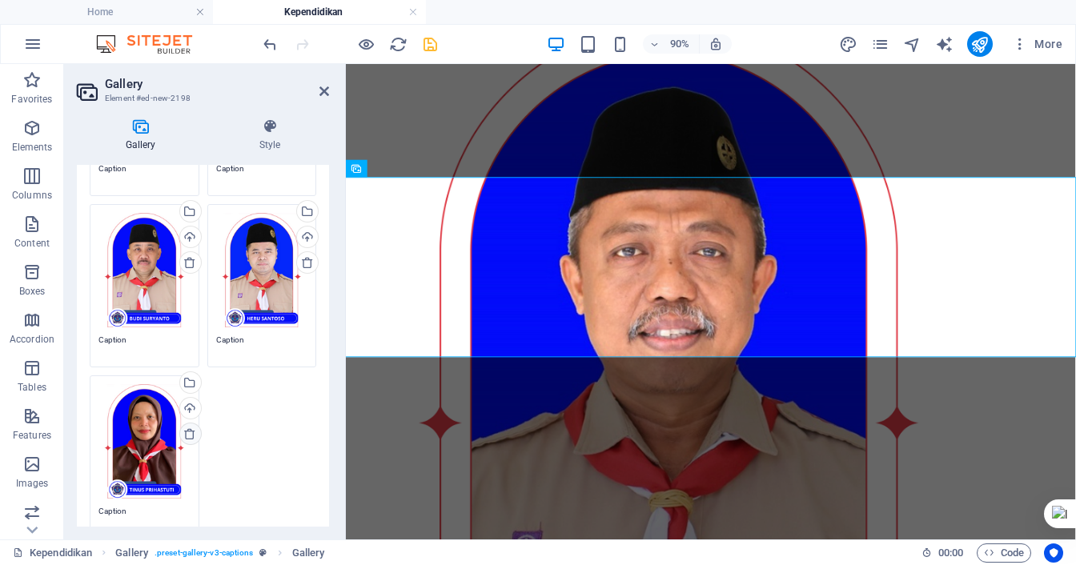
click at [189, 432] on icon at bounding box center [189, 433] width 13 height 13
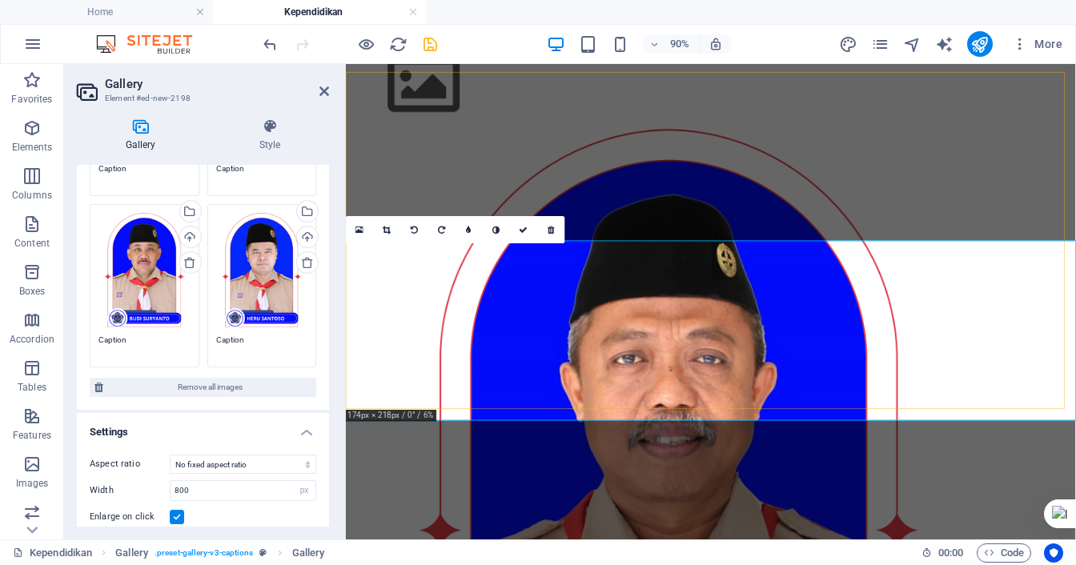
scroll to position [926, 0]
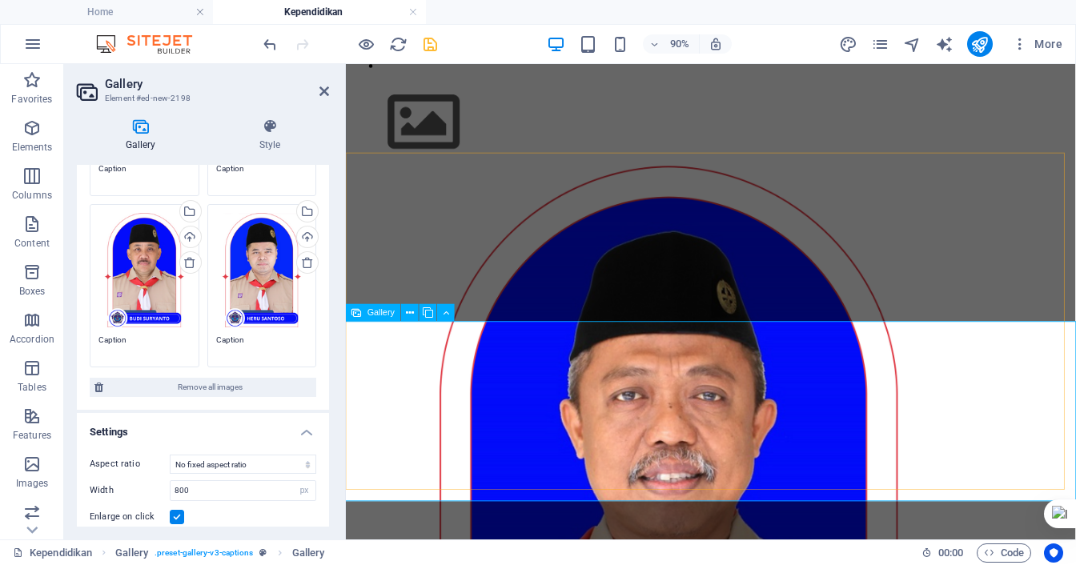
click at [327, 96] on icon at bounding box center [324, 91] width 10 height 13
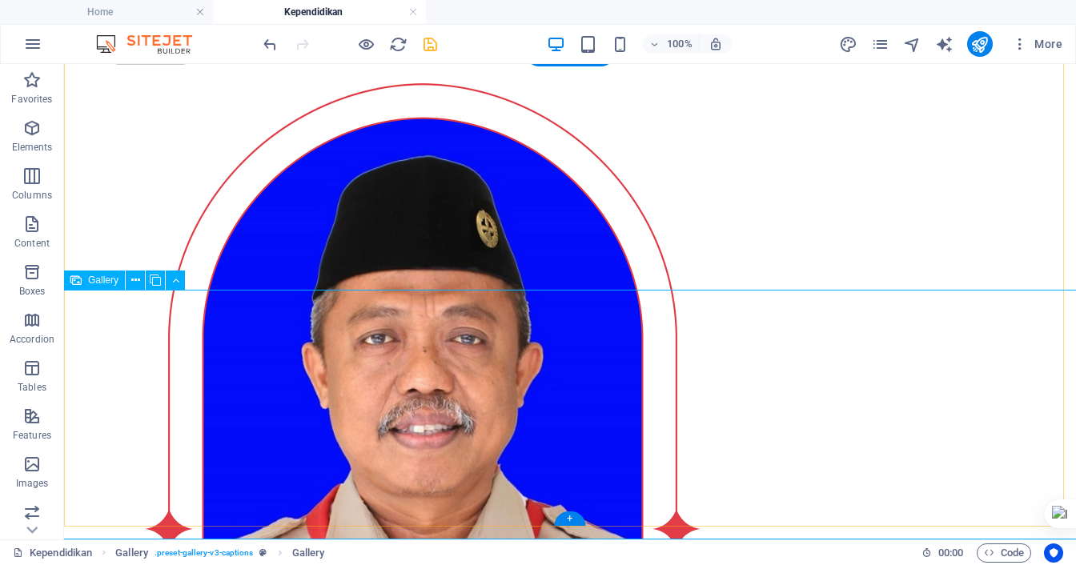
scroll to position [1086, 0]
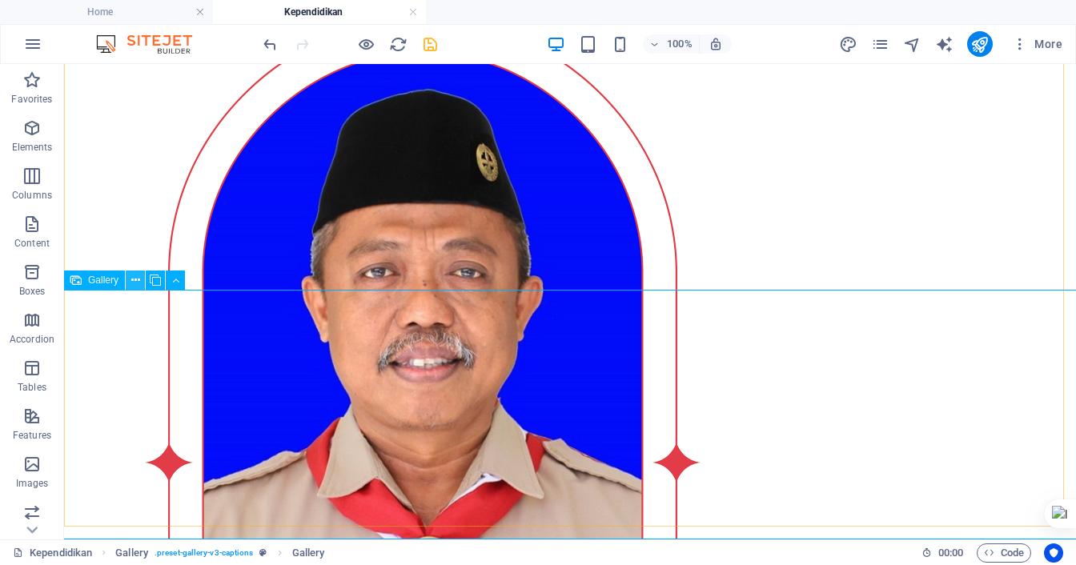
click at [142, 284] on button at bounding box center [135, 280] width 19 height 19
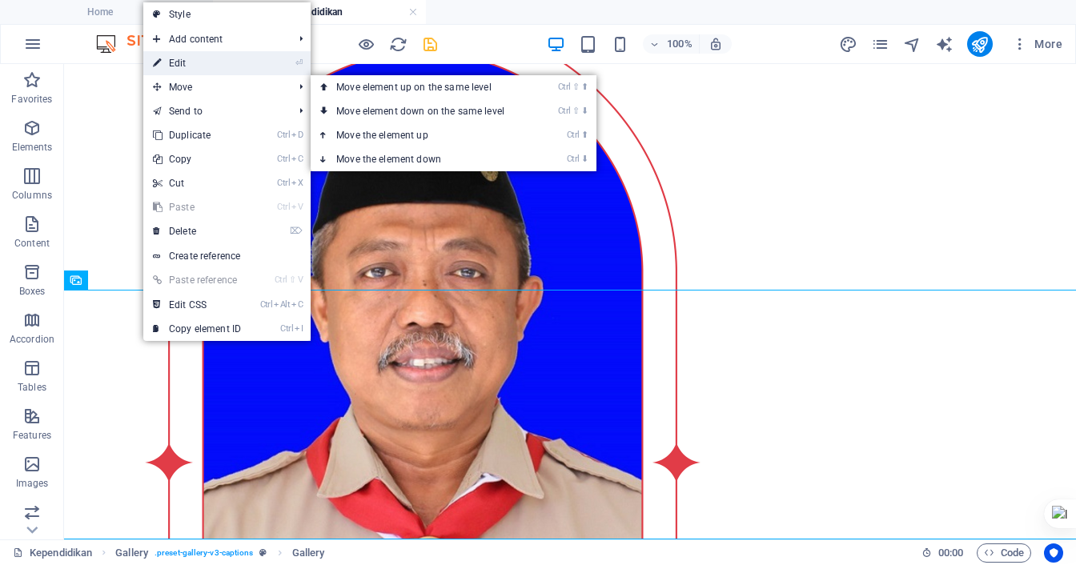
click at [193, 65] on link "⏎ Edit" at bounding box center [196, 63] width 107 height 24
select select "px"
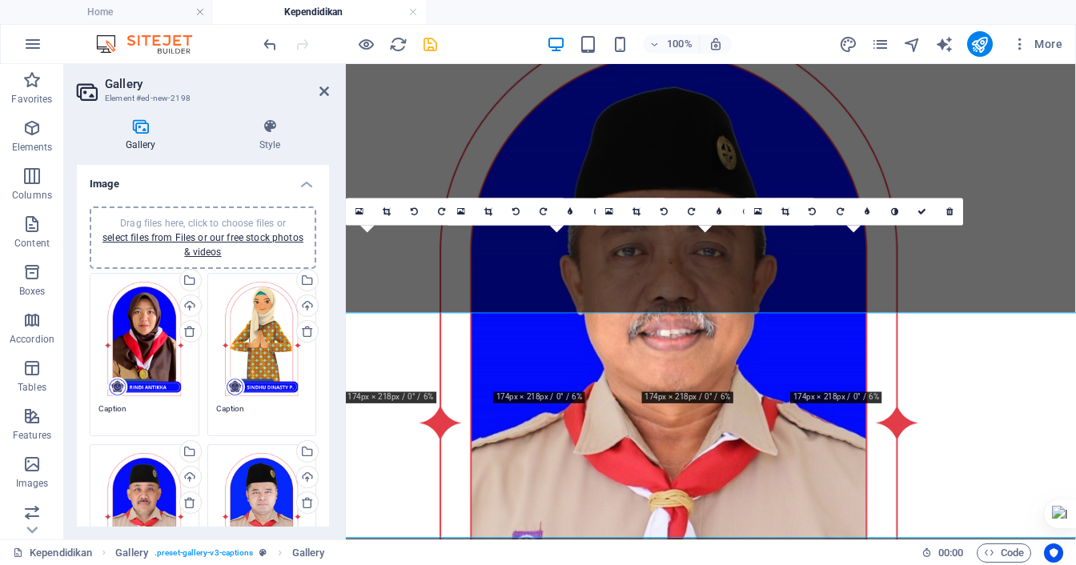
scroll to position [1036, 0]
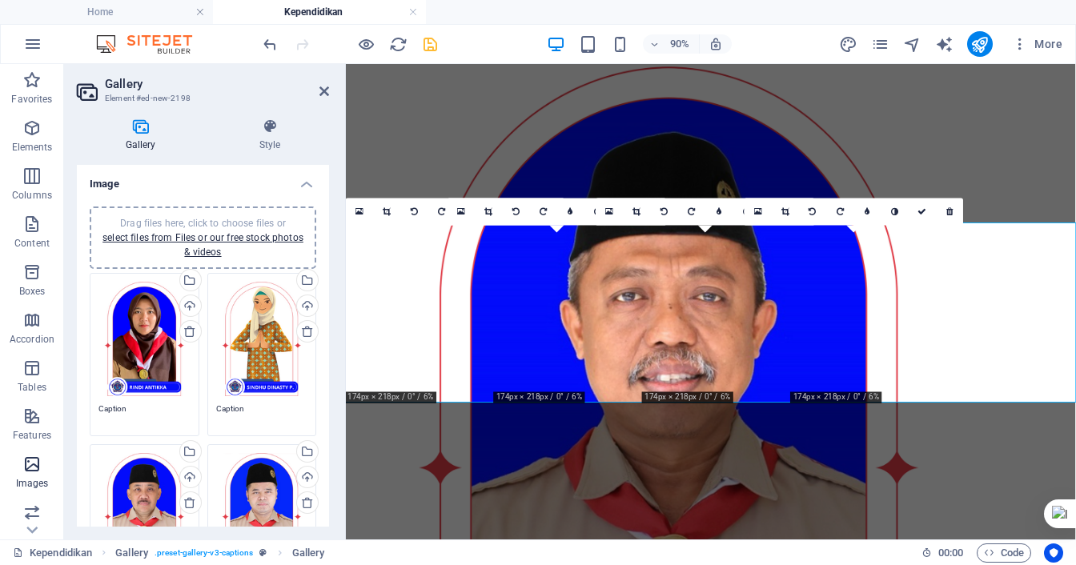
click at [30, 468] on icon "button" at bounding box center [31, 464] width 19 height 19
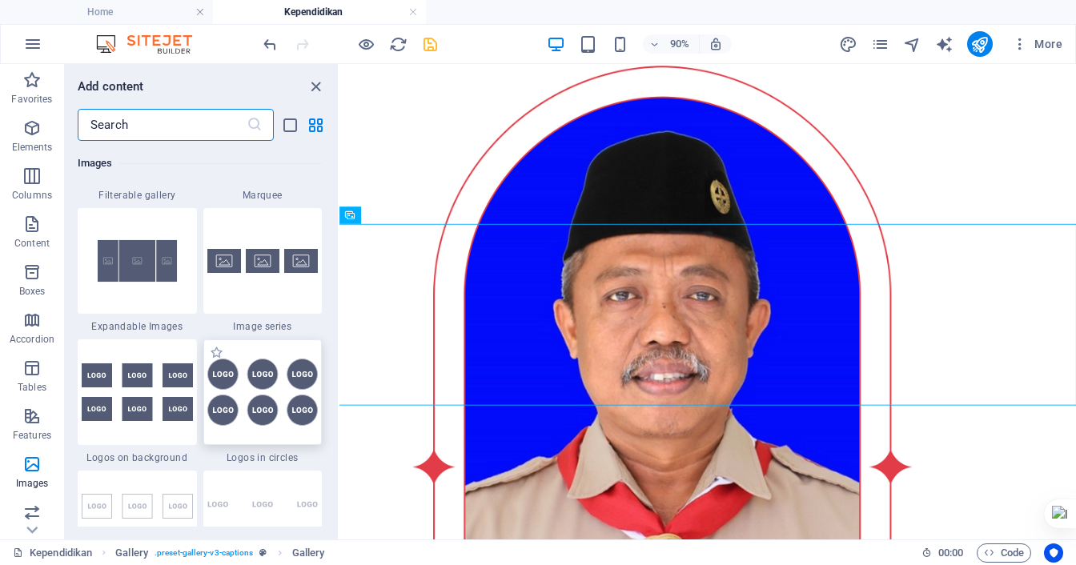
scroll to position [8596, 0]
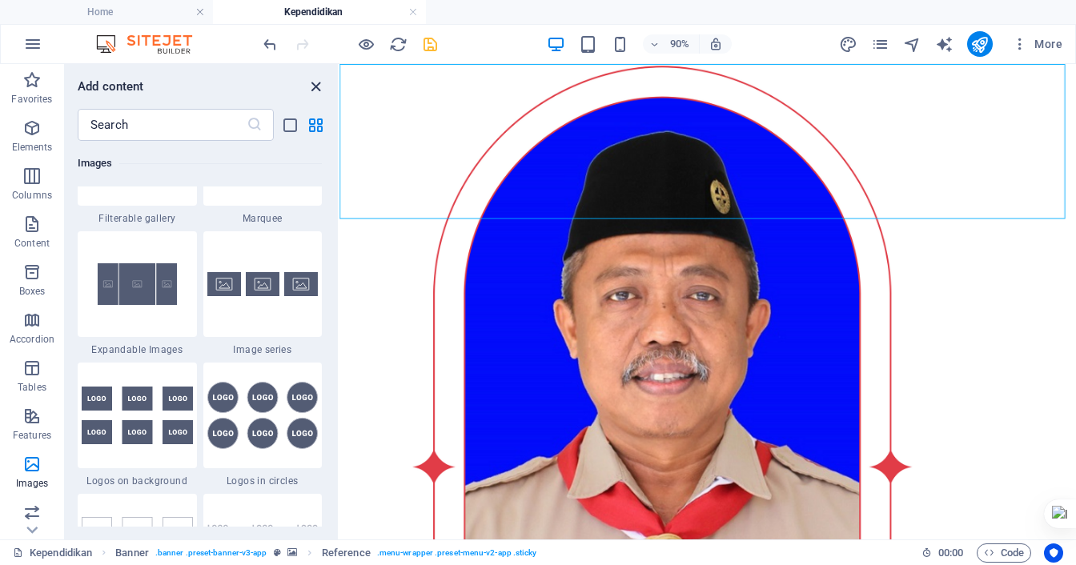
click at [311, 90] on icon "close panel" at bounding box center [316, 87] width 18 height 18
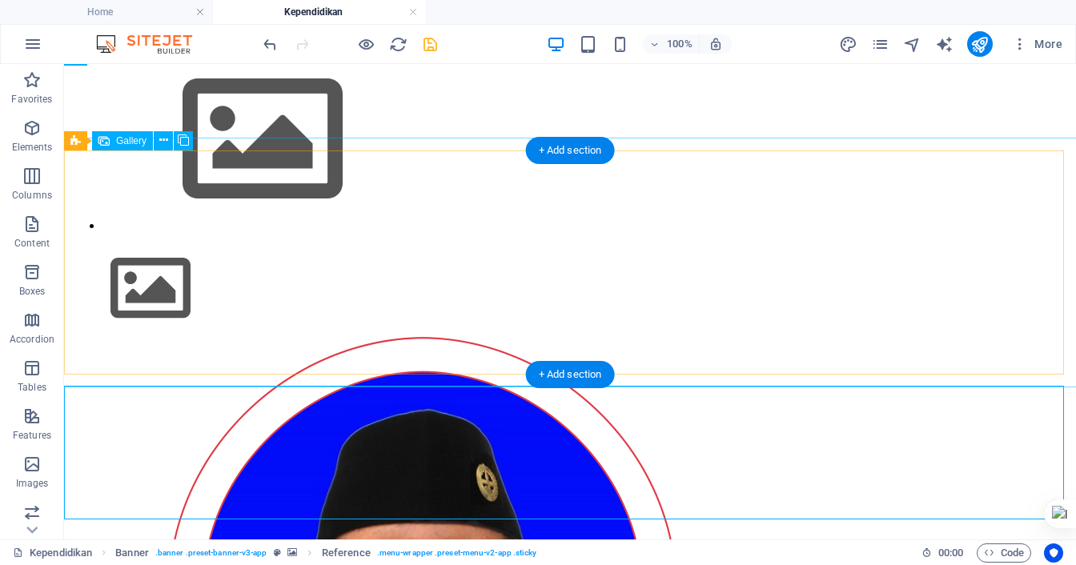
scroll to position [606, 0]
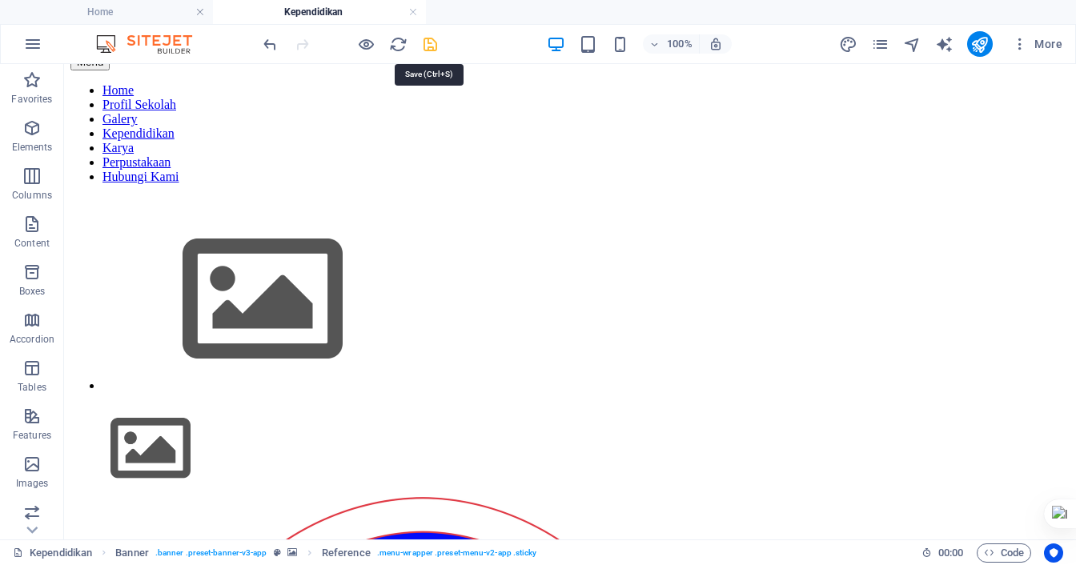
click at [433, 42] on icon "save" at bounding box center [430, 44] width 18 height 18
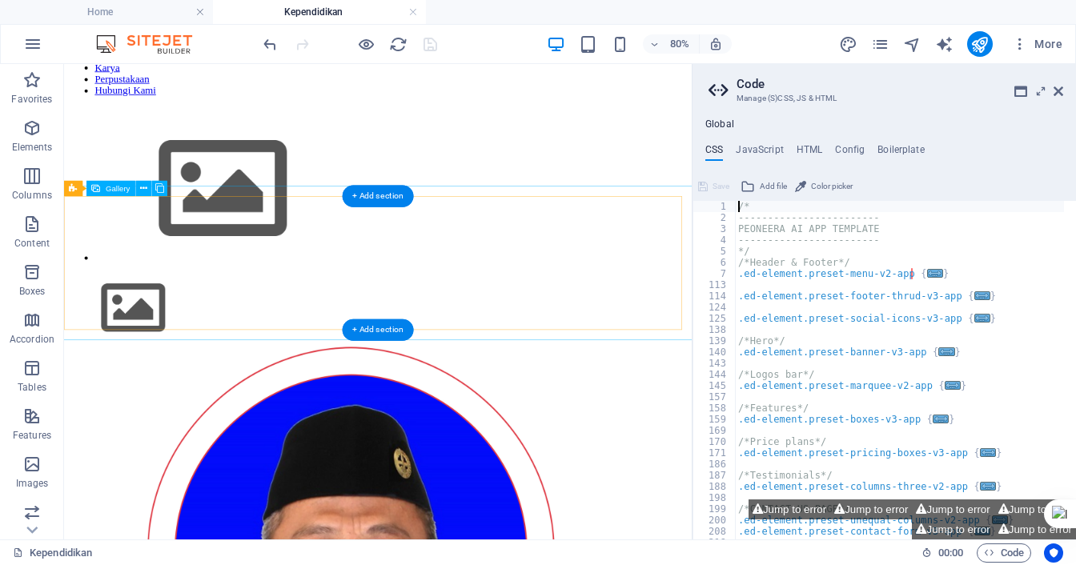
scroll to position [766, 0]
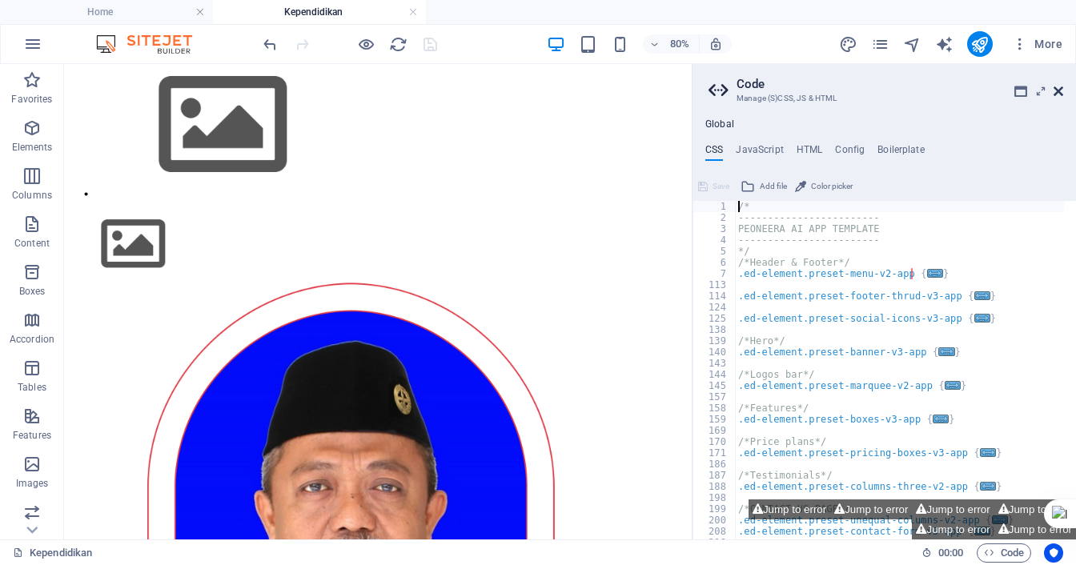
click at [1056, 94] on icon at bounding box center [1058, 91] width 10 height 13
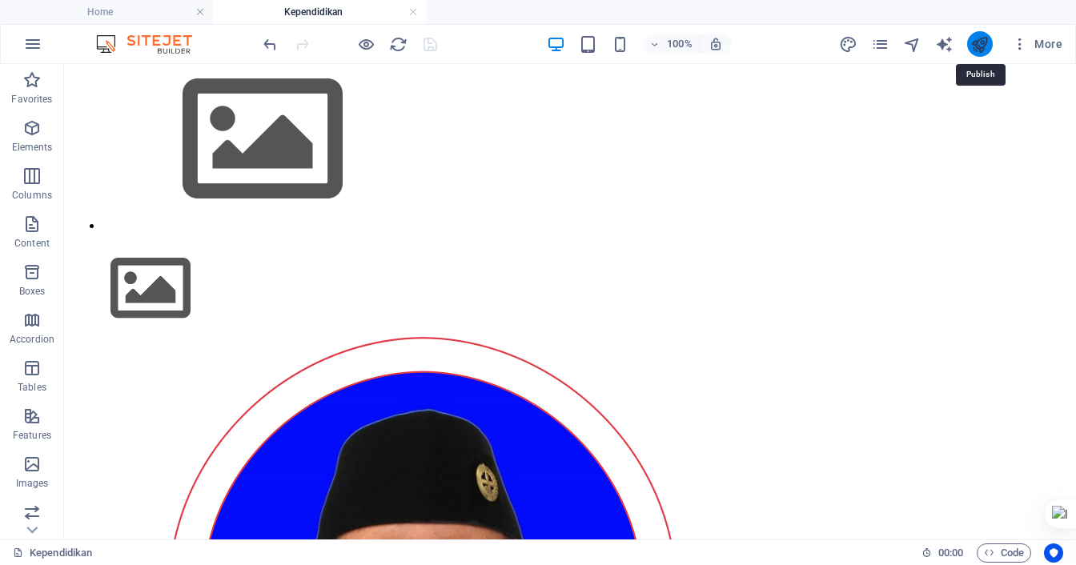
click at [974, 44] on icon "publish" at bounding box center [979, 44] width 18 height 18
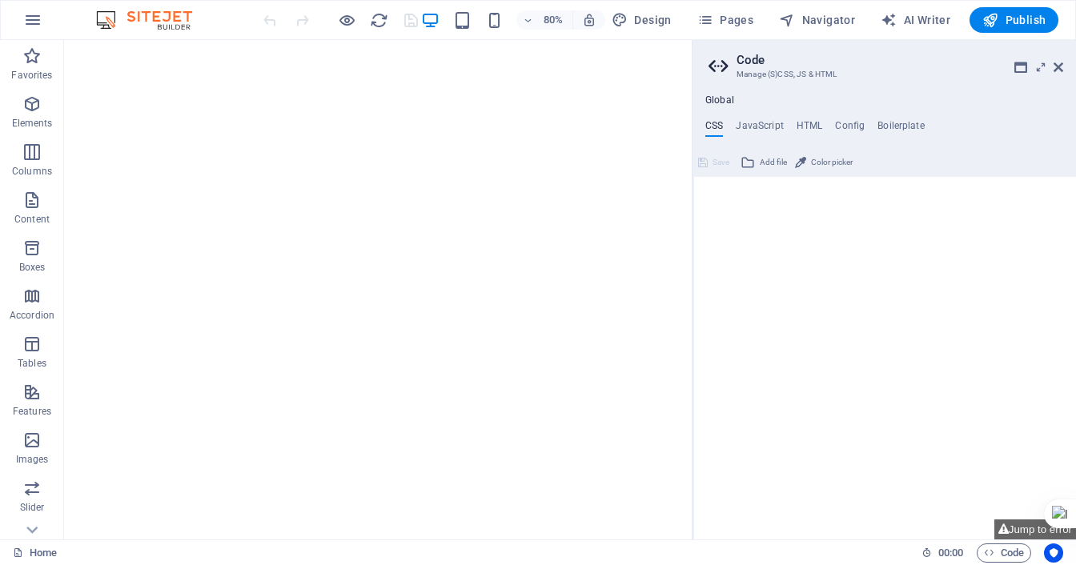
type textarea "/*"
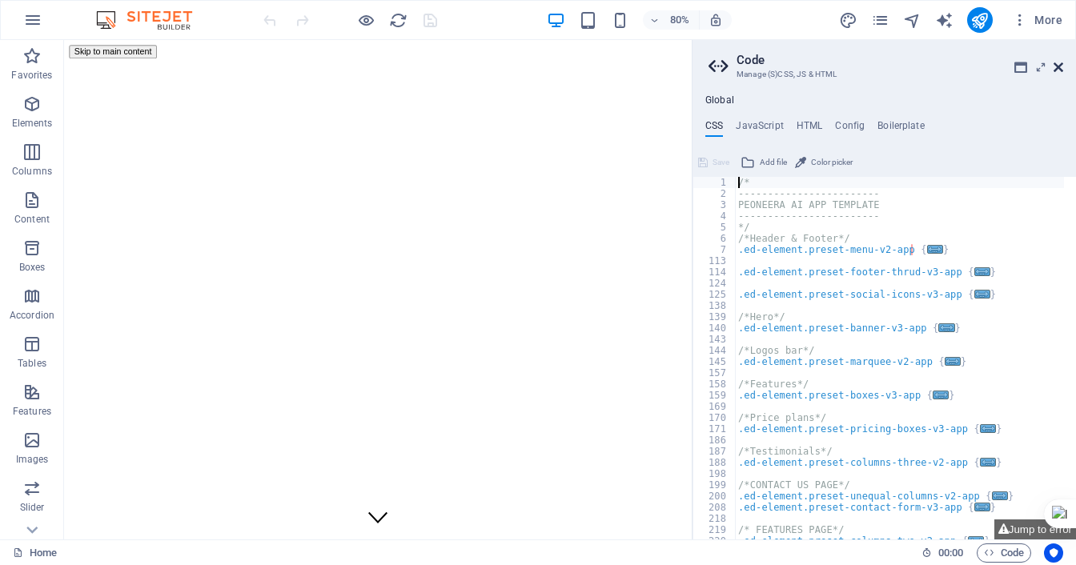
click at [1059, 63] on icon at bounding box center [1058, 67] width 10 height 13
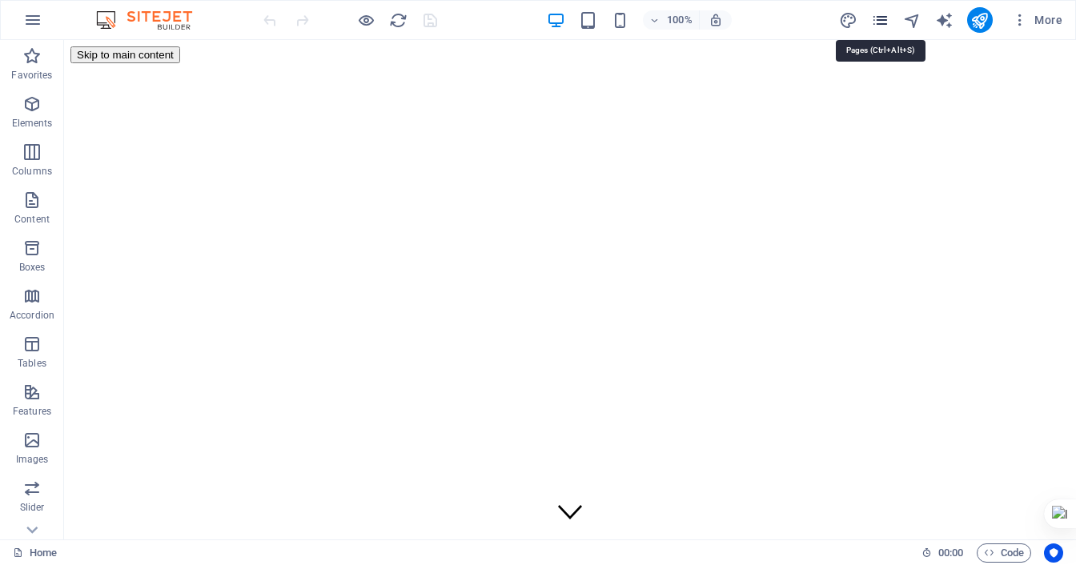
click at [883, 26] on icon "pages" at bounding box center [880, 20] width 18 height 18
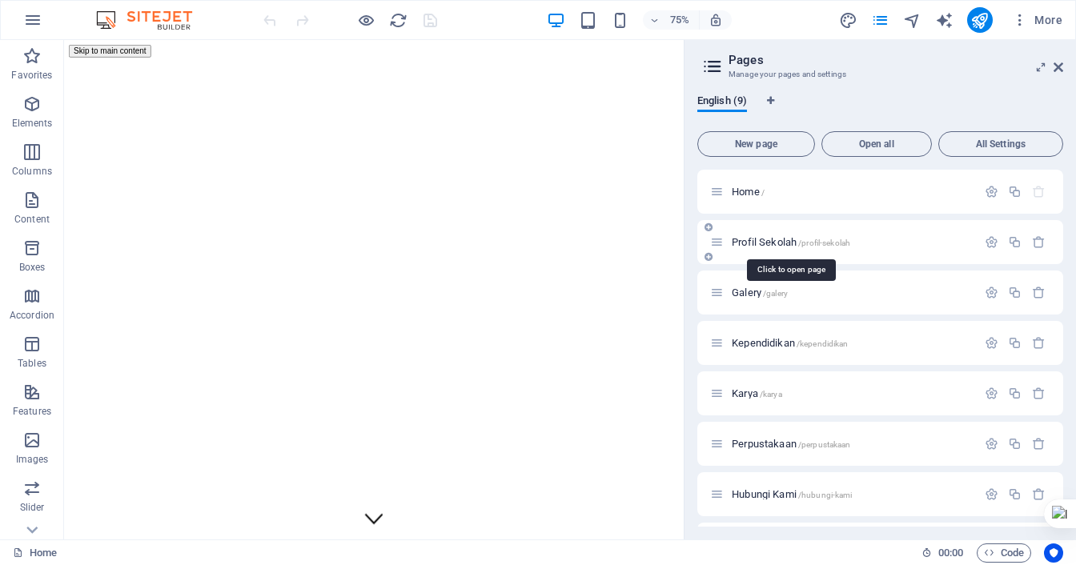
click at [780, 241] on span "Profil Sekolah /profil-sekolah" at bounding box center [791, 242] width 118 height 12
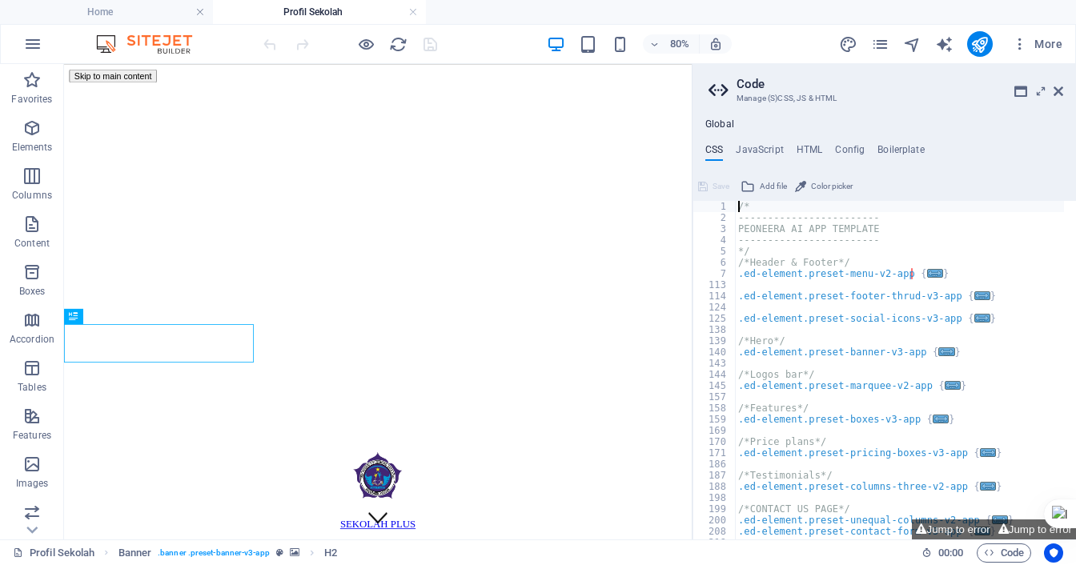
scroll to position [240, 0]
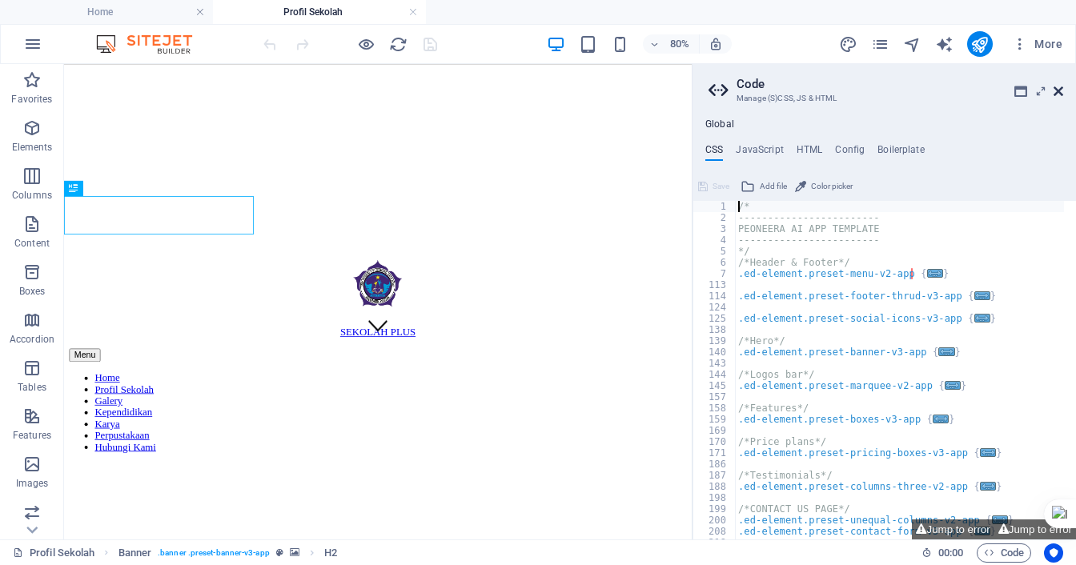
click at [1060, 87] on icon at bounding box center [1058, 91] width 10 height 13
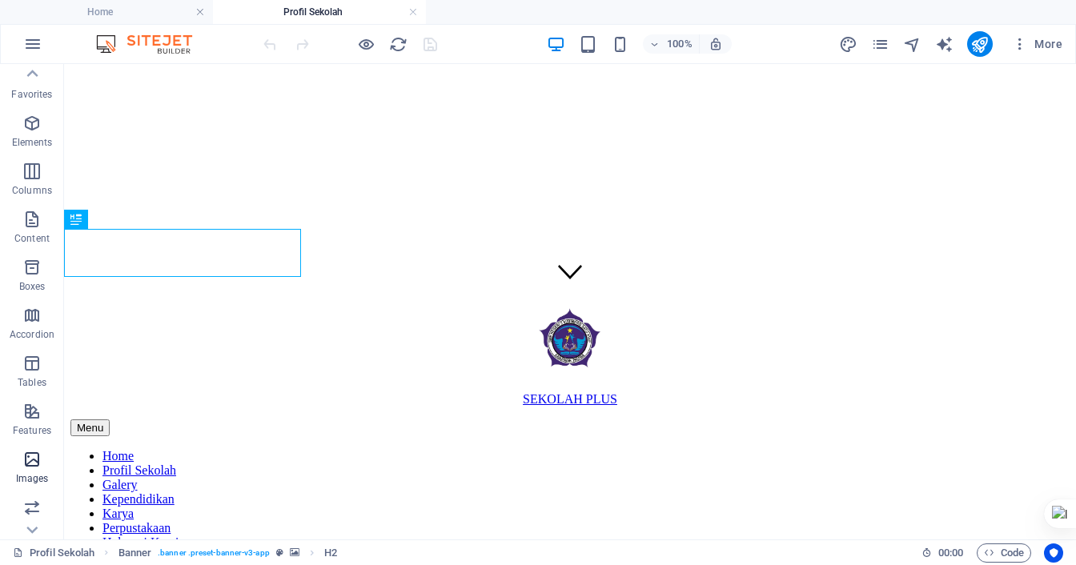
scroll to position [0, 0]
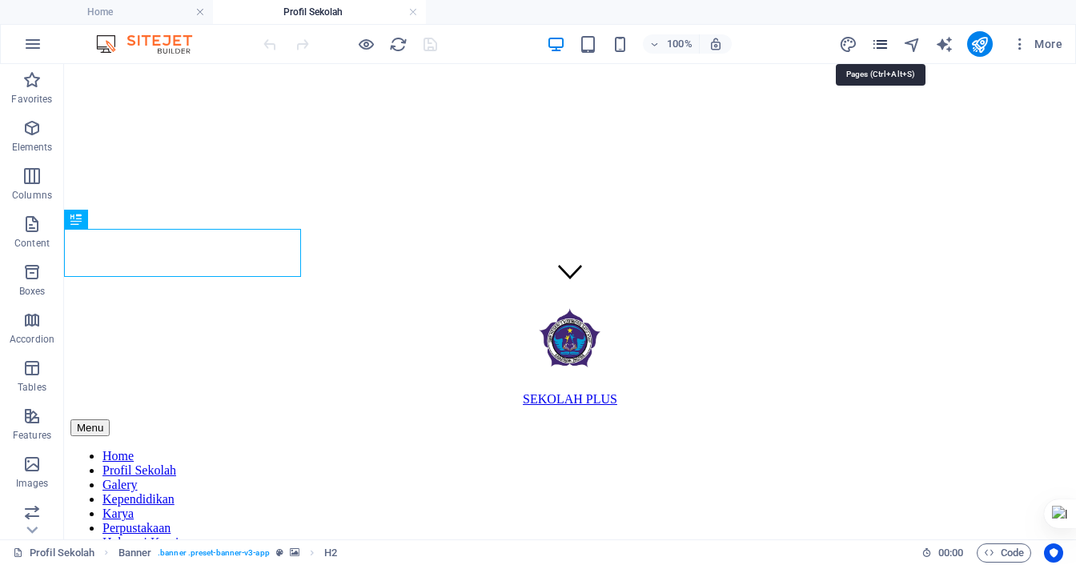
click at [882, 46] on icon "pages" at bounding box center [880, 44] width 18 height 18
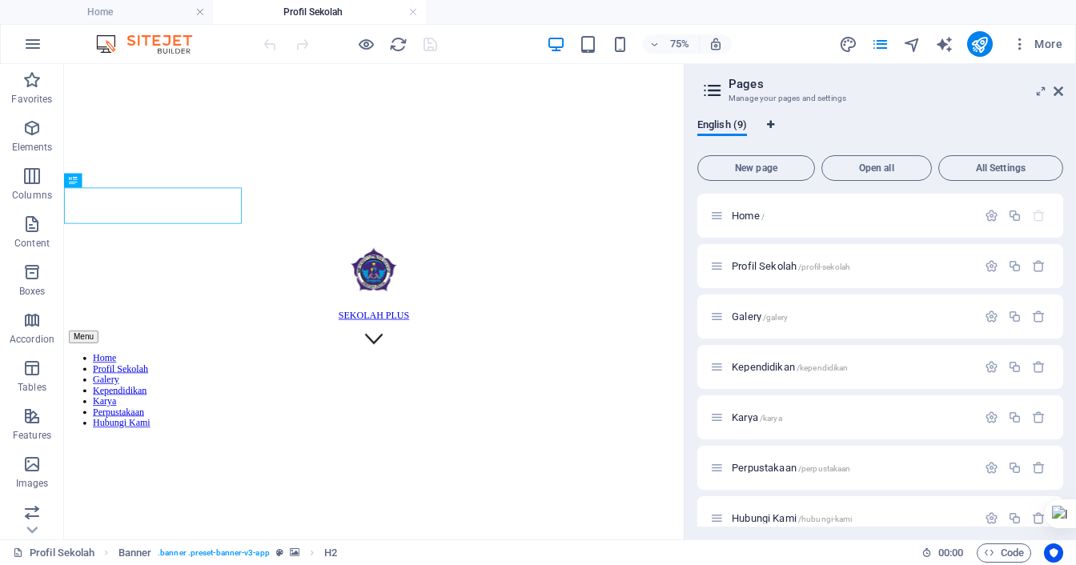
click at [774, 124] on icon "Language Tabs" at bounding box center [770, 125] width 7 height 10
select select "41"
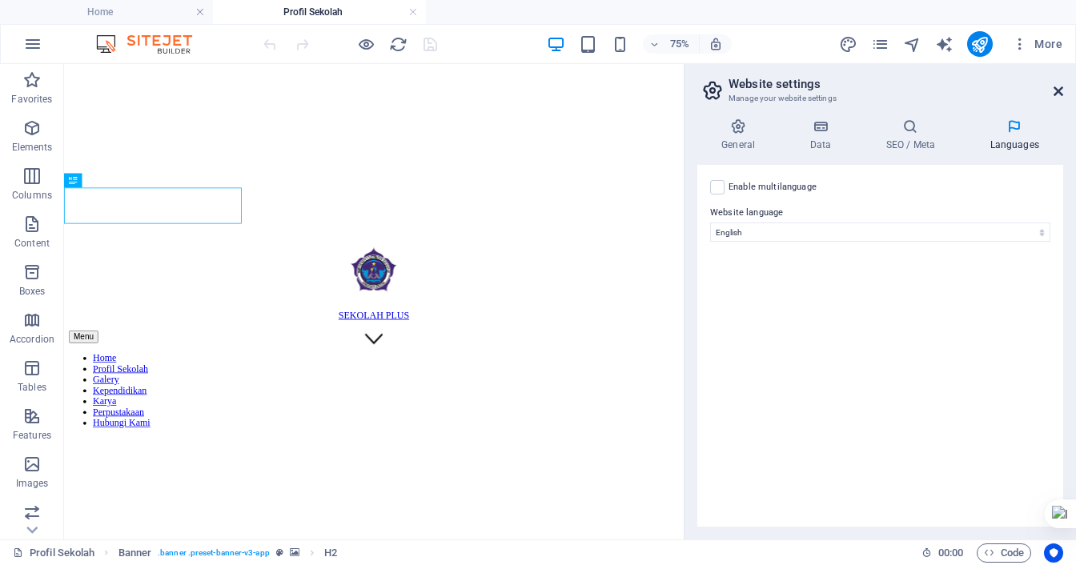
click at [1057, 94] on icon at bounding box center [1058, 91] width 10 height 13
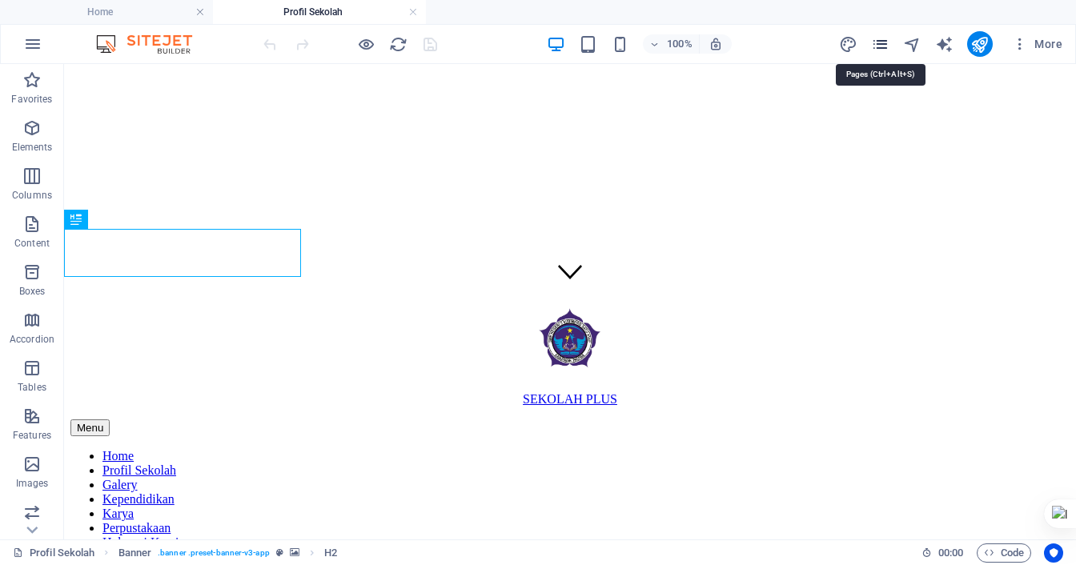
click at [882, 50] on icon "pages" at bounding box center [880, 44] width 18 height 18
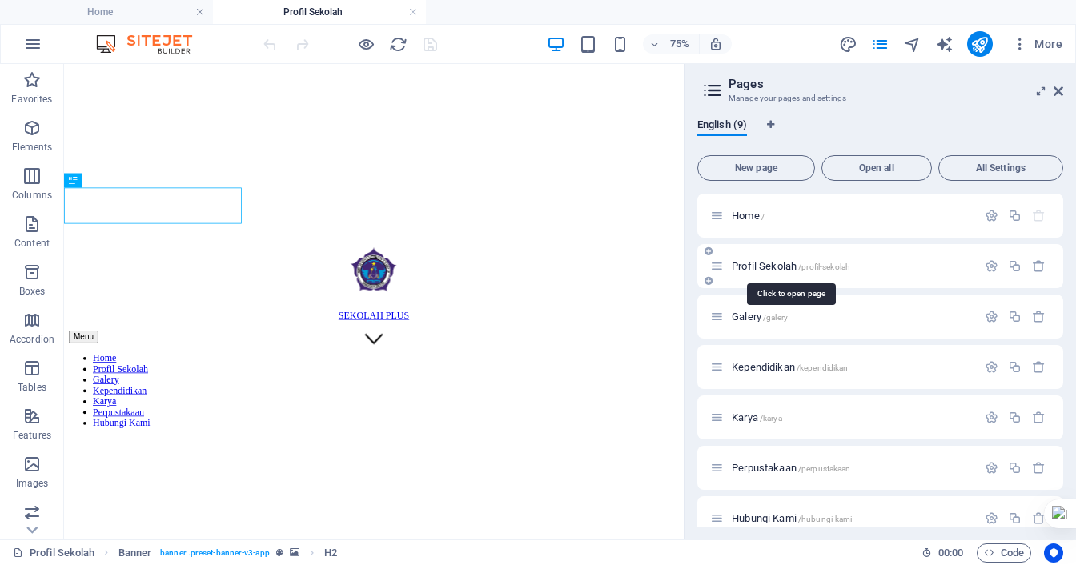
click at [778, 270] on span "Profil Sekolah /profil-sekolah" at bounding box center [791, 266] width 118 height 12
click at [784, 263] on span "Profil Sekolah /profil-sekolah" at bounding box center [791, 266] width 118 height 12
click at [709, 283] on icon at bounding box center [708, 281] width 8 height 10
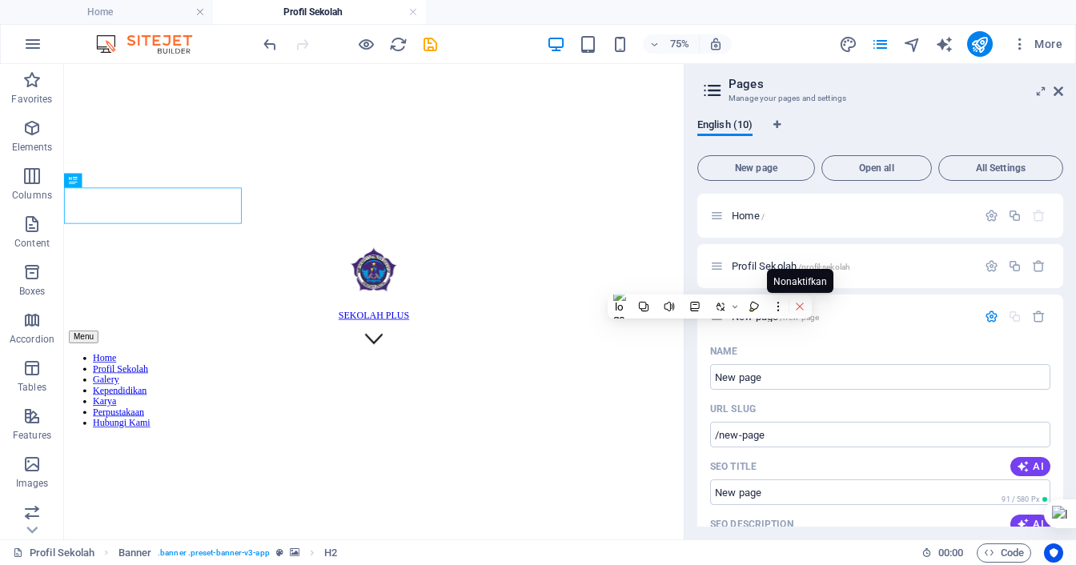
click at [802, 308] on icon at bounding box center [799, 306] width 11 height 11
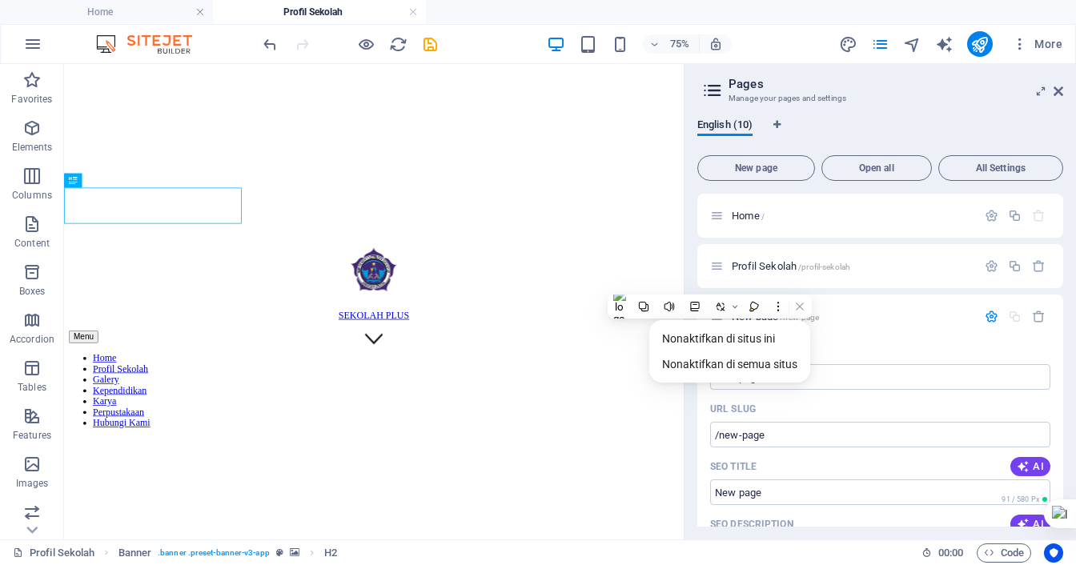
click at [877, 299] on div "New page /new-page" at bounding box center [880, 317] width 366 height 44
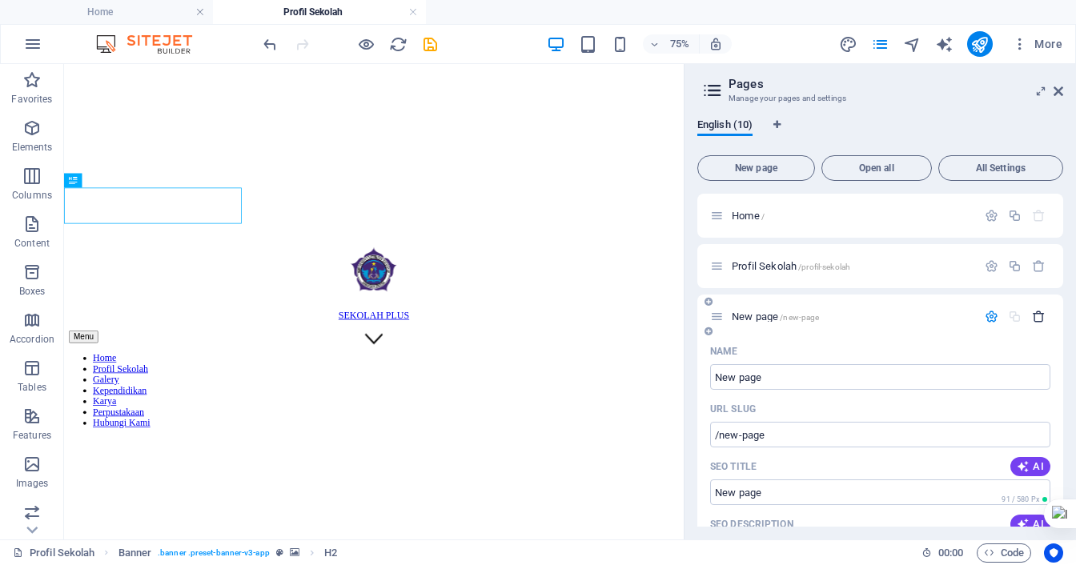
click at [1037, 317] on icon "button" at bounding box center [1039, 317] width 14 height 14
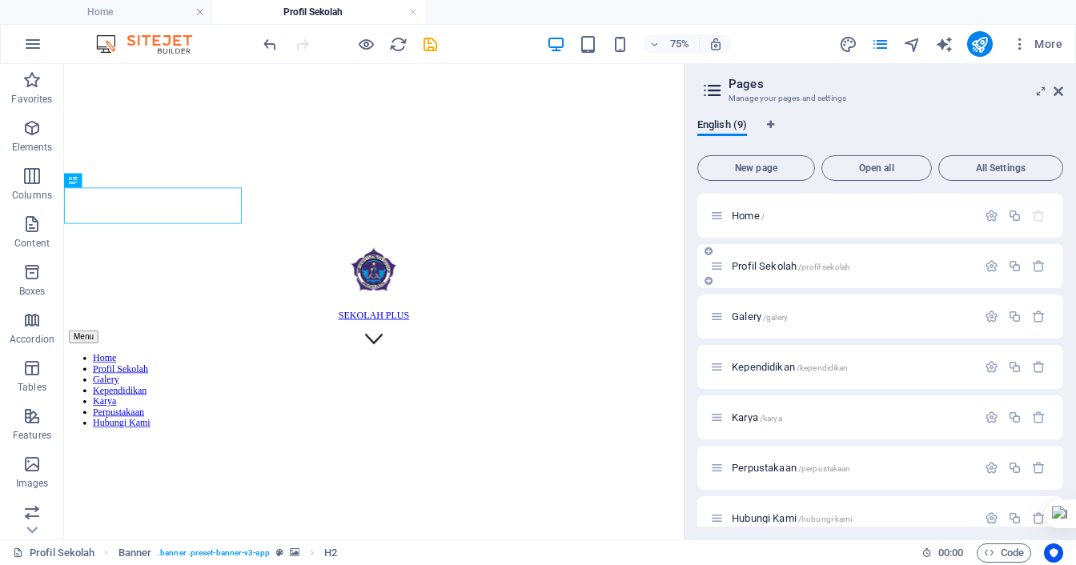
click at [782, 269] on span "Profil Sekolah /profil-sekolah" at bounding box center [791, 266] width 118 height 12
click at [986, 271] on icon "button" at bounding box center [991, 266] width 14 height 14
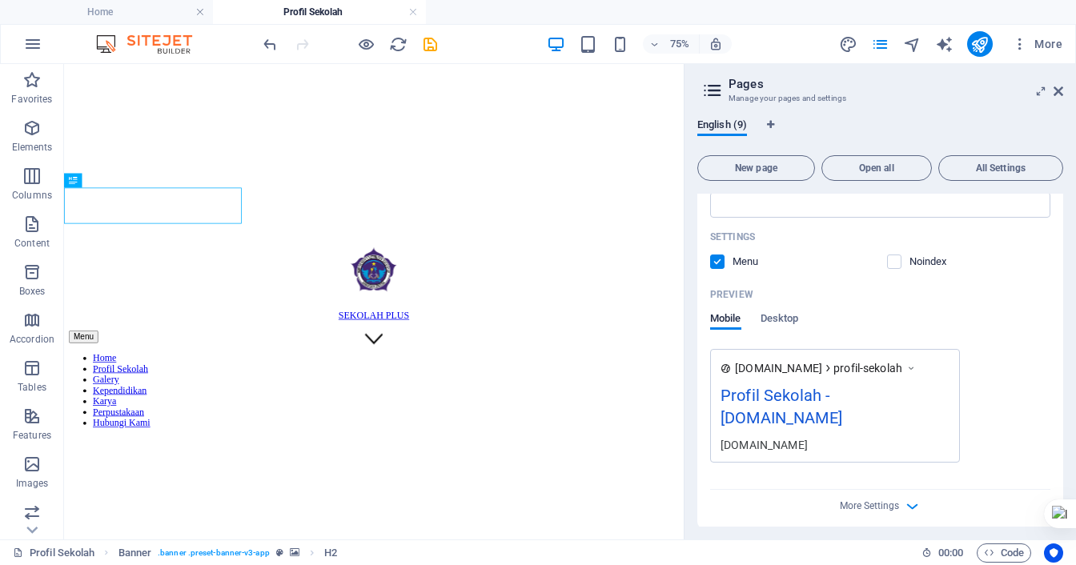
scroll to position [400, 0]
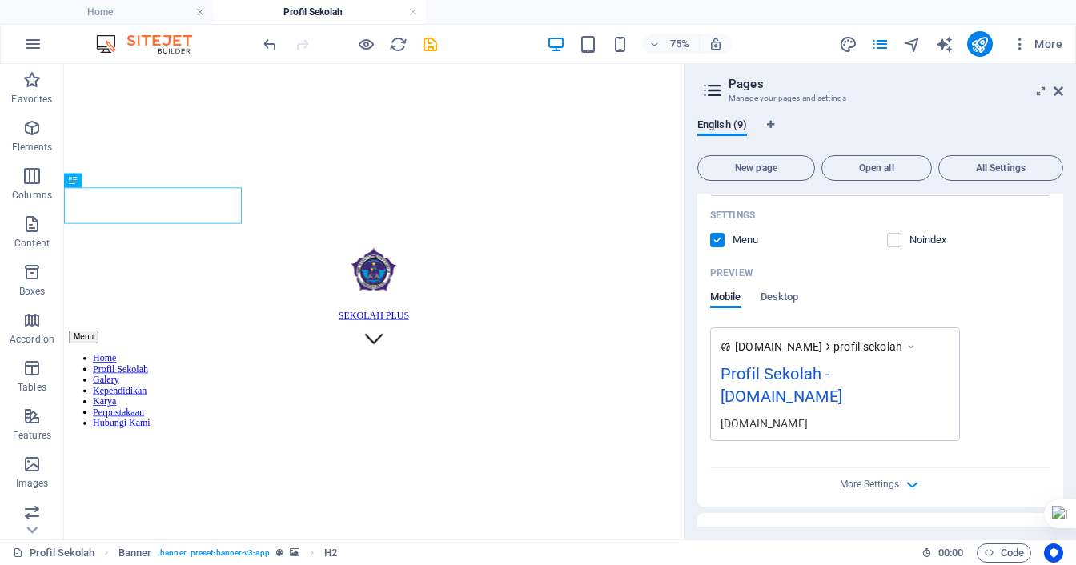
click at [780, 290] on div "Preview Mobile Desktop" at bounding box center [880, 293] width 340 height 67
click at [779, 299] on span "Desktop" at bounding box center [779, 298] width 38 height 22
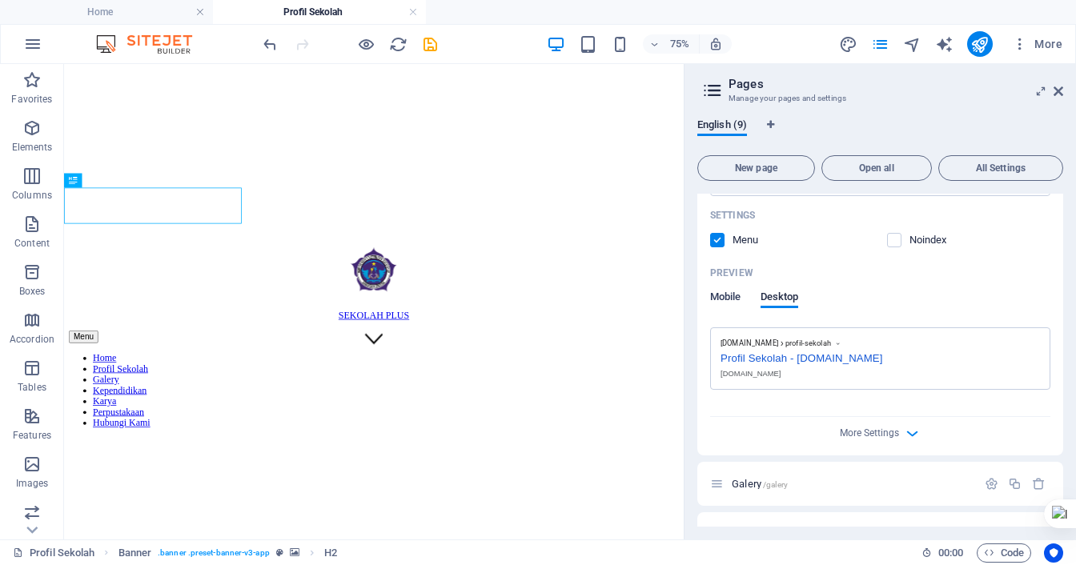
click at [739, 295] on span "Mobile" at bounding box center [725, 298] width 31 height 22
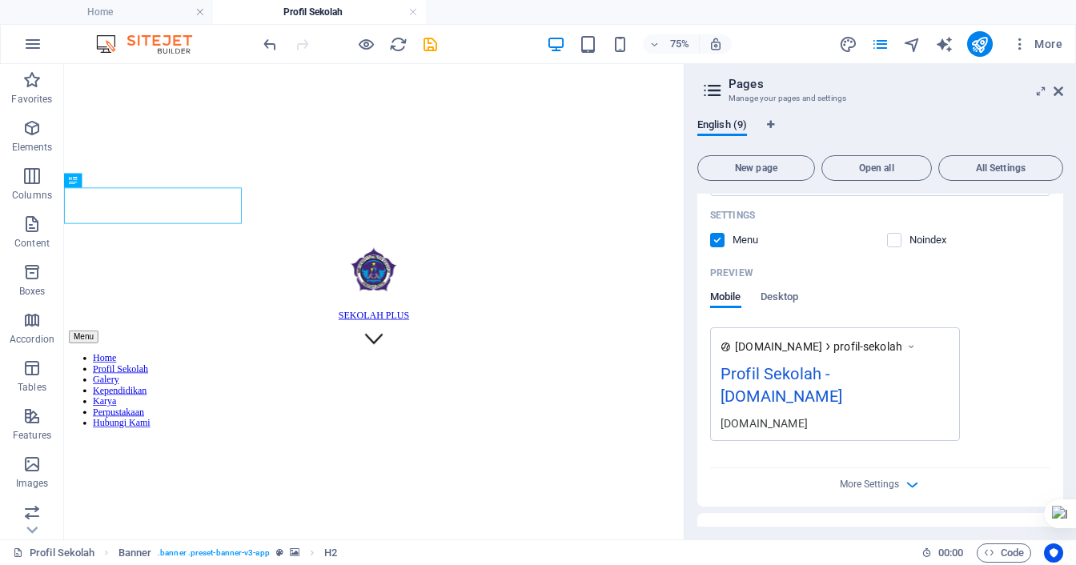
click at [897, 481] on div "More Settings" at bounding box center [880, 481] width 340 height 26
click at [904, 485] on icon "button" at bounding box center [912, 484] width 18 height 18
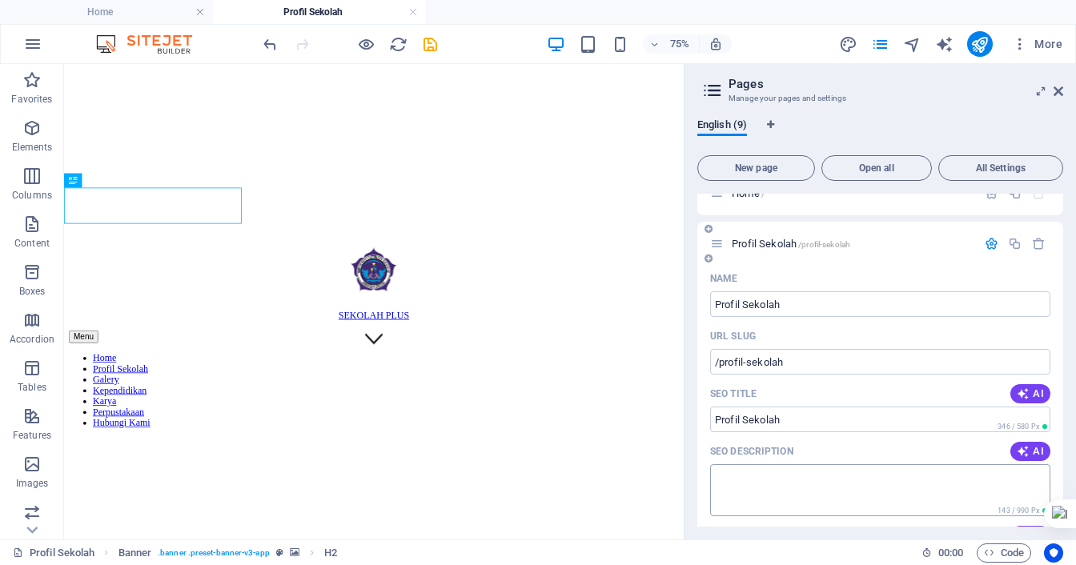
scroll to position [0, 0]
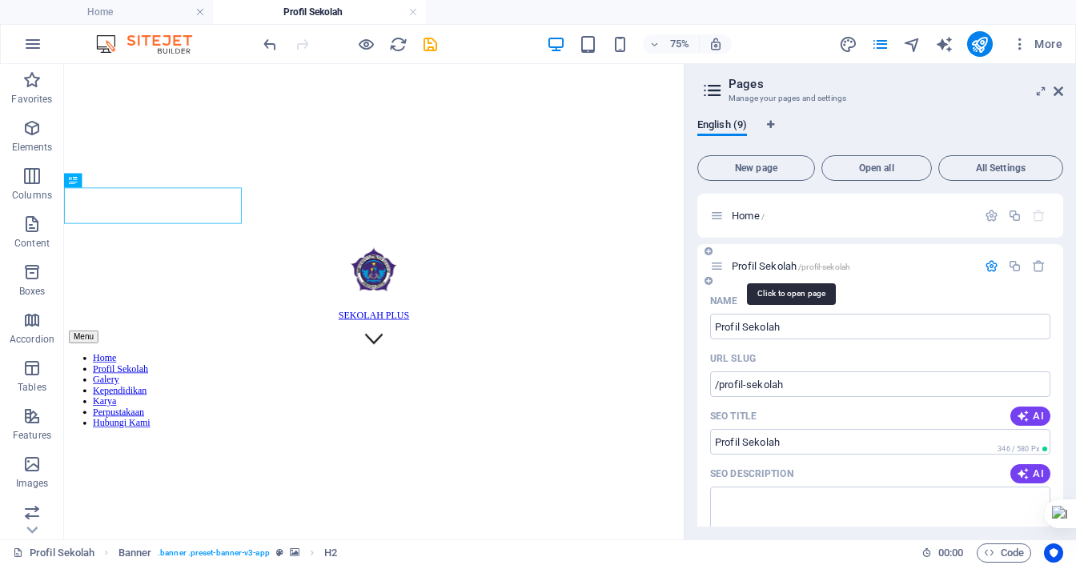
click at [774, 268] on span "Profil Sekolah /profil-sekolah" at bounding box center [791, 266] width 118 height 12
click at [692, 325] on div "English (9) New page Open all All Settings Home / Profil Sekolah /profil-sekola…" at bounding box center [879, 323] width 391 height 434
click at [990, 272] on icon "button" at bounding box center [991, 266] width 14 height 14
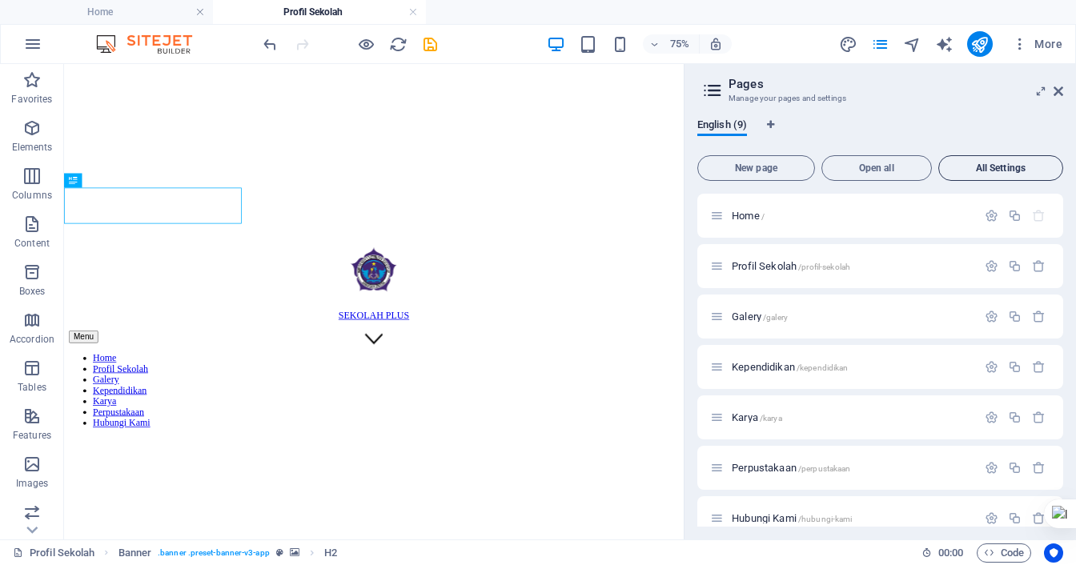
click at [968, 163] on span "All Settings" at bounding box center [1000, 168] width 110 height 10
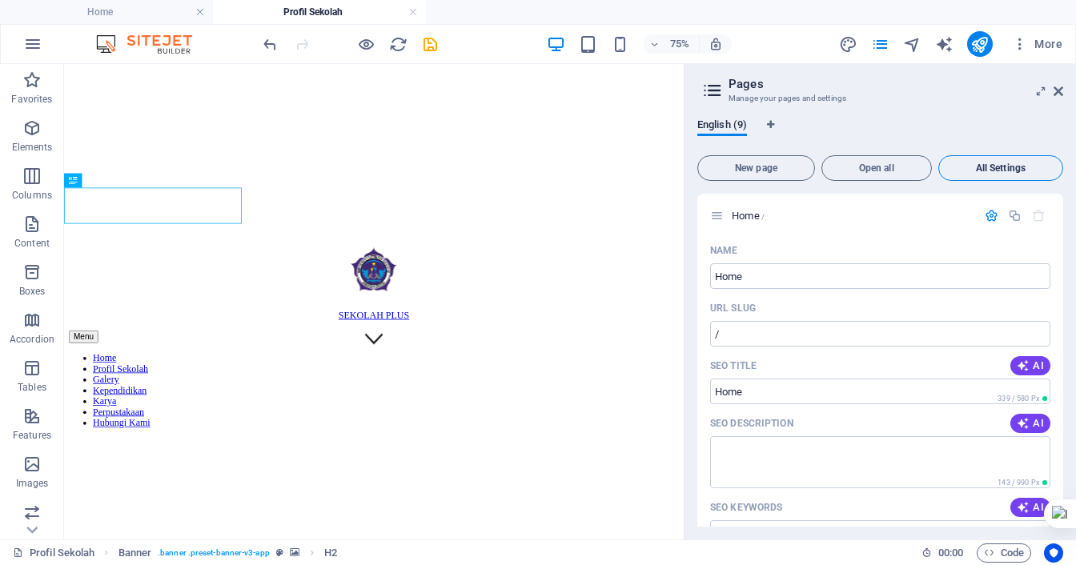
scroll to position [4535, 0]
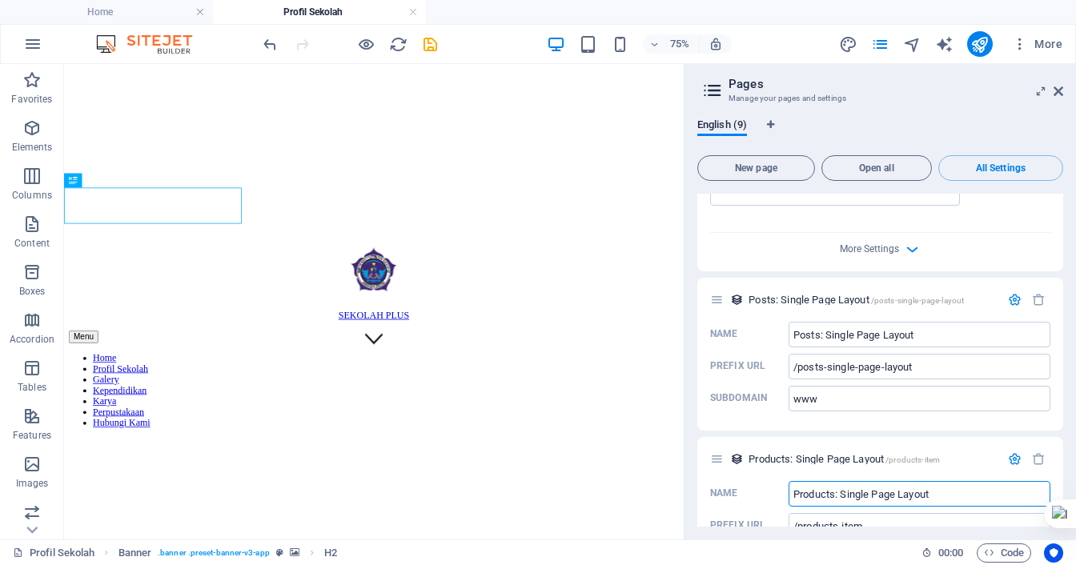
click at [1059, 98] on header "Pages Manage your pages and settings" at bounding box center [881, 85] width 363 height 42
click at [1062, 94] on icon at bounding box center [1058, 91] width 10 height 13
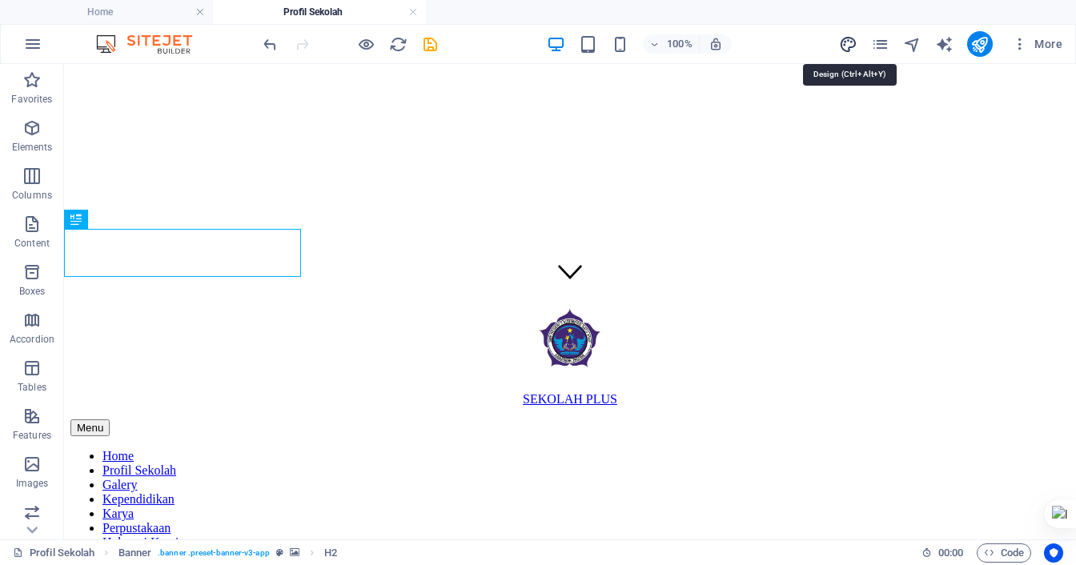
click at [843, 38] on icon "design" at bounding box center [848, 44] width 18 height 18
select select "px"
select select "400"
select select "px"
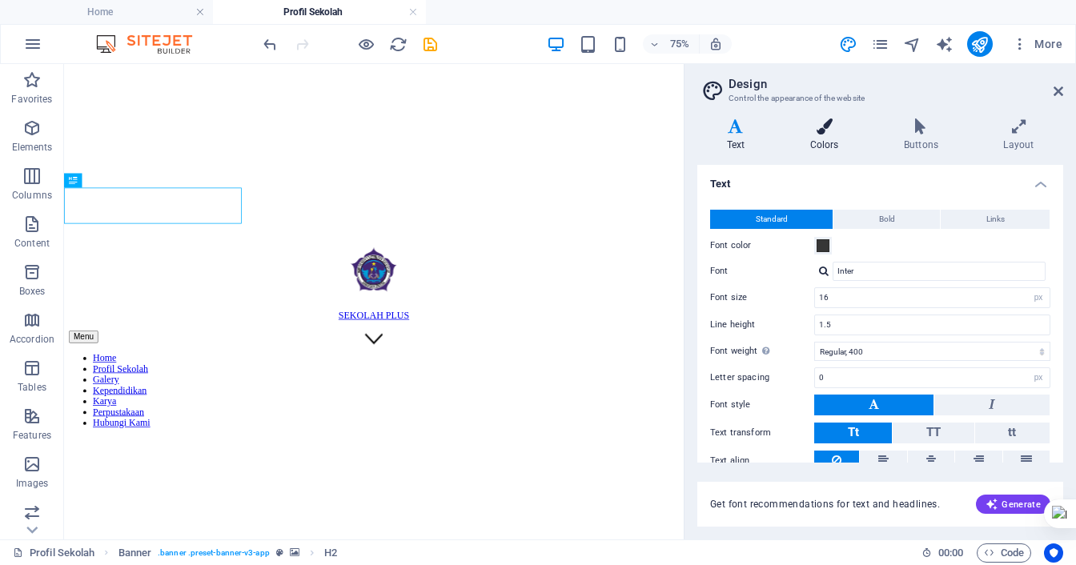
click at [816, 142] on h4 "Colors" at bounding box center [827, 135] width 94 height 34
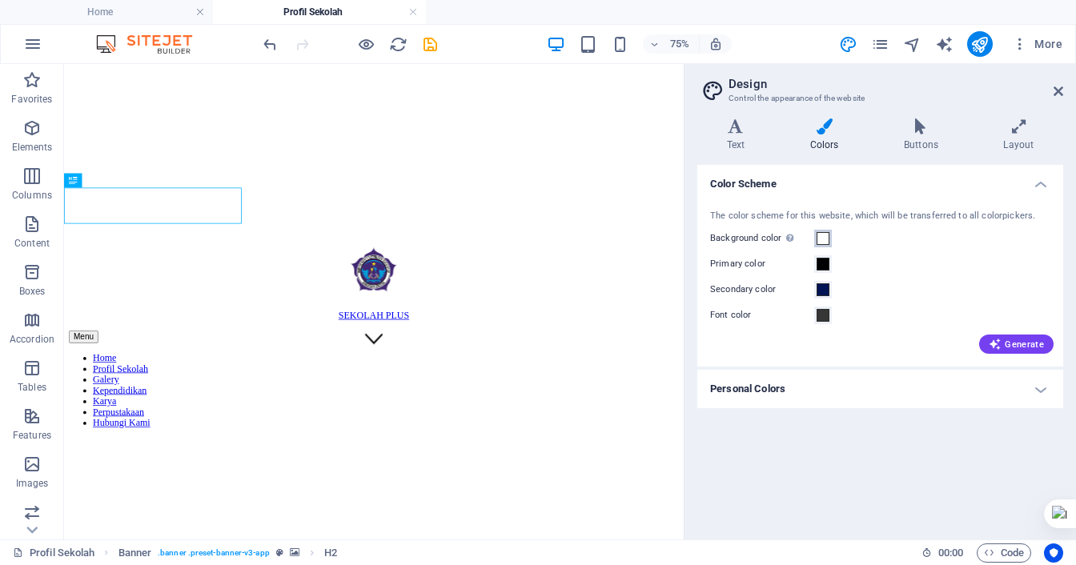
click at [823, 239] on span at bounding box center [822, 238] width 13 height 13
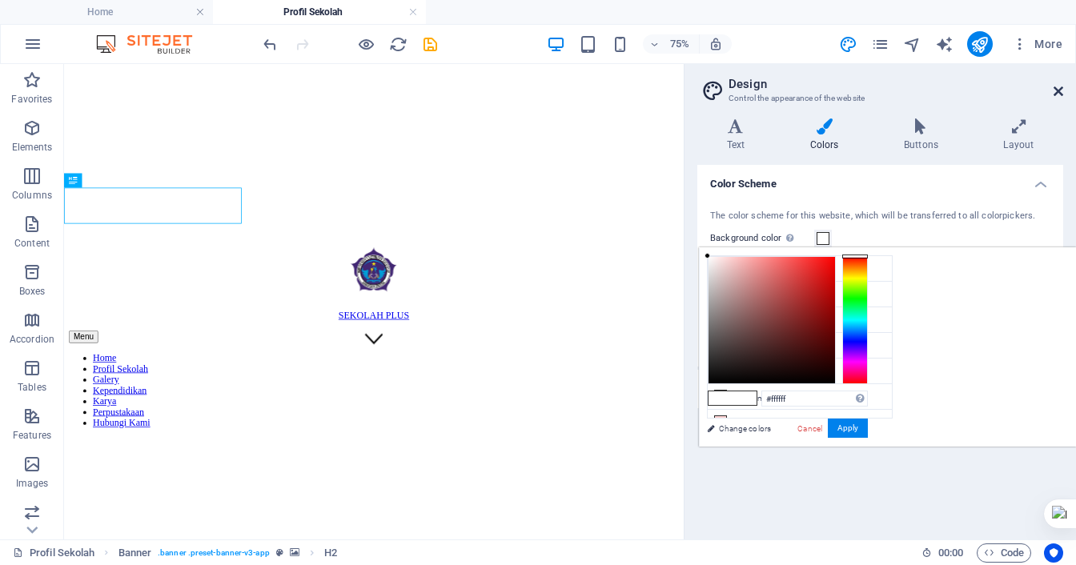
click at [1062, 95] on icon at bounding box center [1058, 91] width 10 height 13
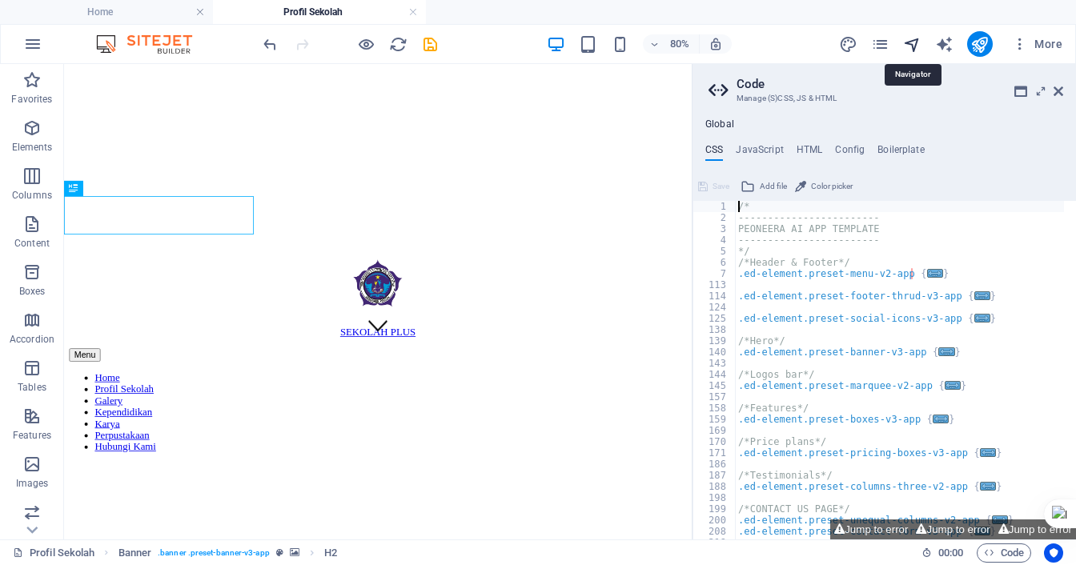
click at [908, 44] on icon "navigator" at bounding box center [912, 44] width 18 height 18
select select "17275041-en"
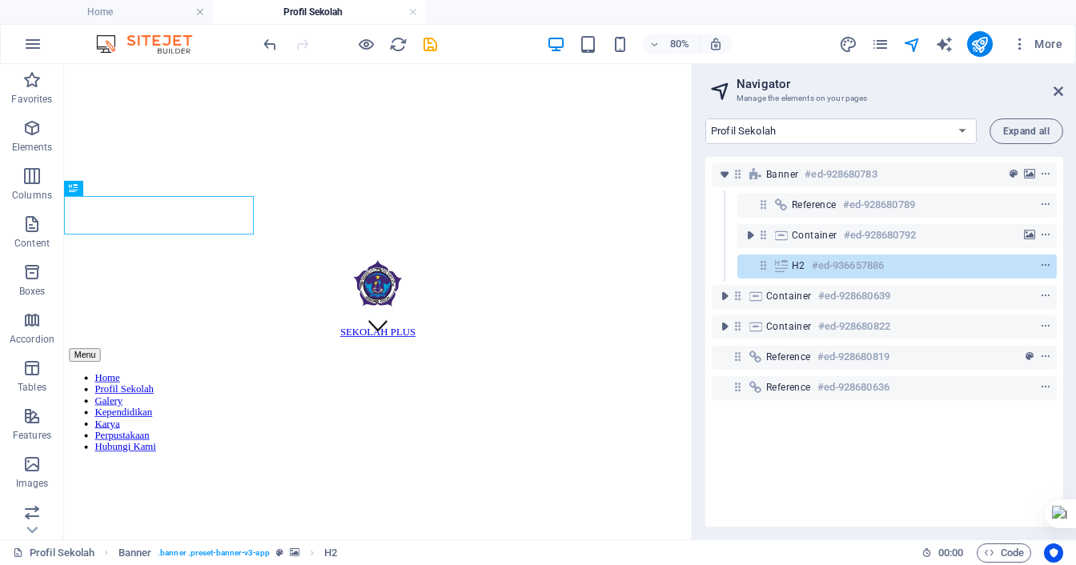
click at [1067, 90] on aside "Navigator Manage the elements on your pages Home Profil Sekolah Galery Kependid…" at bounding box center [884, 301] width 384 height 475
click at [1058, 95] on icon at bounding box center [1058, 91] width 10 height 13
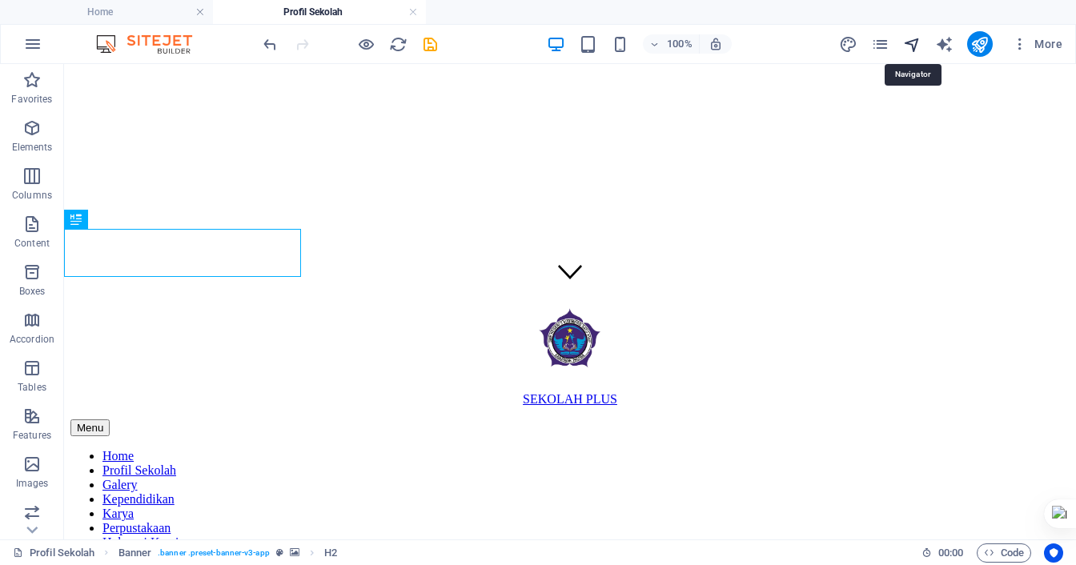
click at [910, 46] on icon "navigator" at bounding box center [912, 44] width 18 height 18
select select "17275041-en"
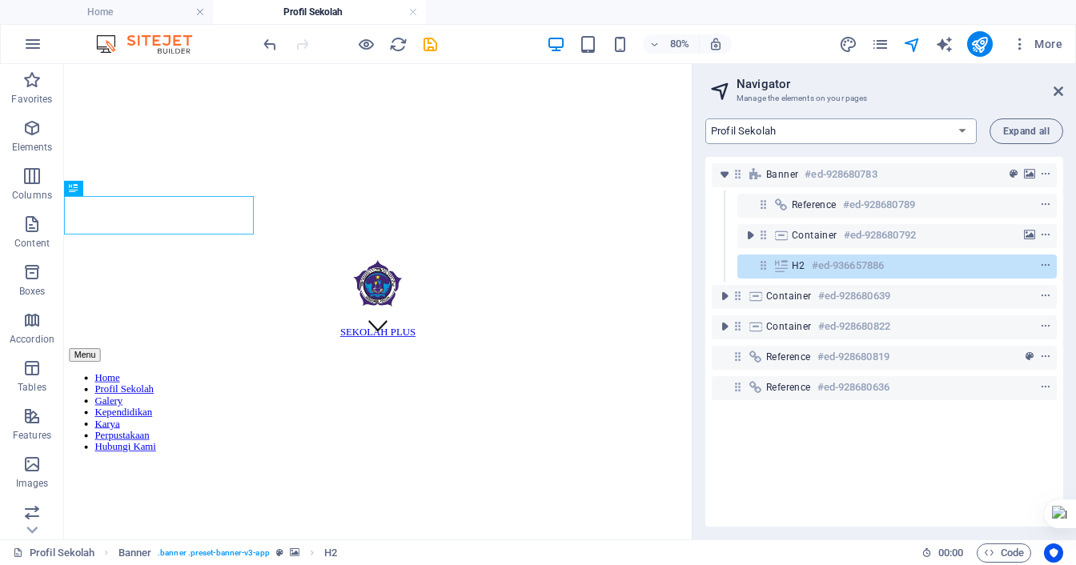
click at [966, 133] on select "Home Profil Sekolah Galery Kependidikan Karya Perpustakaan Hubungi Kami Posts: …" at bounding box center [840, 131] width 271 height 26
click at [1021, 49] on icon "button" at bounding box center [1020, 44] width 16 height 16
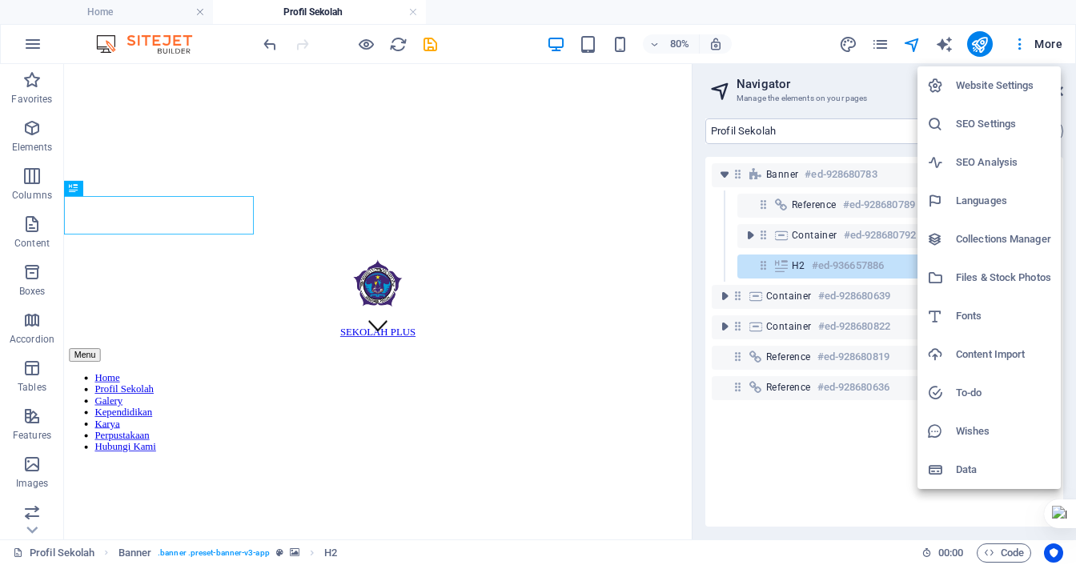
click at [828, 427] on div at bounding box center [538, 282] width 1076 height 565
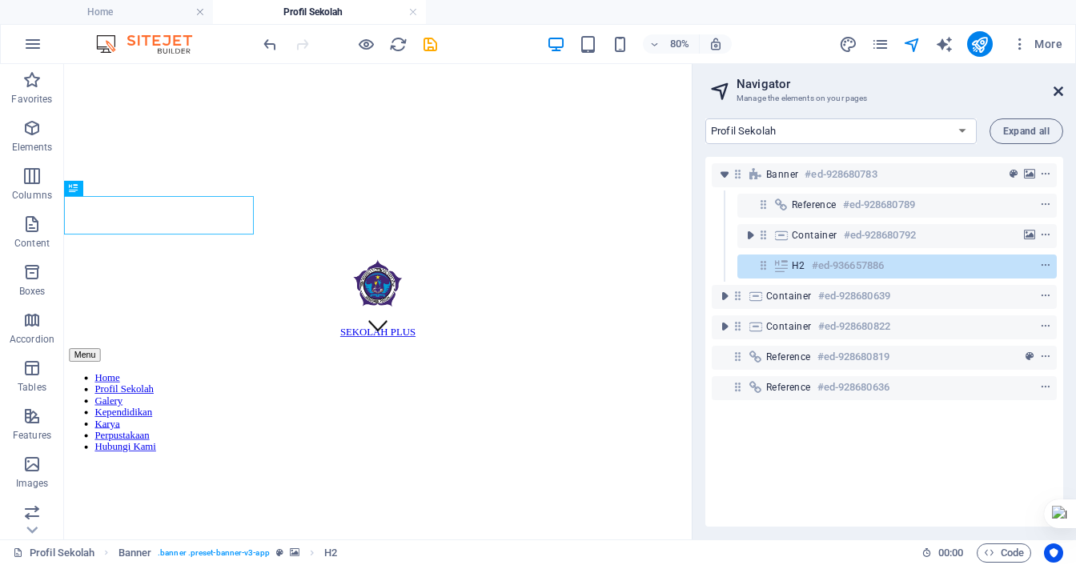
click at [1059, 86] on icon at bounding box center [1058, 91] width 10 height 13
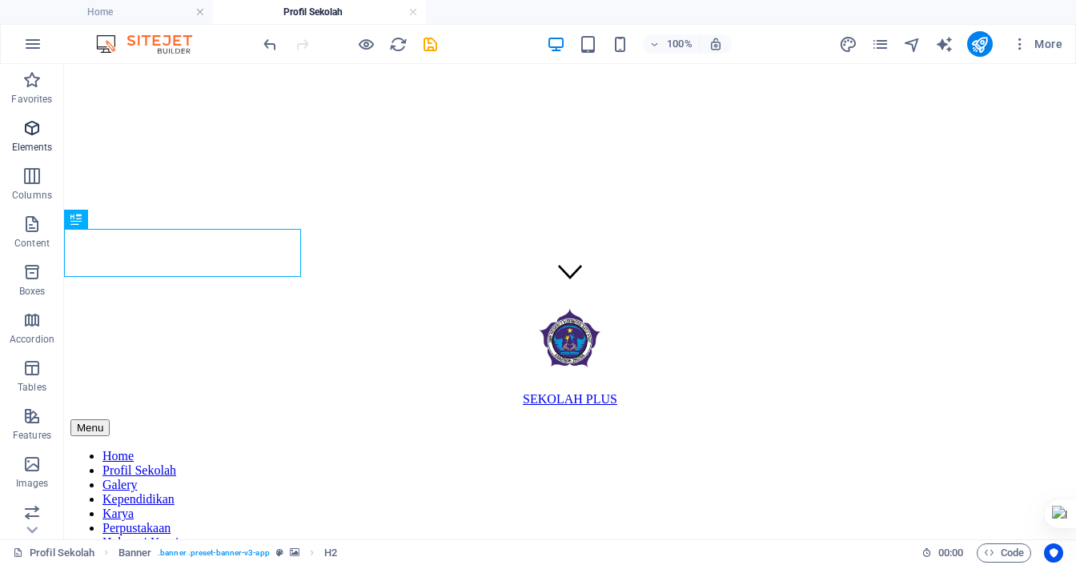
click at [30, 124] on icon "button" at bounding box center [31, 127] width 19 height 19
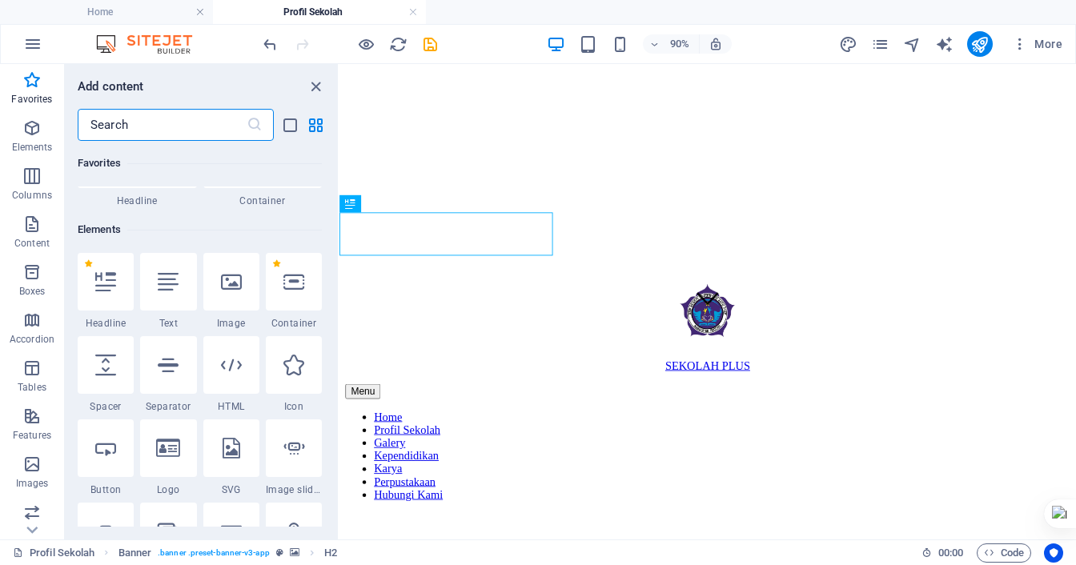
scroll to position [90, 0]
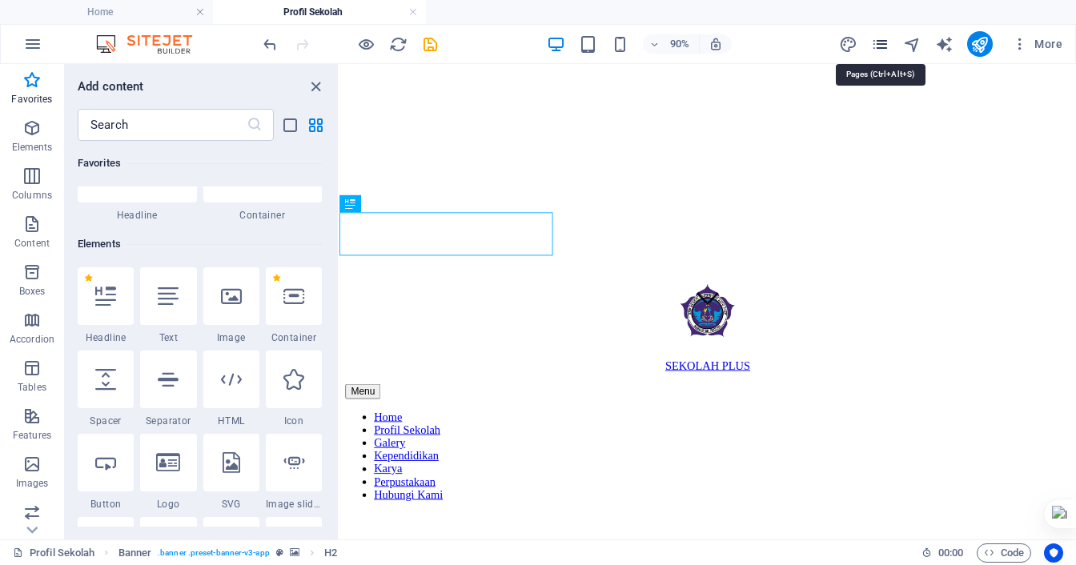
click at [876, 42] on icon "pages" at bounding box center [880, 44] width 18 height 18
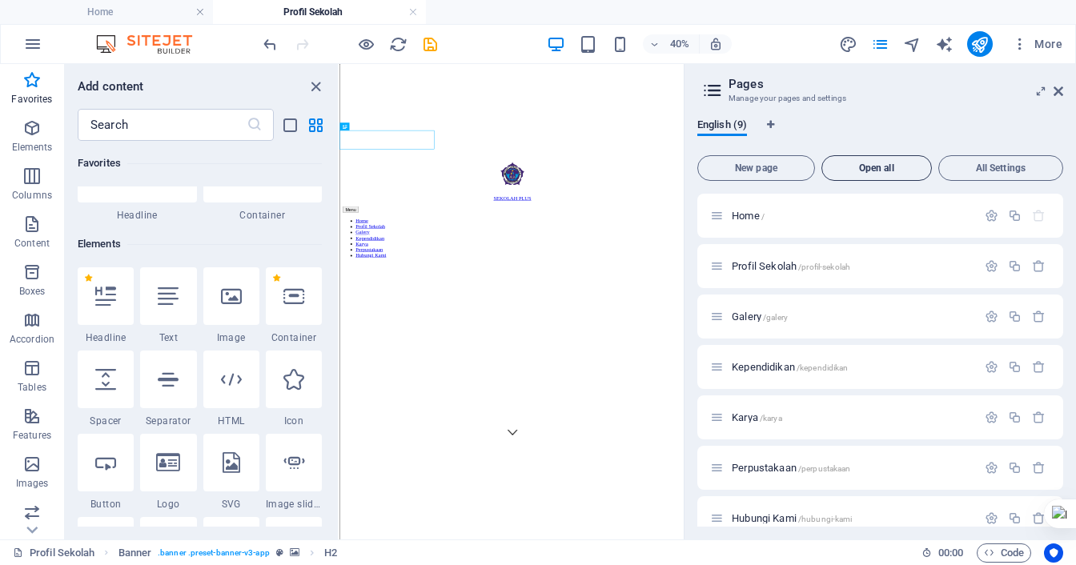
click at [876, 163] on span "Open all" at bounding box center [876, 168] width 96 height 10
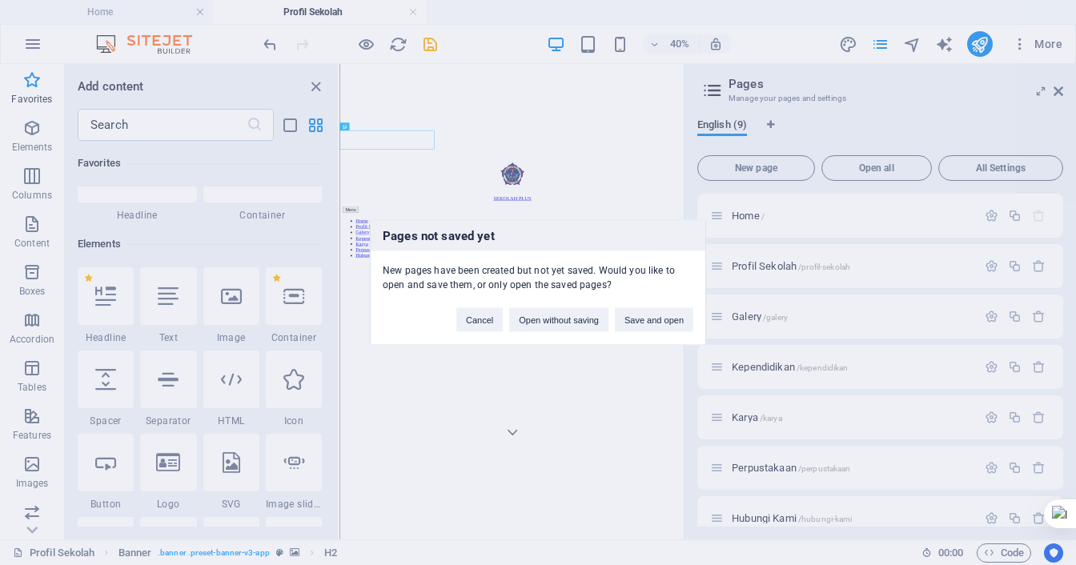
click at [999, 162] on div "Pages not saved yet New pages have been created but not yet saved. Would you li…" at bounding box center [538, 282] width 1076 height 565
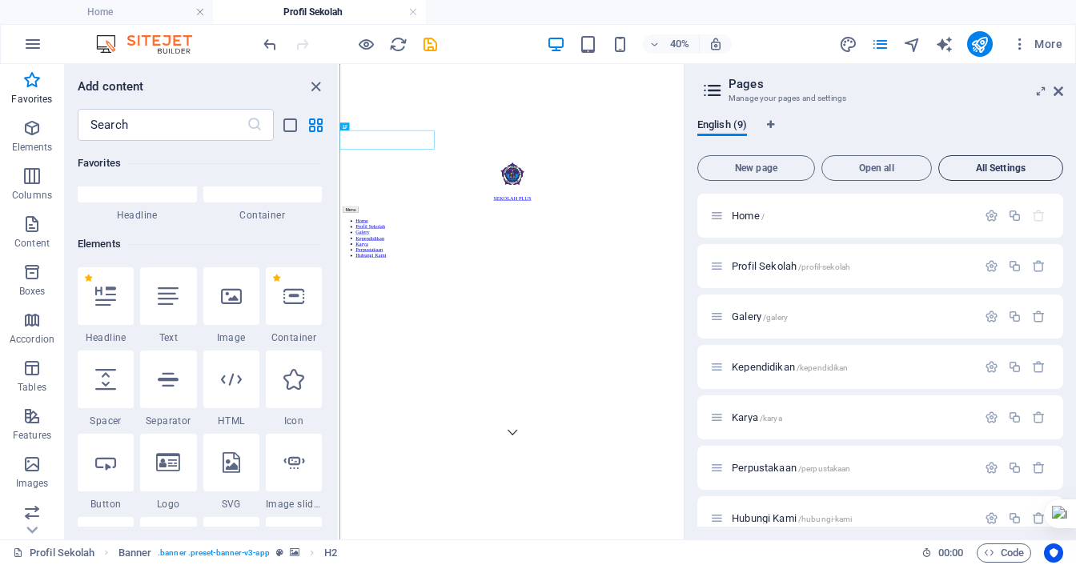
click at [986, 163] on span "All Settings" at bounding box center [1000, 168] width 110 height 10
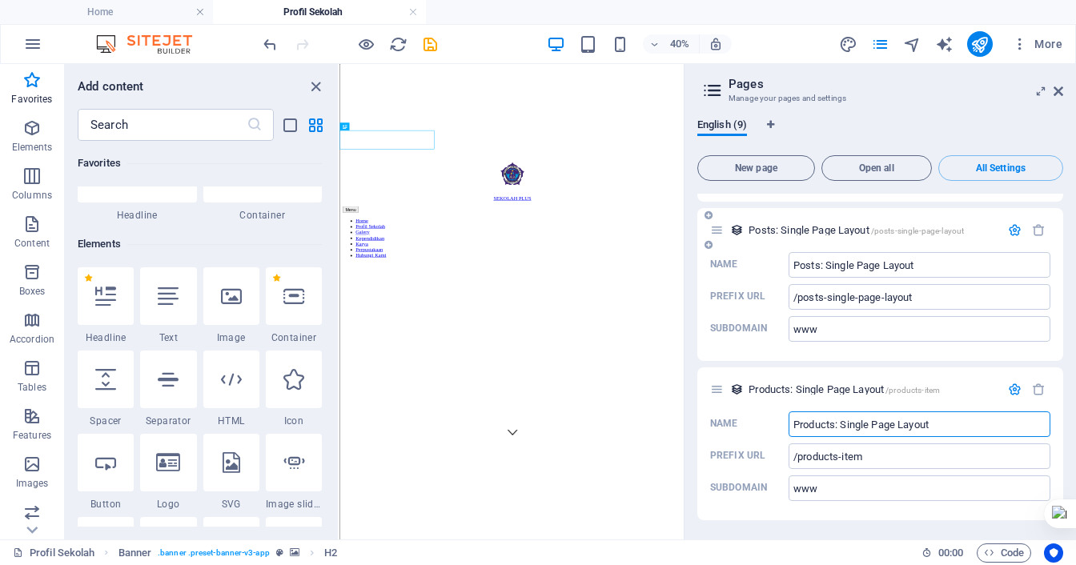
scroll to position [4545, 0]
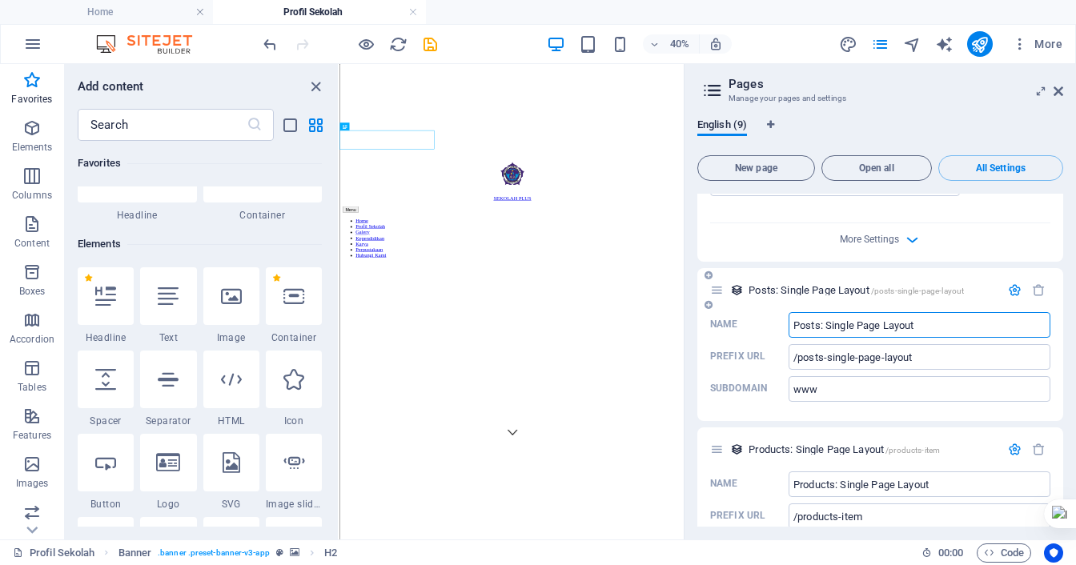
click at [922, 338] on input "Posts: Single Page Layout" at bounding box center [919, 325] width 262 height 26
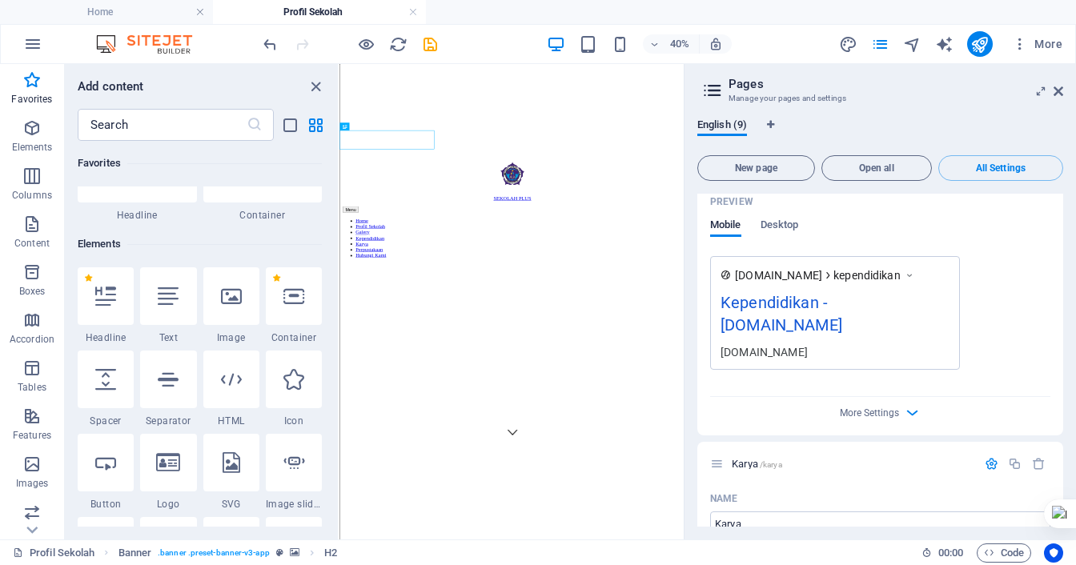
scroll to position [2384, 0]
click at [890, 160] on button "Open all" at bounding box center [876, 168] width 110 height 26
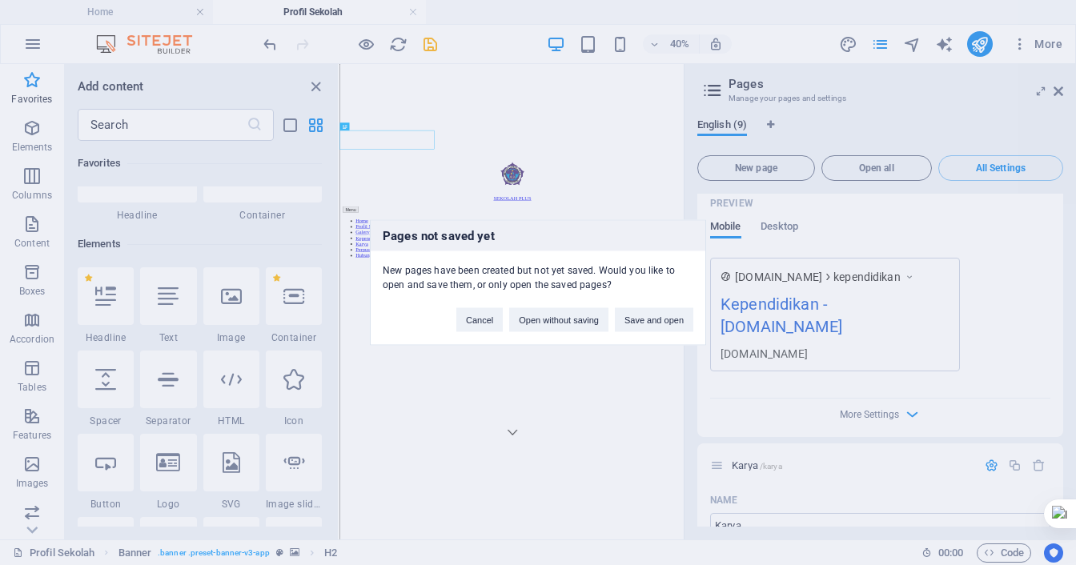
click at [996, 101] on div "Pages not saved yet New pages have been created but not yet saved. Would you li…" at bounding box center [538, 282] width 1076 height 565
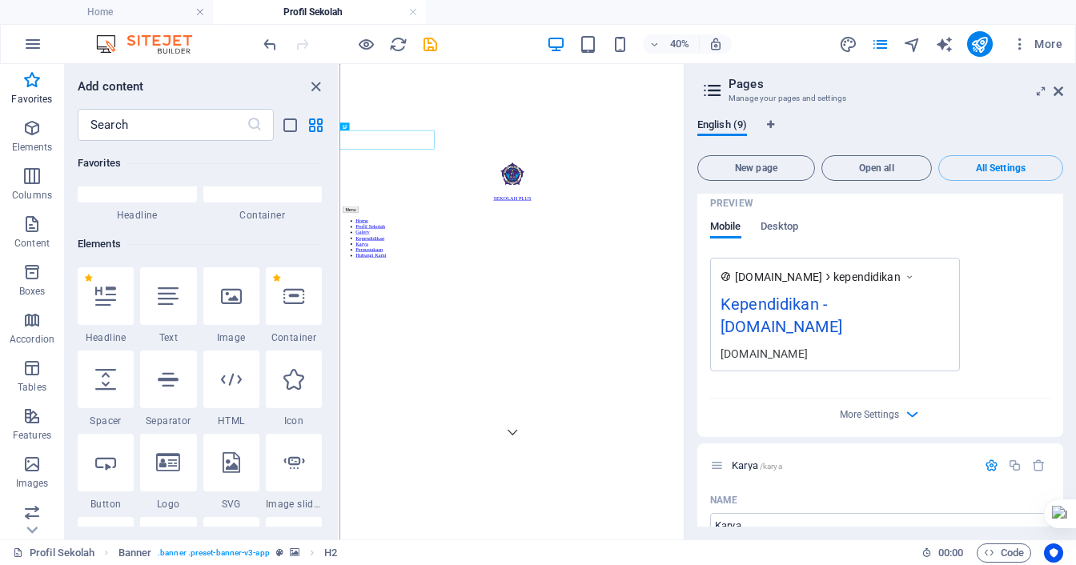
click at [1056, 98] on header "Pages Manage your pages and settings" at bounding box center [881, 85] width 363 height 42
click at [1066, 94] on aside "Pages Manage your pages and settings English (9) New page Open all All Settings…" at bounding box center [880, 301] width 392 height 475
click at [1063, 94] on aside "Pages Manage your pages and settings English (9) New page Open all All Settings…" at bounding box center [880, 301] width 392 height 475
click at [1060, 94] on icon at bounding box center [1058, 91] width 10 height 13
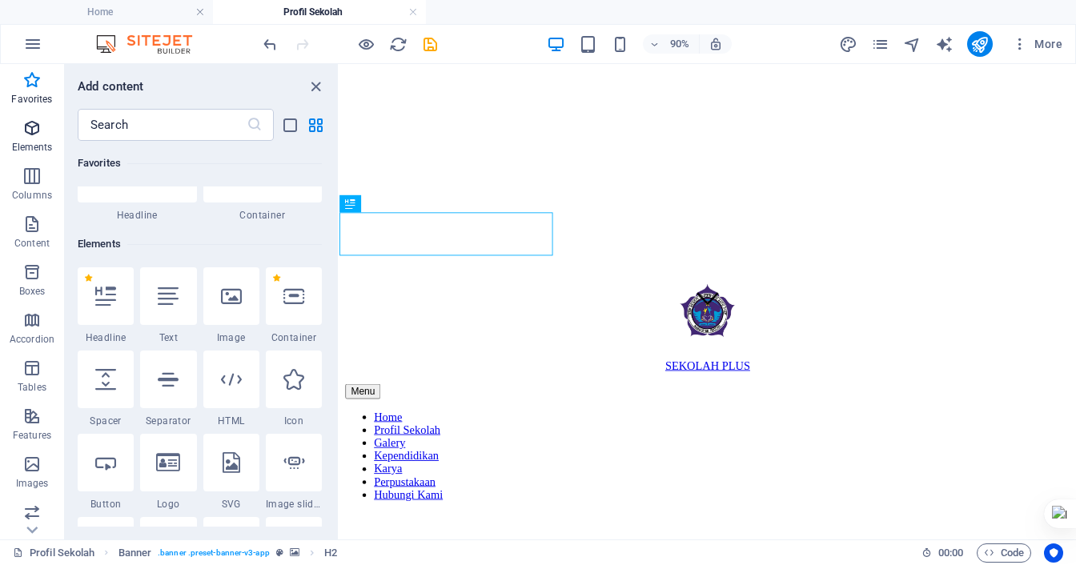
click at [18, 132] on span "Elements" at bounding box center [32, 137] width 64 height 38
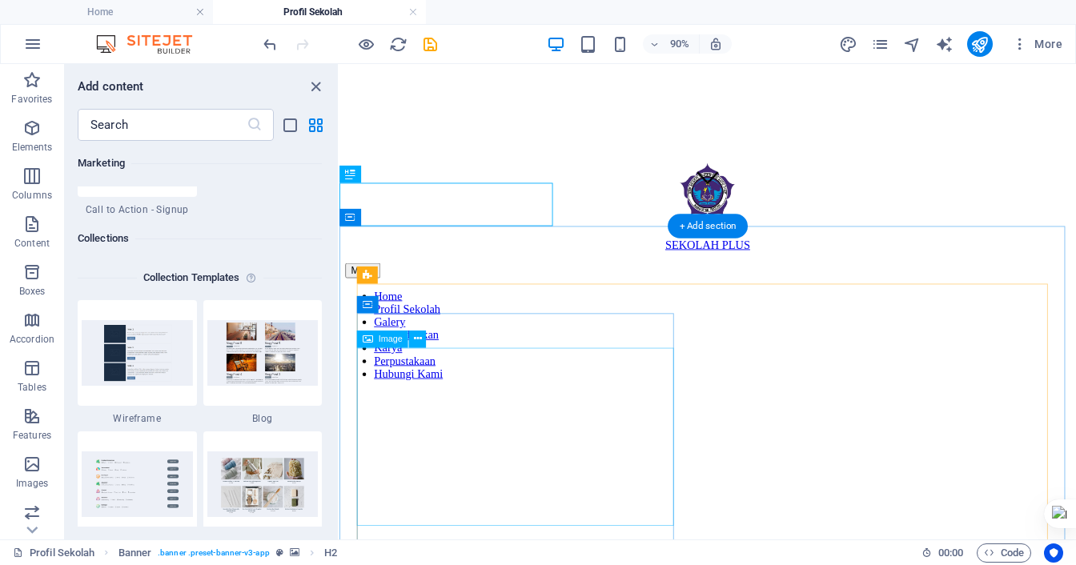
scroll to position [400, 0]
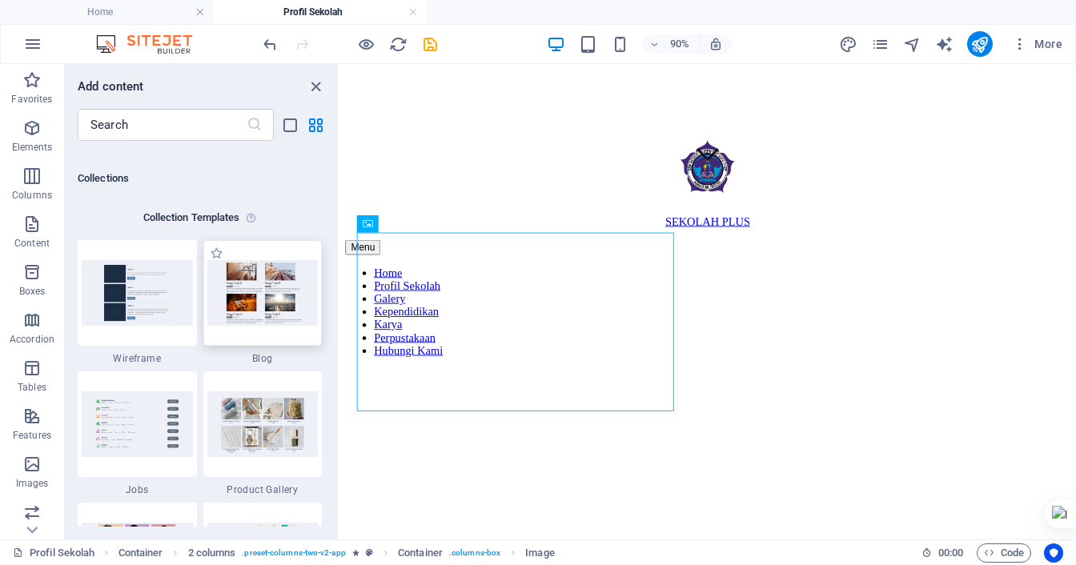
scroll to position [14657, 0]
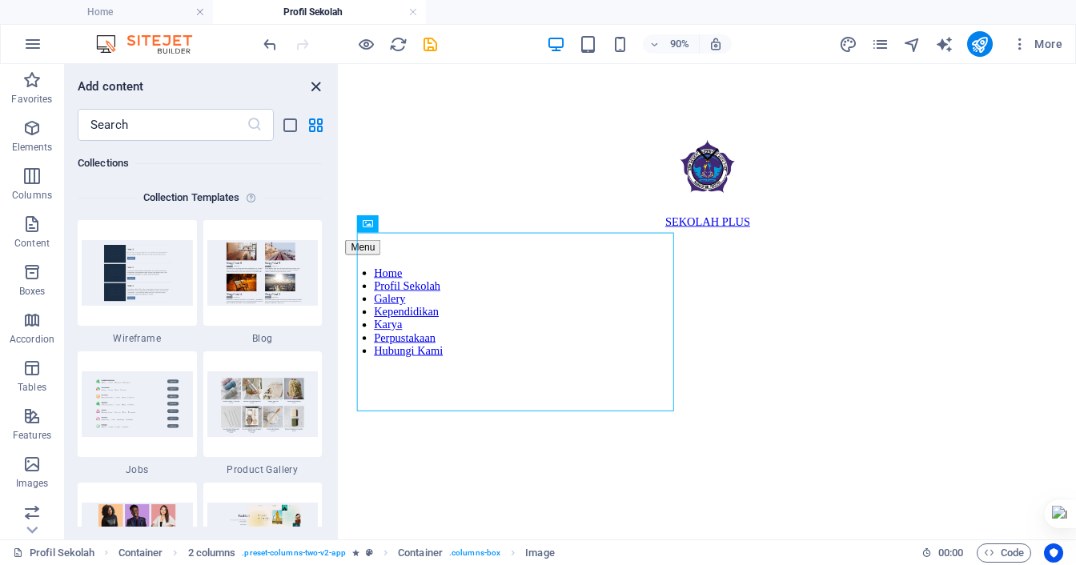
click at [314, 94] on icon "close panel" at bounding box center [316, 87] width 18 height 18
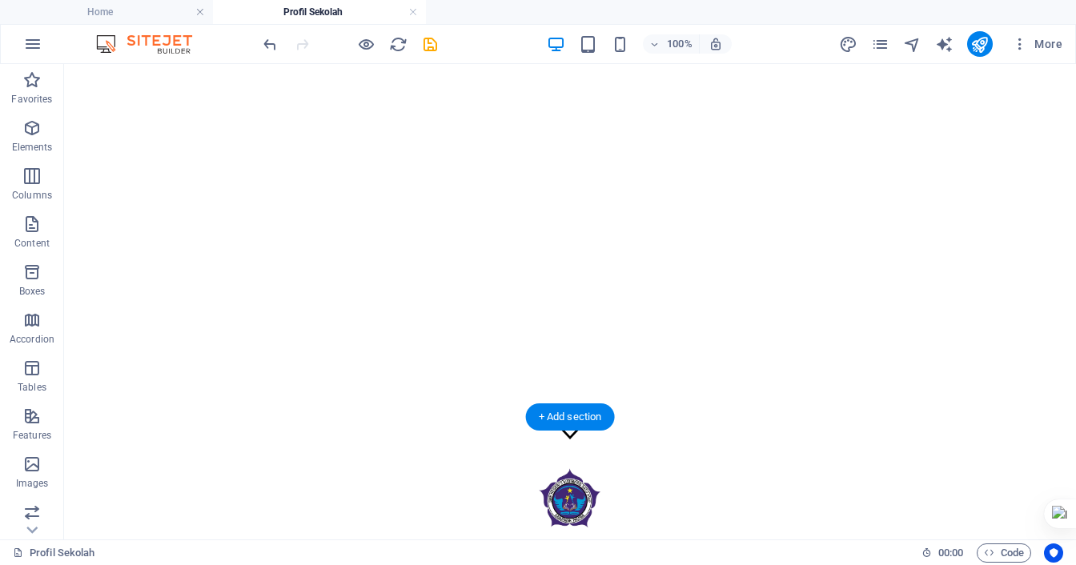
scroll to position [160, 0]
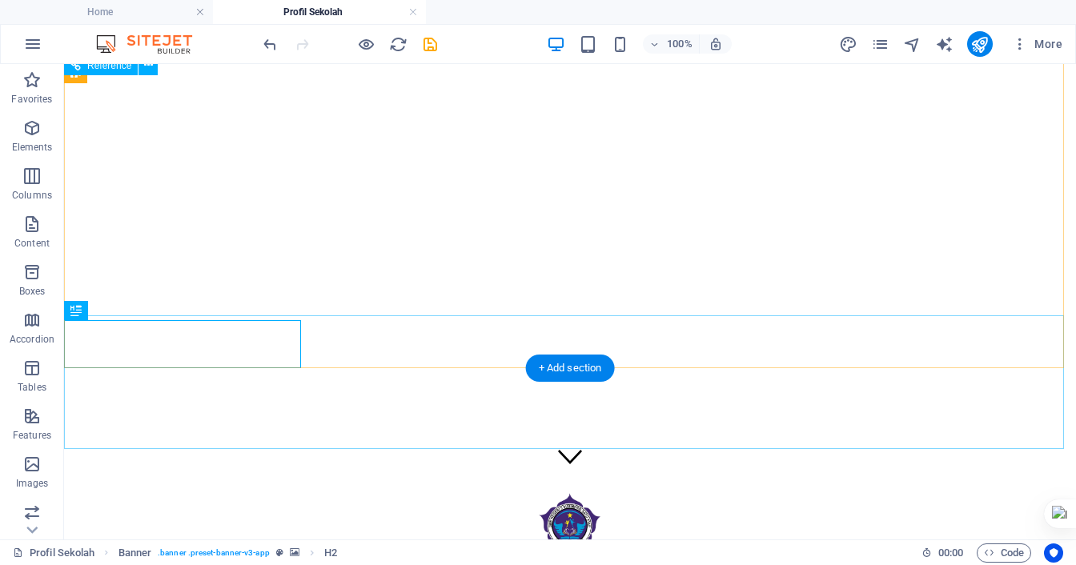
scroll to position [0, 0]
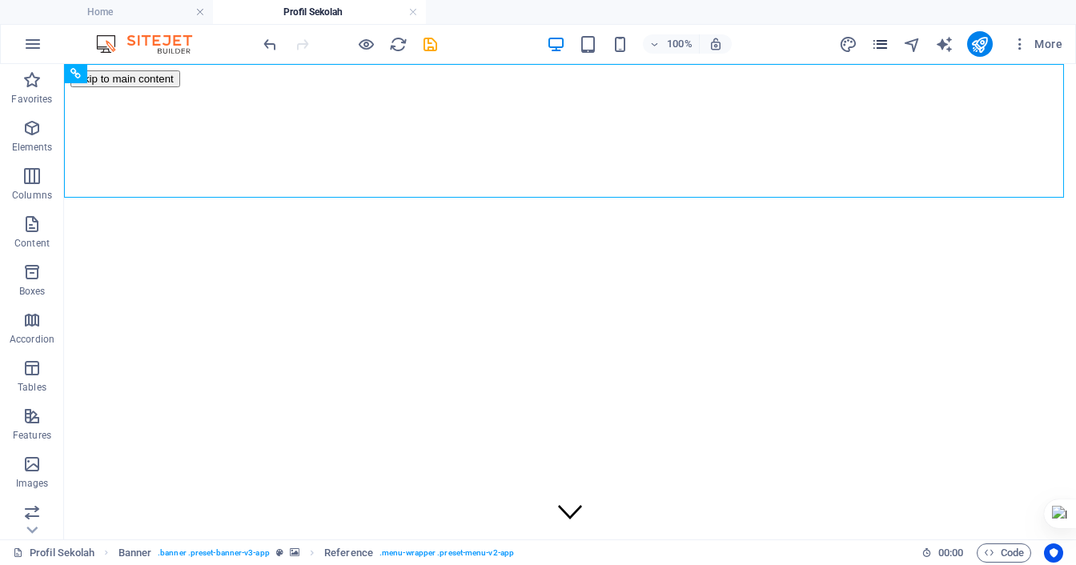
click at [882, 50] on icon "pages" at bounding box center [880, 44] width 18 height 18
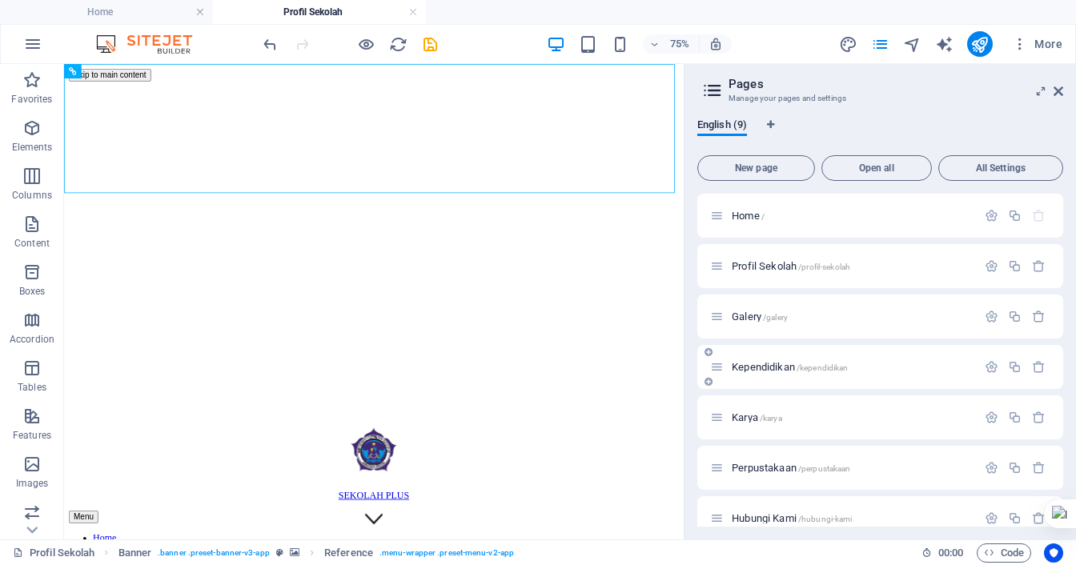
click at [743, 366] on span "Kependidikan /kependidikan" at bounding box center [790, 367] width 116 height 12
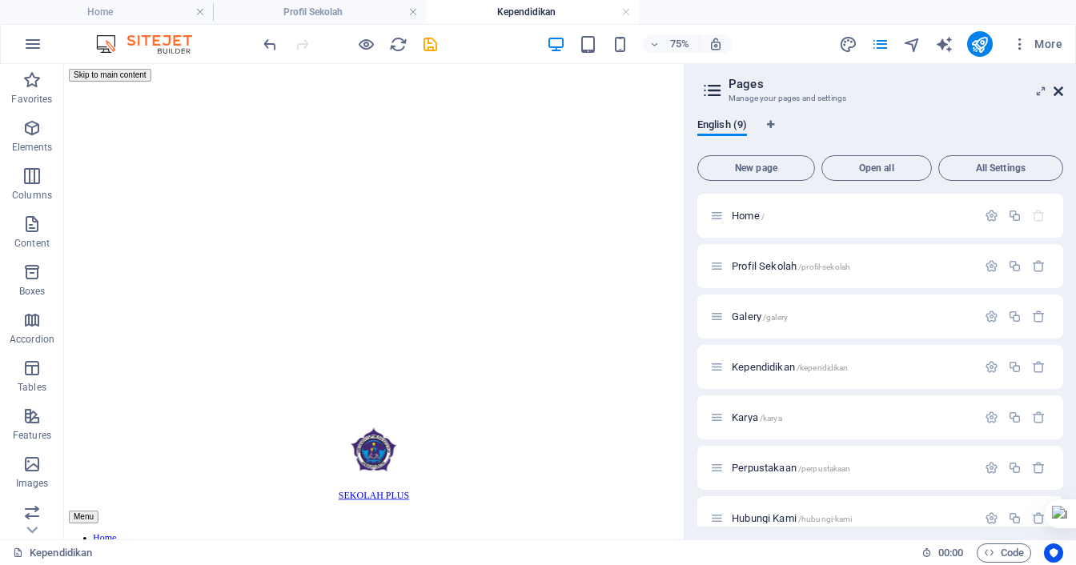
click at [1057, 96] on icon at bounding box center [1058, 91] width 10 height 13
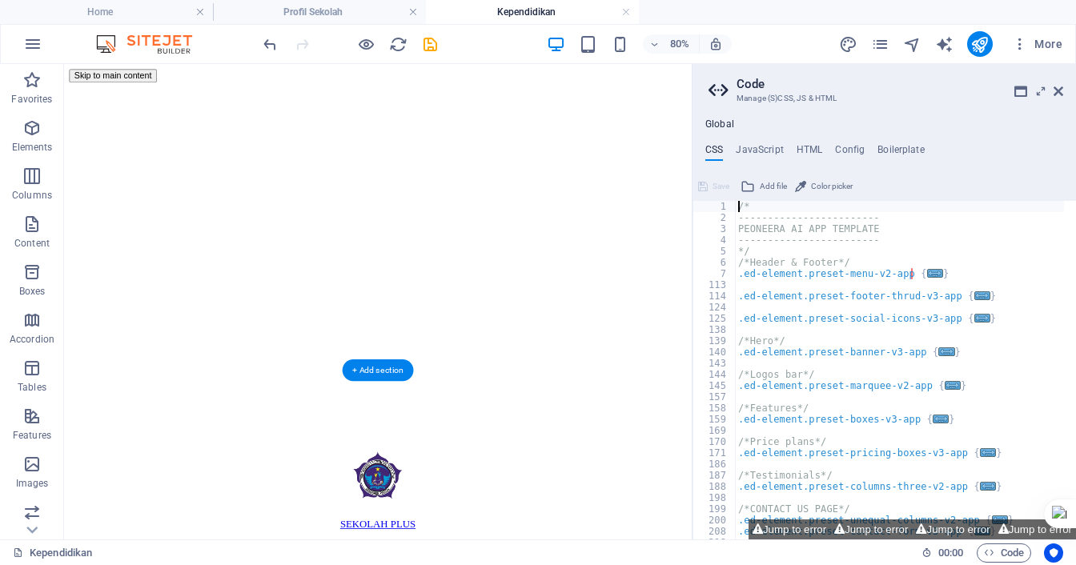
scroll to position [80, 0]
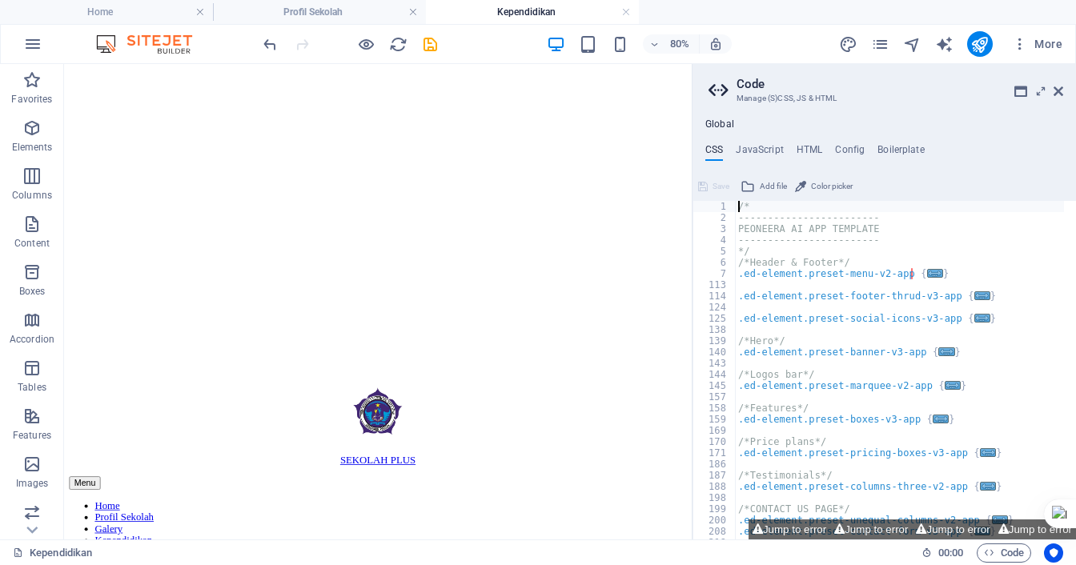
click at [1063, 92] on aside "Code Manage (S)CSS, JS & HTML Global CSS JavaScript HTML Config Boilerplate /* …" at bounding box center [884, 301] width 384 height 475
click at [1060, 93] on icon at bounding box center [1058, 91] width 10 height 13
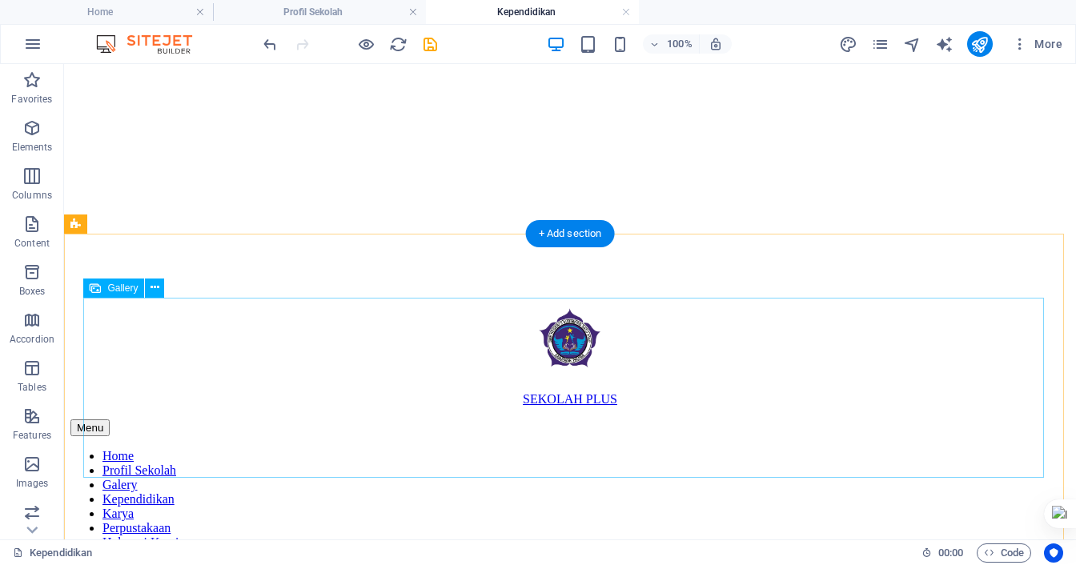
scroll to position [400, 0]
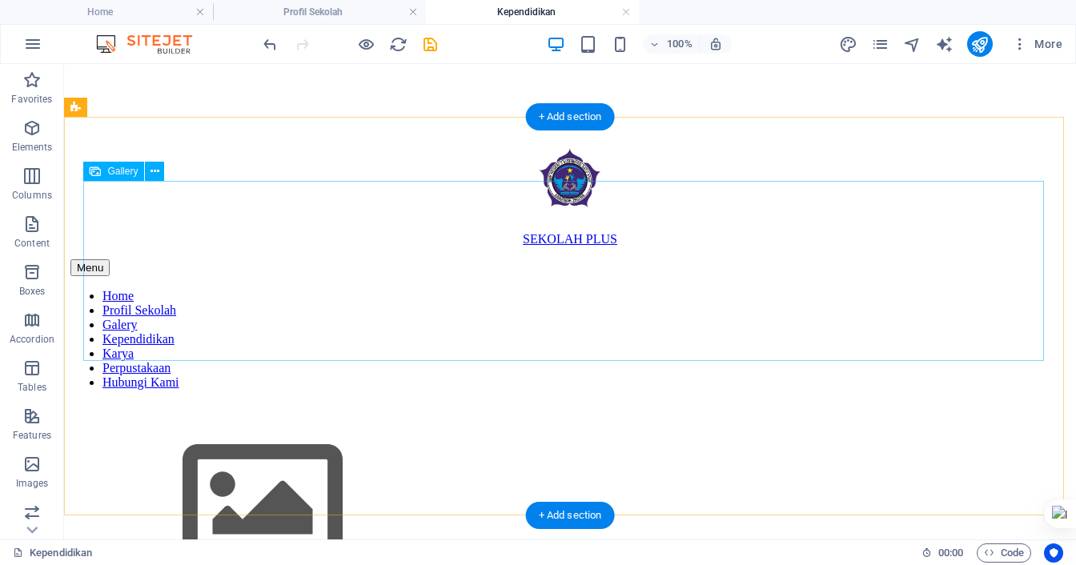
click at [239, 415] on img at bounding box center [262, 505] width 320 height 180
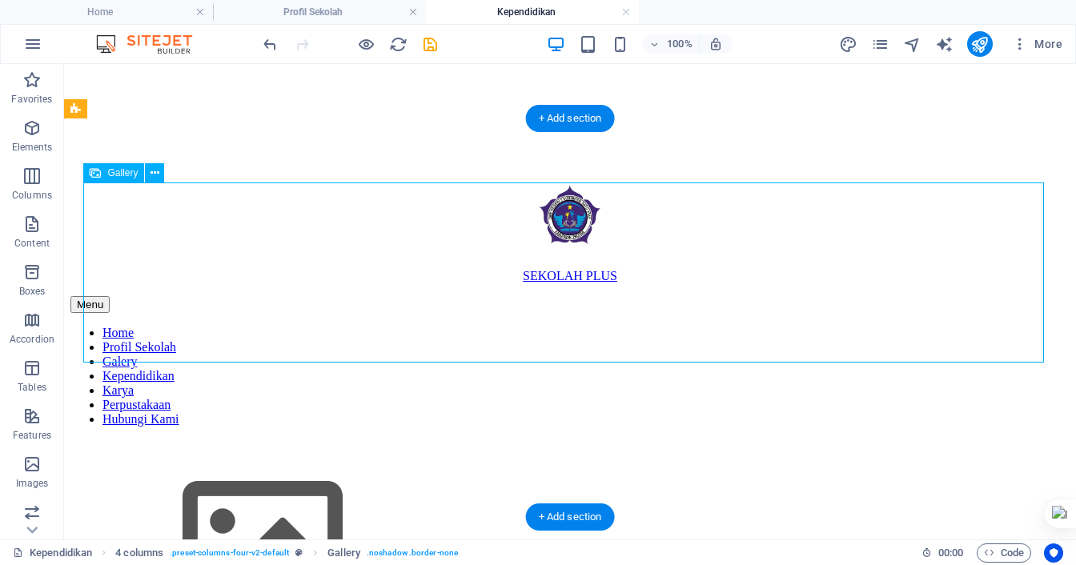
scroll to position [320, 0]
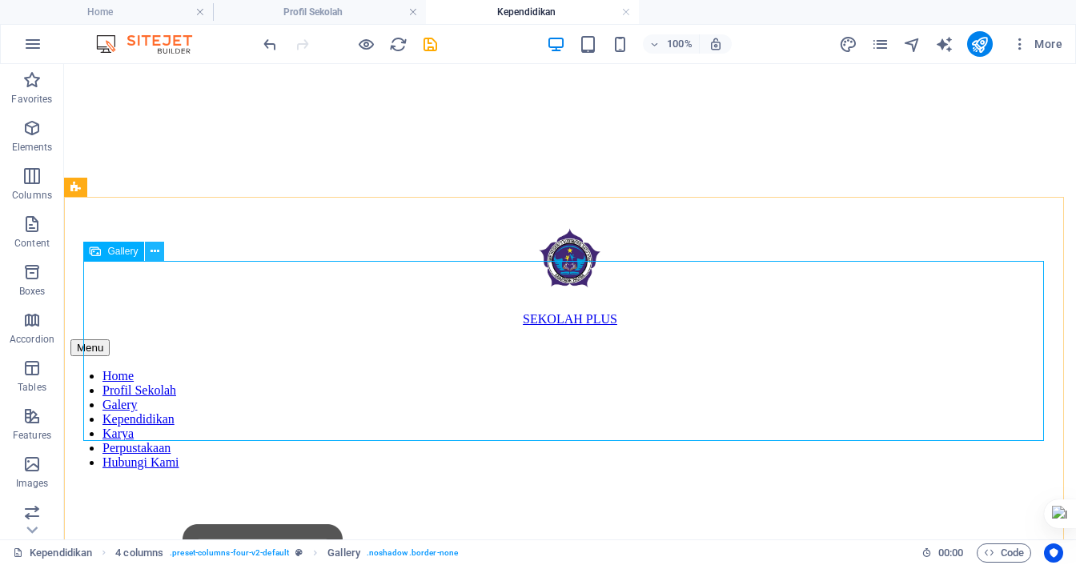
click at [156, 247] on icon at bounding box center [154, 251] width 9 height 17
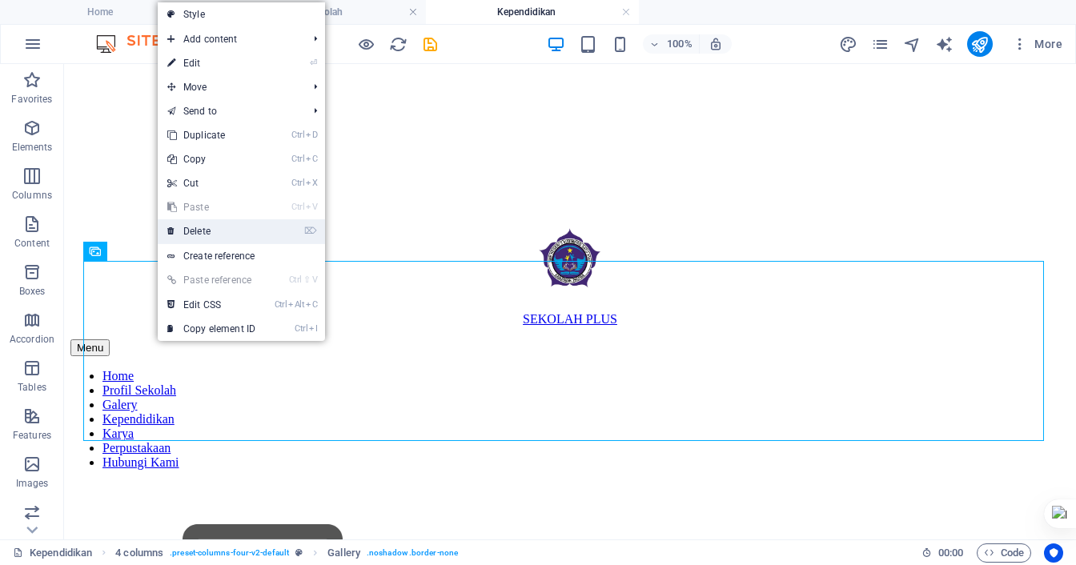
click at [211, 228] on link "⌦ Delete" at bounding box center [211, 231] width 107 height 24
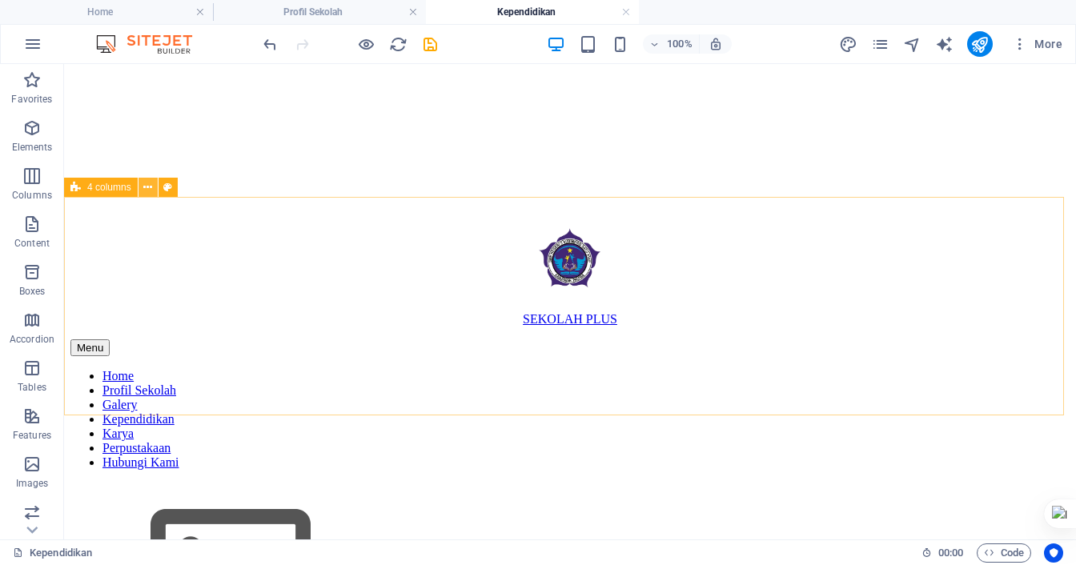
click at [151, 194] on icon at bounding box center [147, 187] width 9 height 17
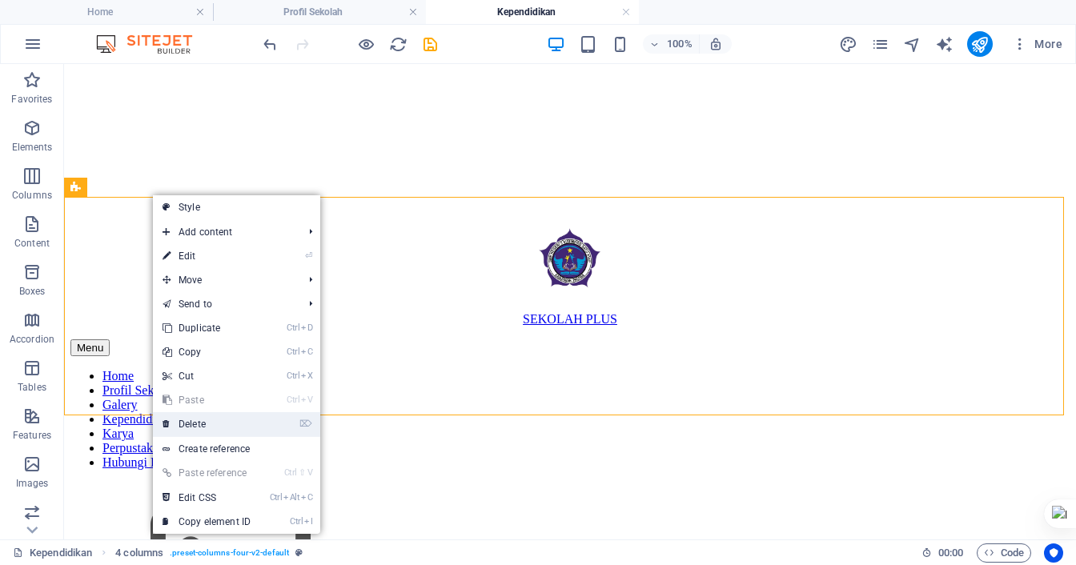
click at [196, 423] on link "⌦ Delete" at bounding box center [206, 424] width 107 height 24
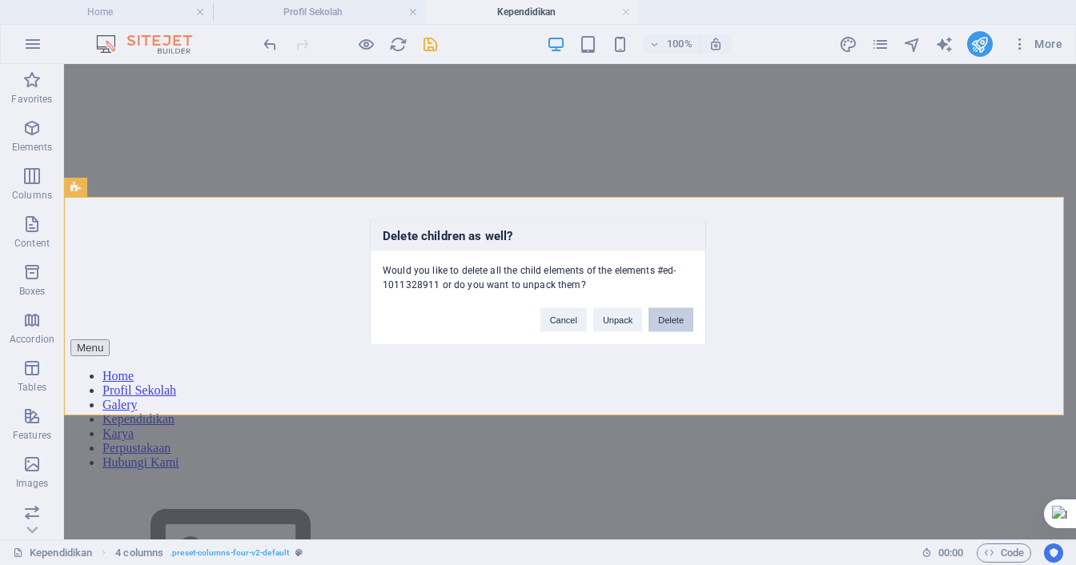
click at [669, 315] on button "Delete" at bounding box center [670, 320] width 45 height 24
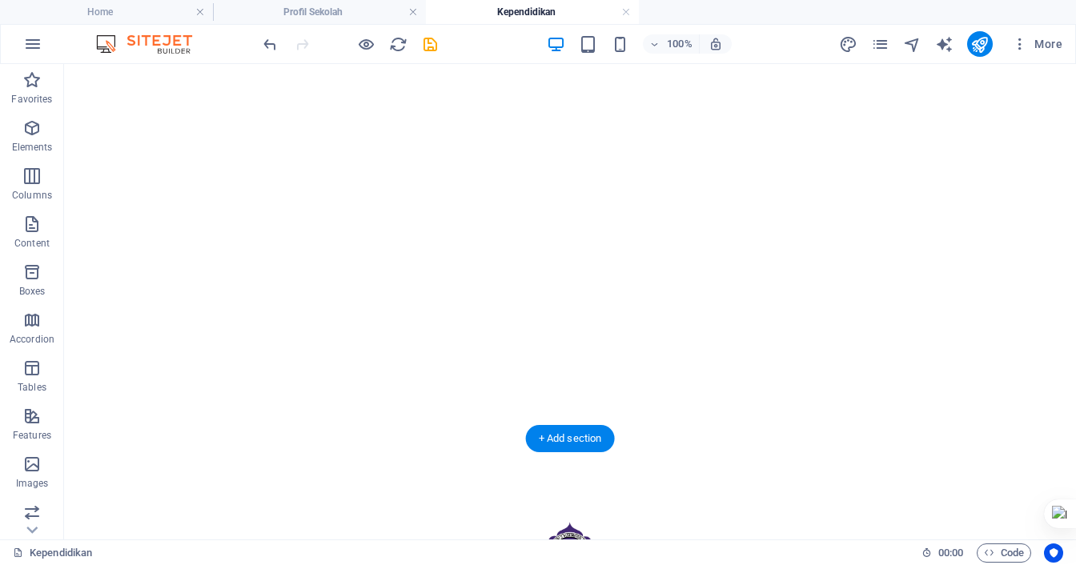
scroll to position [0, 0]
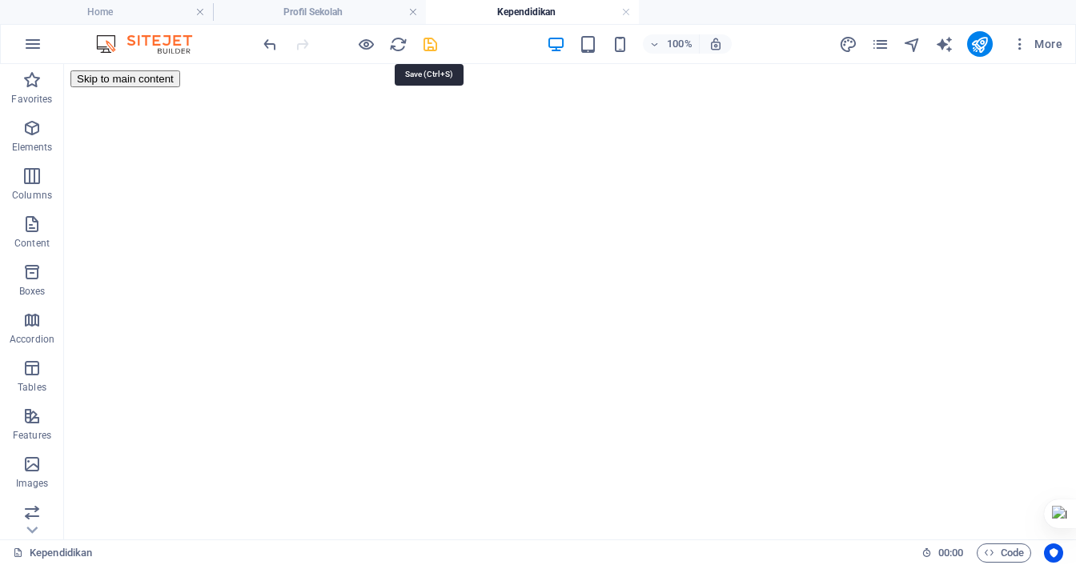
click at [426, 47] on icon "save" at bounding box center [430, 44] width 18 height 18
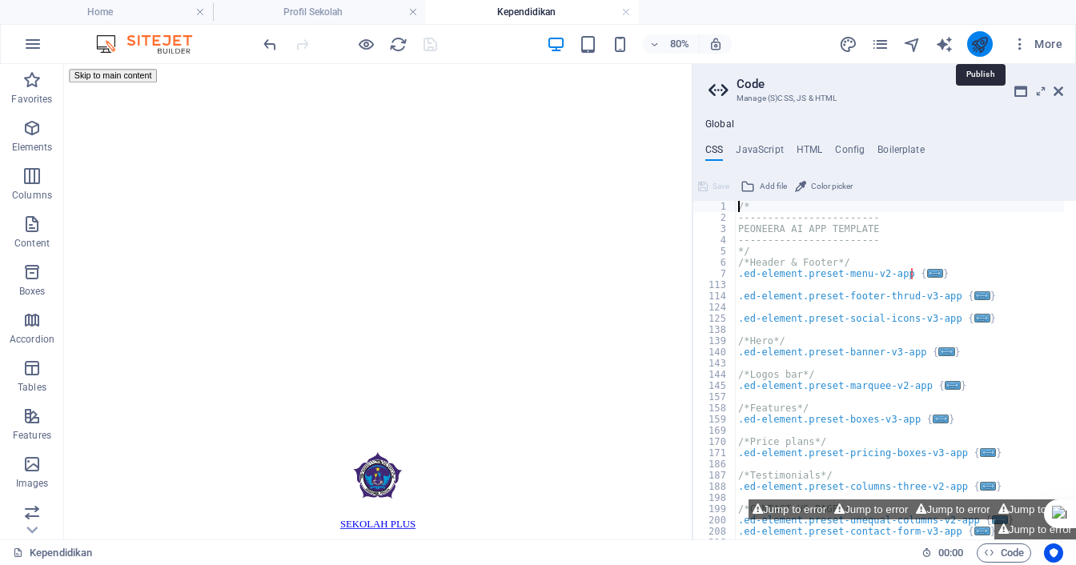
click at [983, 45] on icon "publish" at bounding box center [979, 44] width 18 height 18
